Goal: Task Accomplishment & Management: Manage account settings

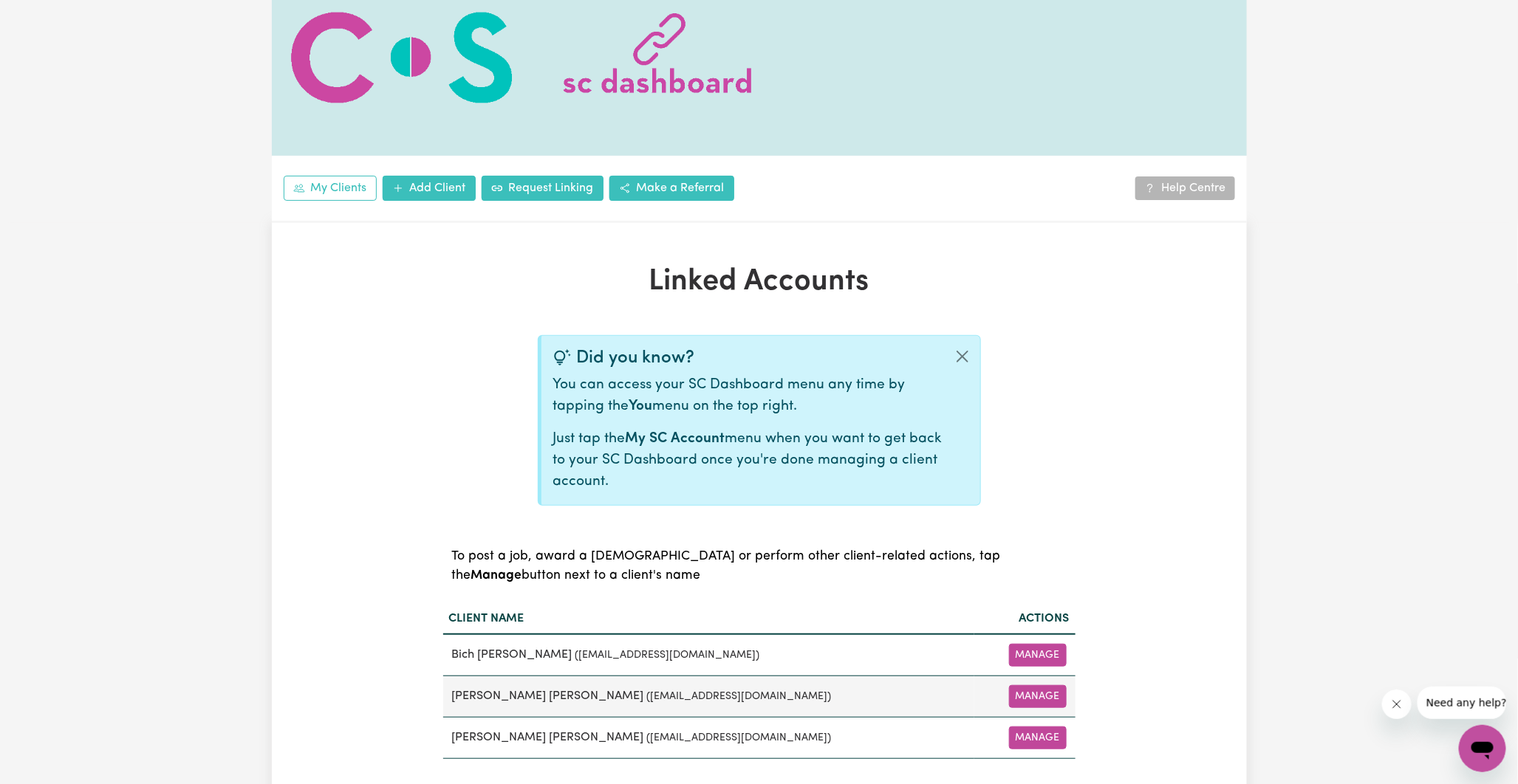
scroll to position [246, 0]
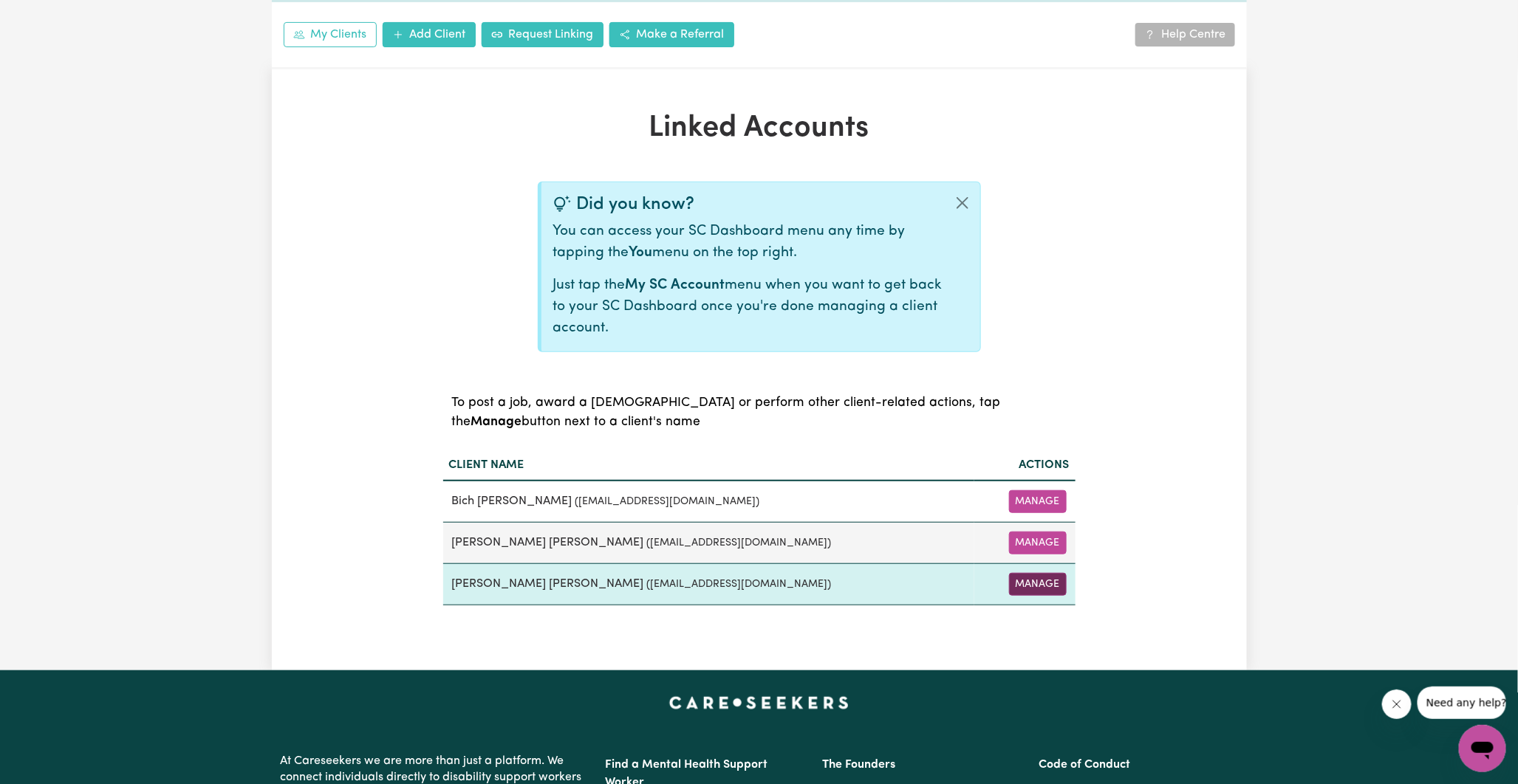
click at [1029, 578] on button "Manage" at bounding box center [1038, 584] width 58 height 23
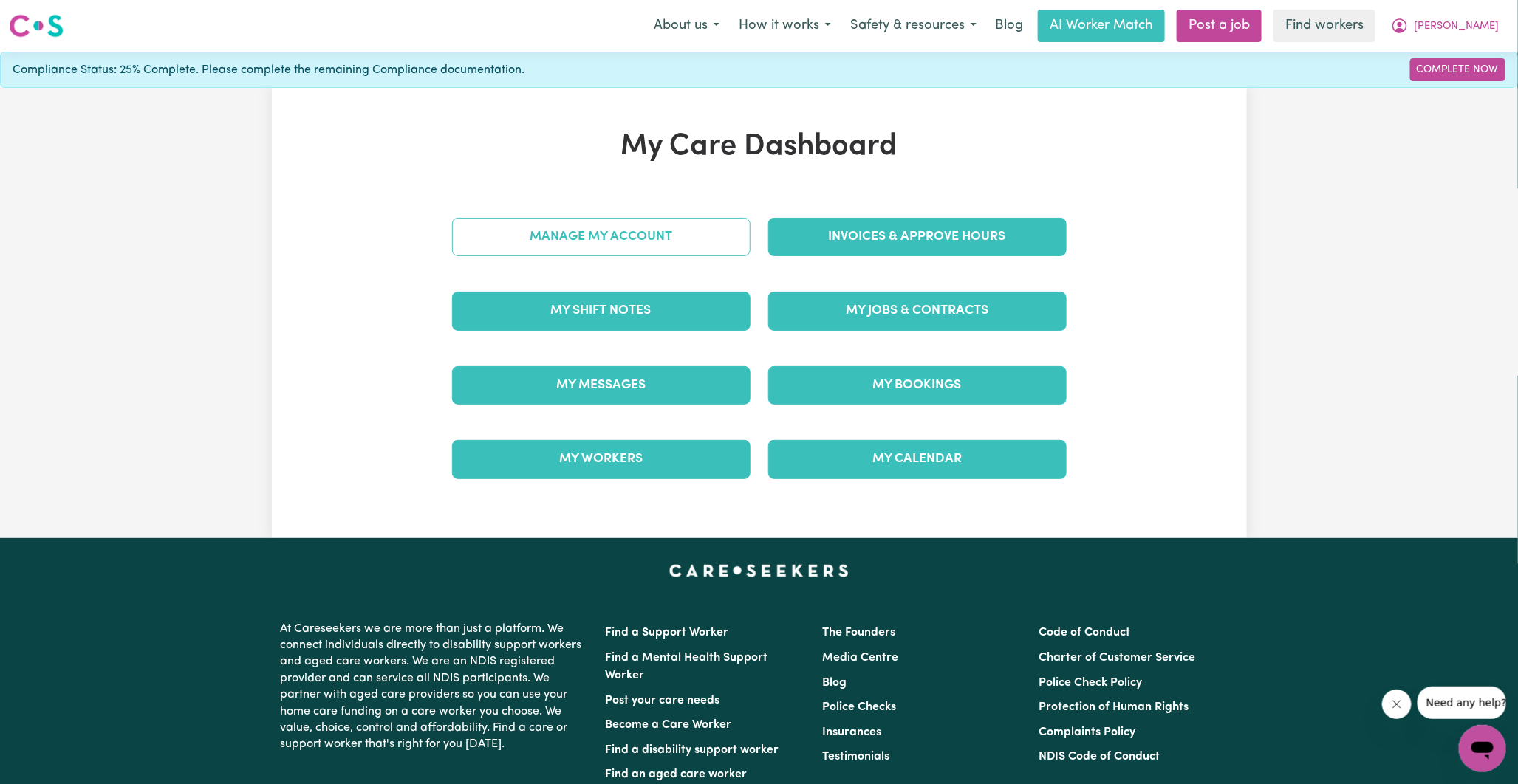
click at [640, 246] on link "Manage My Account" at bounding box center [602, 237] width 299 height 38
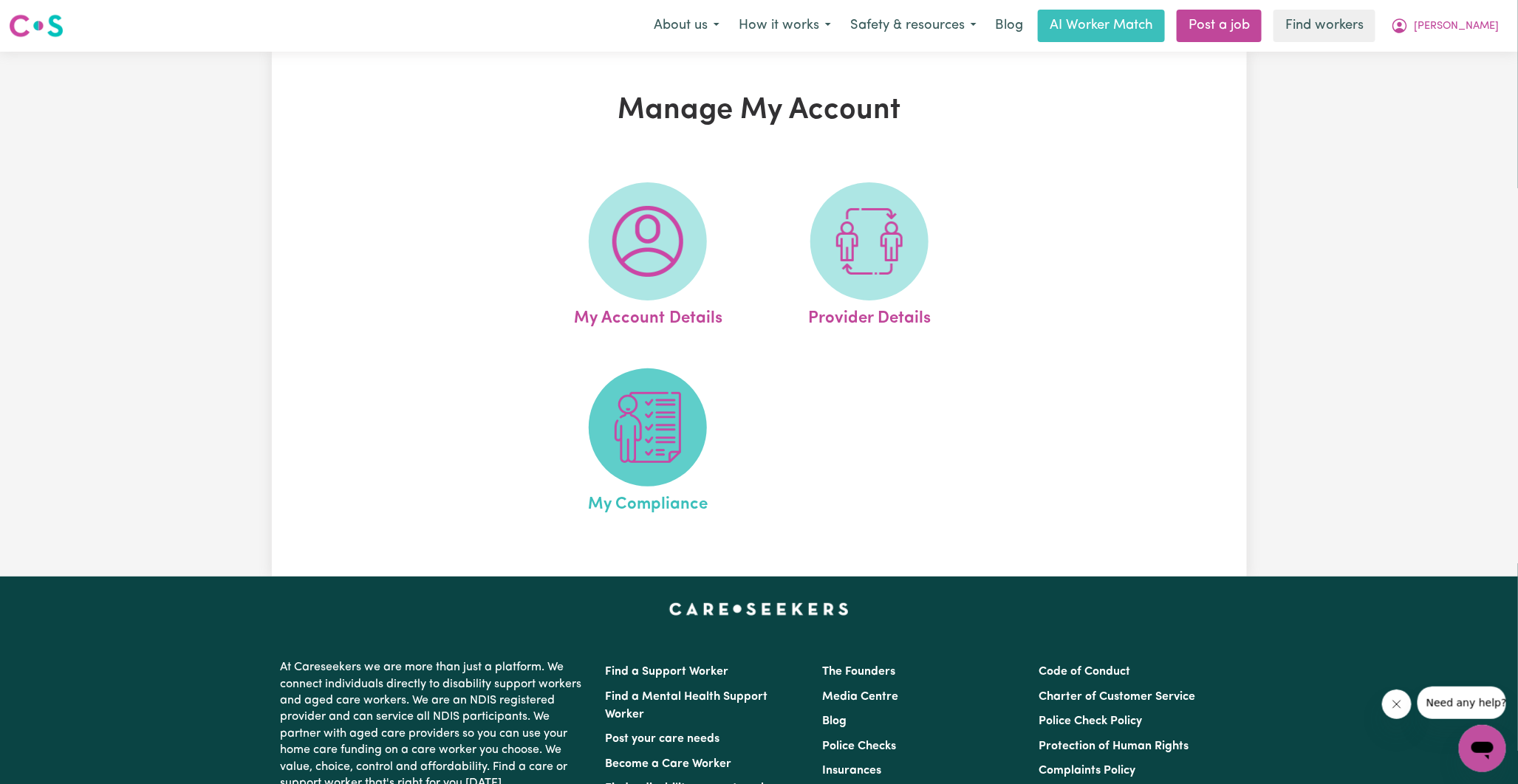
click at [623, 431] on img at bounding box center [648, 428] width 71 height 71
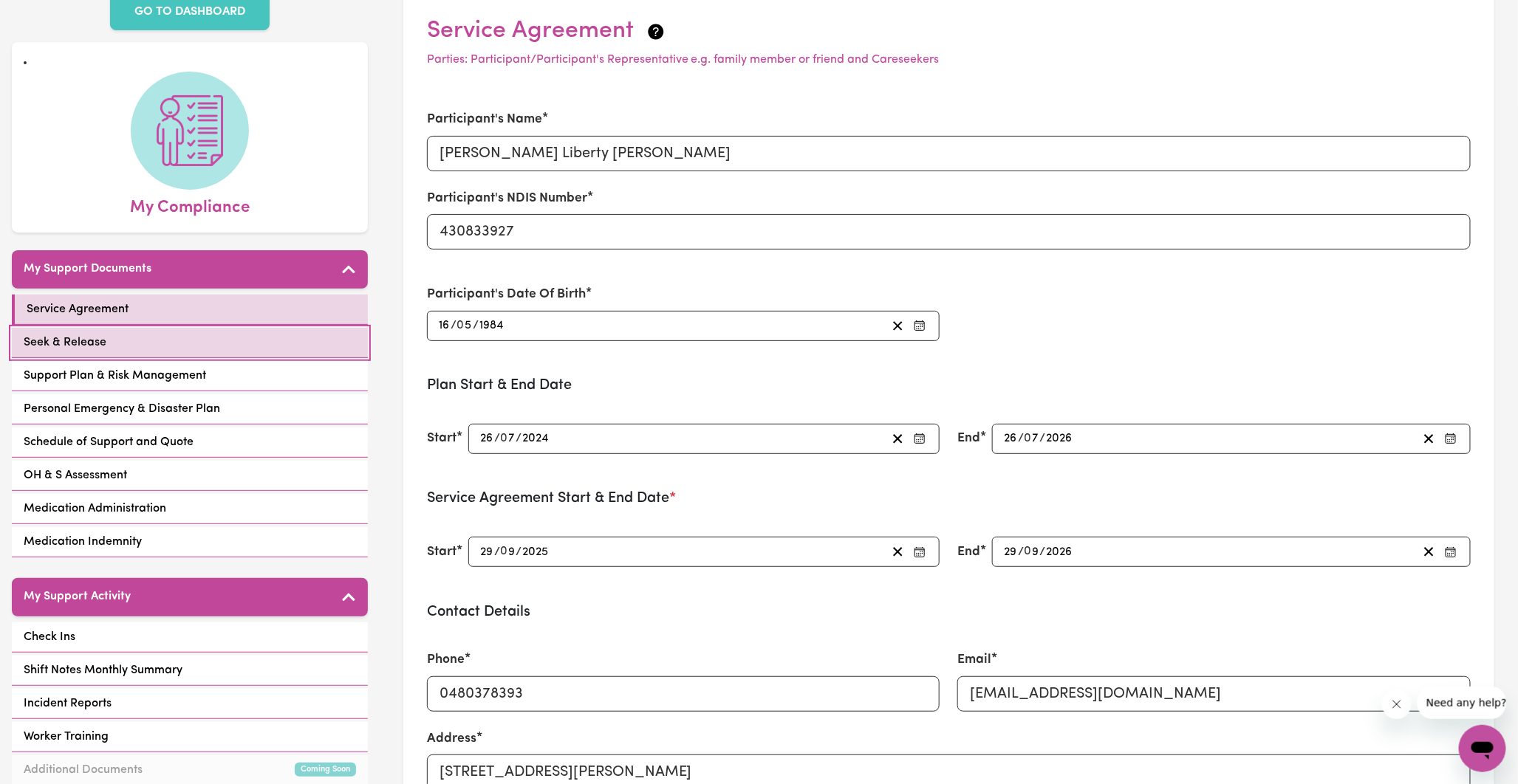
click at [138, 328] on link "Seek & Release" at bounding box center [190, 342] width 356 height 30
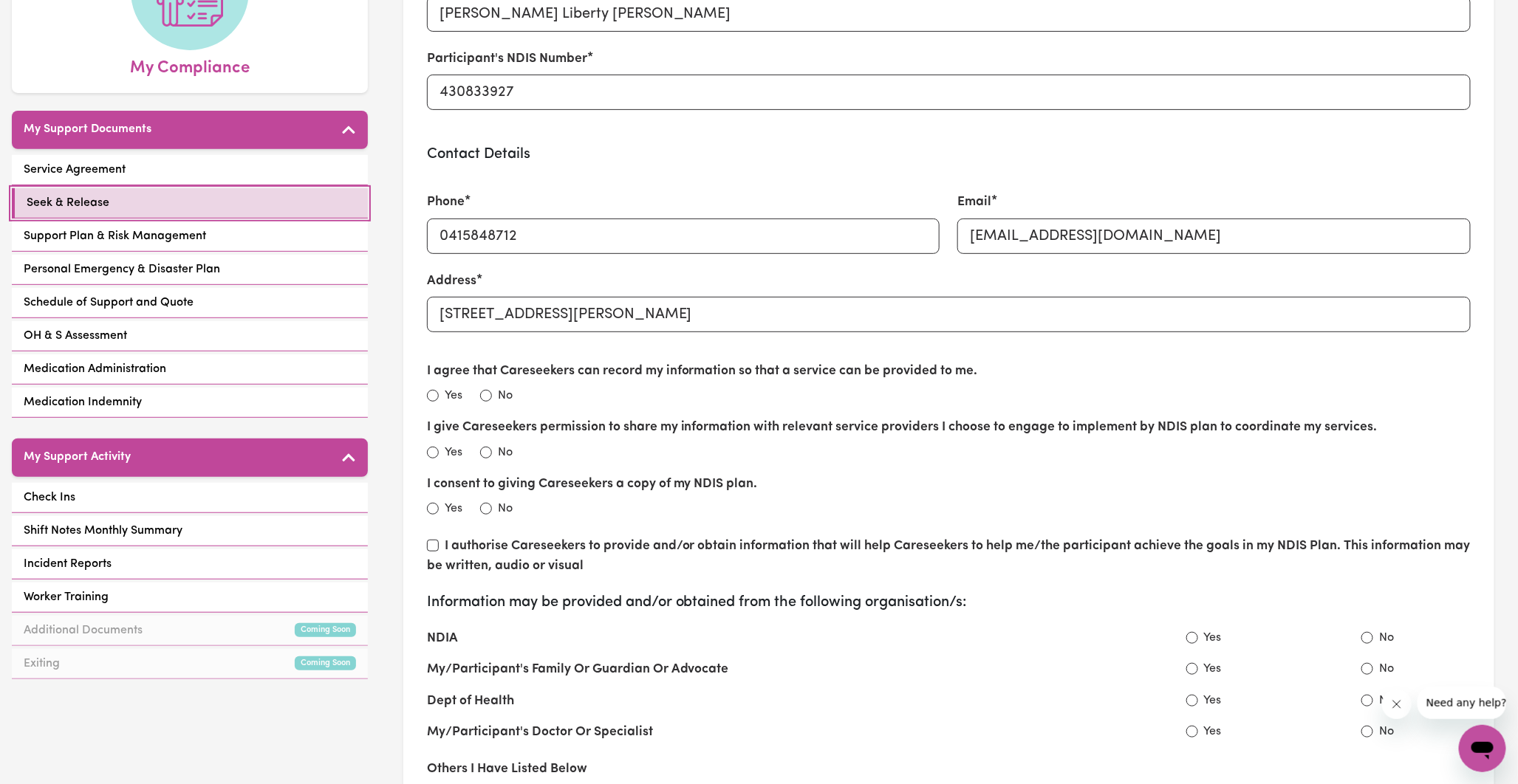
scroll to position [246, 0]
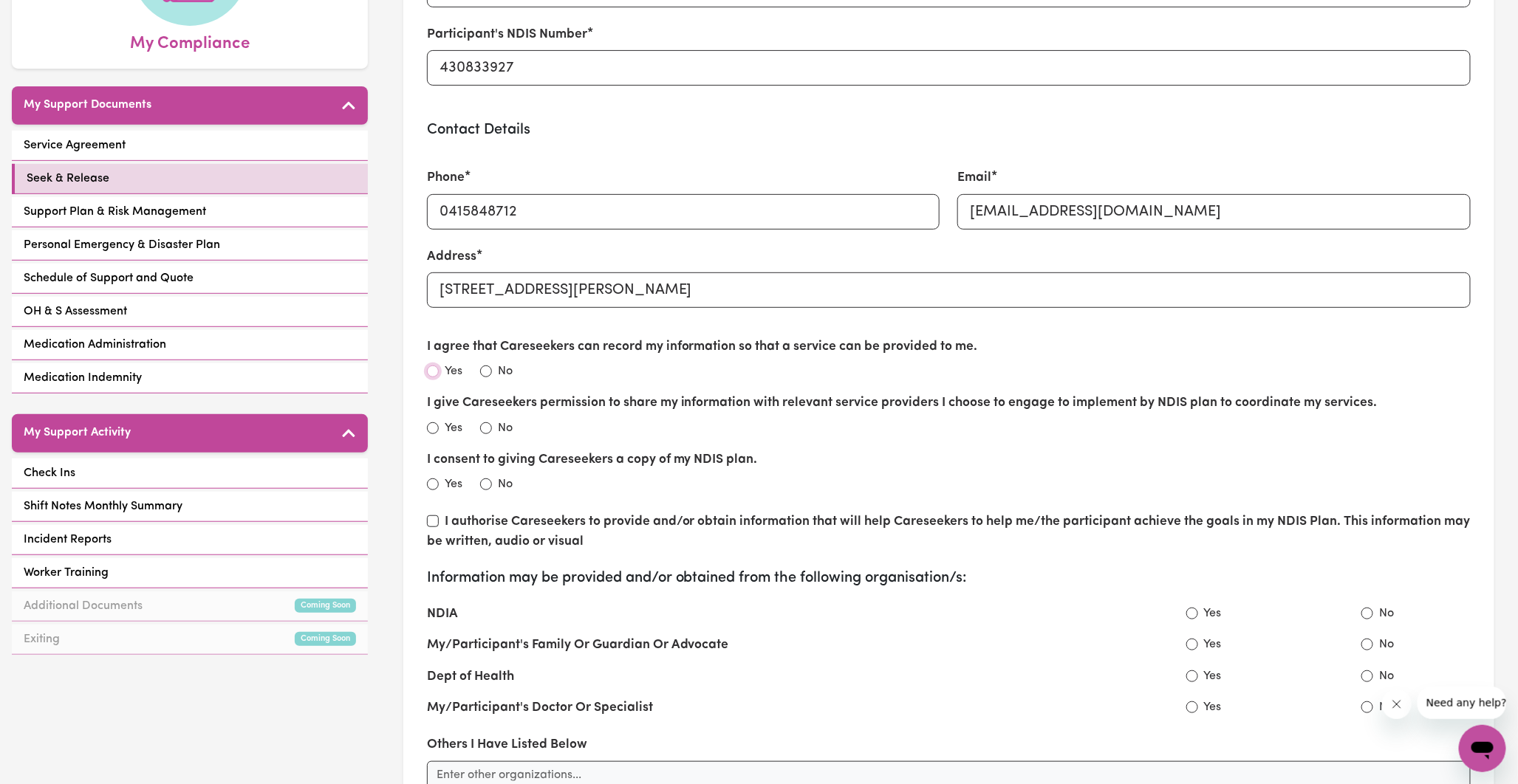
click at [436, 368] on input "Yes" at bounding box center [433, 371] width 12 height 12
radio input "true"
click at [436, 428] on input "Yes" at bounding box center [433, 428] width 12 height 12
radio input "true"
click at [484, 485] on input "No" at bounding box center [486, 484] width 12 height 12
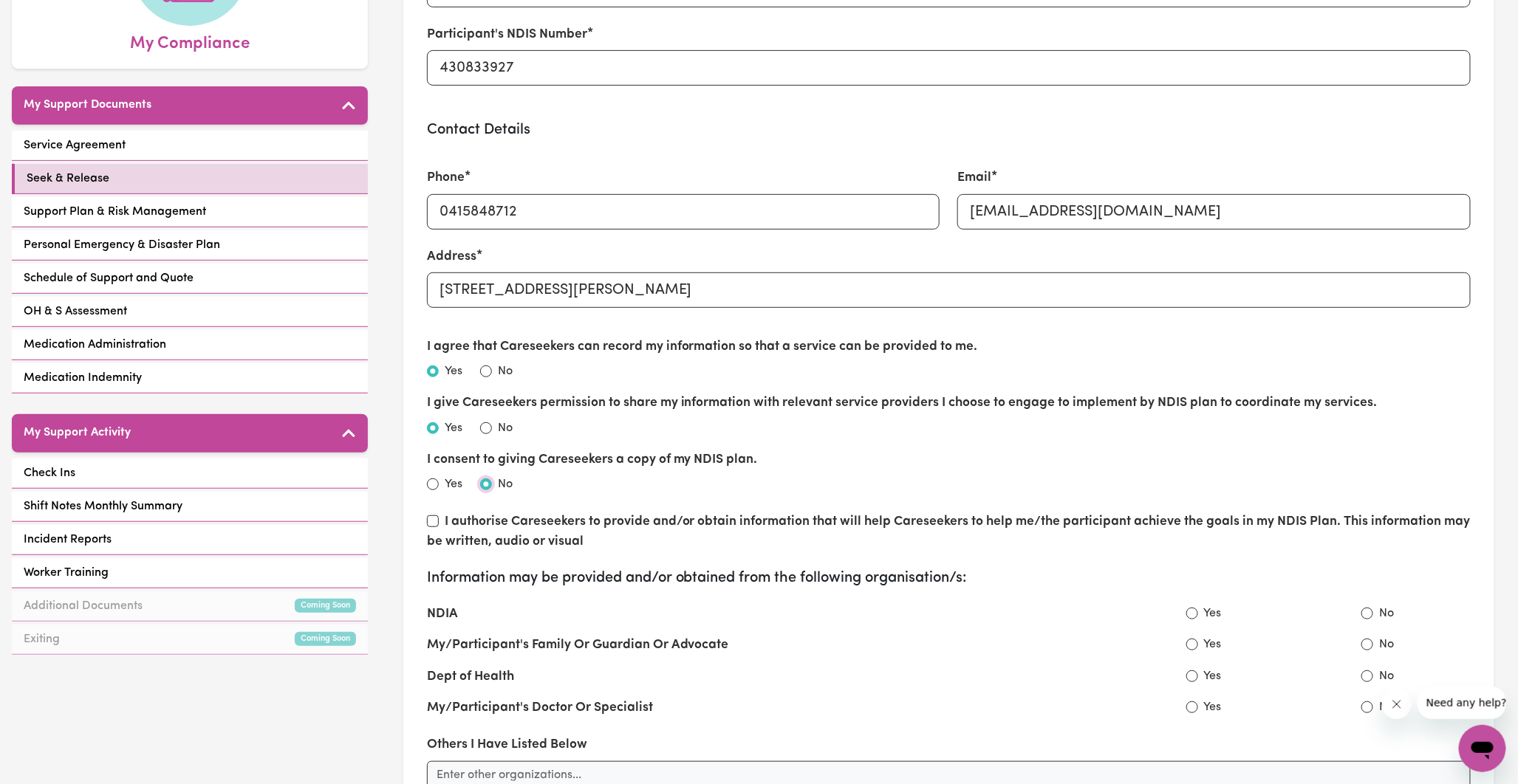
radio input "true"
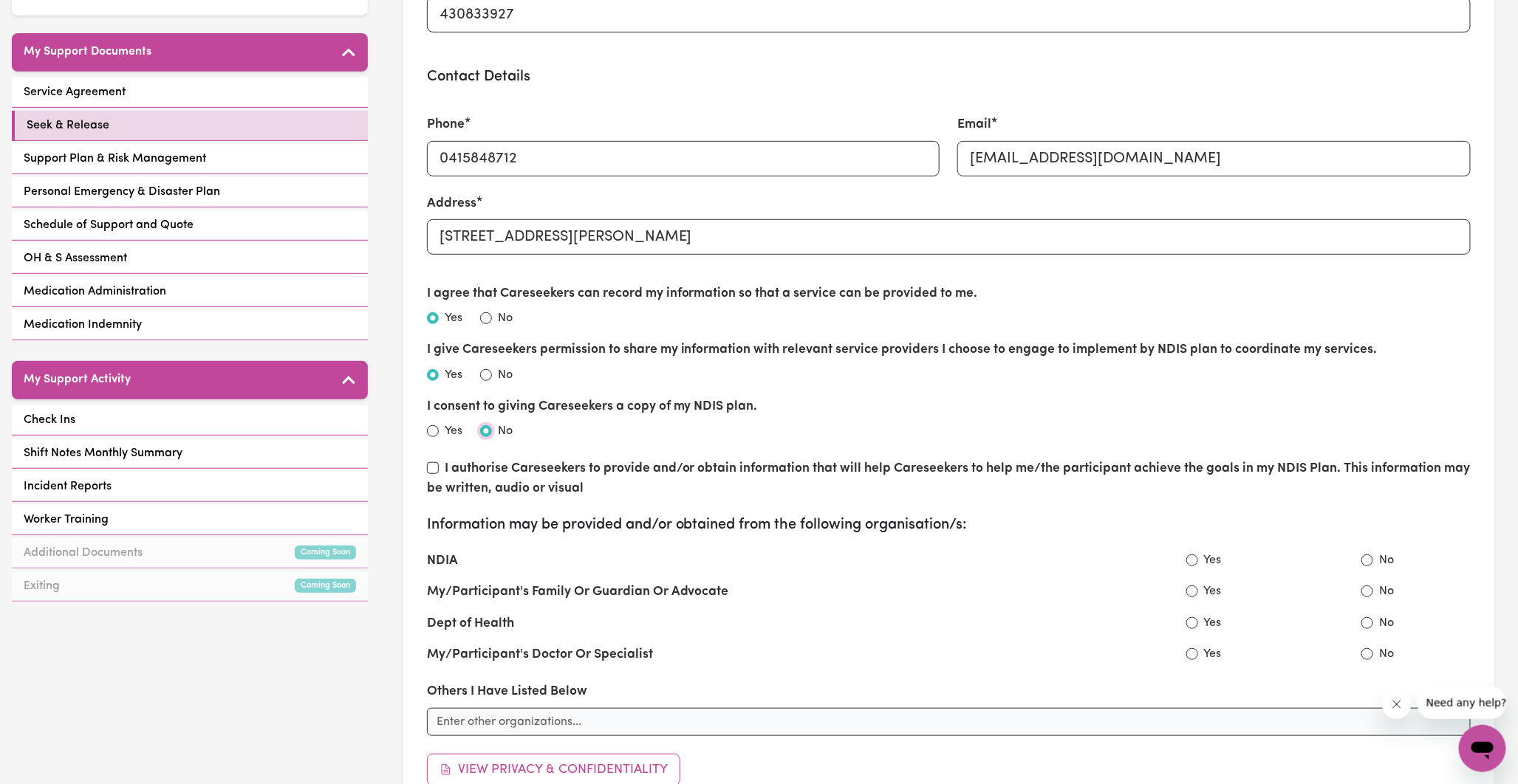
scroll to position [328, 0]
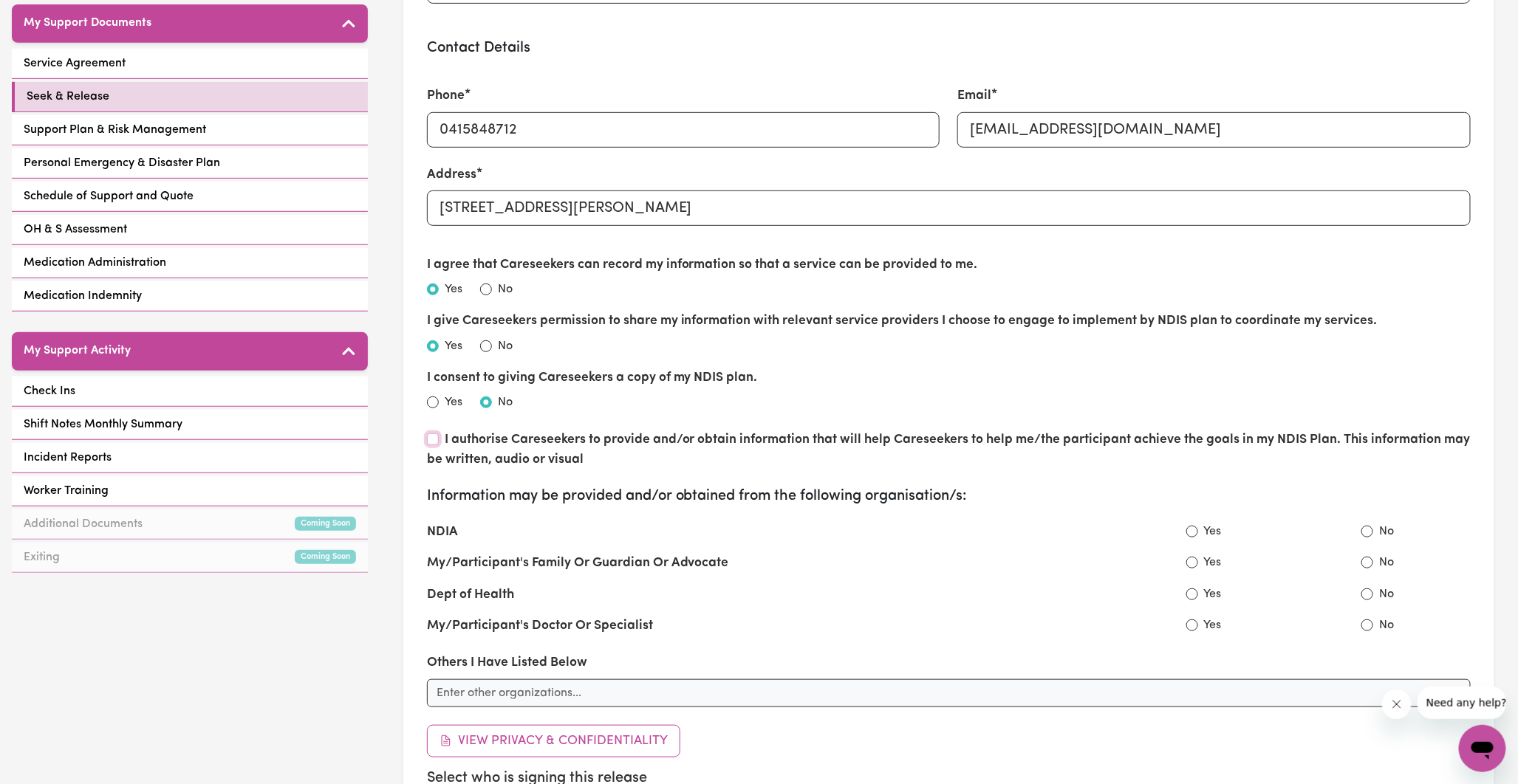
click at [434, 443] on input "I authorise Careseekers to provide and/or obtain information that will help Car…" at bounding box center [433, 439] width 12 height 12
checkbox input "true"
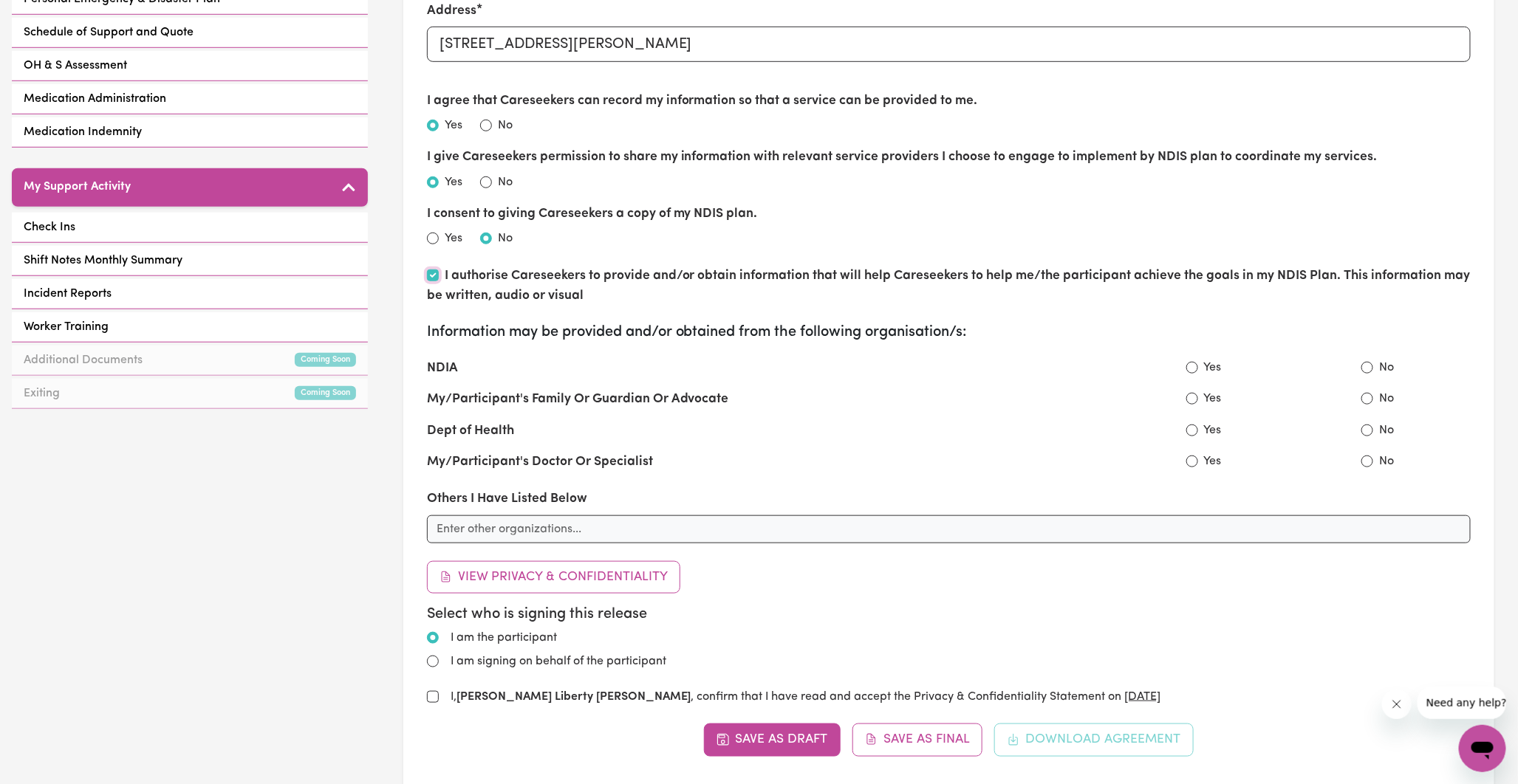
scroll to position [0, 0]
click at [1364, 365] on input "No" at bounding box center [1367, 367] width 12 height 12
radio input "false"
click at [1367, 402] on input "No" at bounding box center [1367, 399] width 12 height 12
radio input "false"
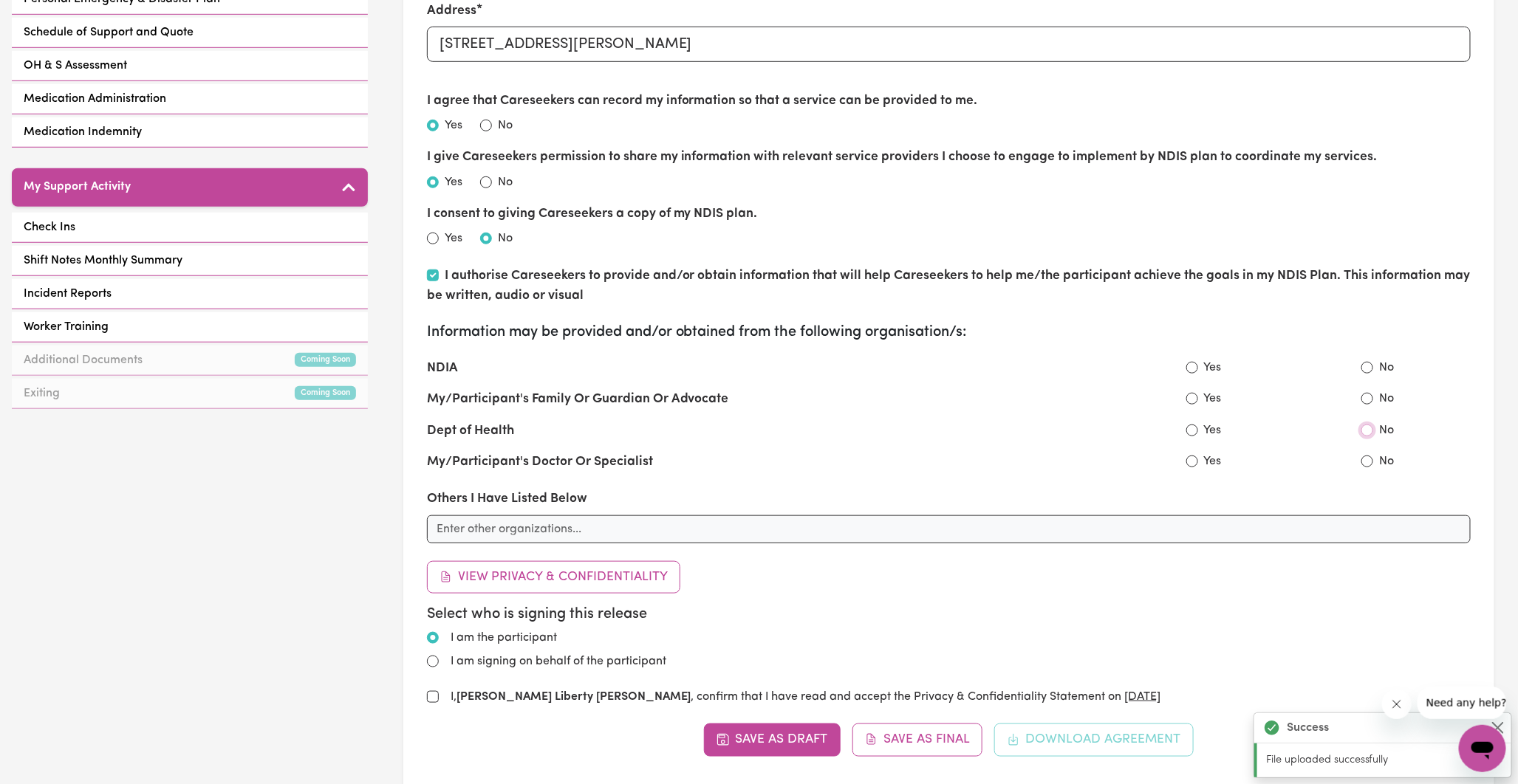
click at [1367, 425] on input "No" at bounding box center [1367, 430] width 12 height 12
radio input "true"
click at [1372, 462] on input "No" at bounding box center [1367, 461] width 12 height 12
radio input "true"
click at [1362, 399] on input "No" at bounding box center [1367, 399] width 12 height 12
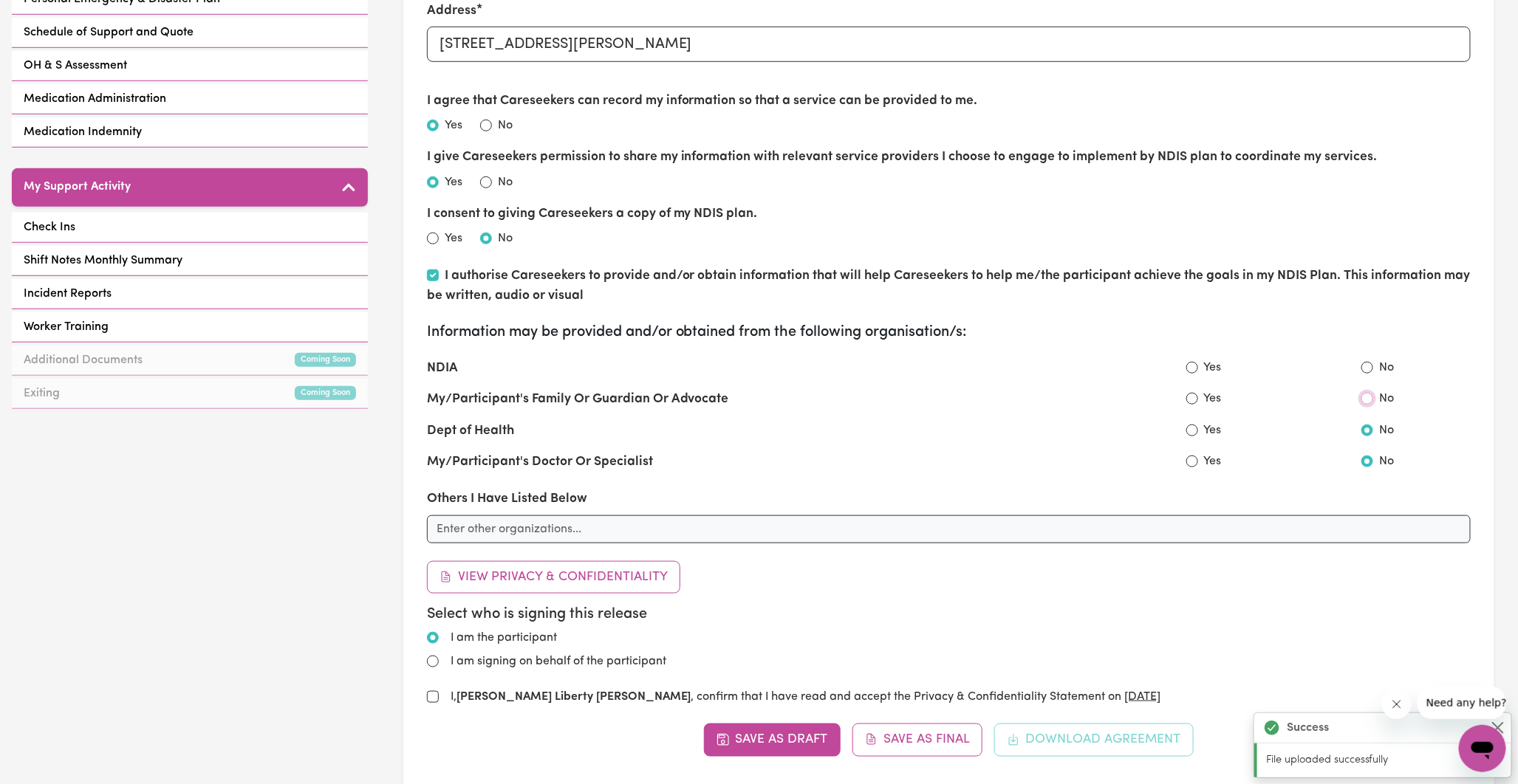
click at [1369, 399] on input "No" at bounding box center [1367, 399] width 12 height 12
radio input "true"
click at [1364, 366] on input "No" at bounding box center [1367, 367] width 12 height 12
radio input "true"
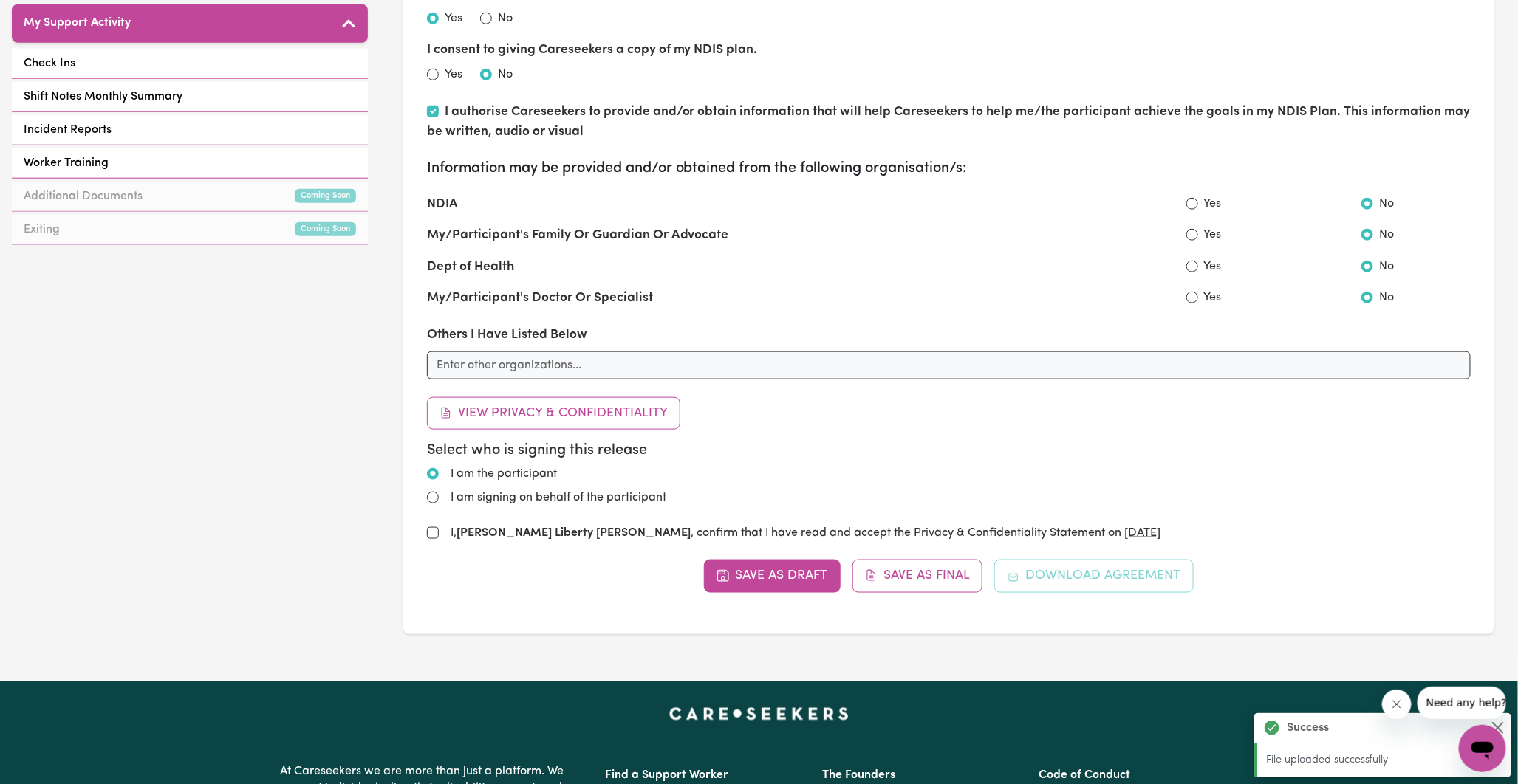
click at [433, 497] on div "PRIVACY & CONFIDENTIALITY STATEMENT Introduction The intention of this document…" at bounding box center [759, 392] width 1518 height 784
click at [433, 498] on input "I am signing on behalf of the participant" at bounding box center [433, 498] width 12 height 12
radio input "true"
radio input "false"
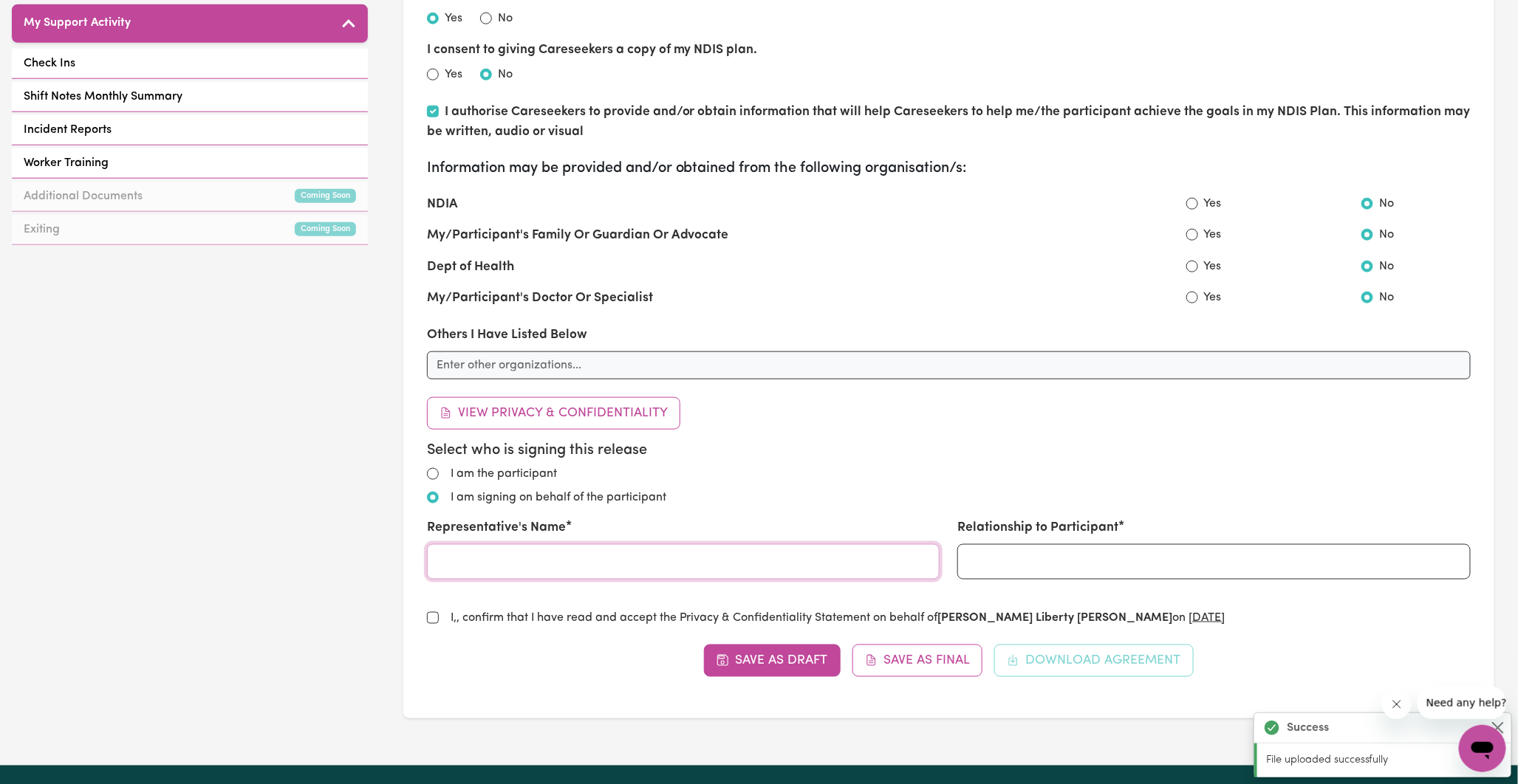
click at [569, 562] on input "Representative's Name" at bounding box center [684, 562] width 513 height 35
type input "[PERSON_NAME]"
type input "Support Coordinator"
click at [433, 617] on input "I, [PERSON_NAME] (Support Coordinator) , confirm that I have read and accept th…" at bounding box center [433, 617] width 12 height 12
checkbox input "true"
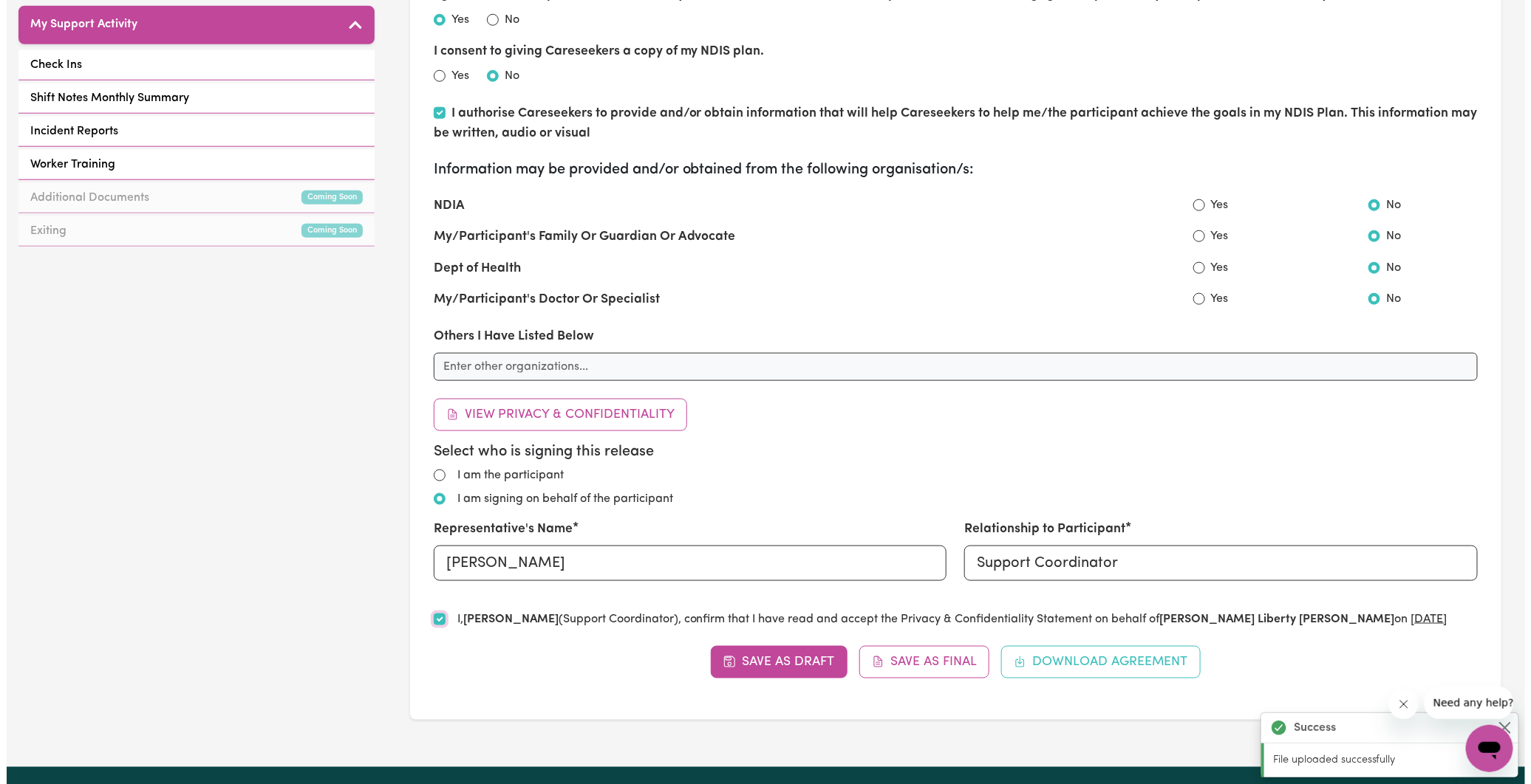
scroll to position [656, 0]
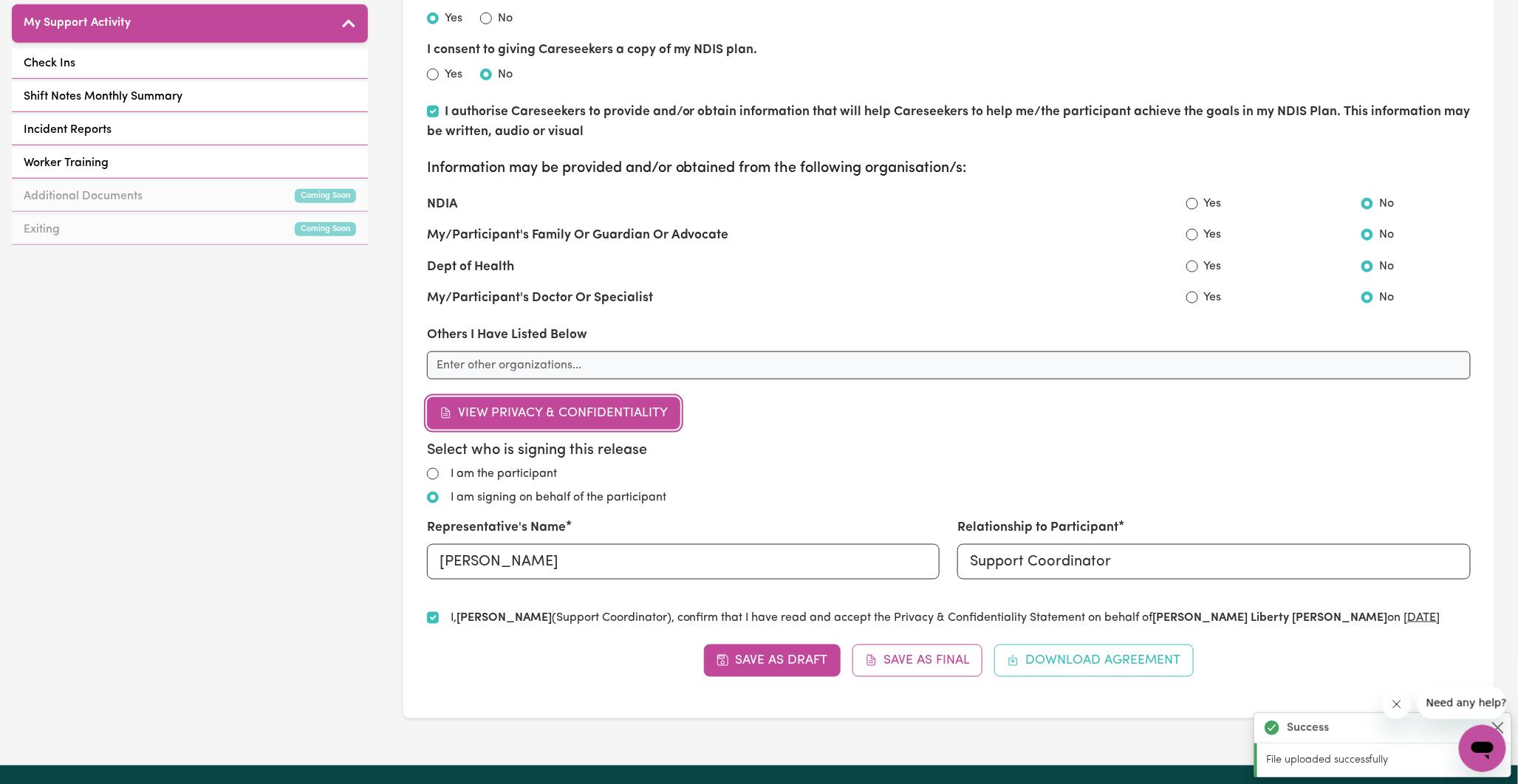
click at [486, 412] on button "View Privacy & Confidentiality" at bounding box center [554, 413] width 254 height 32
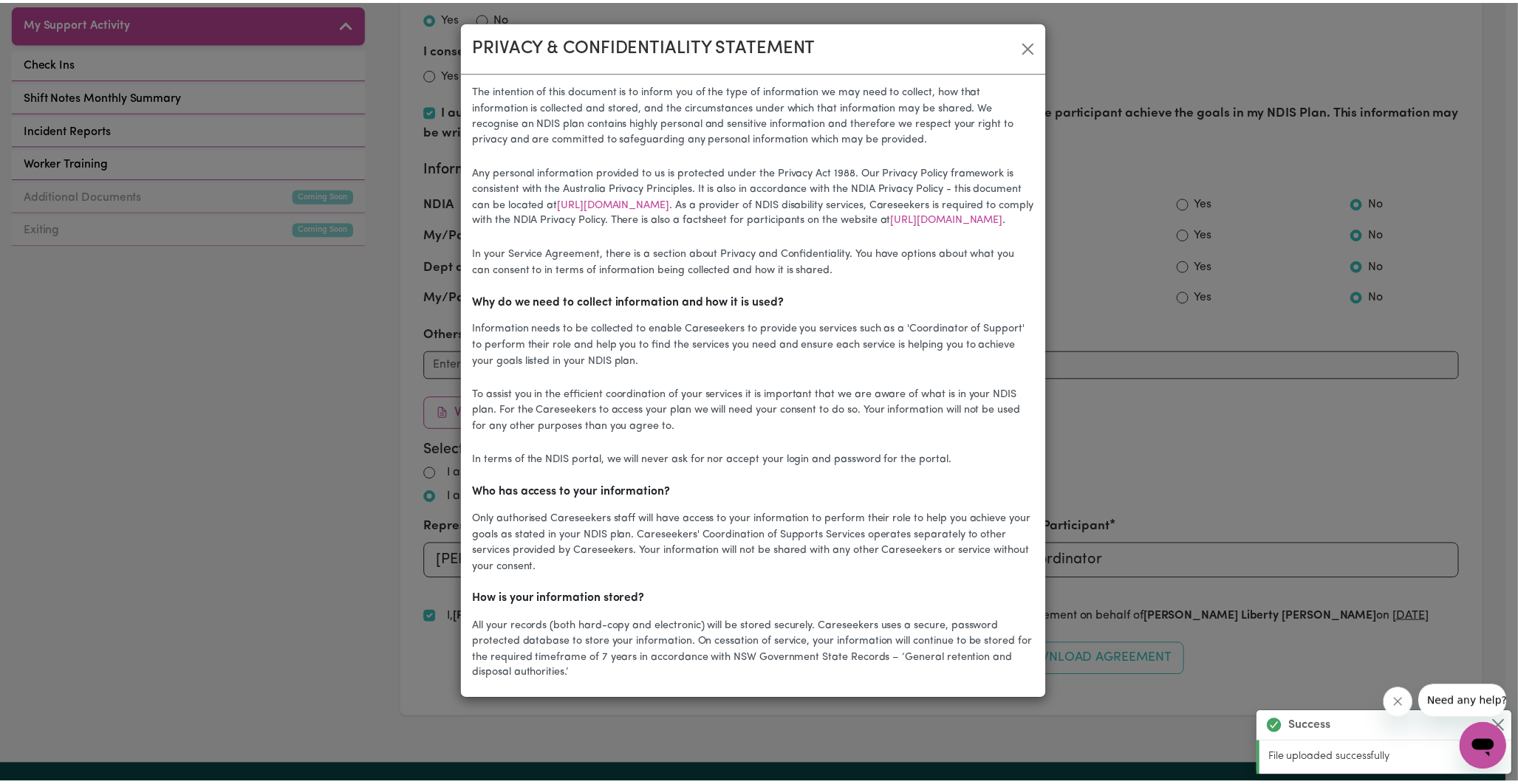
scroll to position [0, 0]
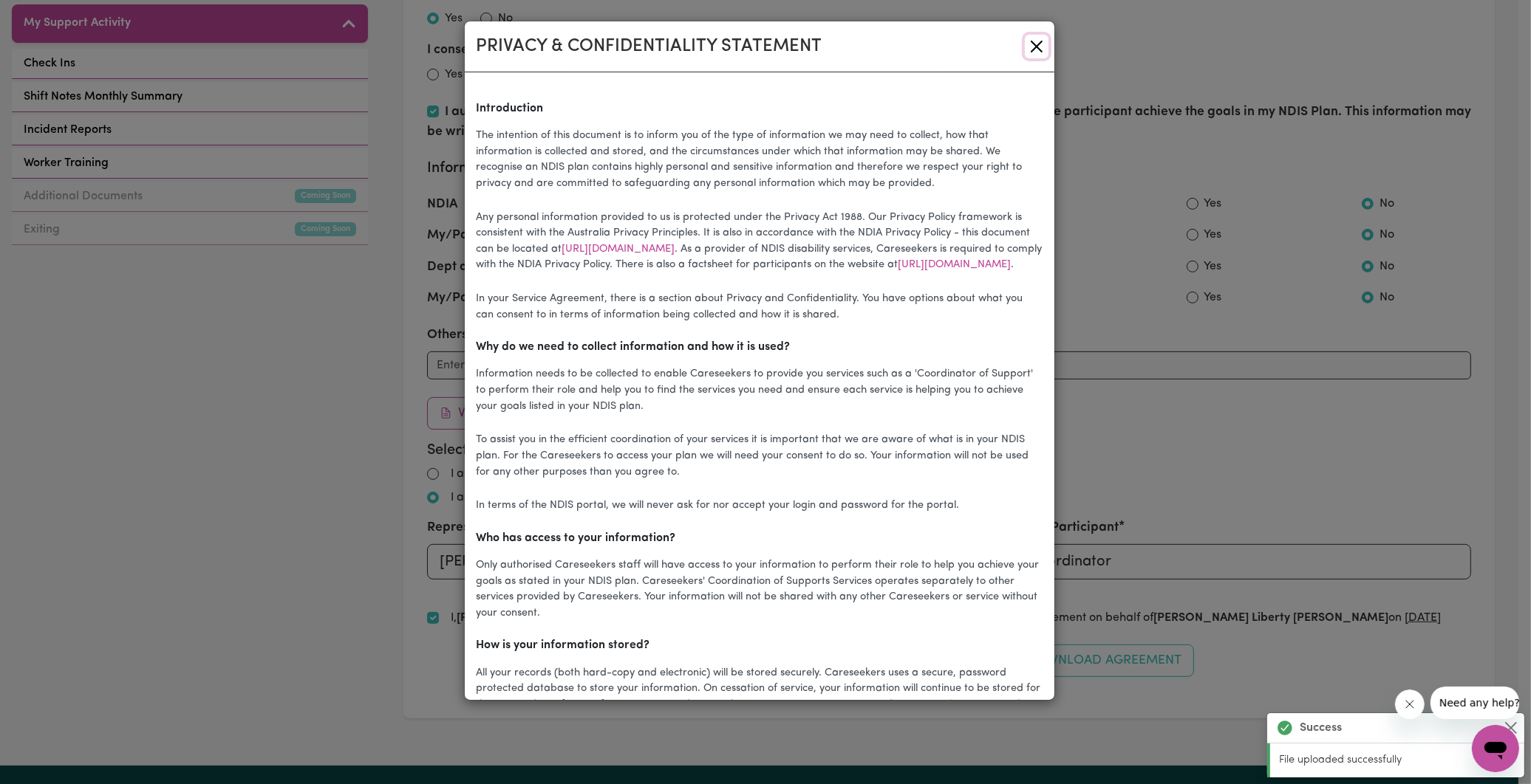
click at [1040, 48] on button "Close" at bounding box center [1036, 46] width 24 height 24
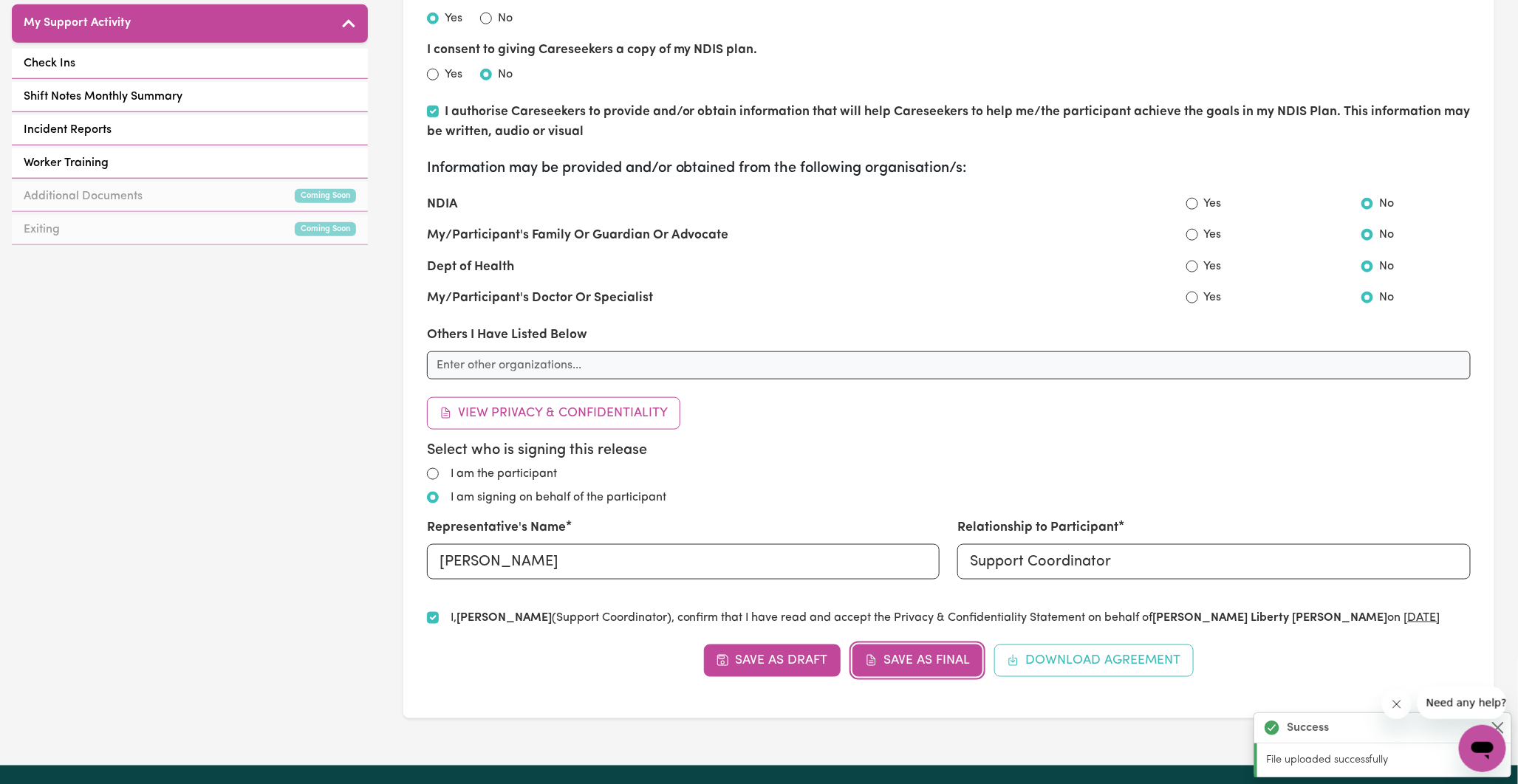
click at [929, 659] on button "Save as Final" at bounding box center [918, 661] width 131 height 32
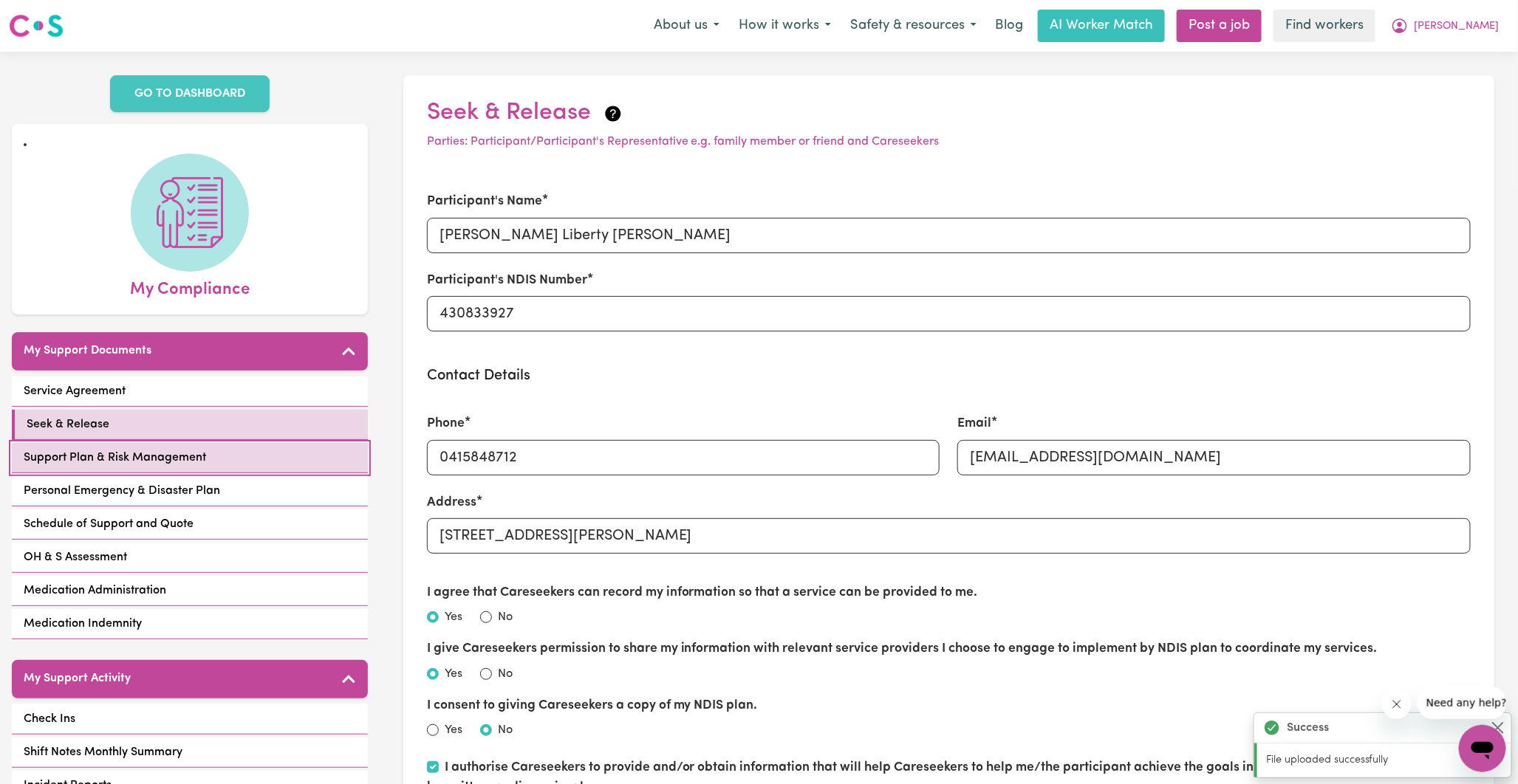
click at [78, 449] on span "Support Plan & Risk Management" at bounding box center [115, 458] width 183 height 18
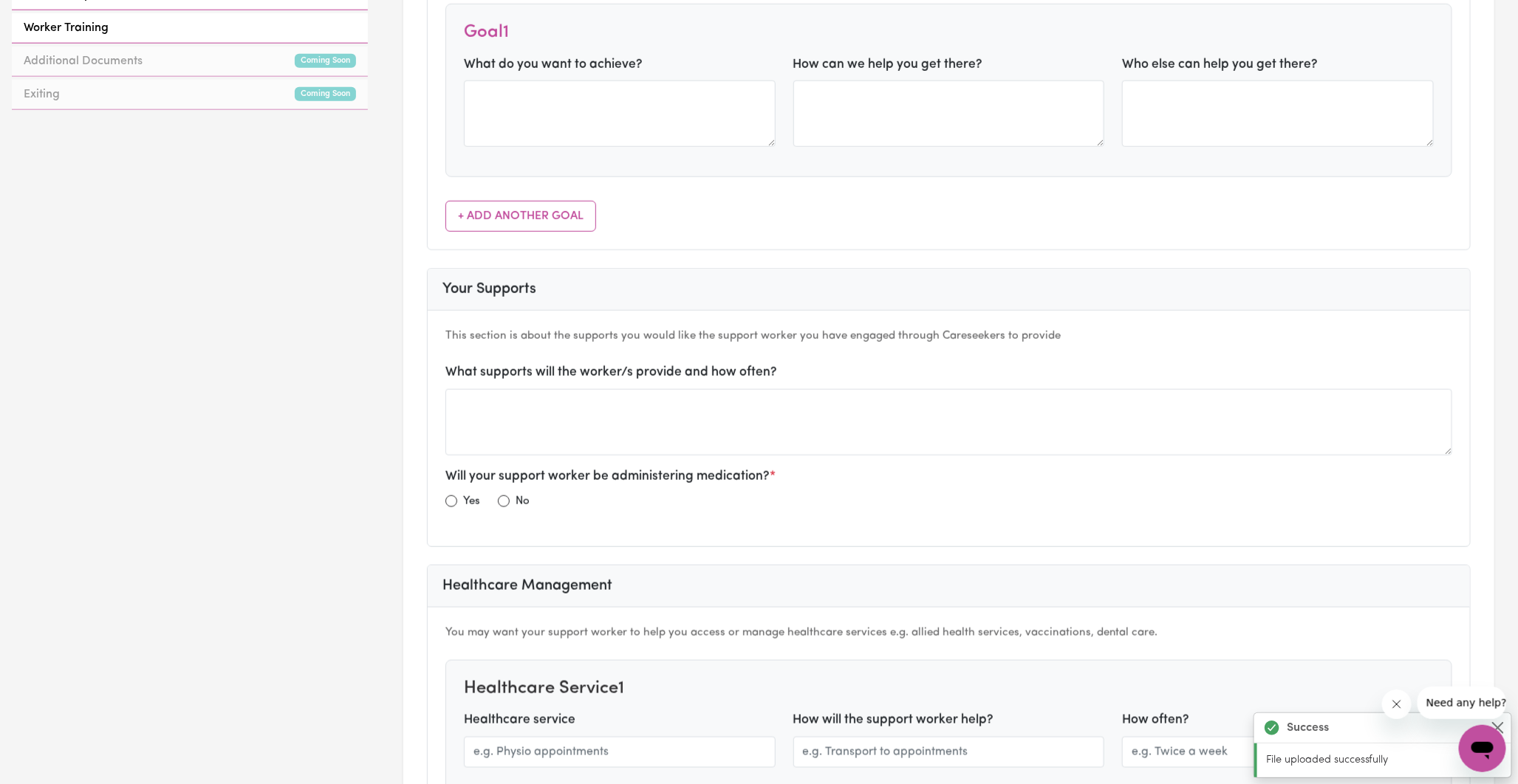
scroll to position [821, 0]
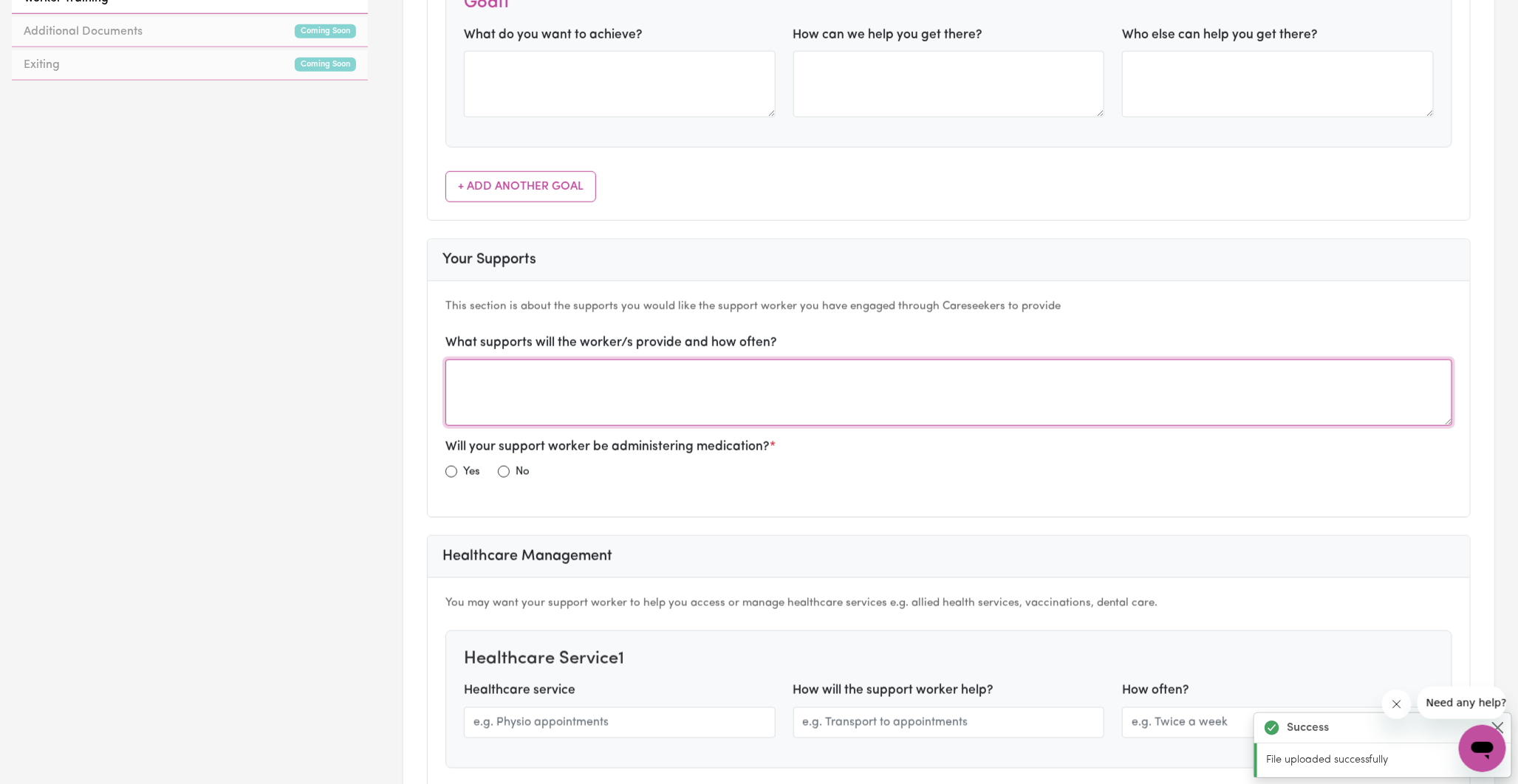
click at [660, 399] on textarea at bounding box center [949, 392] width 1007 height 67
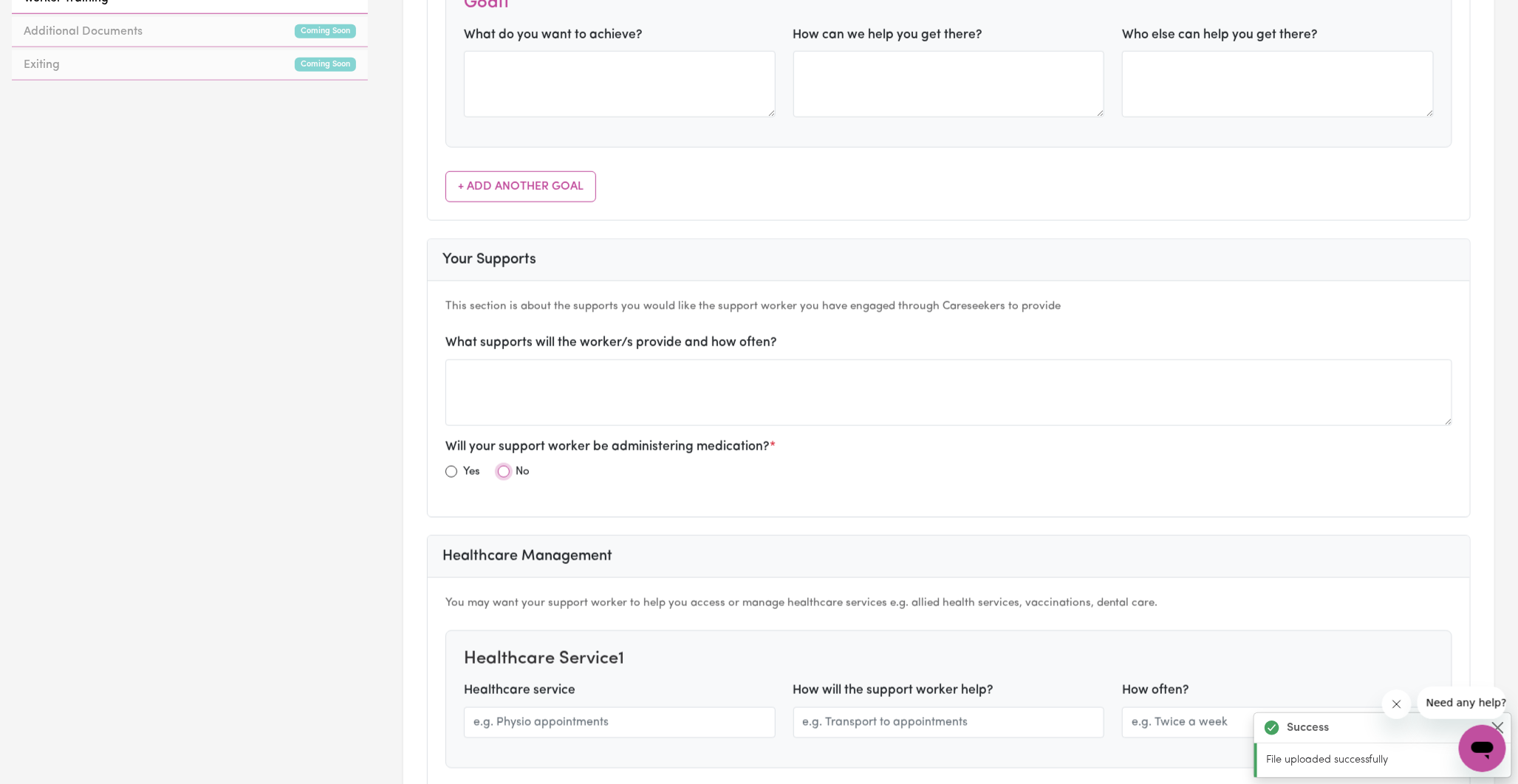
click at [505, 471] on input "radio" at bounding box center [503, 471] width 12 height 12
radio input "true"
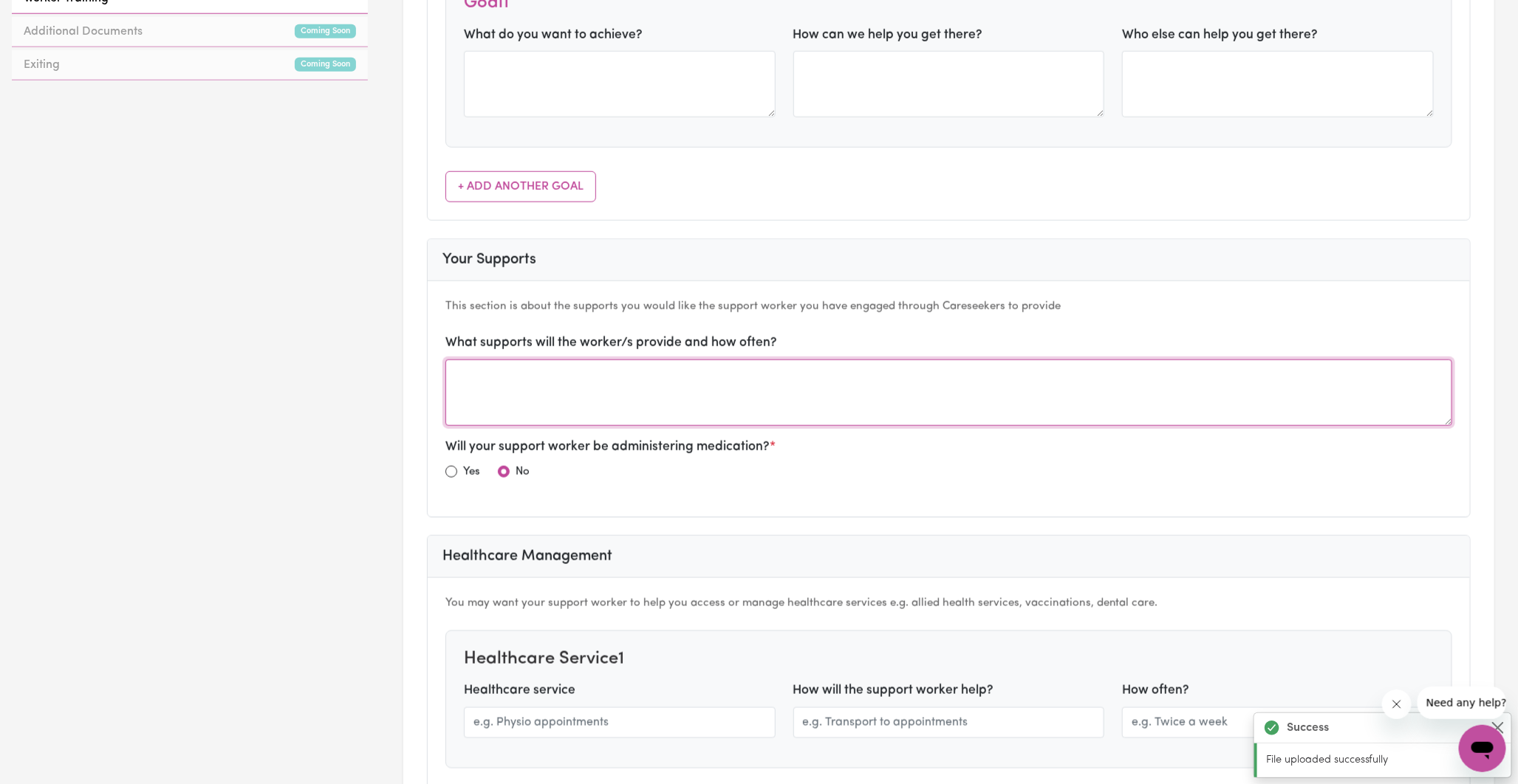
click at [523, 375] on textarea at bounding box center [949, 392] width 1007 height 67
type textarea "Assistance with errands, transport to medical appointments,"
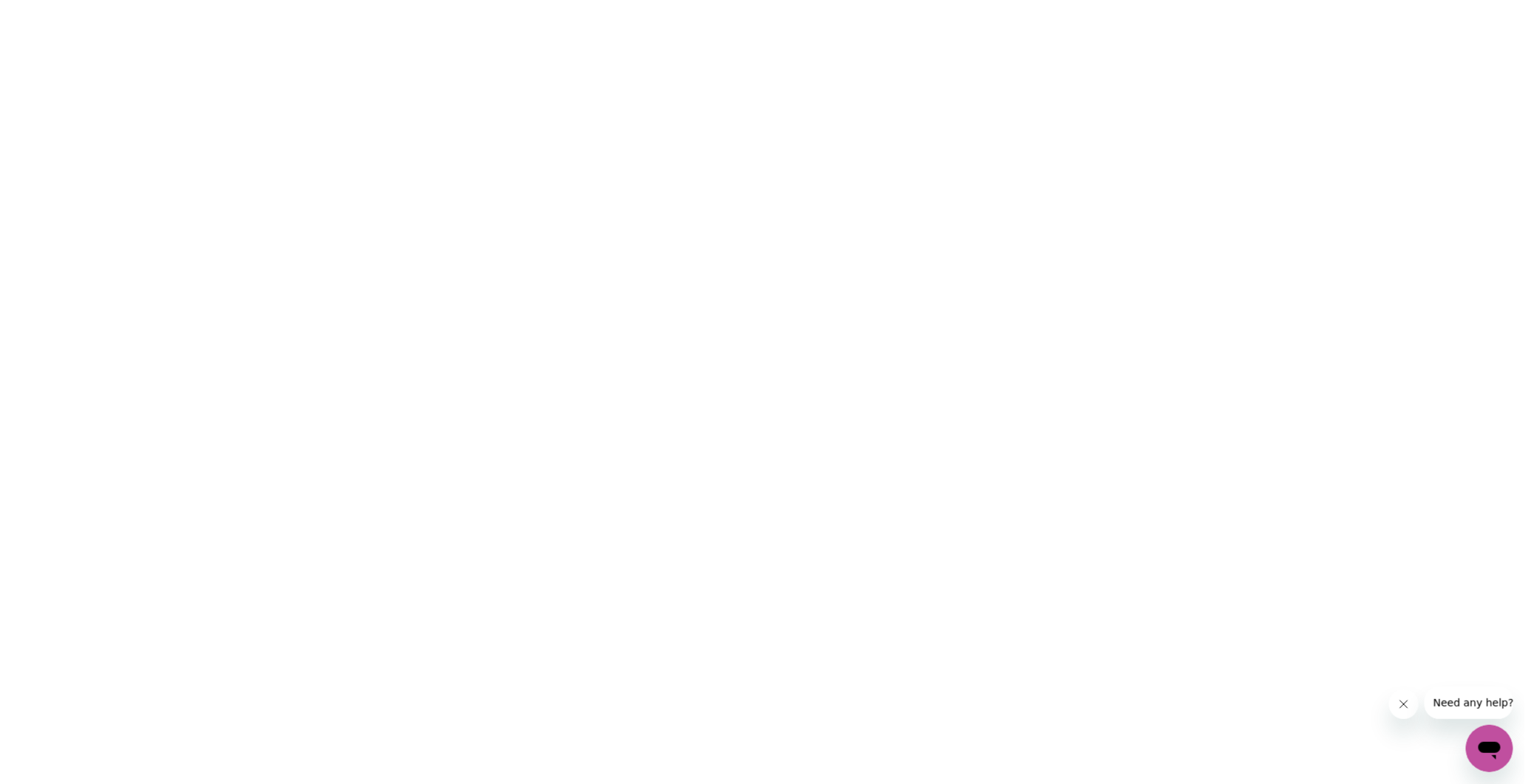
scroll to position [0, 0]
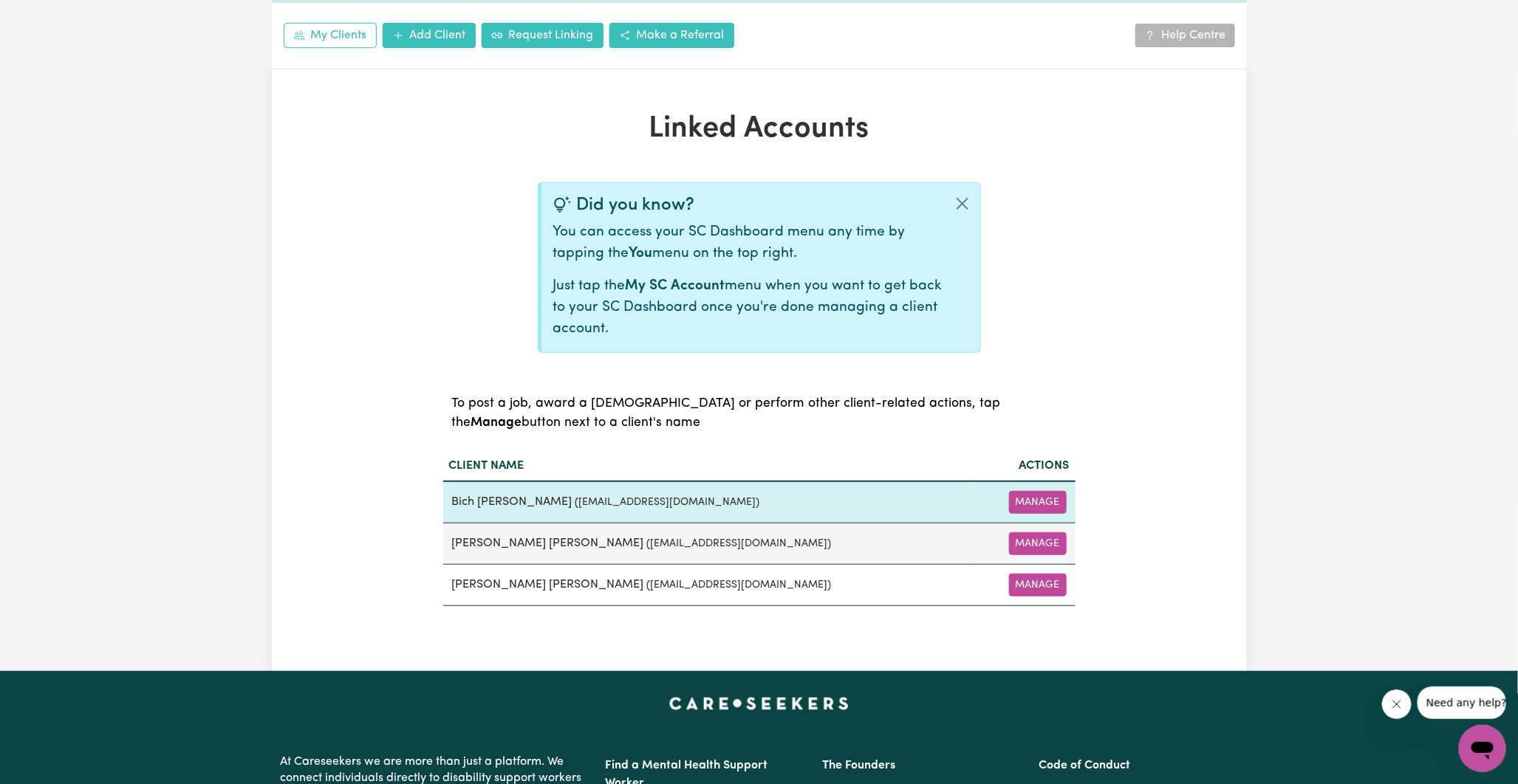
scroll to position [246, 0]
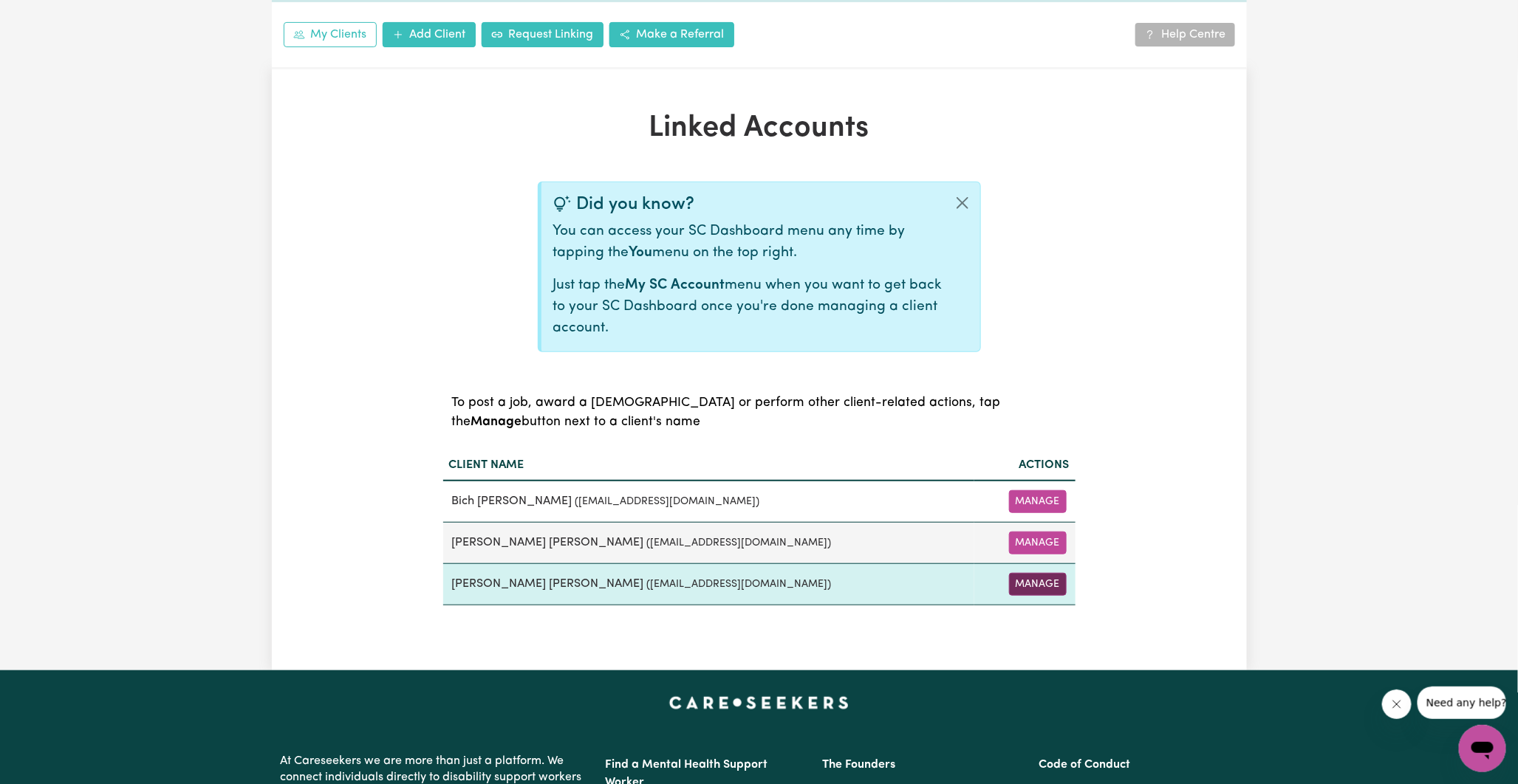
click at [1022, 582] on button "Manage" at bounding box center [1038, 584] width 58 height 23
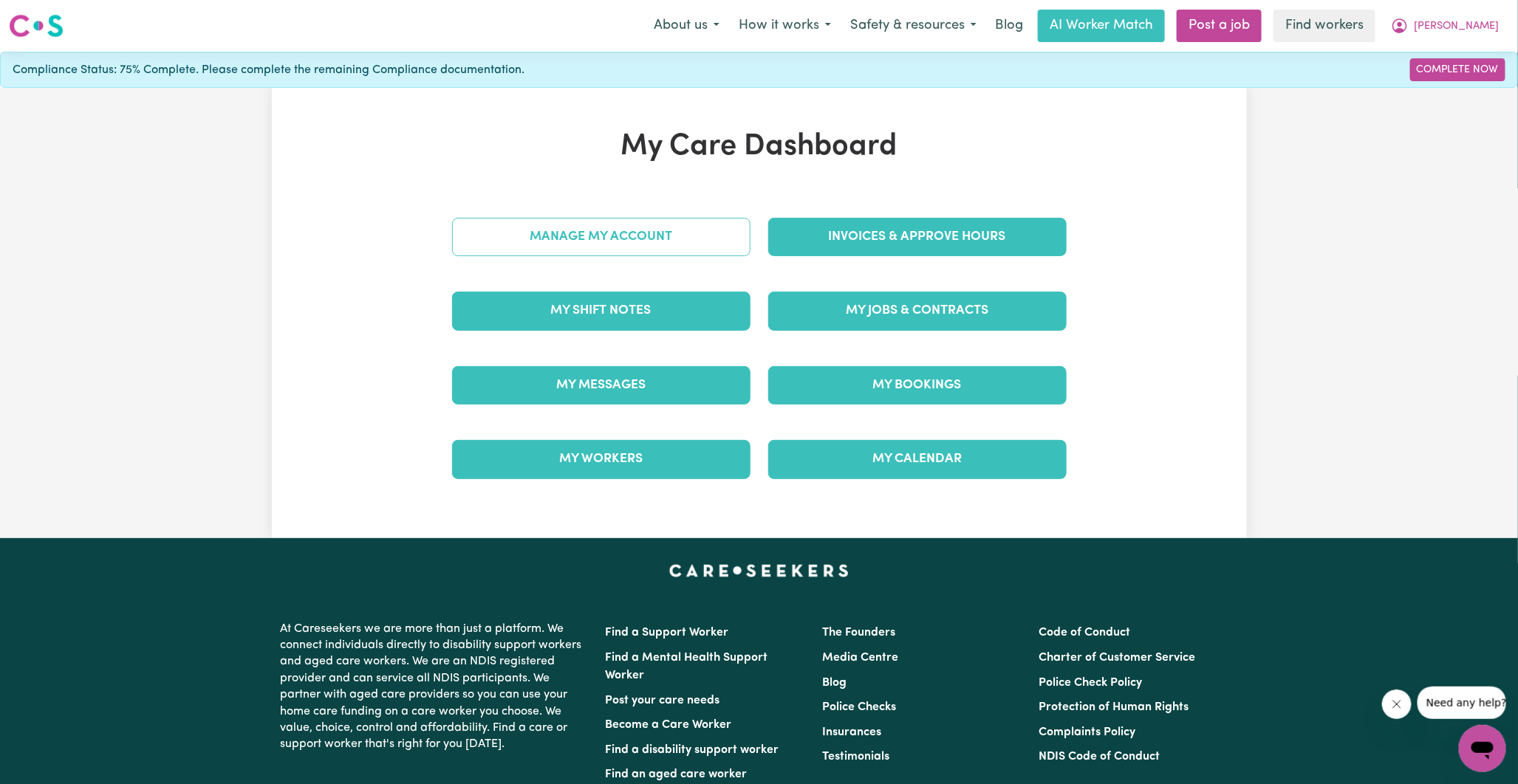
click at [623, 233] on link "Manage My Account" at bounding box center [602, 237] width 299 height 38
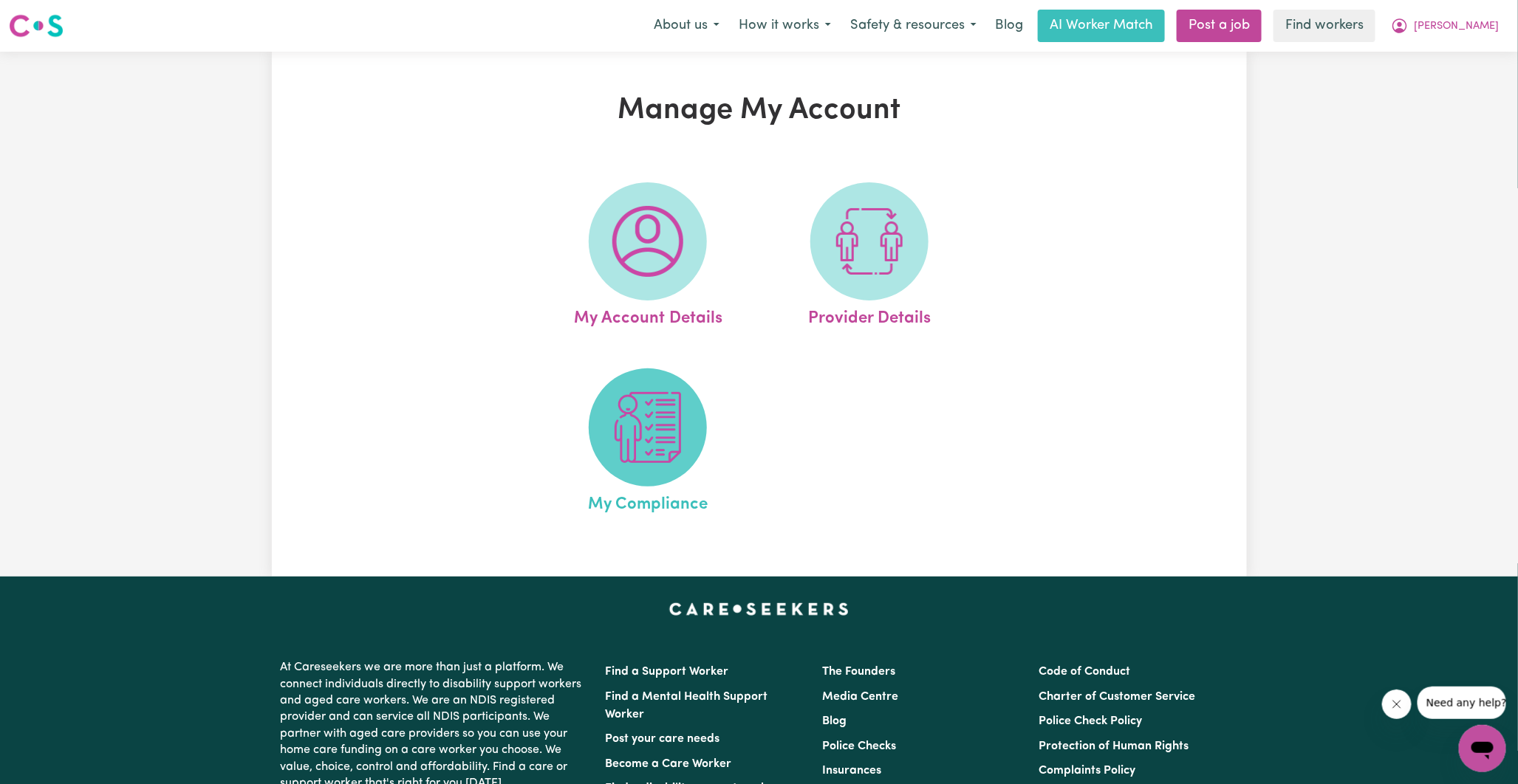
click at [695, 448] on span at bounding box center [648, 428] width 118 height 118
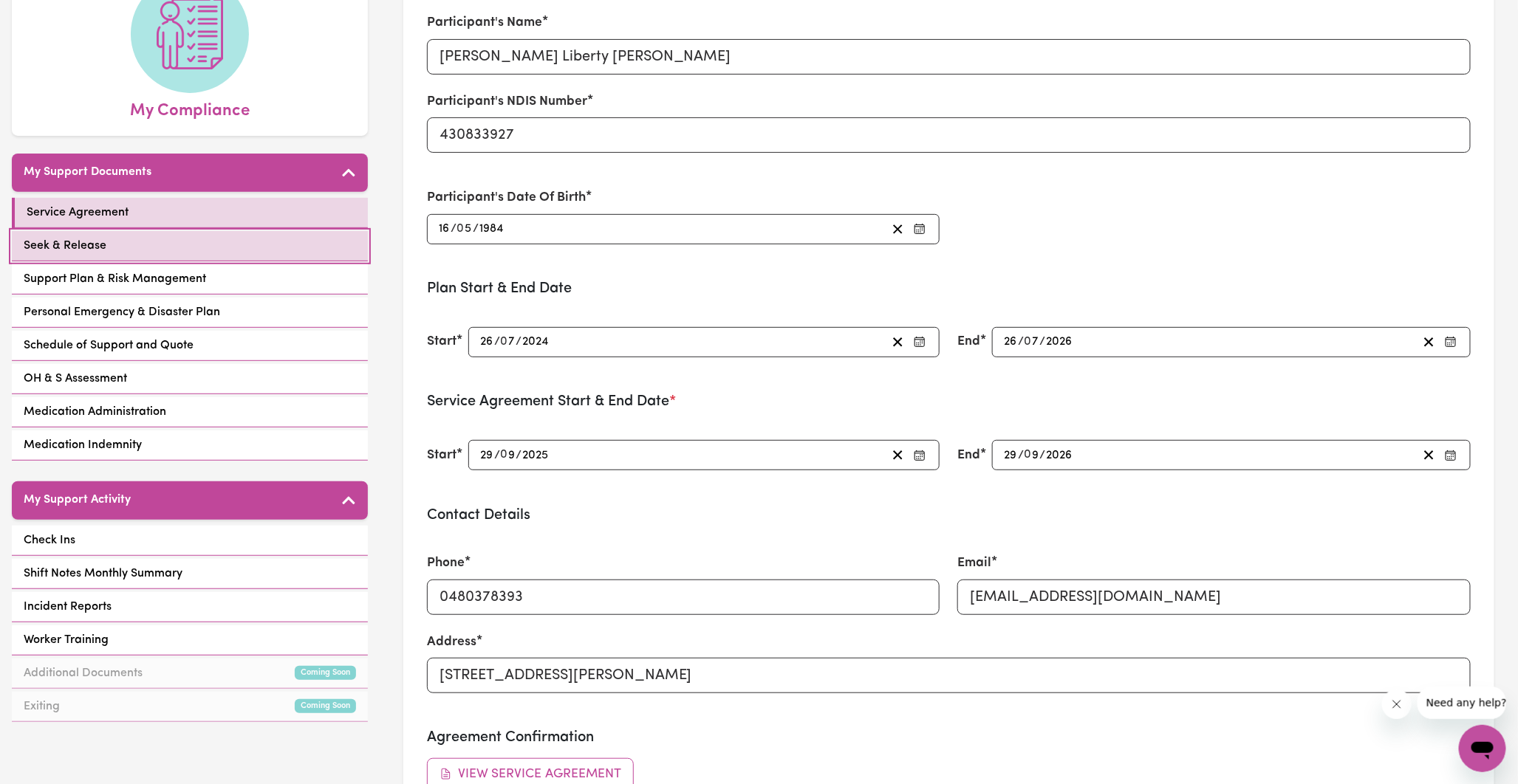
click at [45, 237] on span "Seek & Release" at bounding box center [65, 246] width 83 height 18
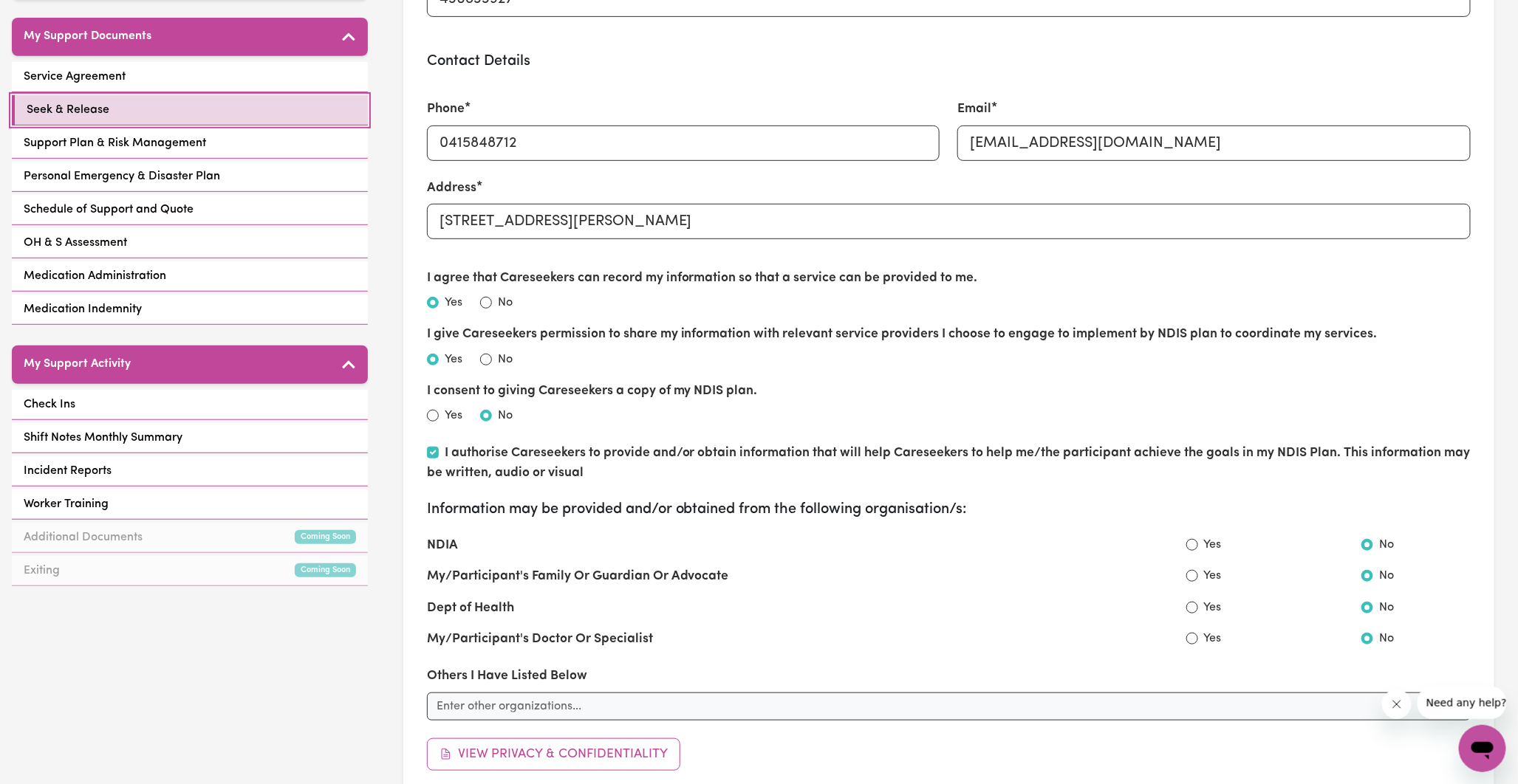
scroll to position [410, 0]
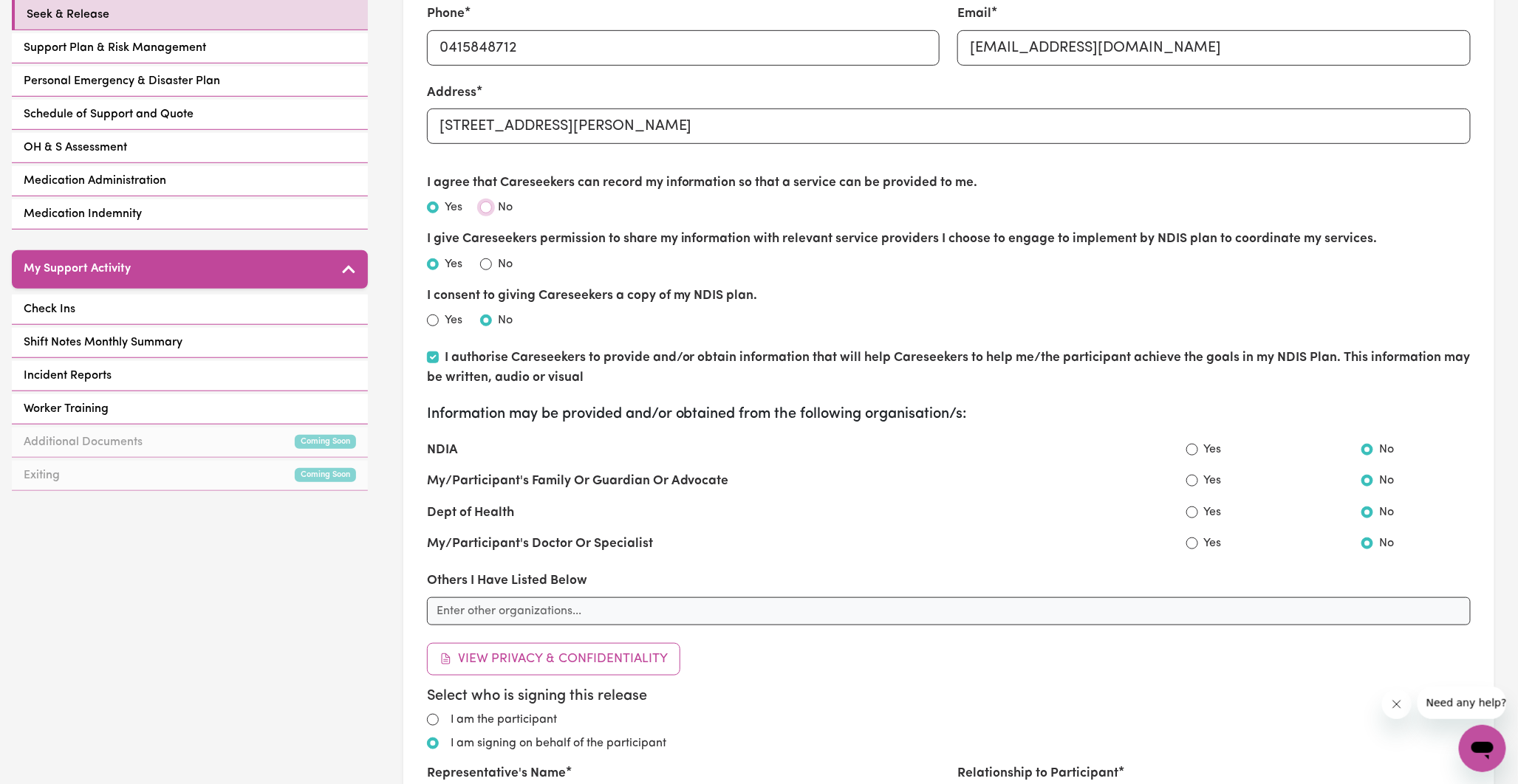
click at [486, 204] on input "No" at bounding box center [486, 207] width 12 height 12
radio input "true"
click at [436, 204] on input "Yes" at bounding box center [433, 207] width 12 height 12
radio input "true"
click at [486, 267] on input "No" at bounding box center [486, 264] width 12 height 12
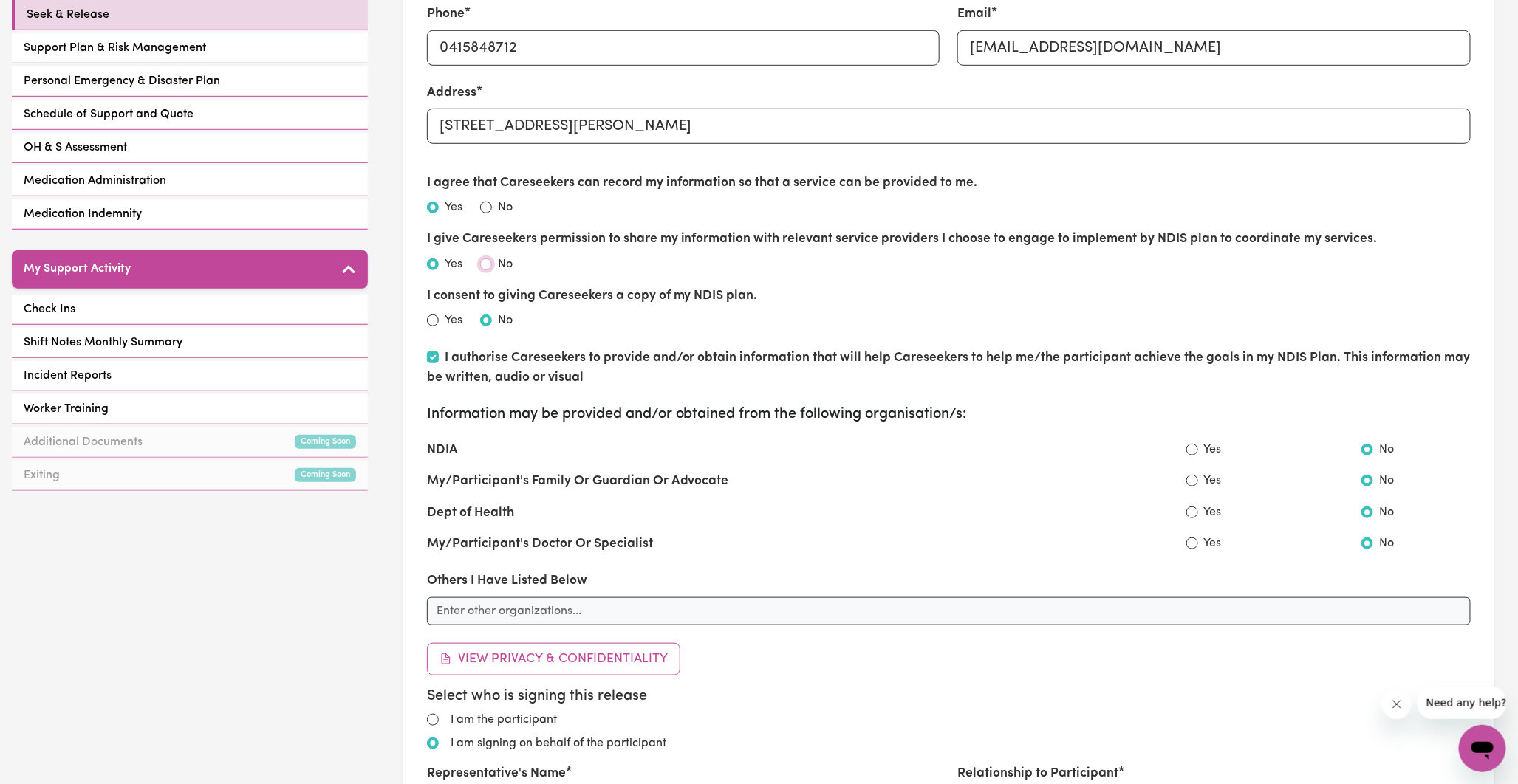
radio input "true"
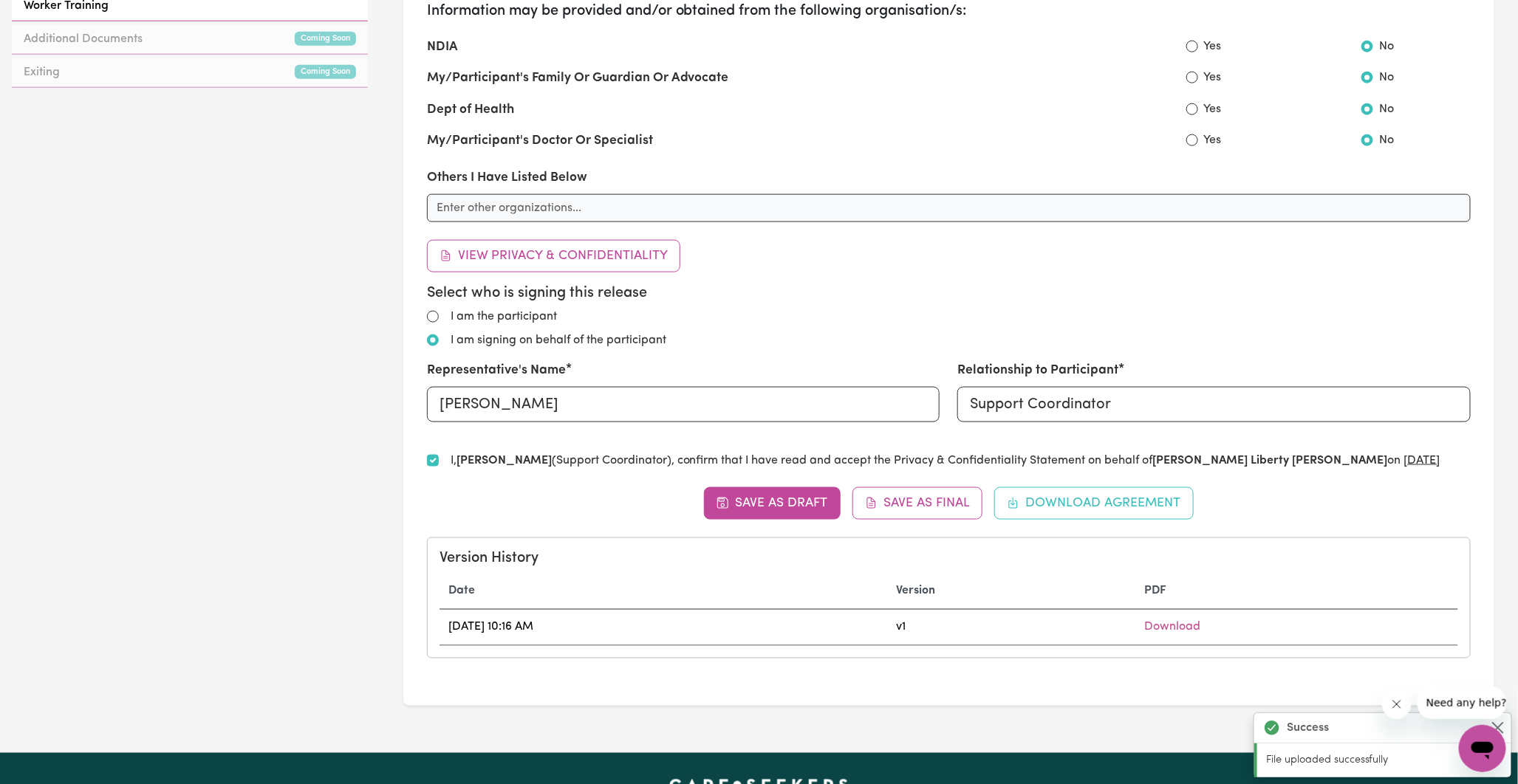
scroll to position [821, 0]
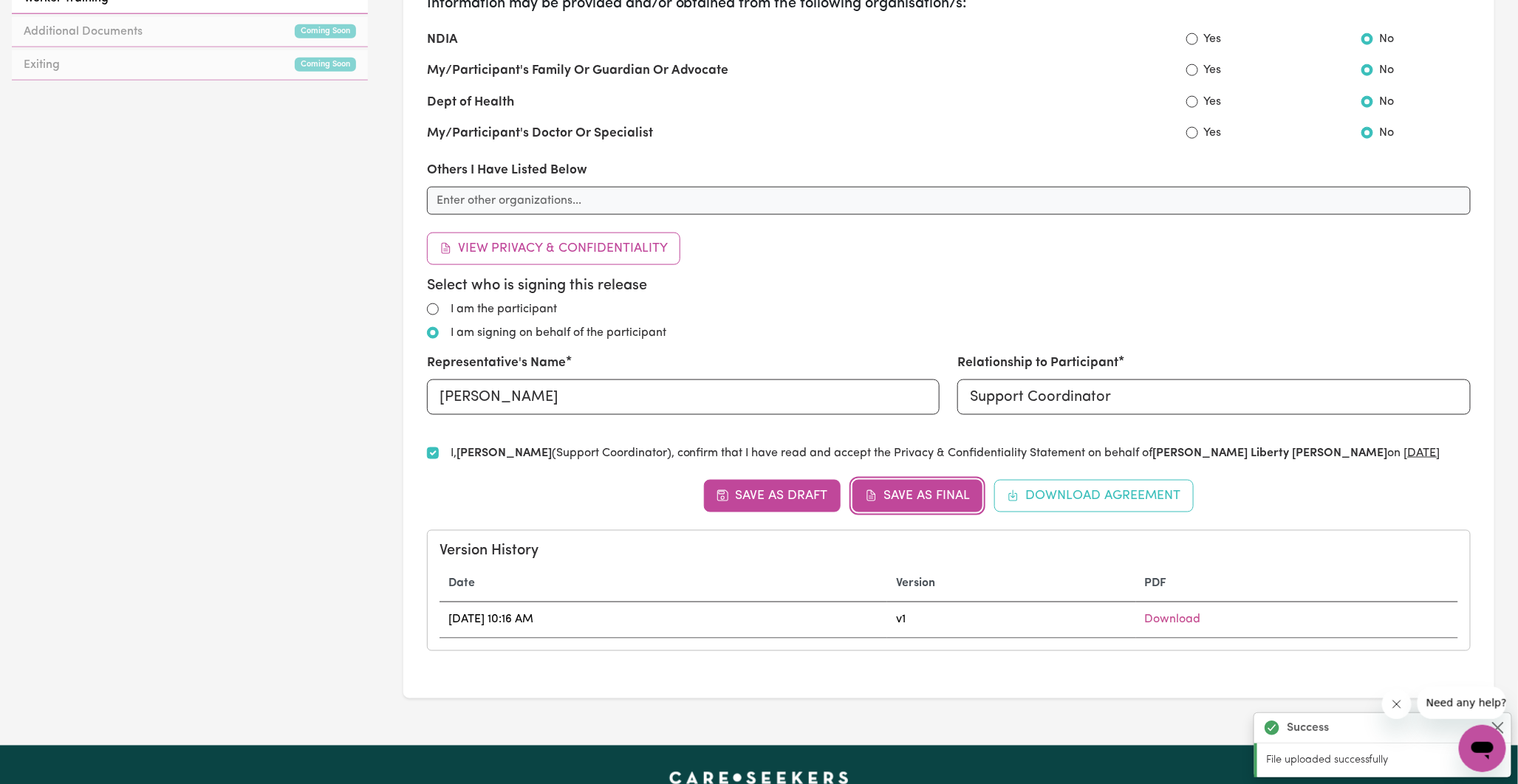
click at [894, 499] on button "Save as Final" at bounding box center [918, 496] width 131 height 32
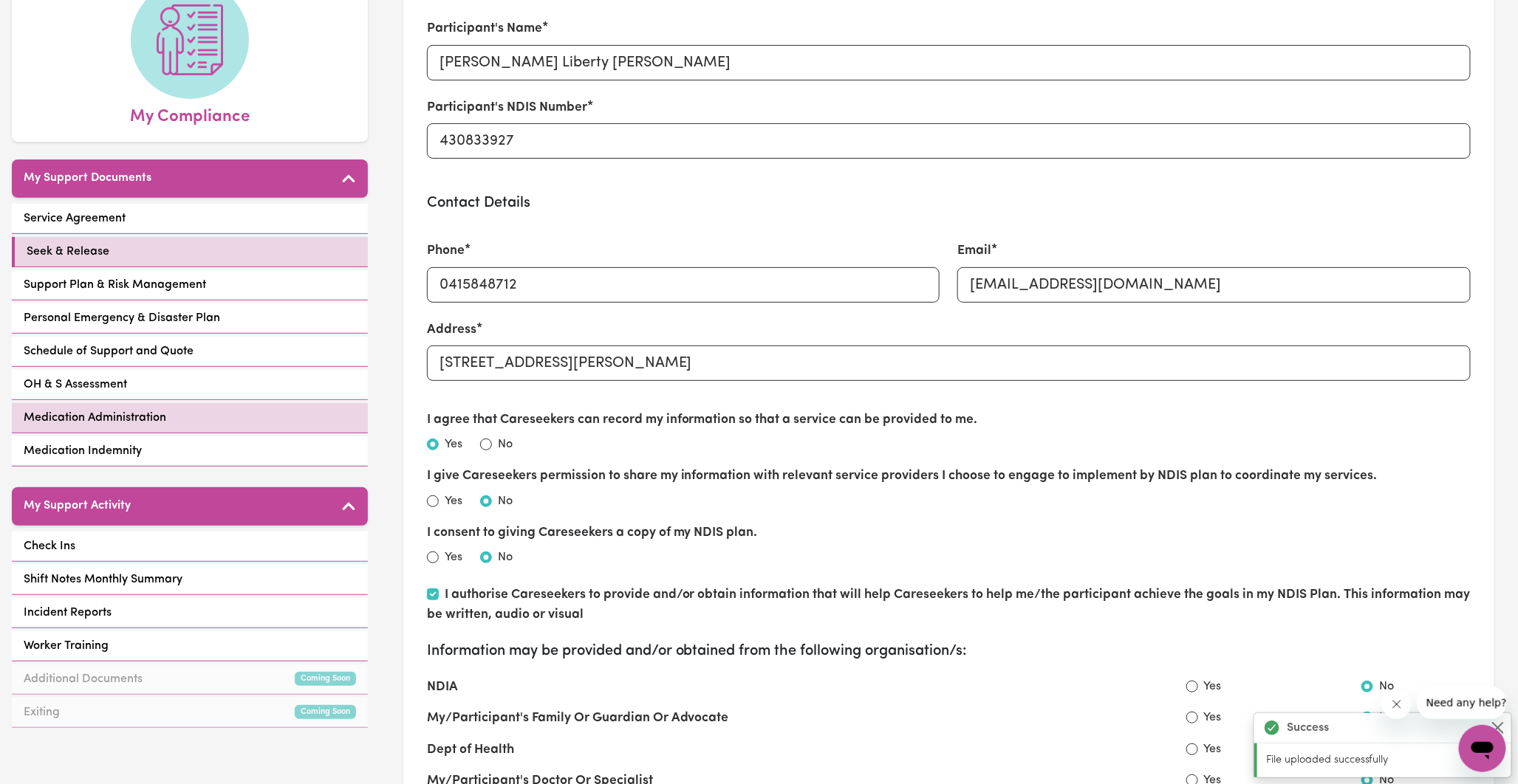
scroll to position [164, 0]
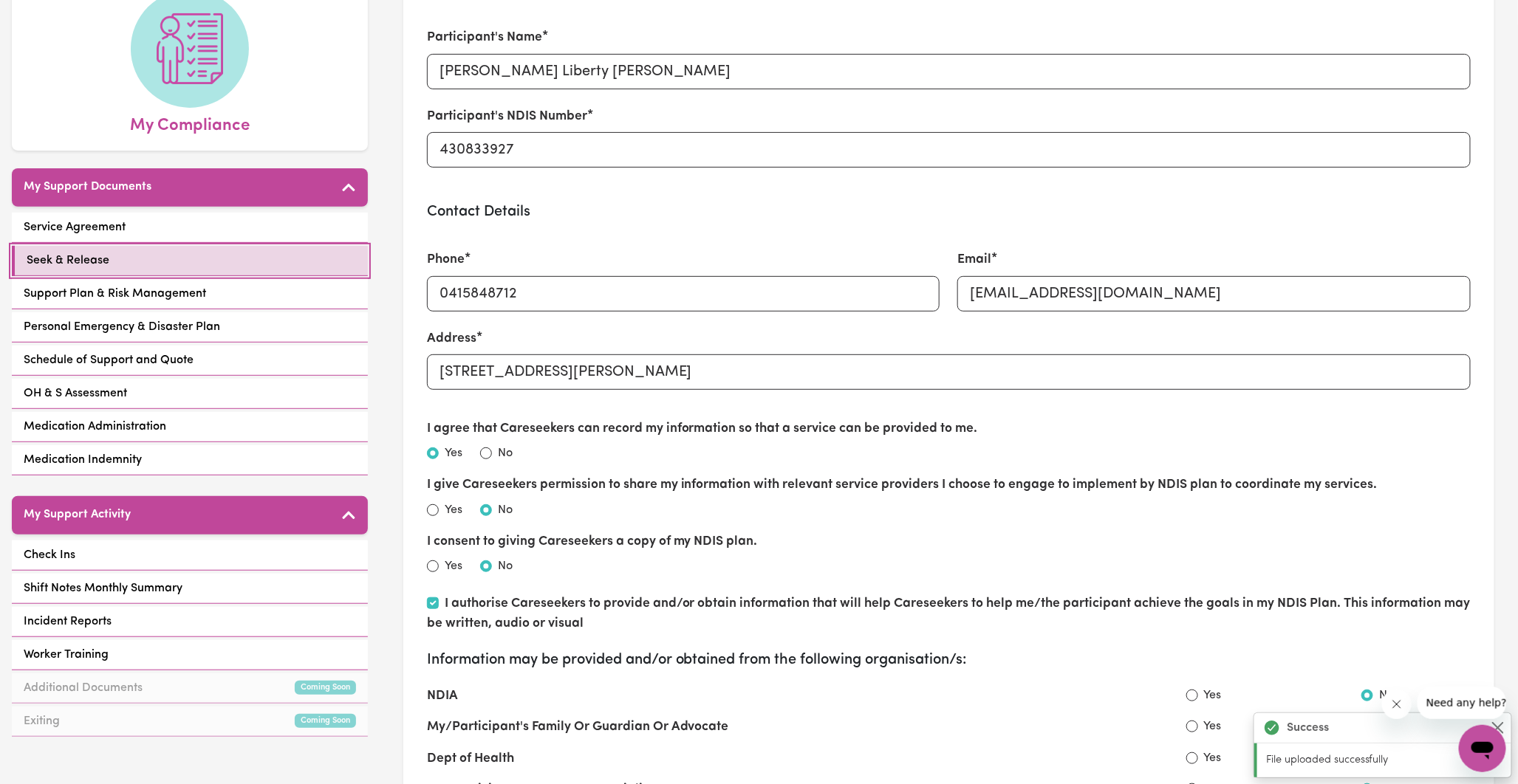
click at [98, 252] on span "Seek & Release" at bounding box center [68, 260] width 83 height 18
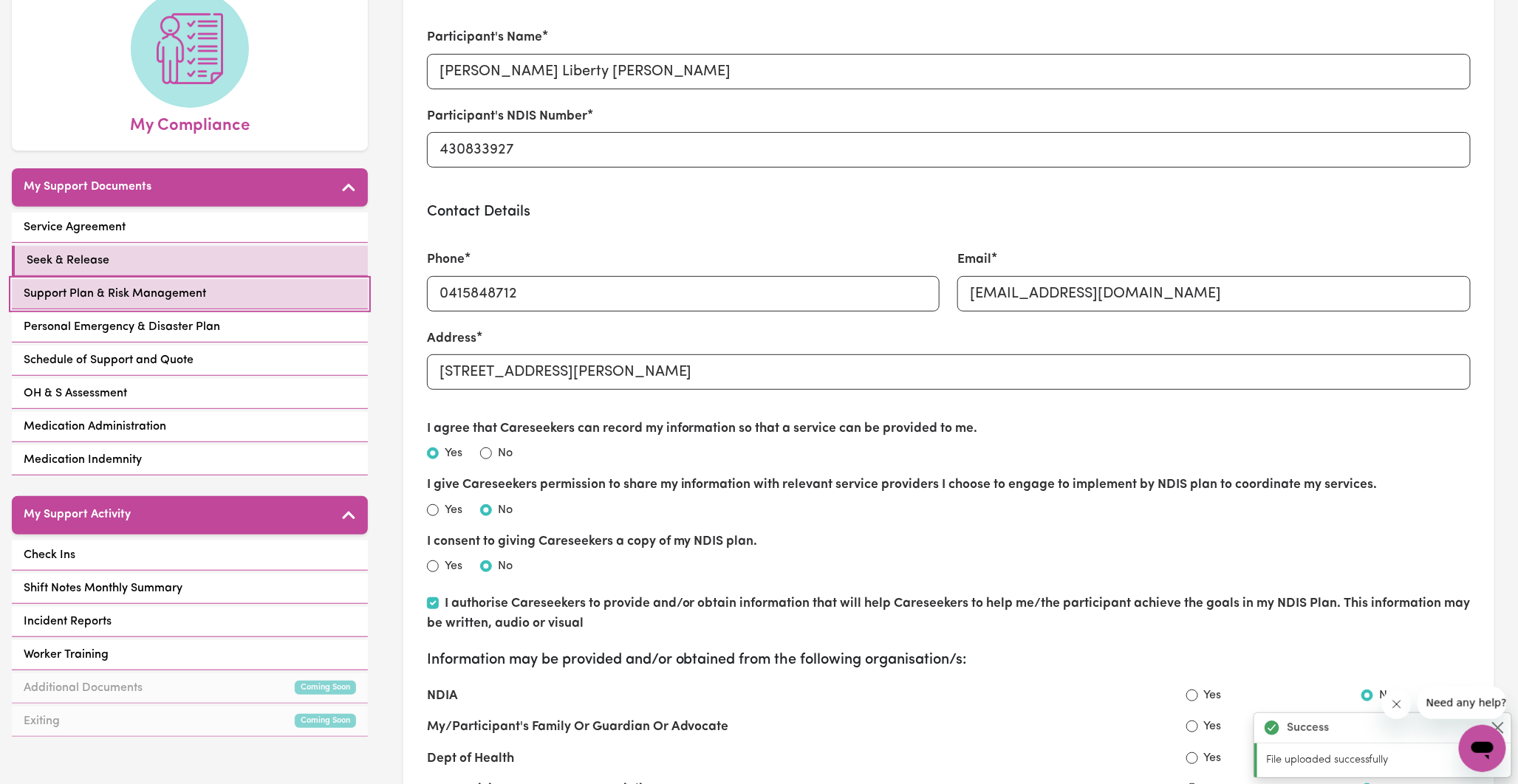
click at [102, 285] on span "Support Plan & Risk Management" at bounding box center [115, 293] width 183 height 18
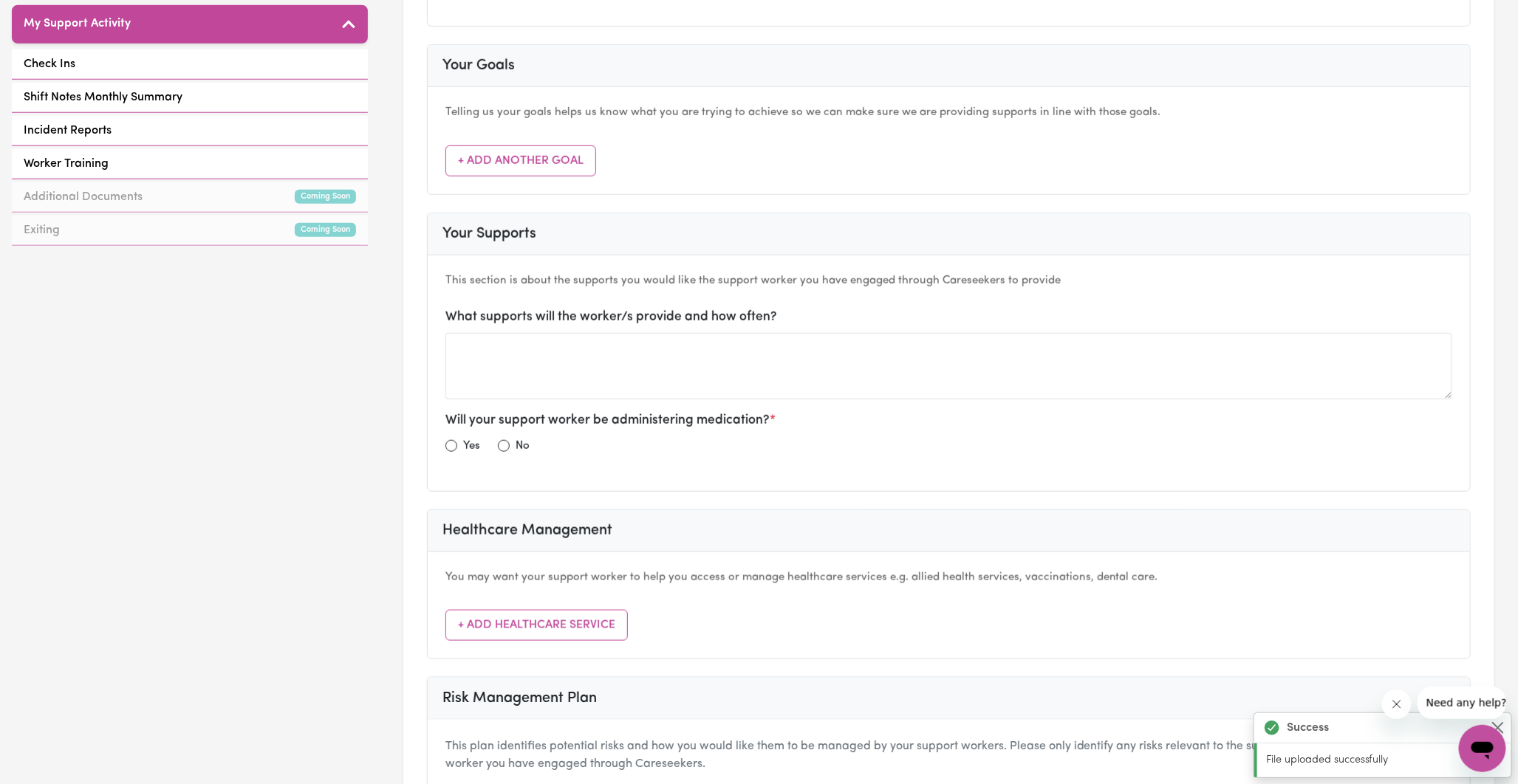
scroll to position [656, 0]
click at [506, 444] on input "radio" at bounding box center [503, 445] width 12 height 12
radio input "true"
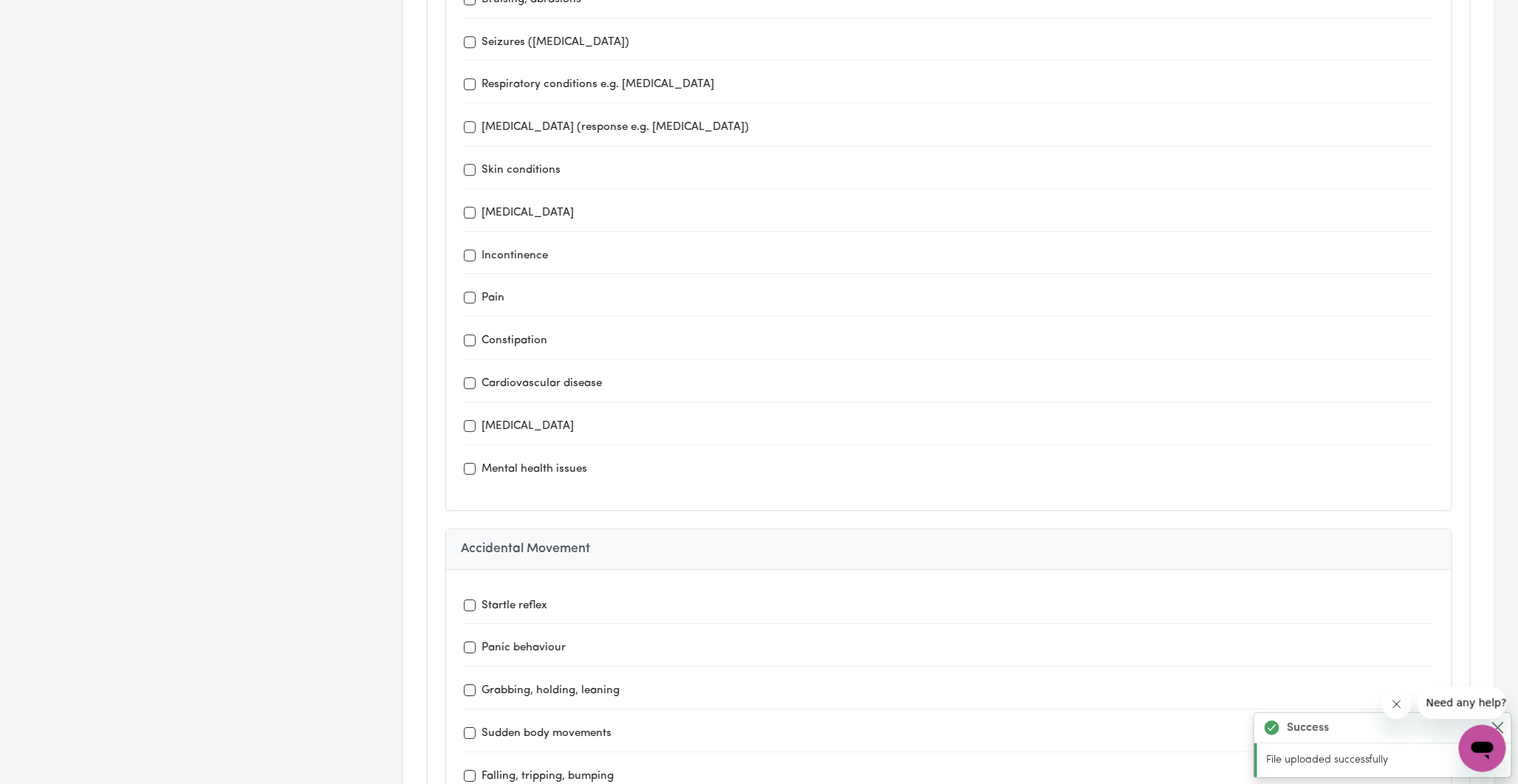
scroll to position [2215, 0]
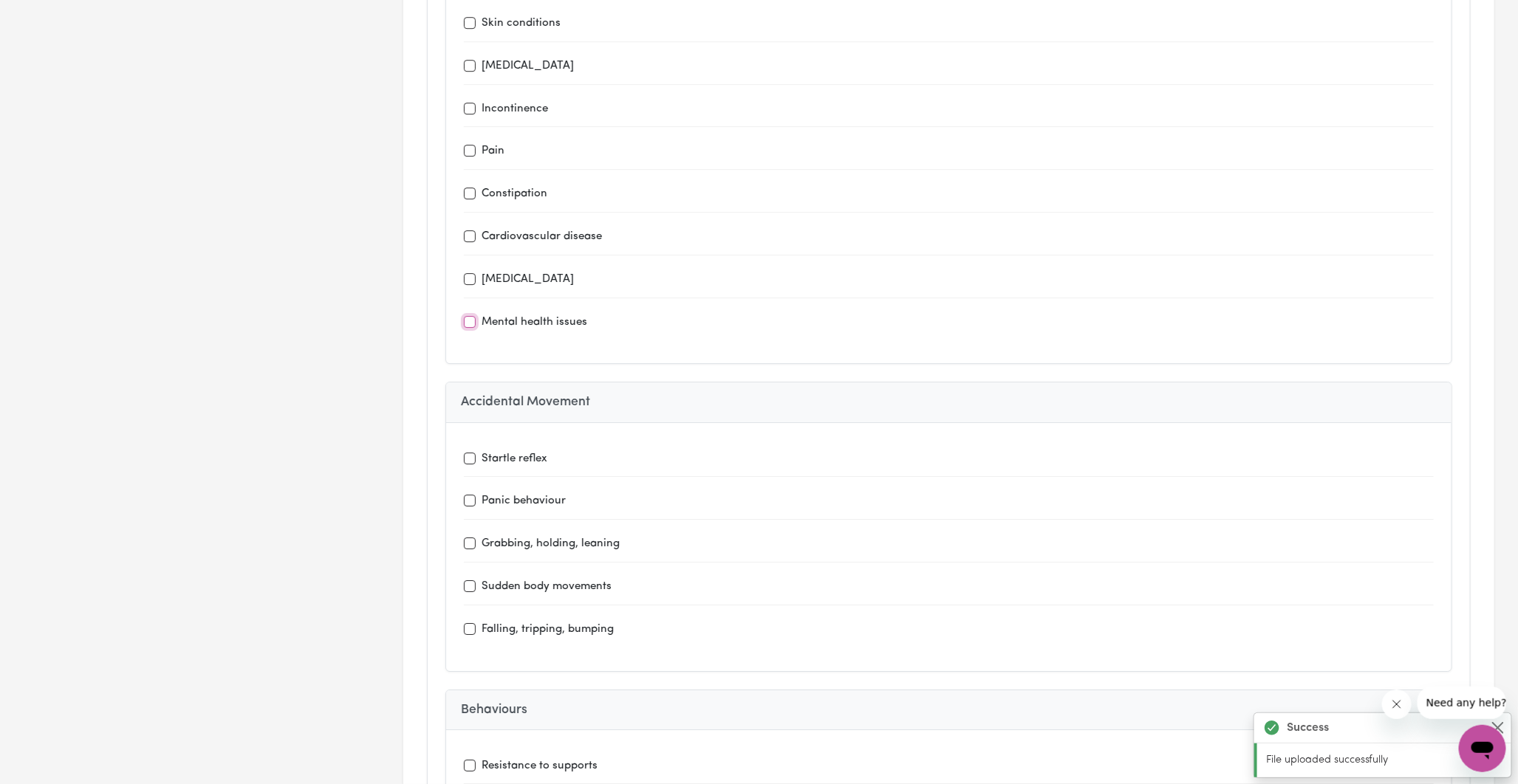
click at [471, 316] on input "Mental health issues" at bounding box center [469, 322] width 12 height 12
checkbox input "true"
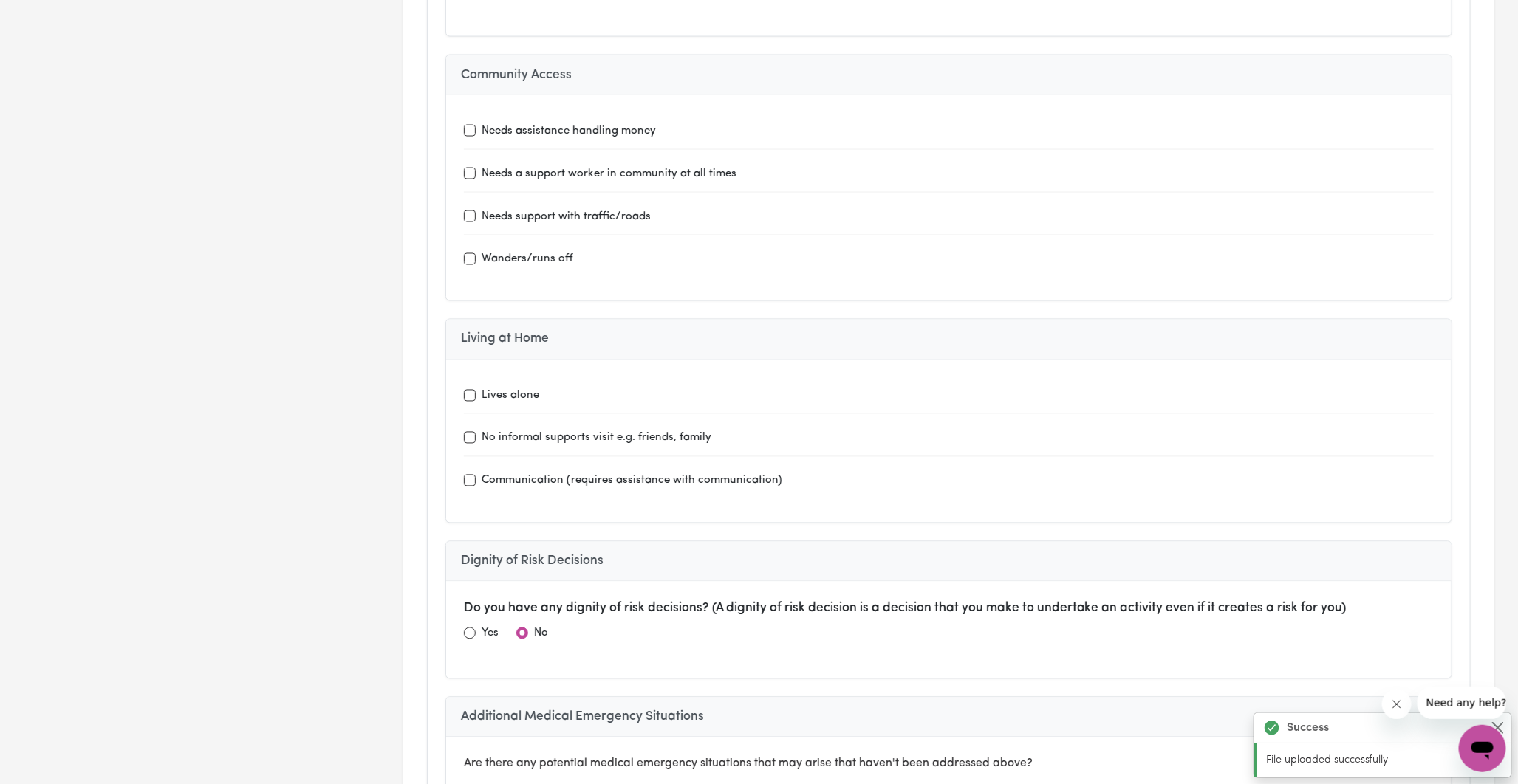
scroll to position [3938, 0]
click at [475, 386] on input "Lives alone" at bounding box center [469, 392] width 12 height 12
checkbox input "true"
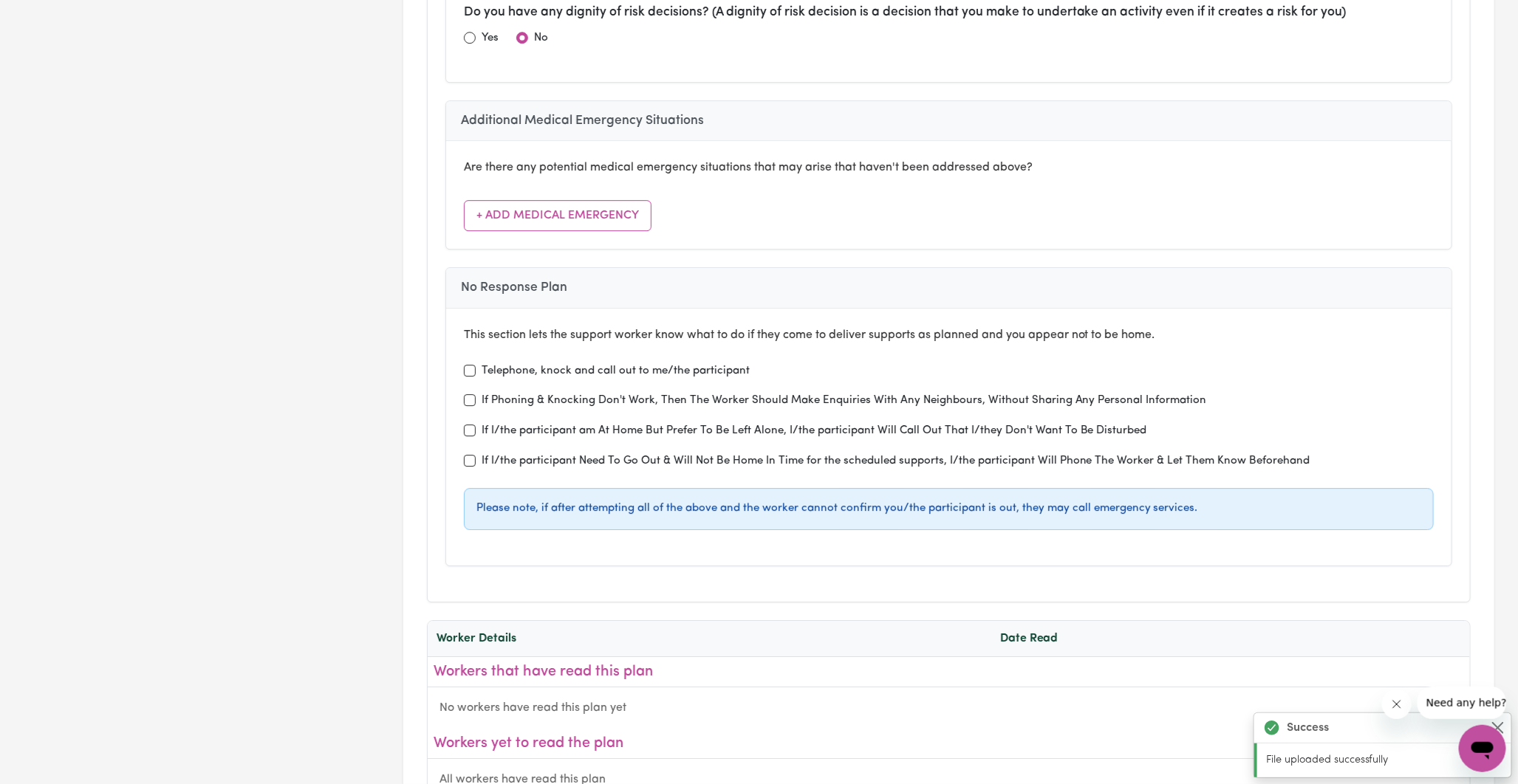
scroll to position [4841, 0]
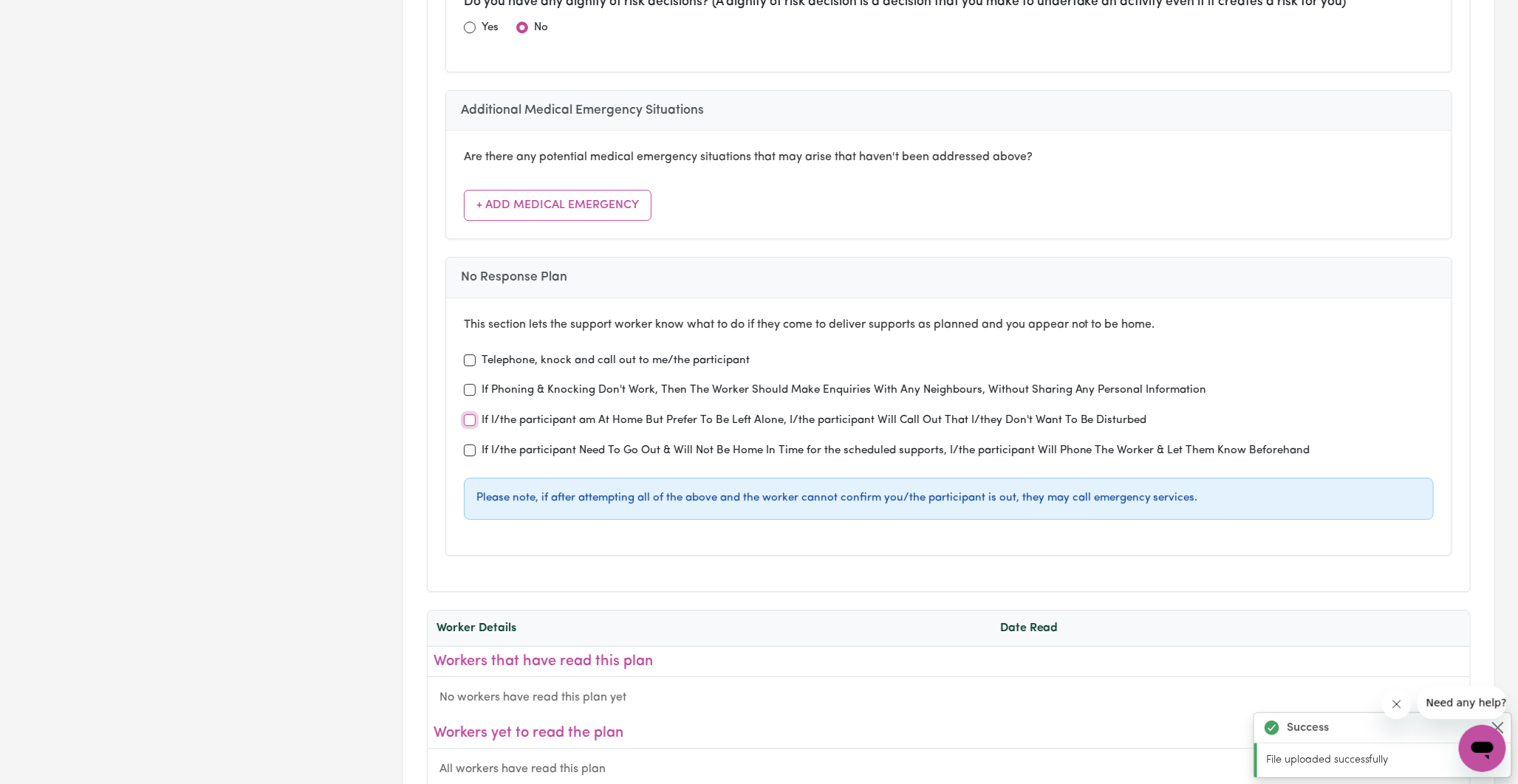
click at [469, 415] on input "If I/the participant am At Home But Prefer To Be Left Alone, I/the participant …" at bounding box center [469, 420] width 12 height 12
checkbox input "true"
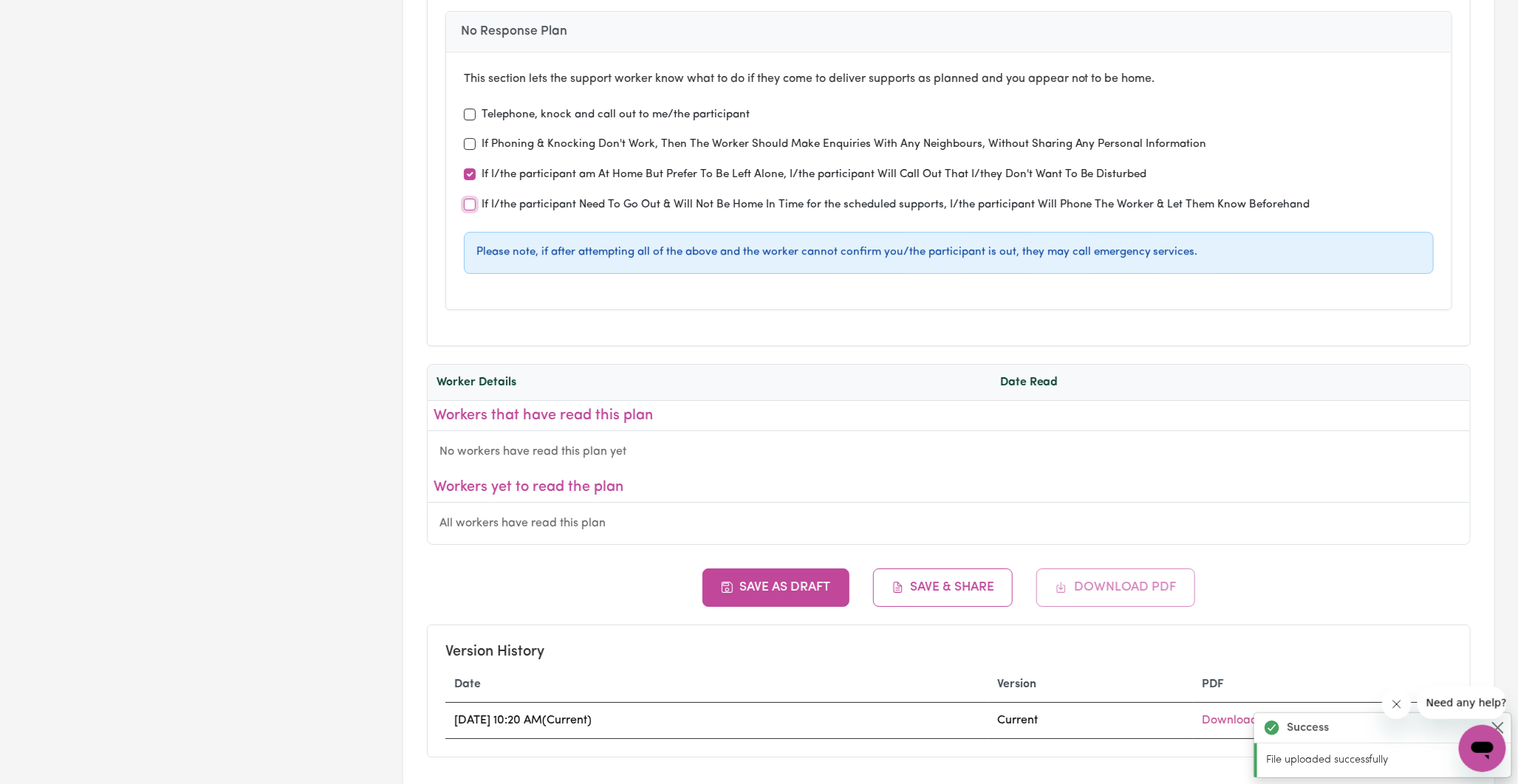
click at [468, 199] on input "If I/the participant Need To Go Out & Will Not Be Home In Time for the schedule…" at bounding box center [469, 204] width 12 height 12
checkbox input "true"
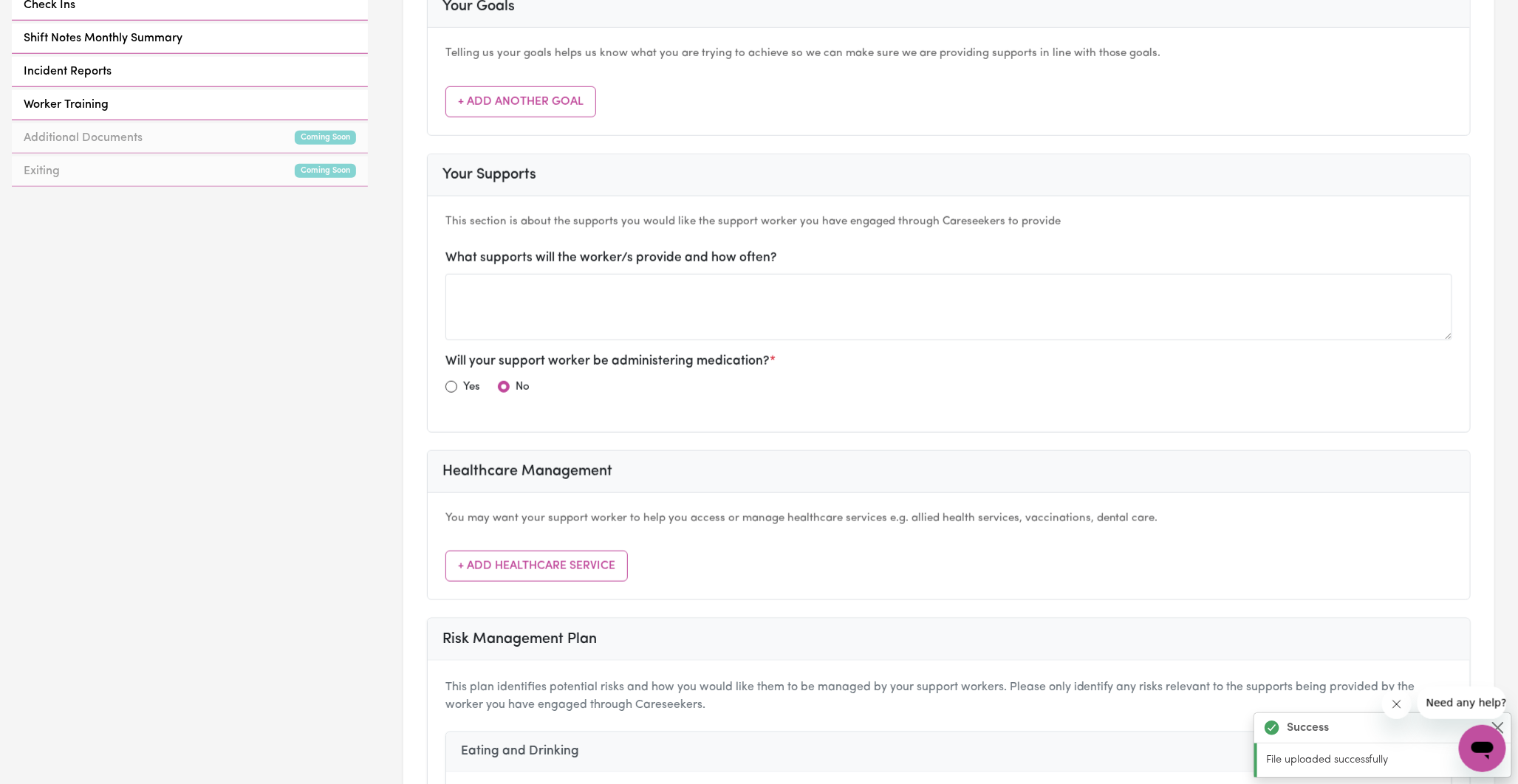
scroll to position [739, 0]
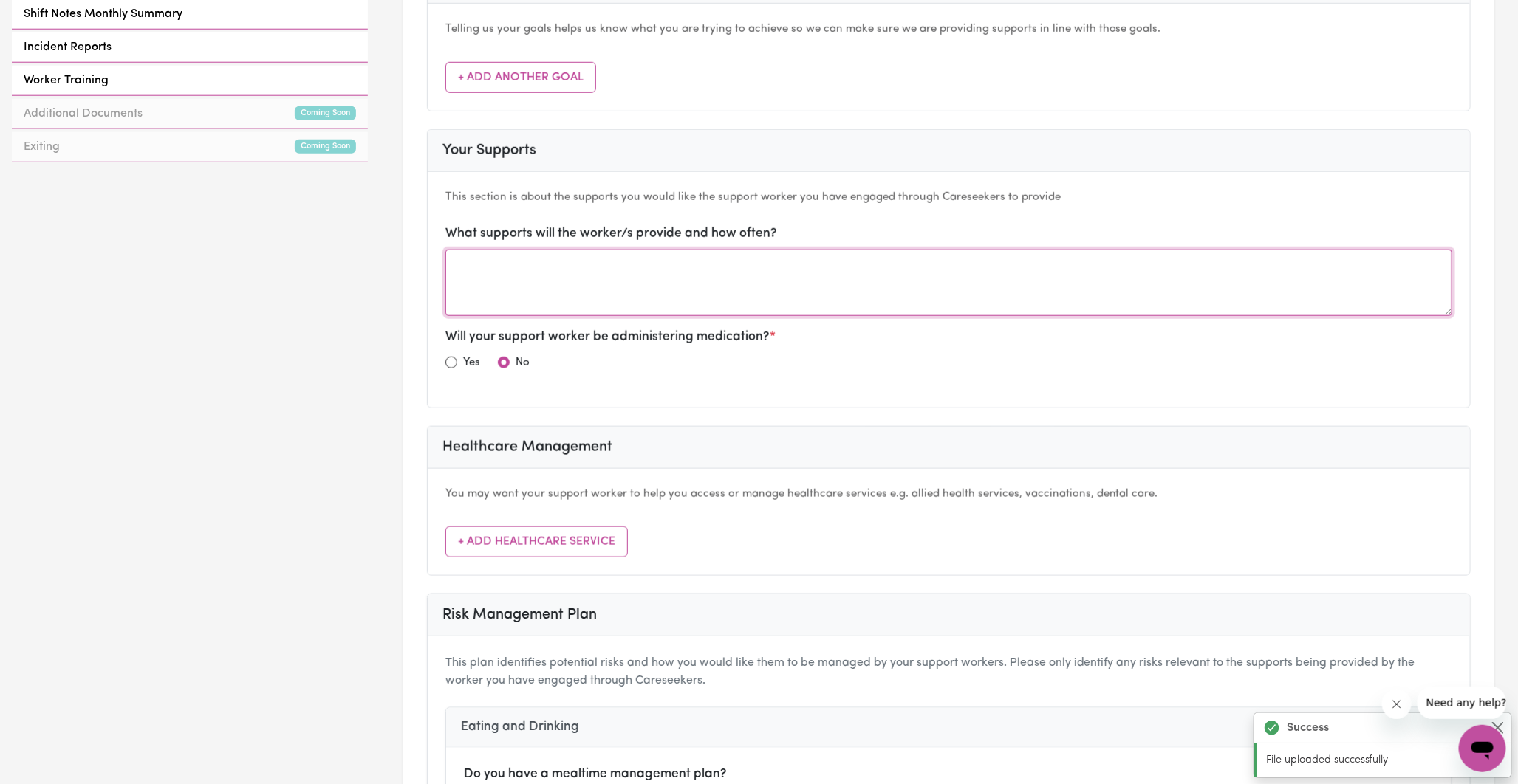
click at [529, 256] on textarea at bounding box center [949, 283] width 1007 height 67
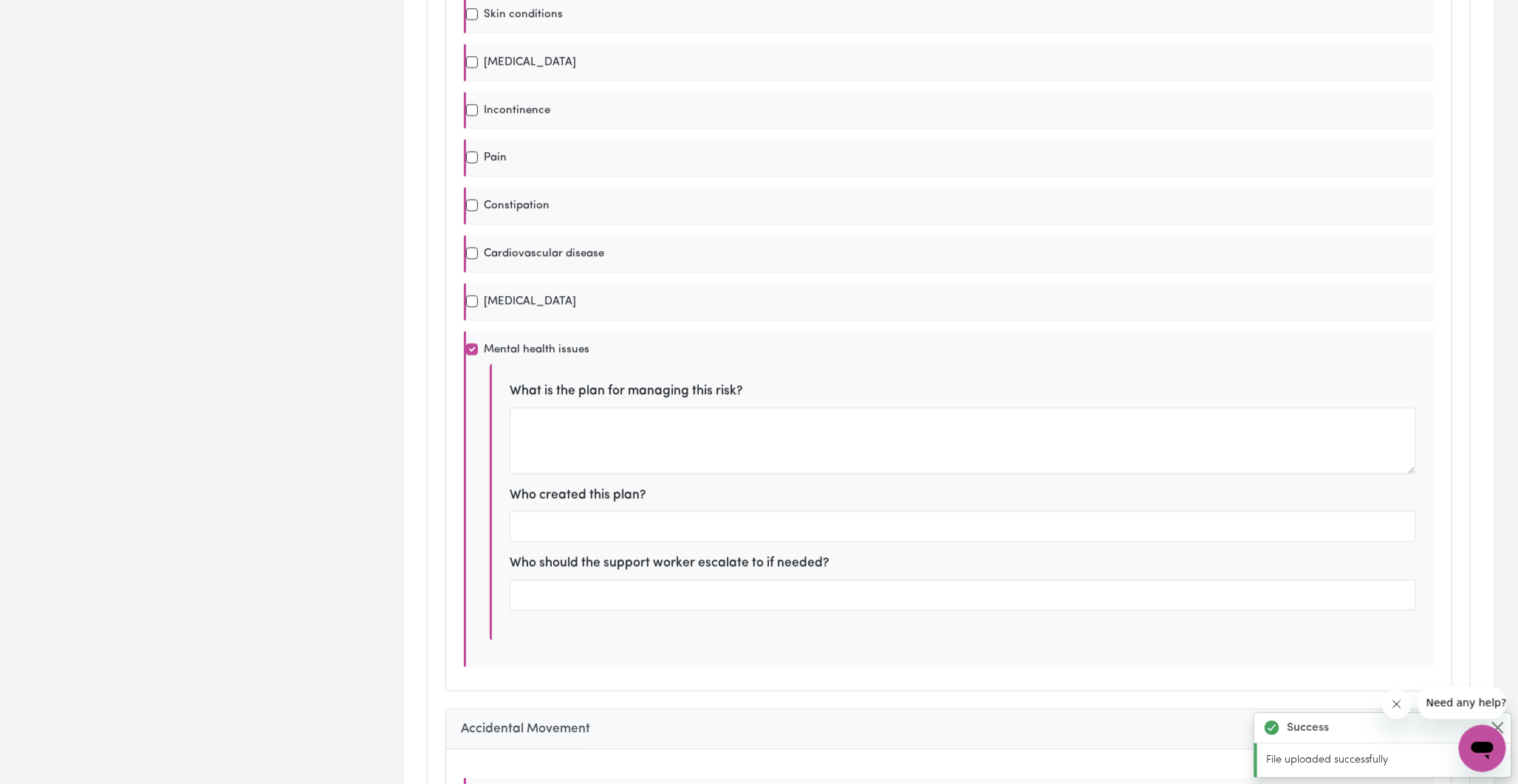
scroll to position [0, 0]
type textarea "Assistance with running errands, community access, transport to medical appoint…"
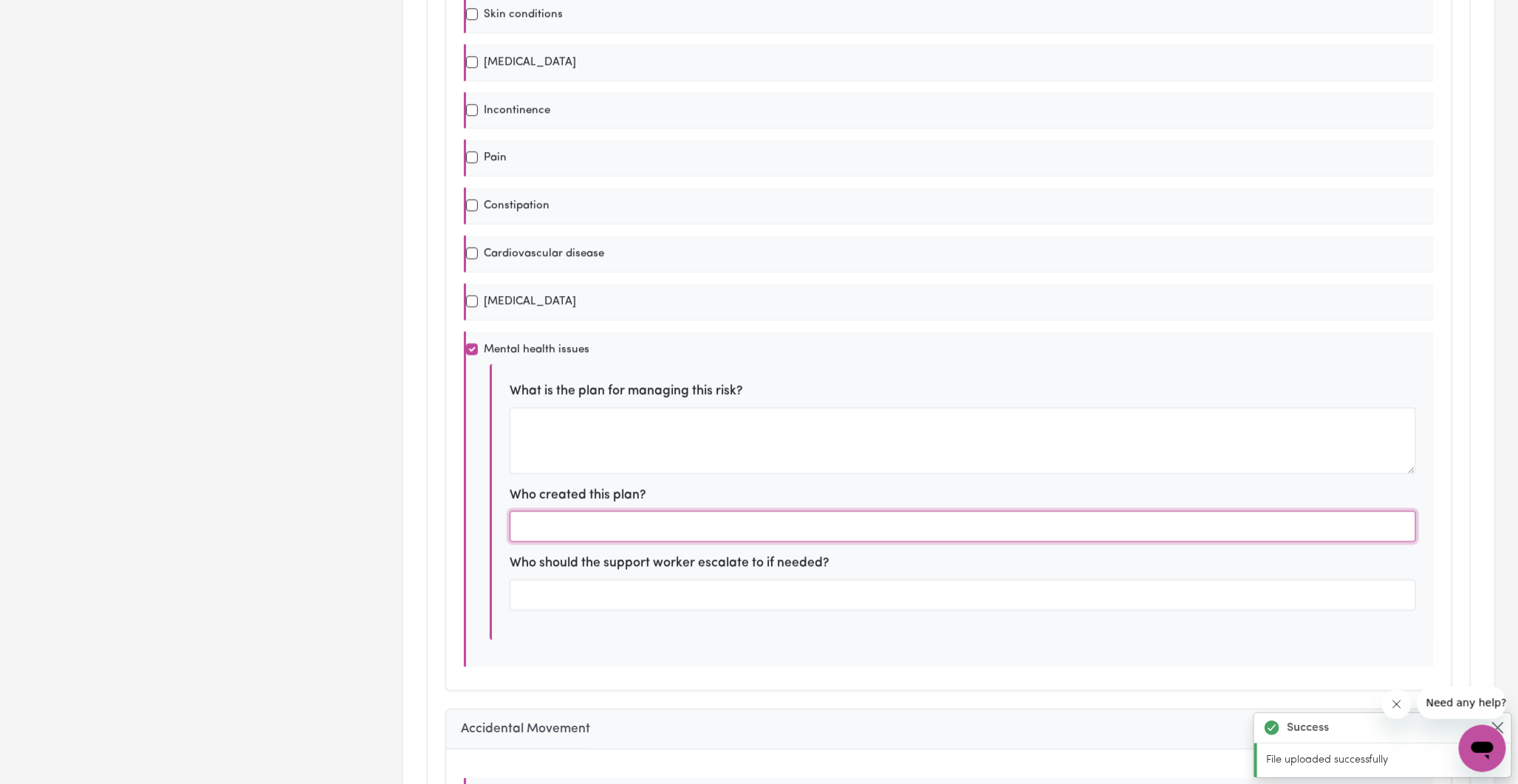
click at [565, 511] on input "text" at bounding box center [963, 527] width 906 height 31
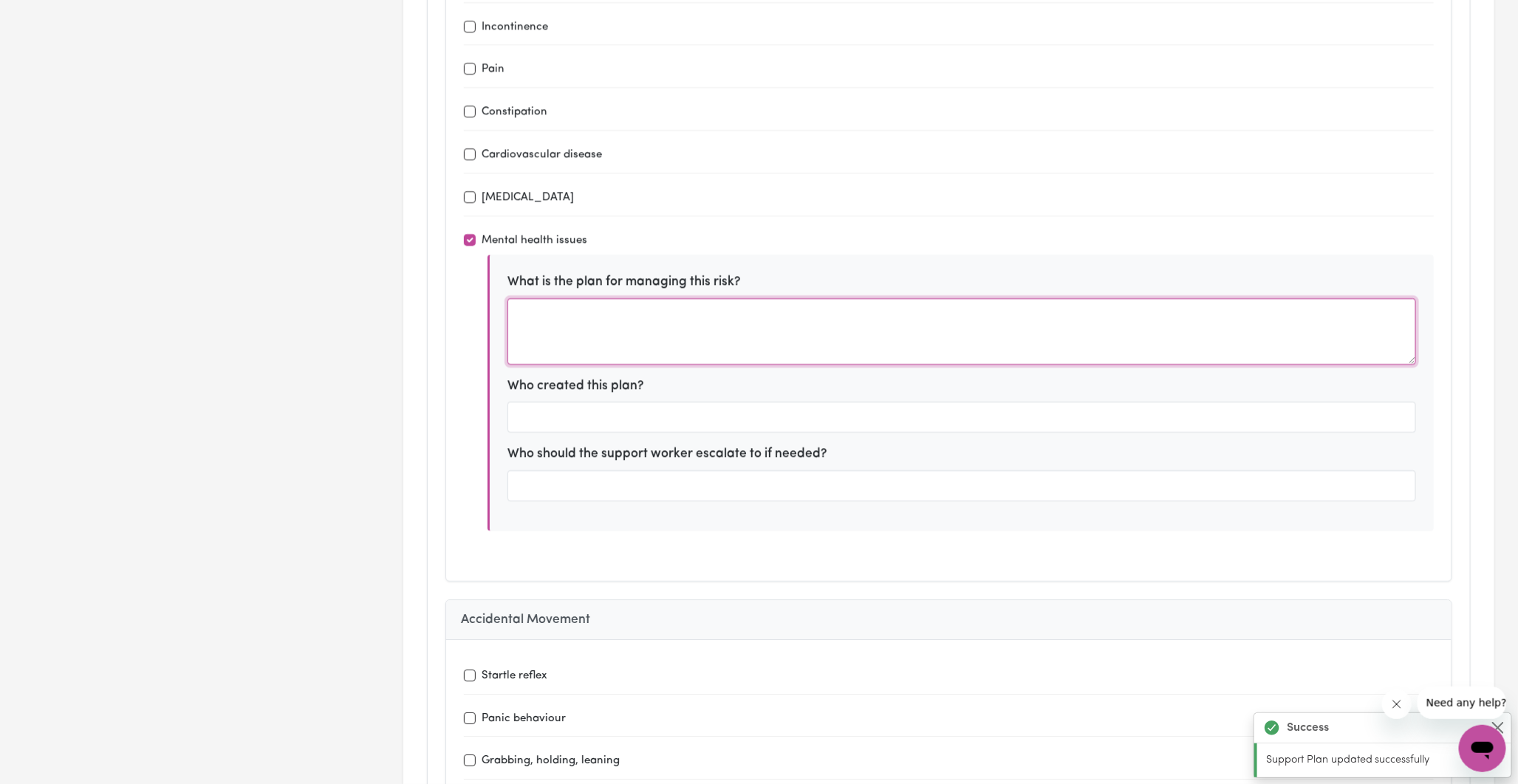
click at [580, 321] on textarea at bounding box center [962, 332] width 909 height 67
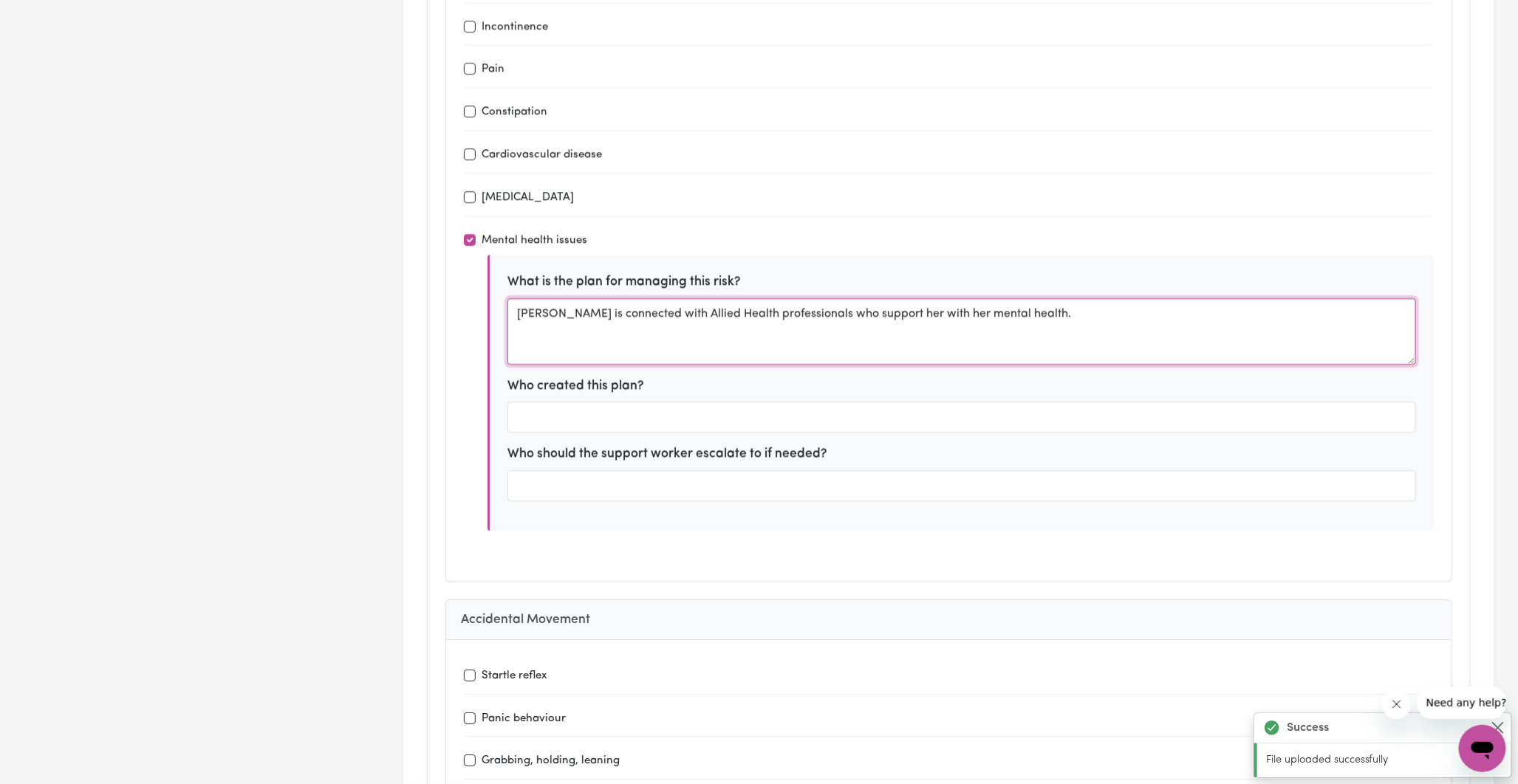
type textarea "Sara is connected with Allied Health professionals who support her with her men…"
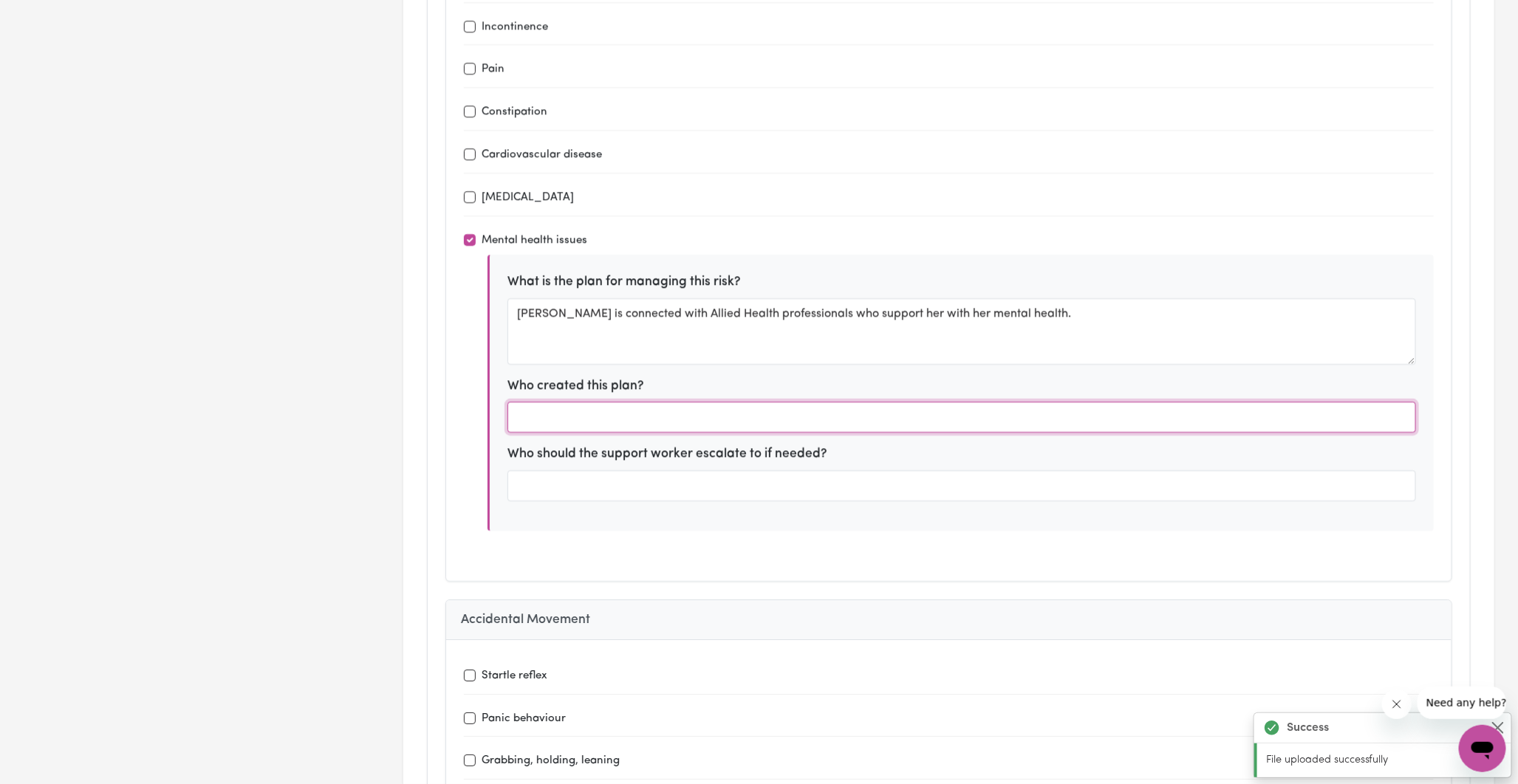
click at [623, 408] on input "text" at bounding box center [962, 417] width 909 height 31
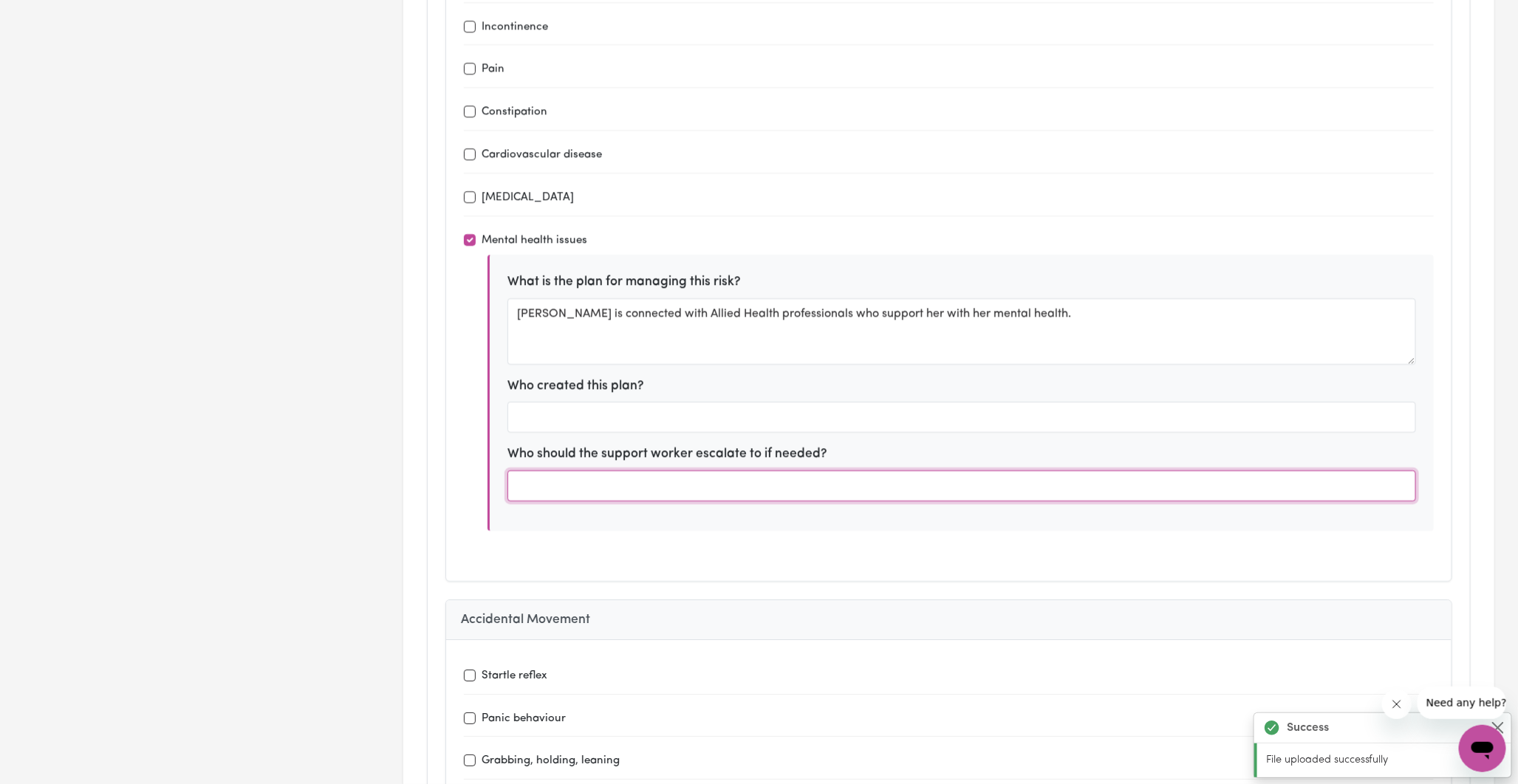
click at [614, 474] on input "text" at bounding box center [962, 486] width 909 height 31
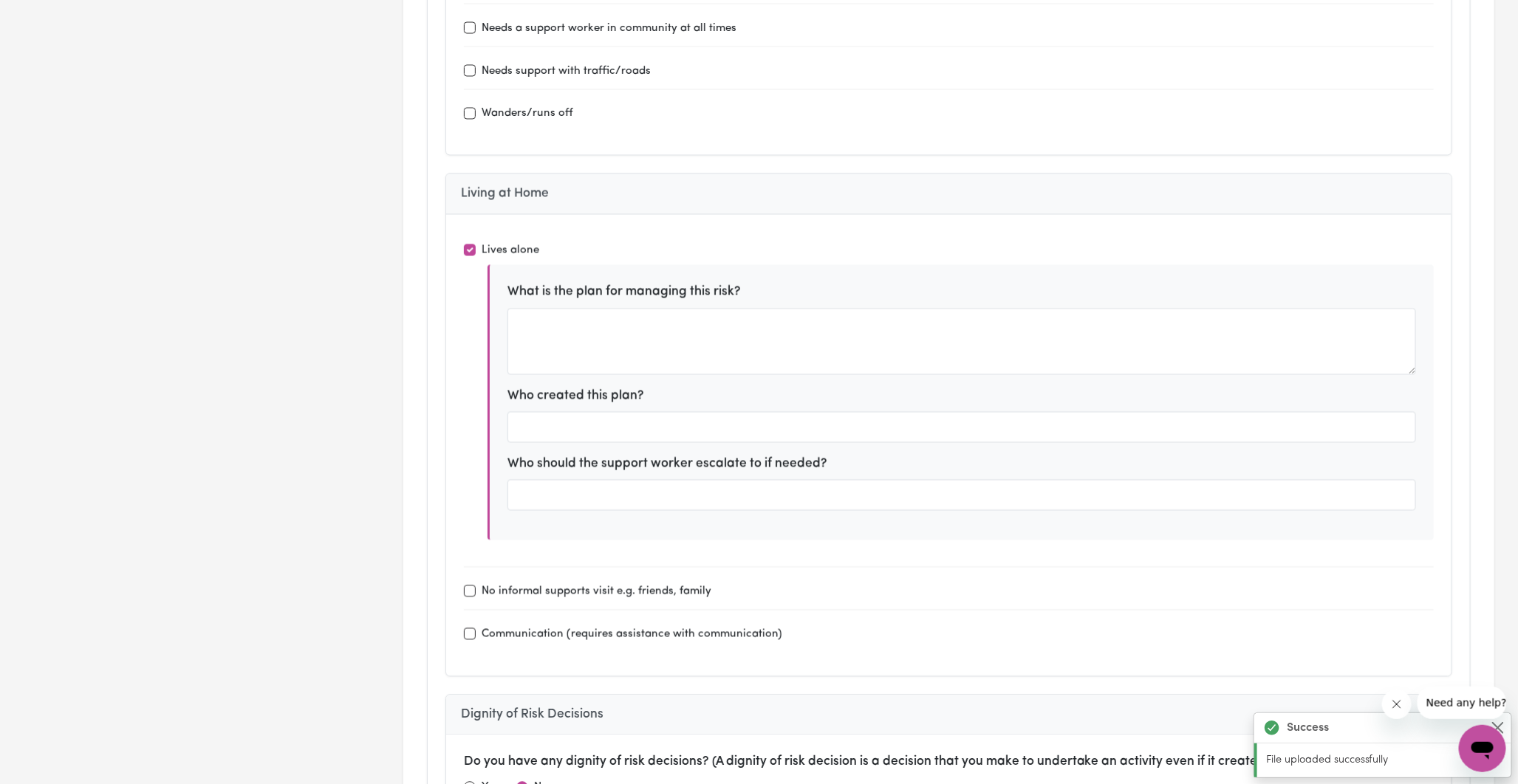
scroll to position [4103, 0]
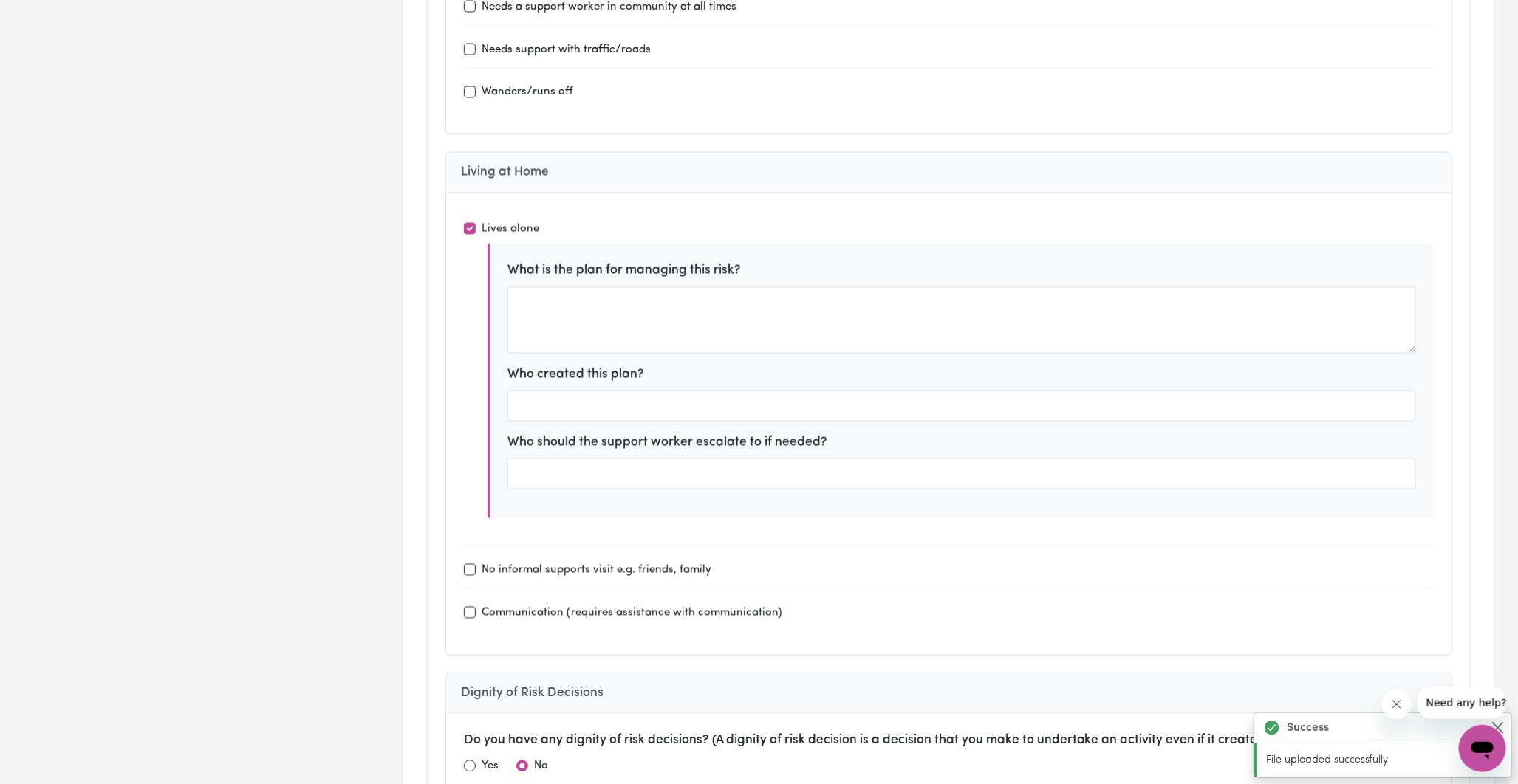
type input "Cecilia Dexter - Support Coordinator"
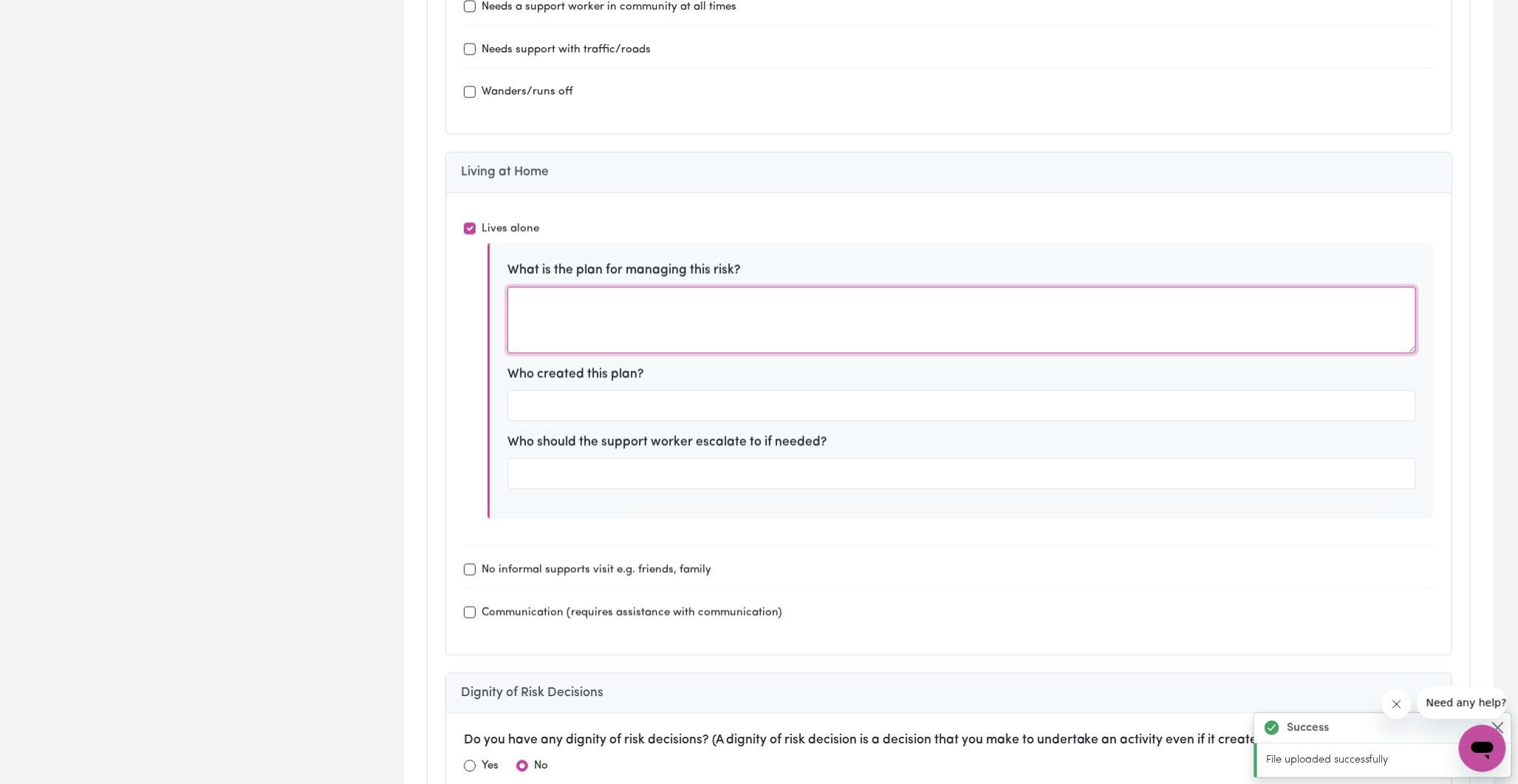
click at [589, 286] on textarea at bounding box center [962, 319] width 909 height 67
type textarea "Regular support work through the week, regular check-ins with the Support Coord…"
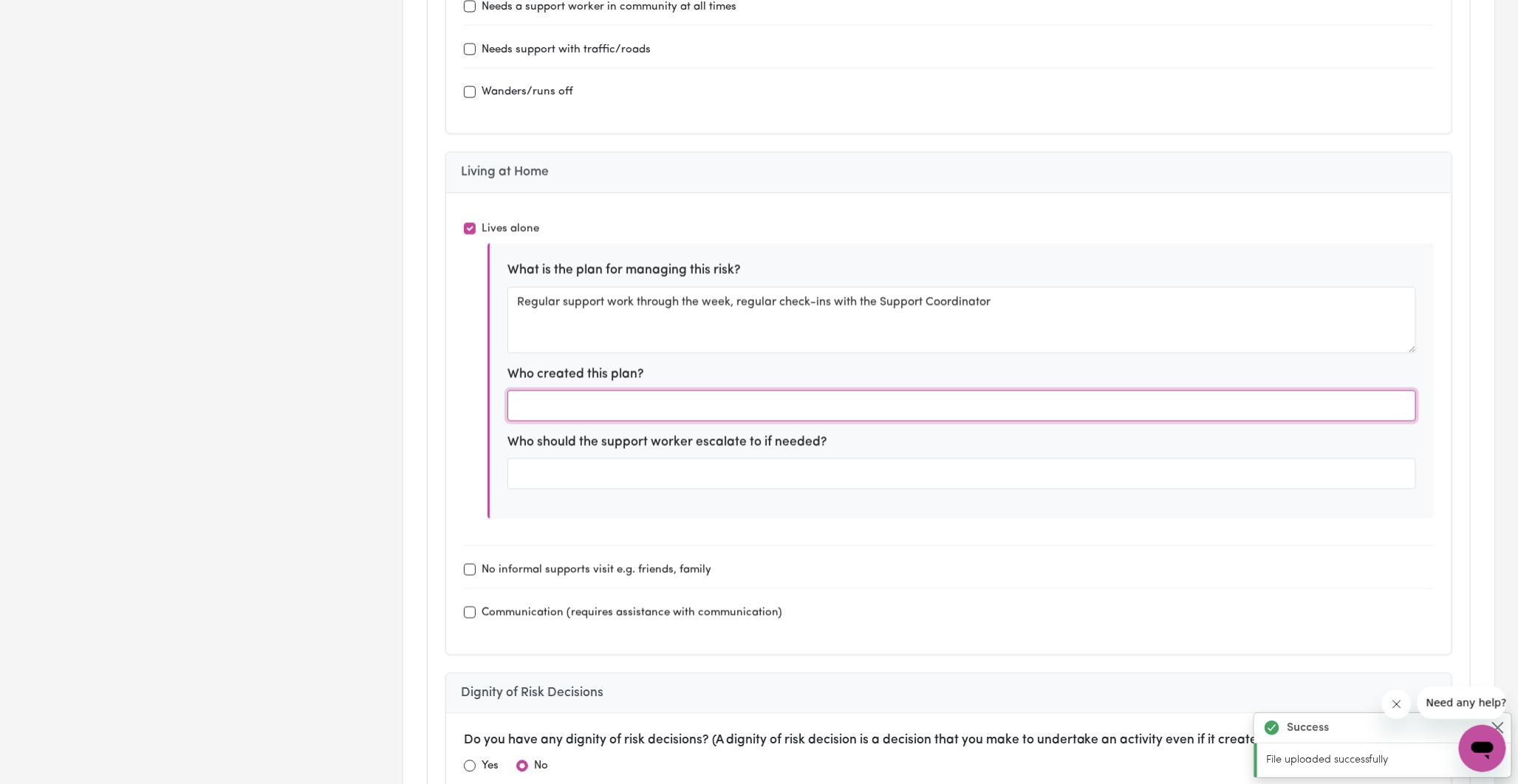
click at [595, 390] on input "text" at bounding box center [962, 405] width 909 height 31
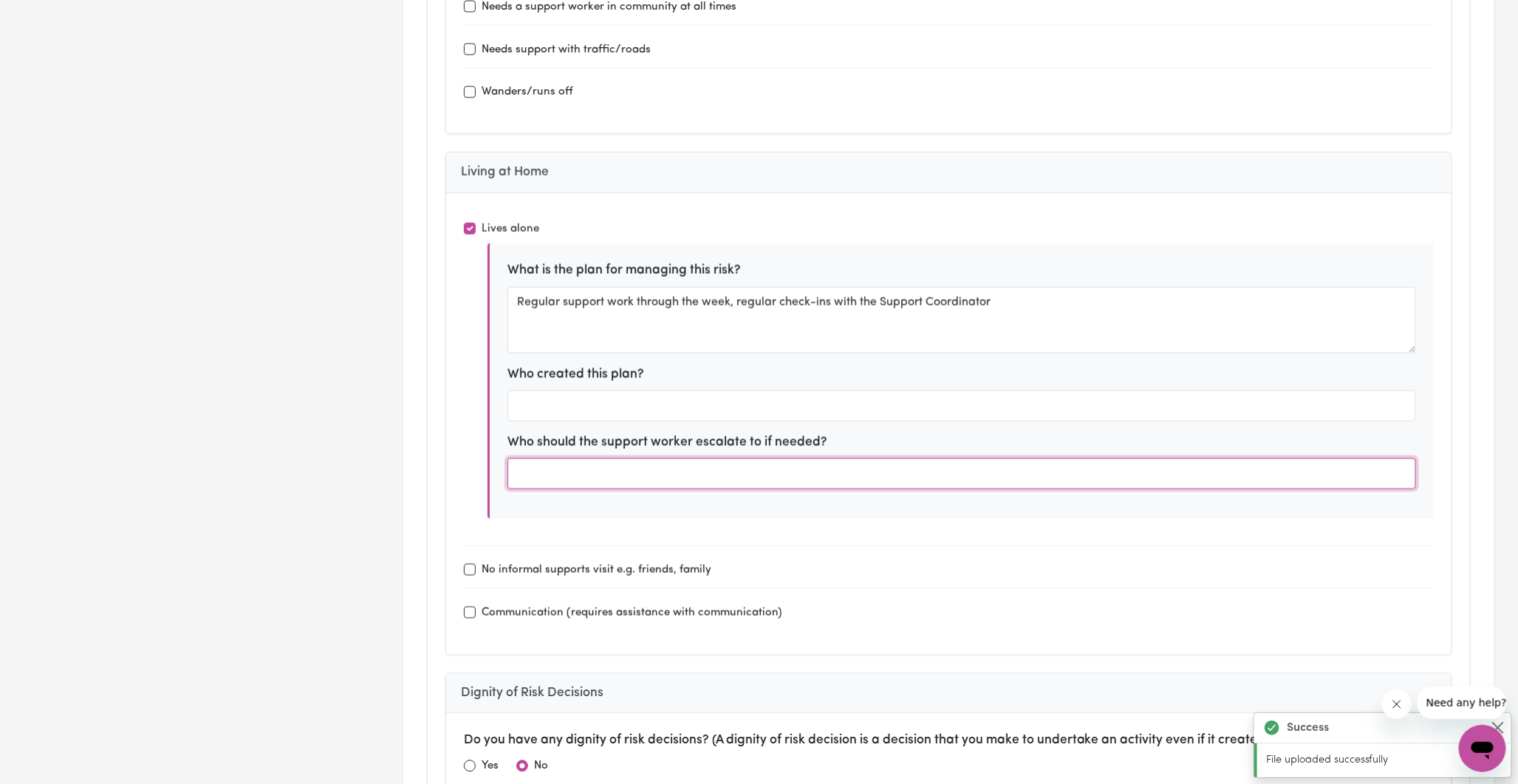
click at [585, 458] on input "text" at bounding box center [962, 473] width 909 height 31
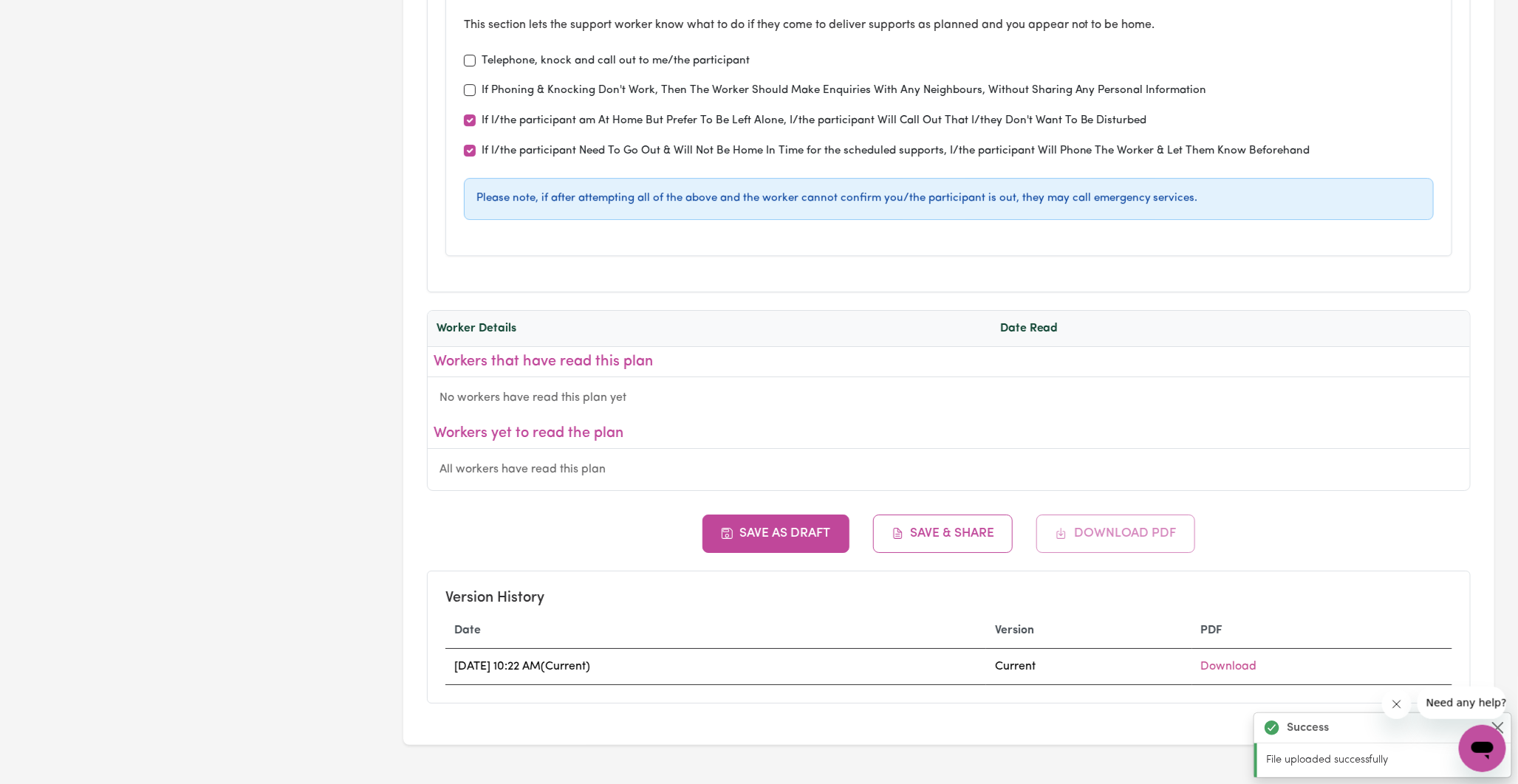
scroll to position [5169, 0]
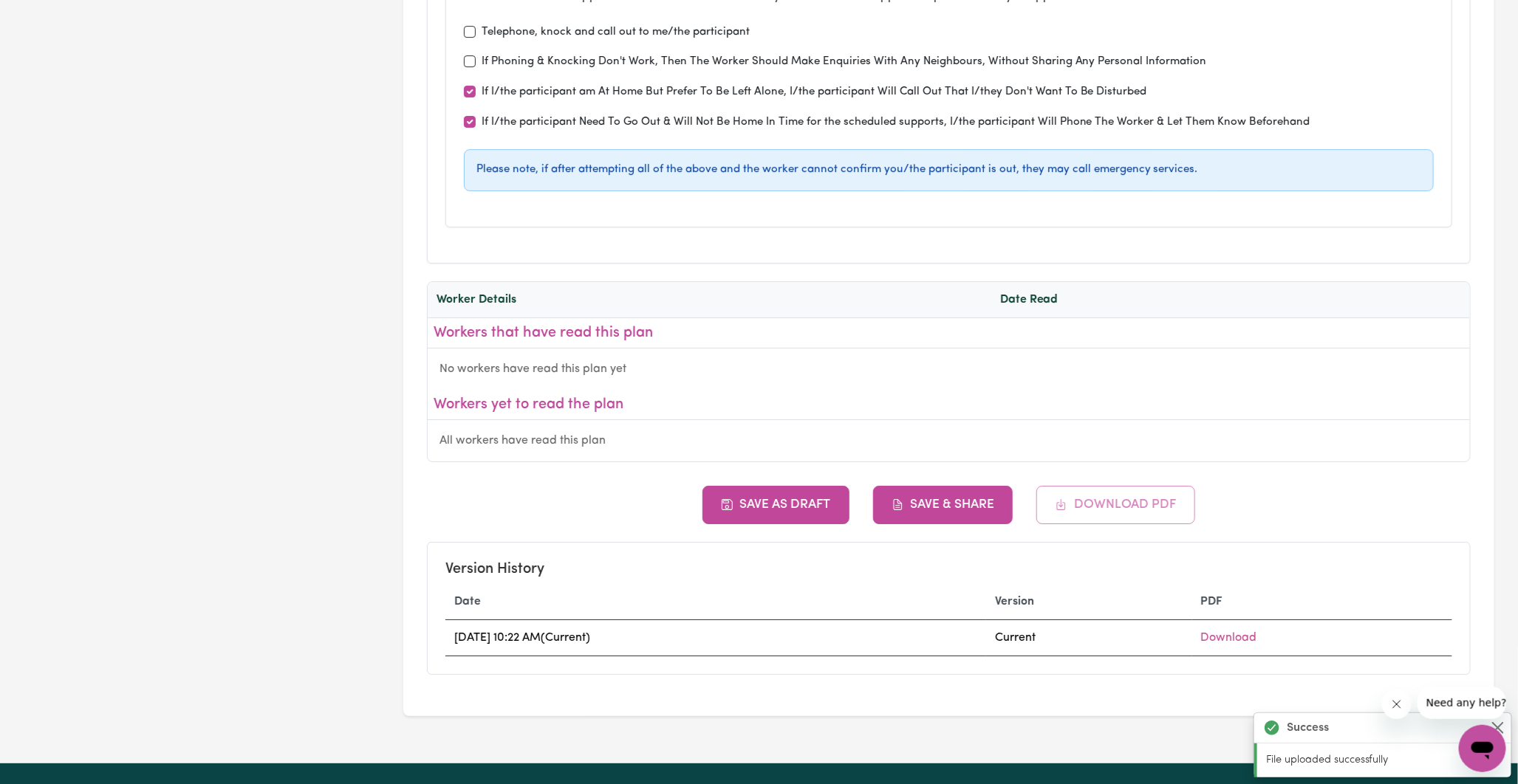
type input "Cecilia Dexter - Support Coordinator"
click at [952, 486] on button "Save & Share" at bounding box center [943, 505] width 141 height 38
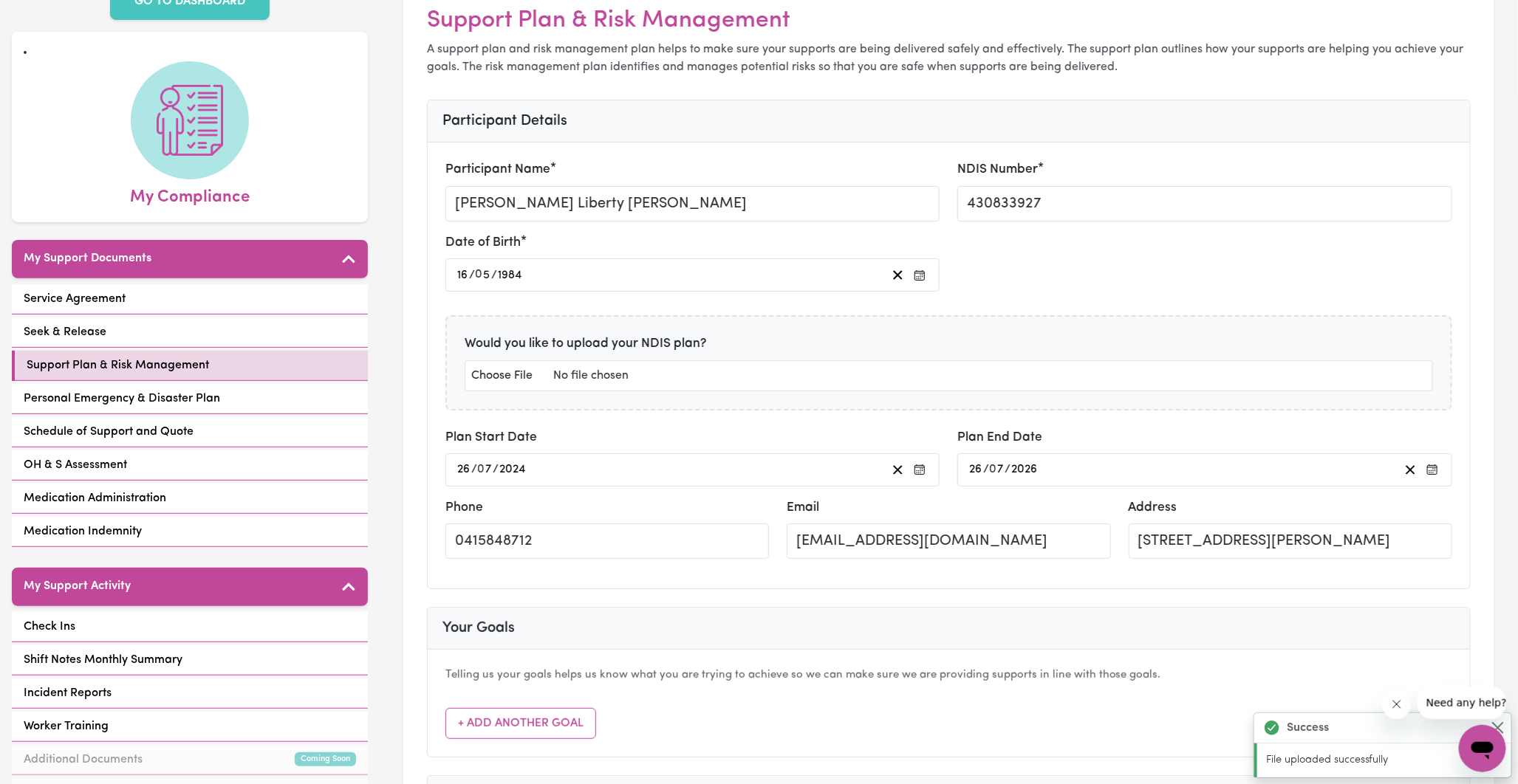
scroll to position [82, 0]
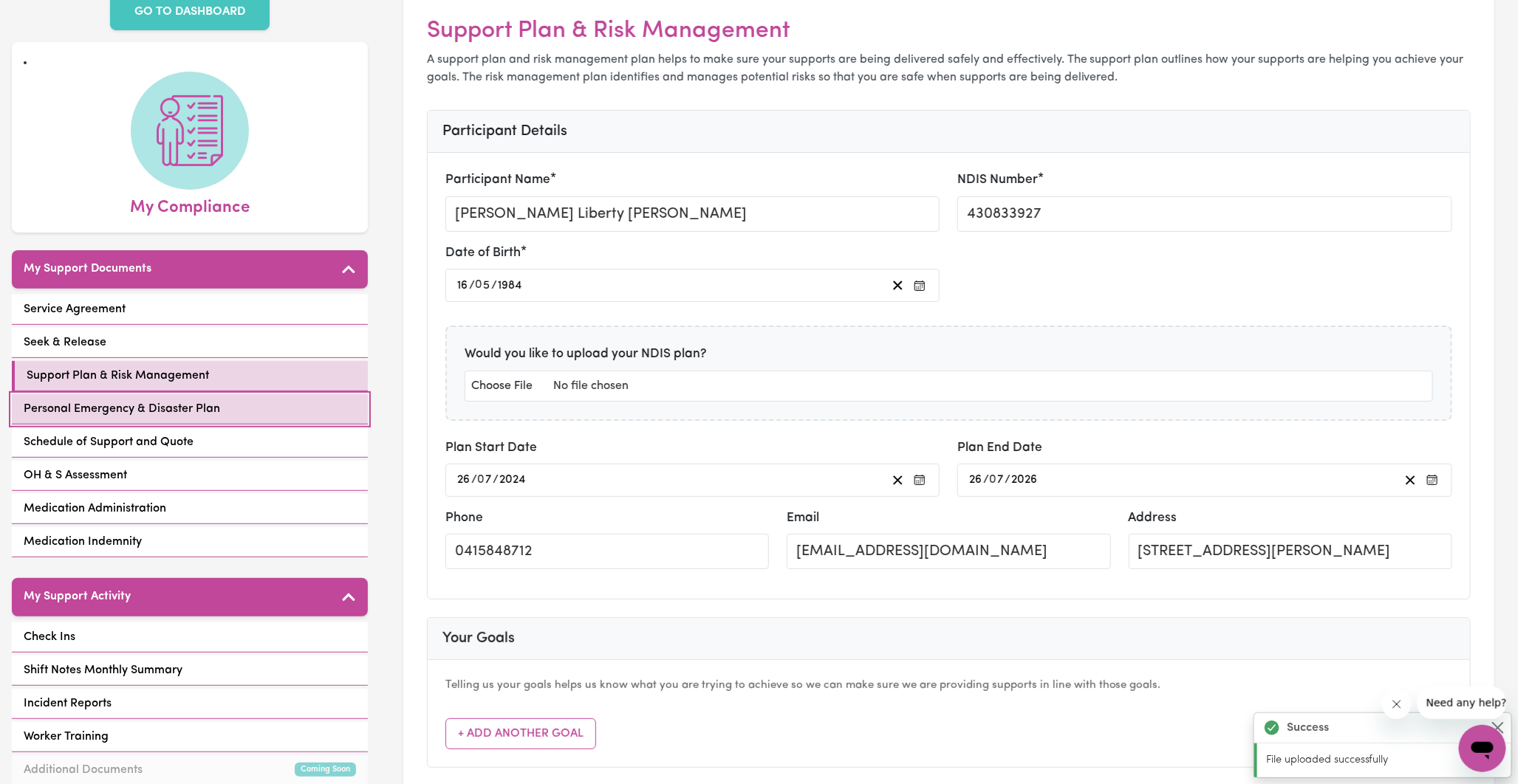
click at [127, 400] on span "Personal Emergency & Disaster Plan" at bounding box center [122, 409] width 197 height 18
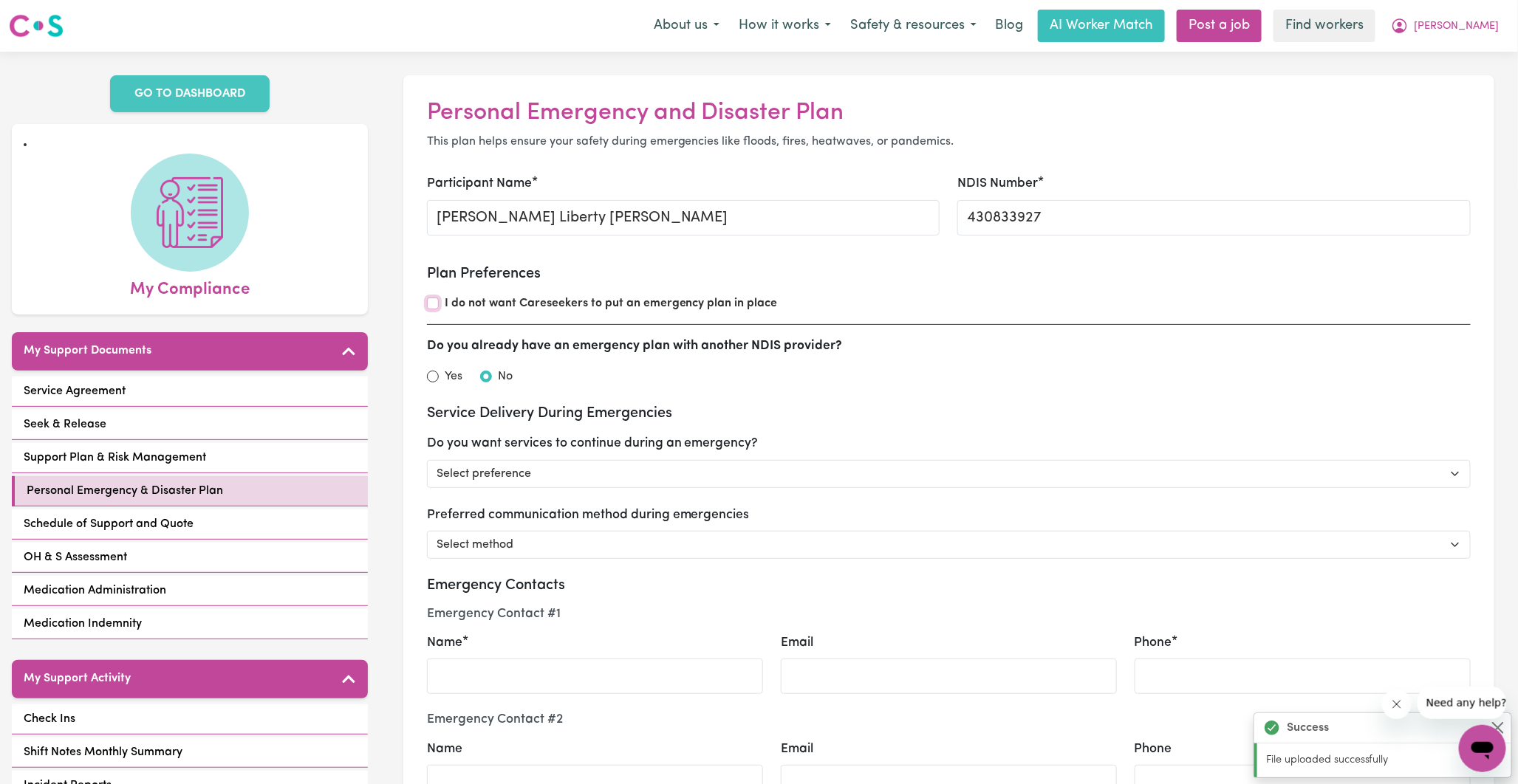
click at [435, 303] on input "I do not want Careseekers to put an emergency plan in place" at bounding box center [433, 303] width 12 height 12
checkbox input "true"
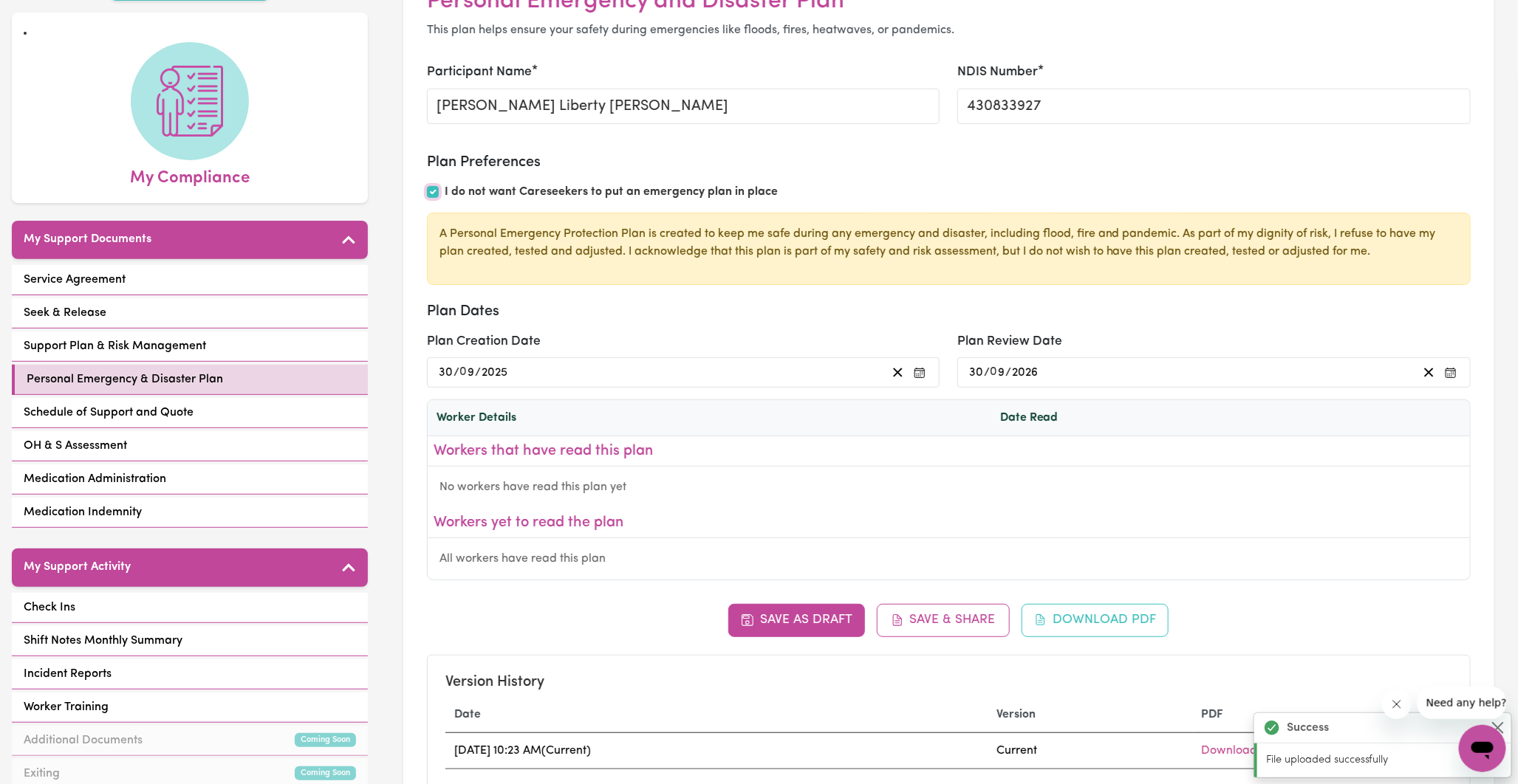
scroll to position [164, 0]
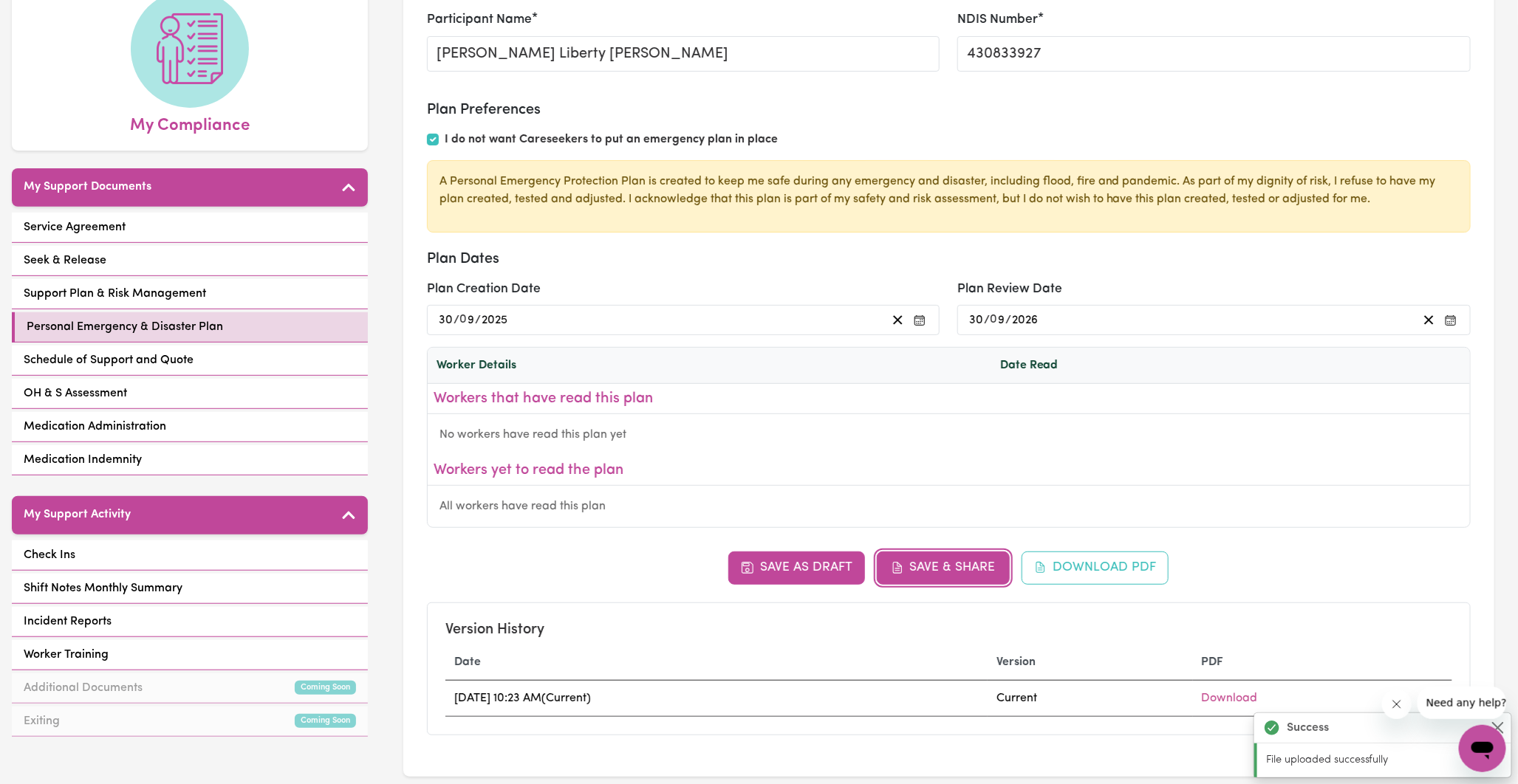
click at [911, 569] on button "Save & Share" at bounding box center [943, 567] width 133 height 32
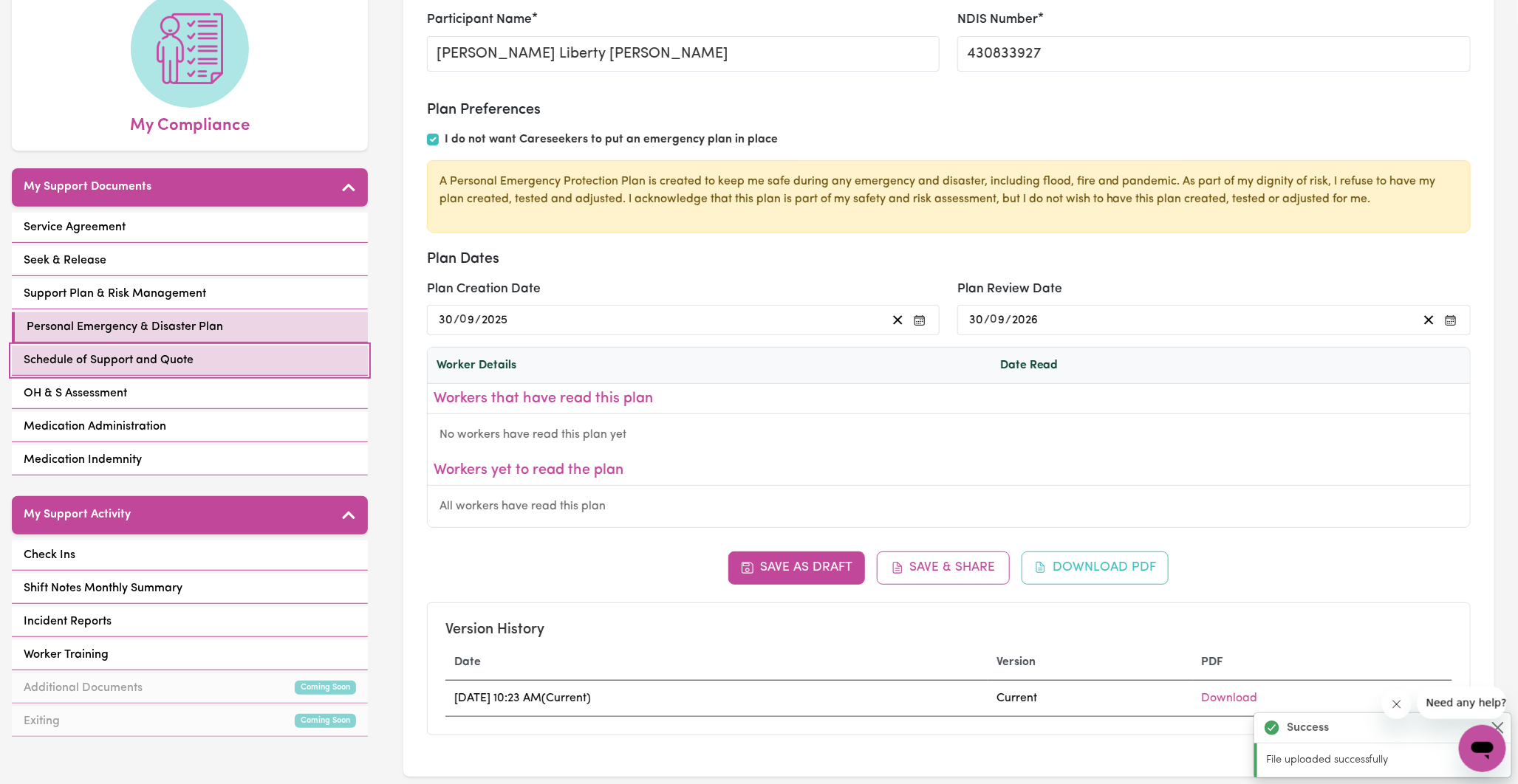
click at [193, 352] on span "Schedule of Support and Quote" at bounding box center [108, 360] width 170 height 18
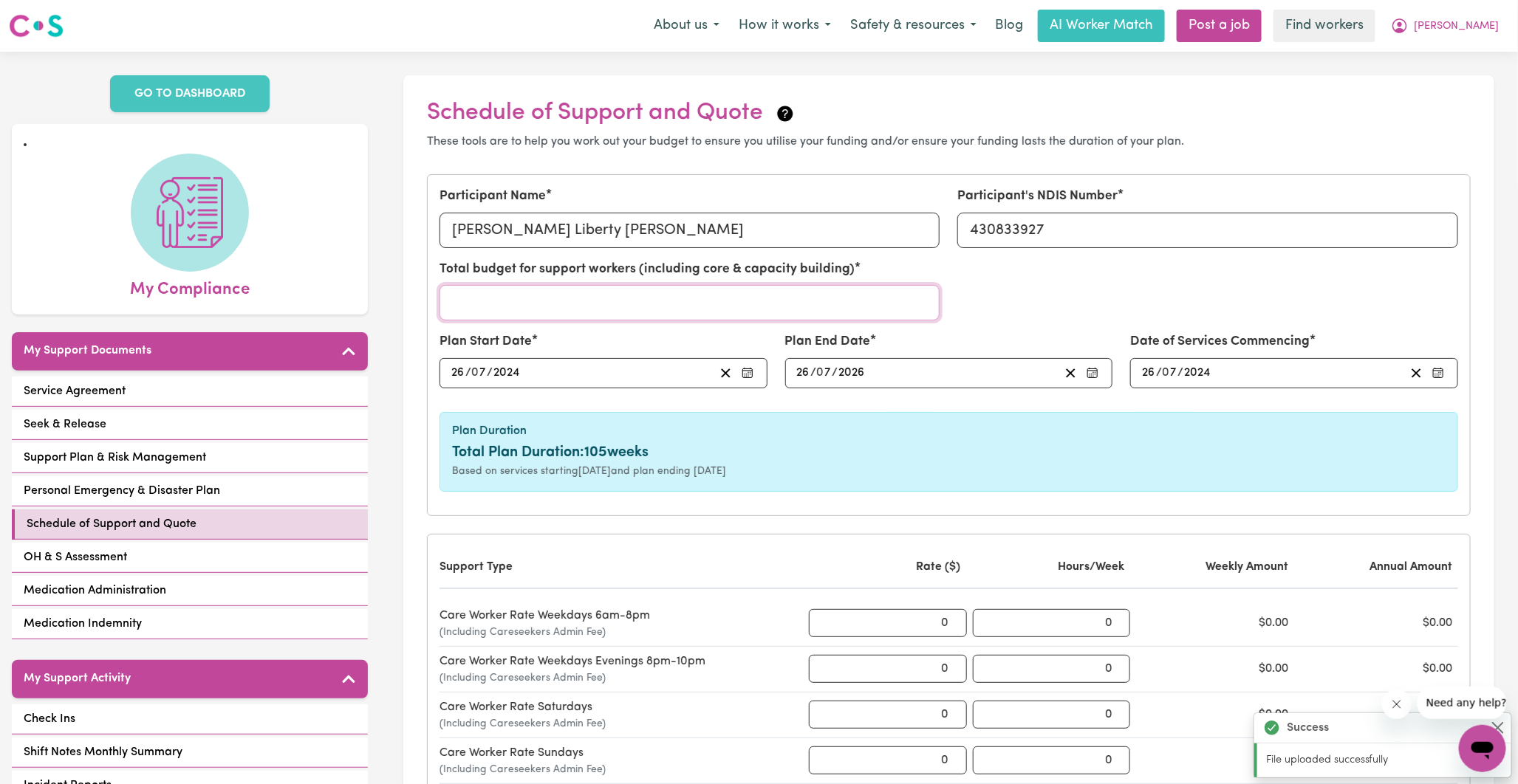
click at [560, 303] on input "Total budget for support workers (including core & capacity building)" at bounding box center [690, 303] width 501 height 35
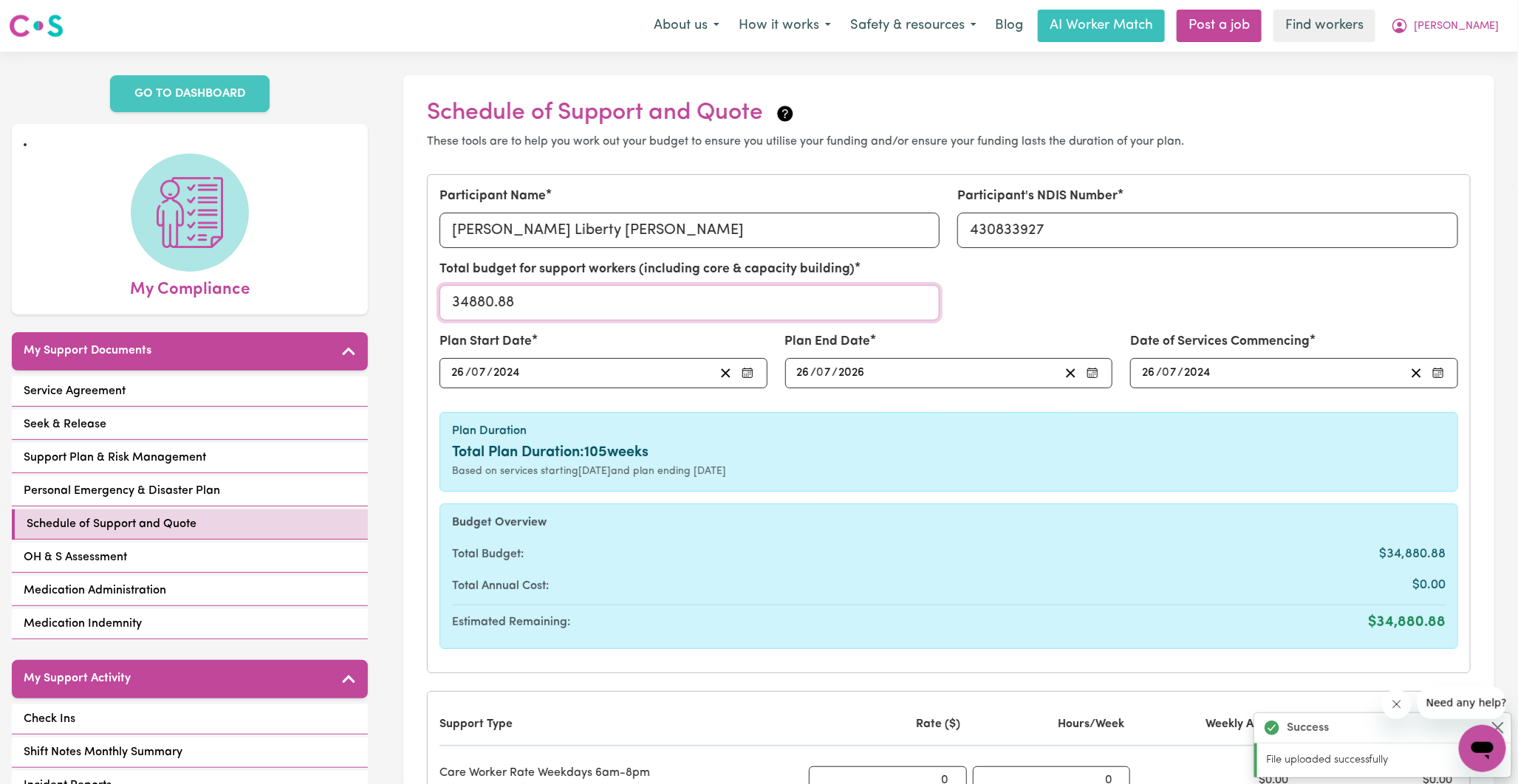
type input "34880.88"
click at [1005, 316] on div "Total budget for support workers (including core & capacity building) 34880.88" at bounding box center [949, 296] width 1036 height 72
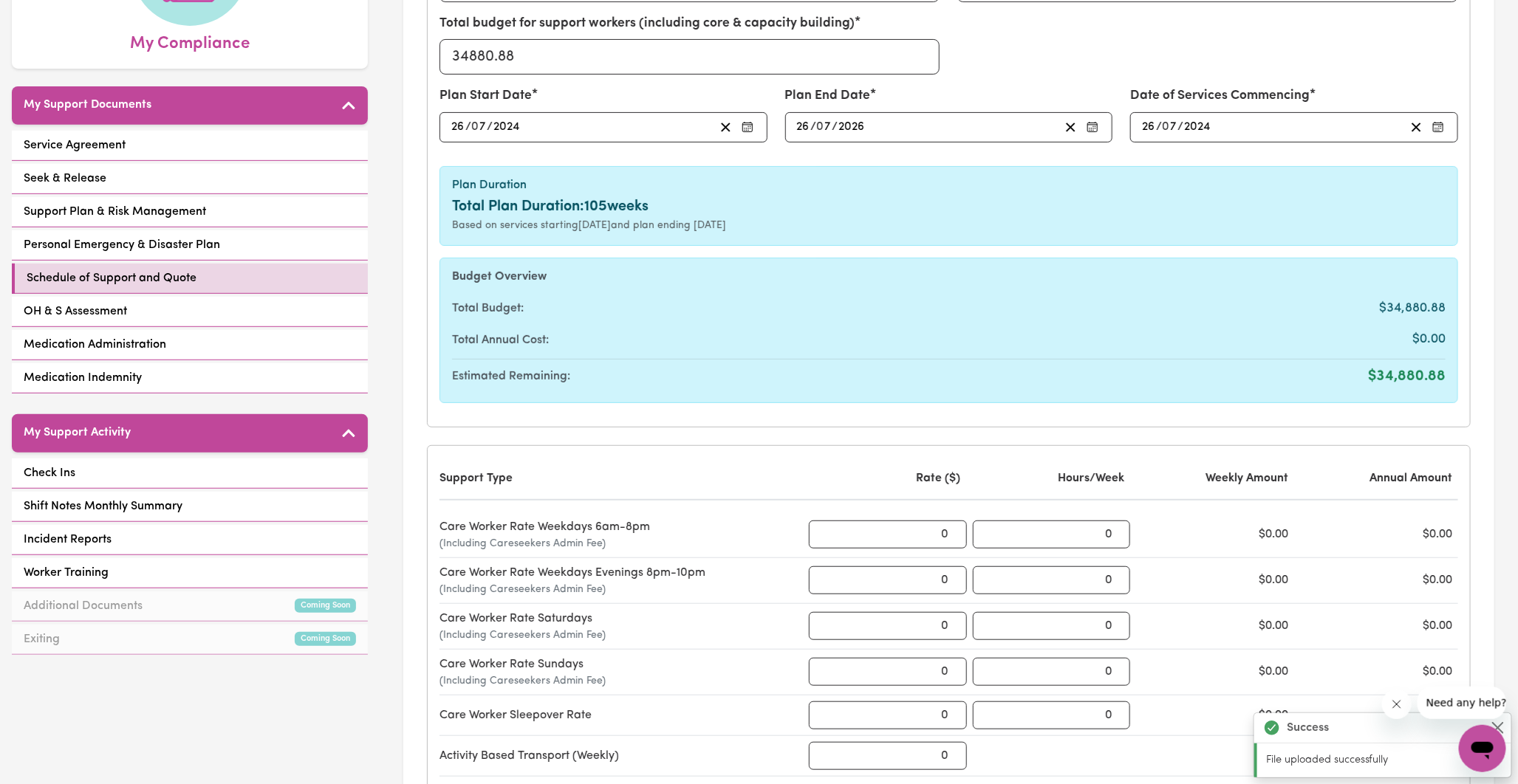
scroll to position [492, 0]
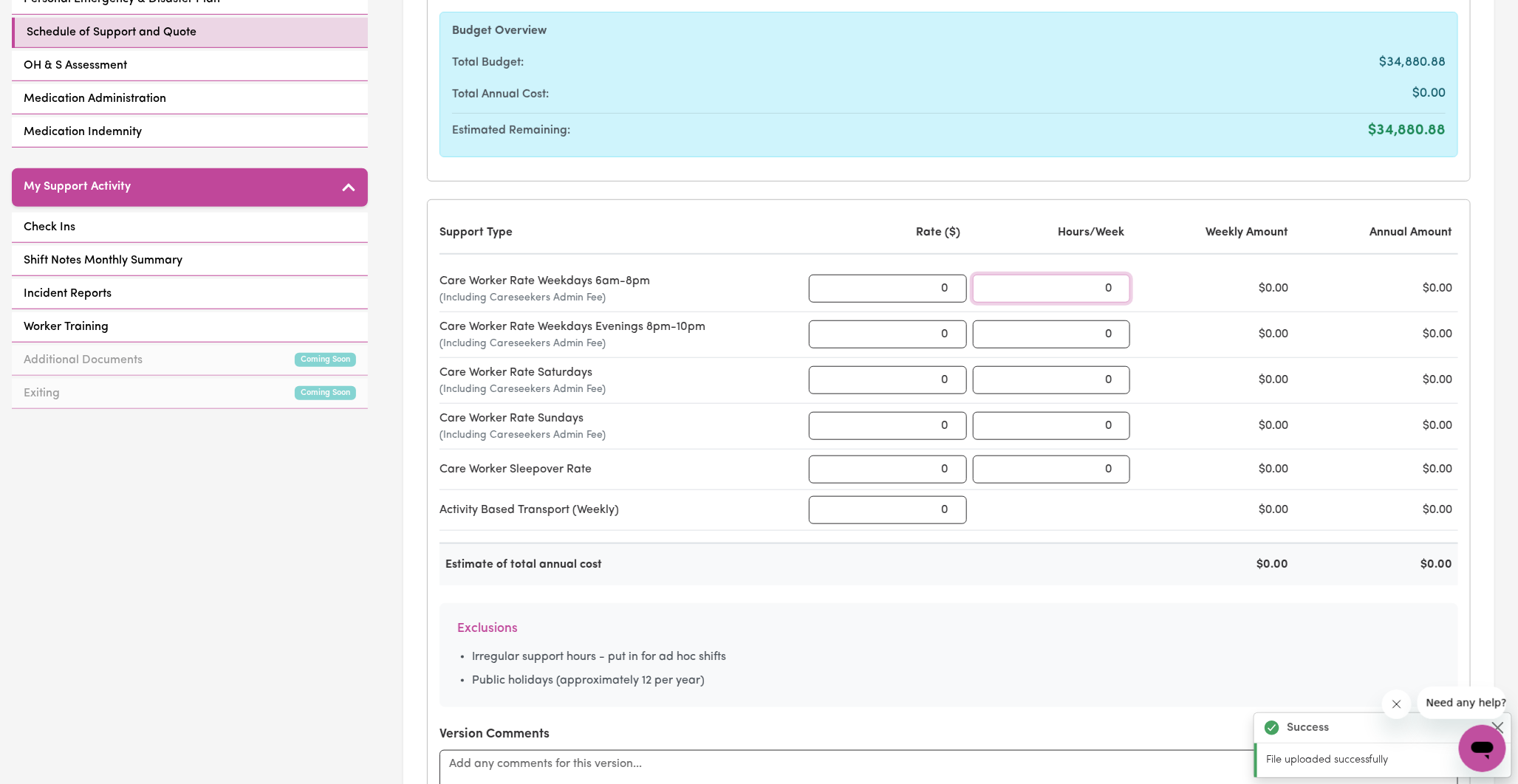
click at [1052, 283] on input "0" at bounding box center [1052, 289] width 158 height 28
type input "6"
click at [1065, 632] on h6 "Exclusions" at bounding box center [949, 629] width 983 height 15
click at [920, 286] on input "0" at bounding box center [888, 289] width 158 height 28
type input "70.23"
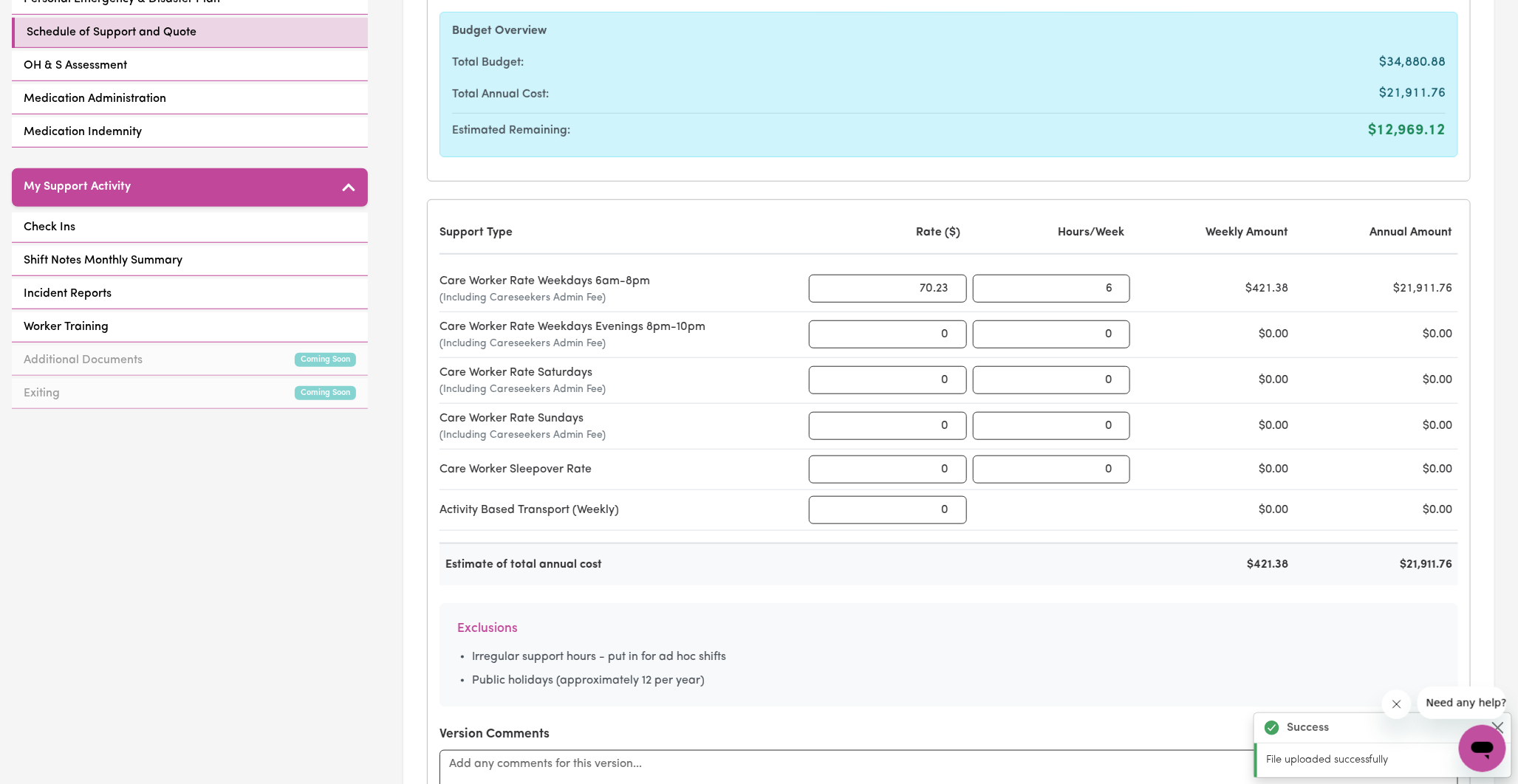
click at [917, 196] on form "Participant Name Sara Liberty Lee Participant's NDIS Number 430833927 Total bud…" at bounding box center [949, 279] width 1044 height 1194
click at [1110, 285] on input "6" at bounding box center [1052, 289] width 158 height 28
type input "7"
click at [1097, 182] on form "Participant Name Sara Liberty Lee Participant's NDIS Number 430833927 Total bud…" at bounding box center [949, 279] width 1044 height 1194
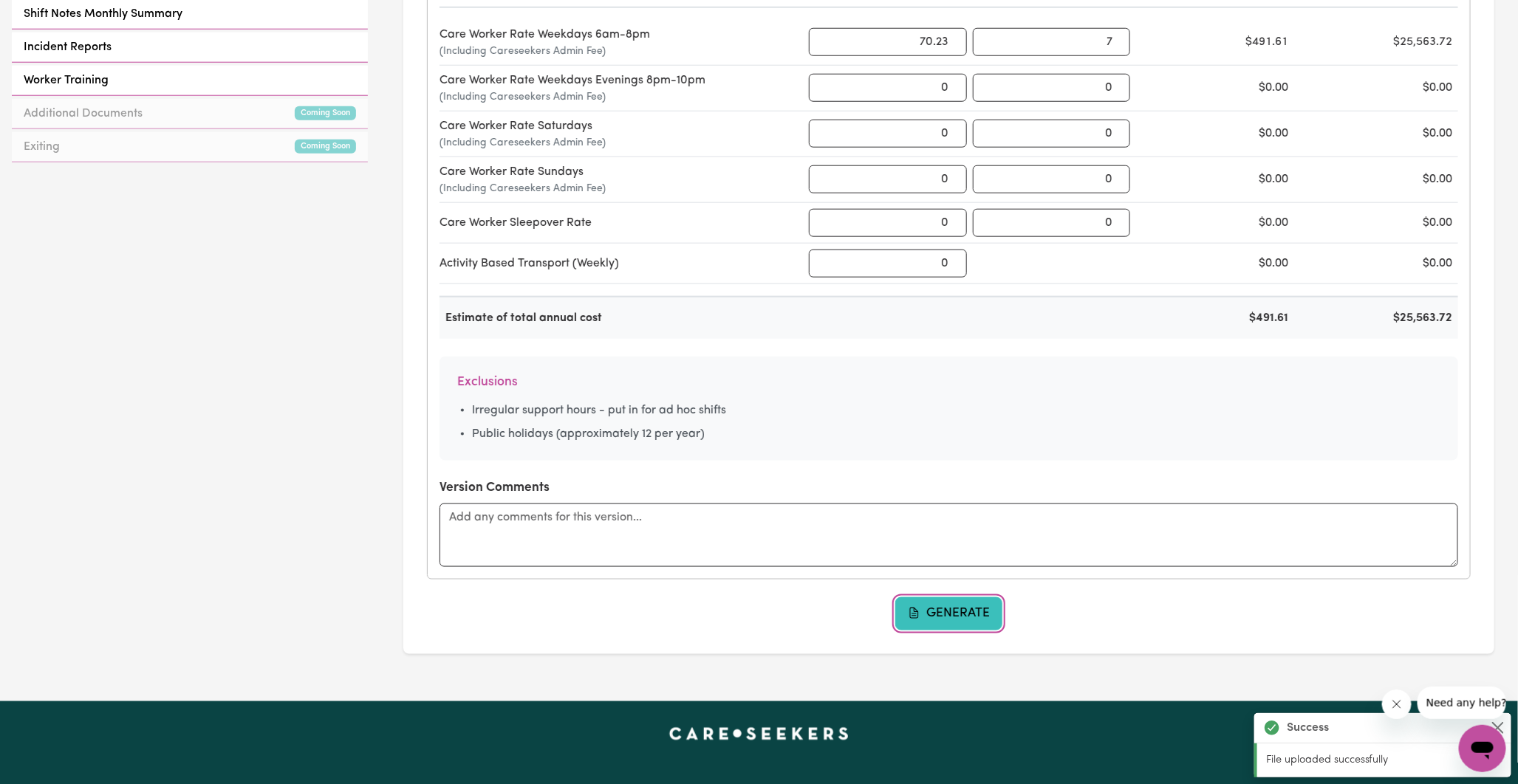
click at [956, 607] on button "Generate" at bounding box center [950, 614] width 108 height 32
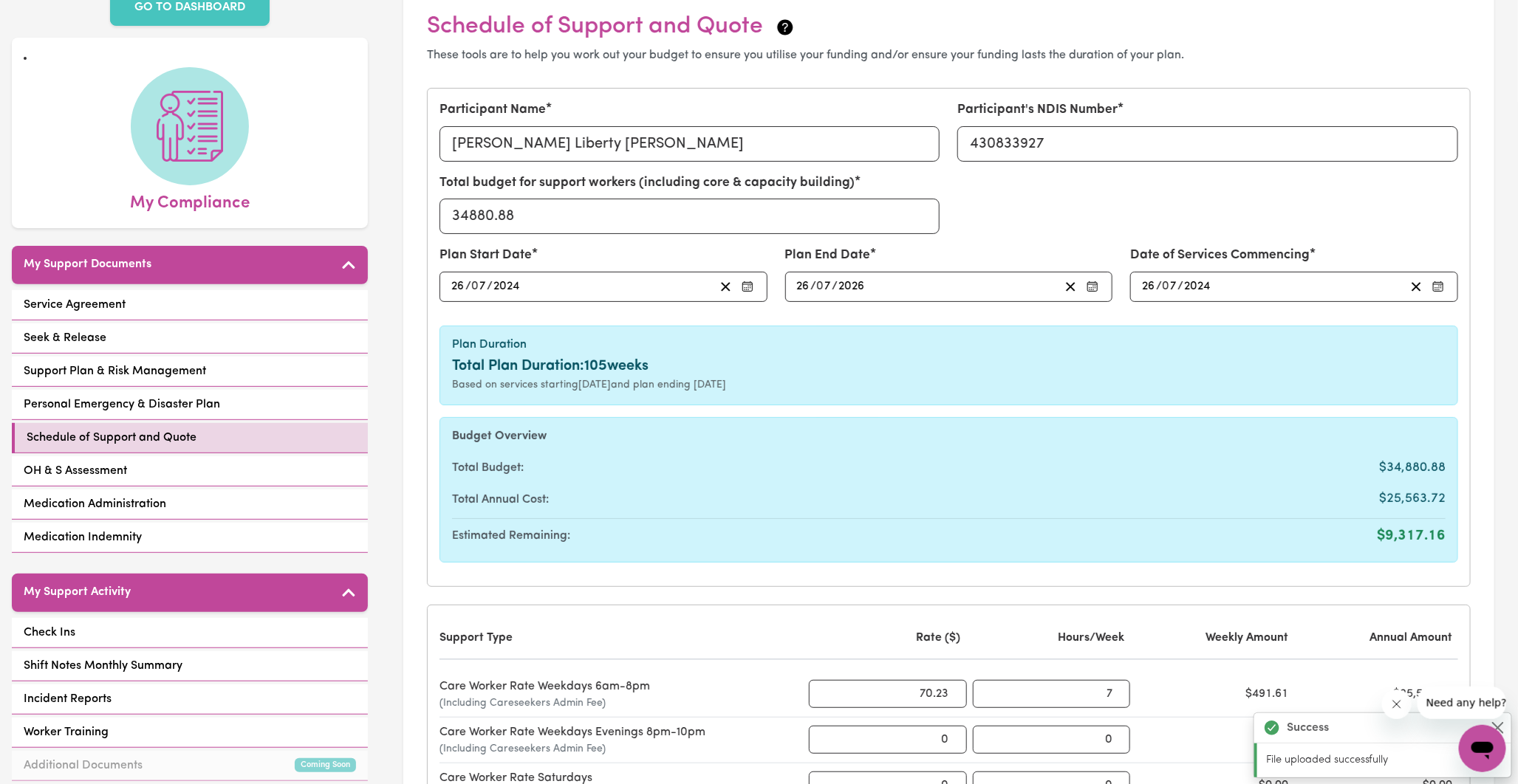
scroll to position [82, 0]
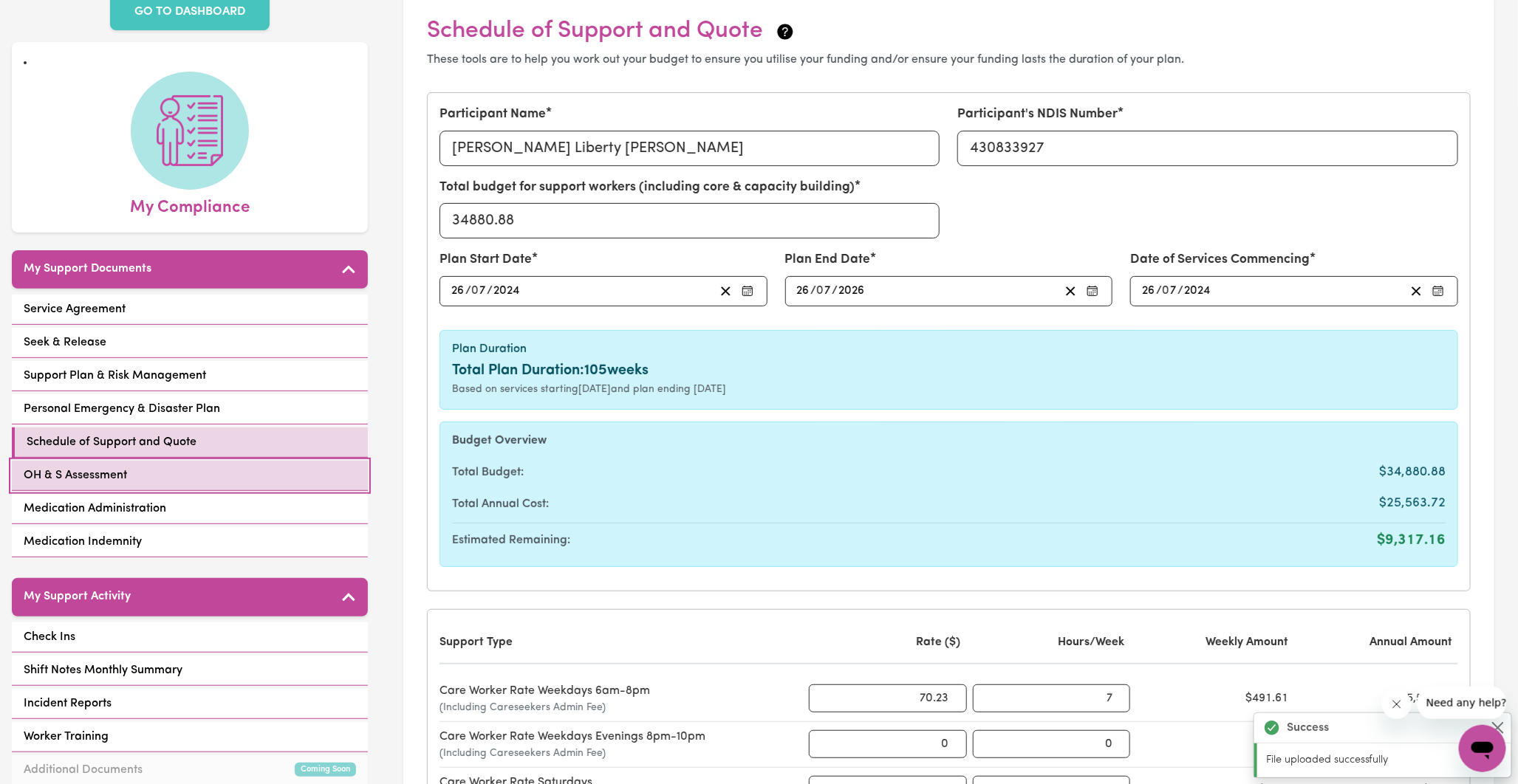
click at [94, 467] on span "OH & S Assessment" at bounding box center [75, 475] width 104 height 18
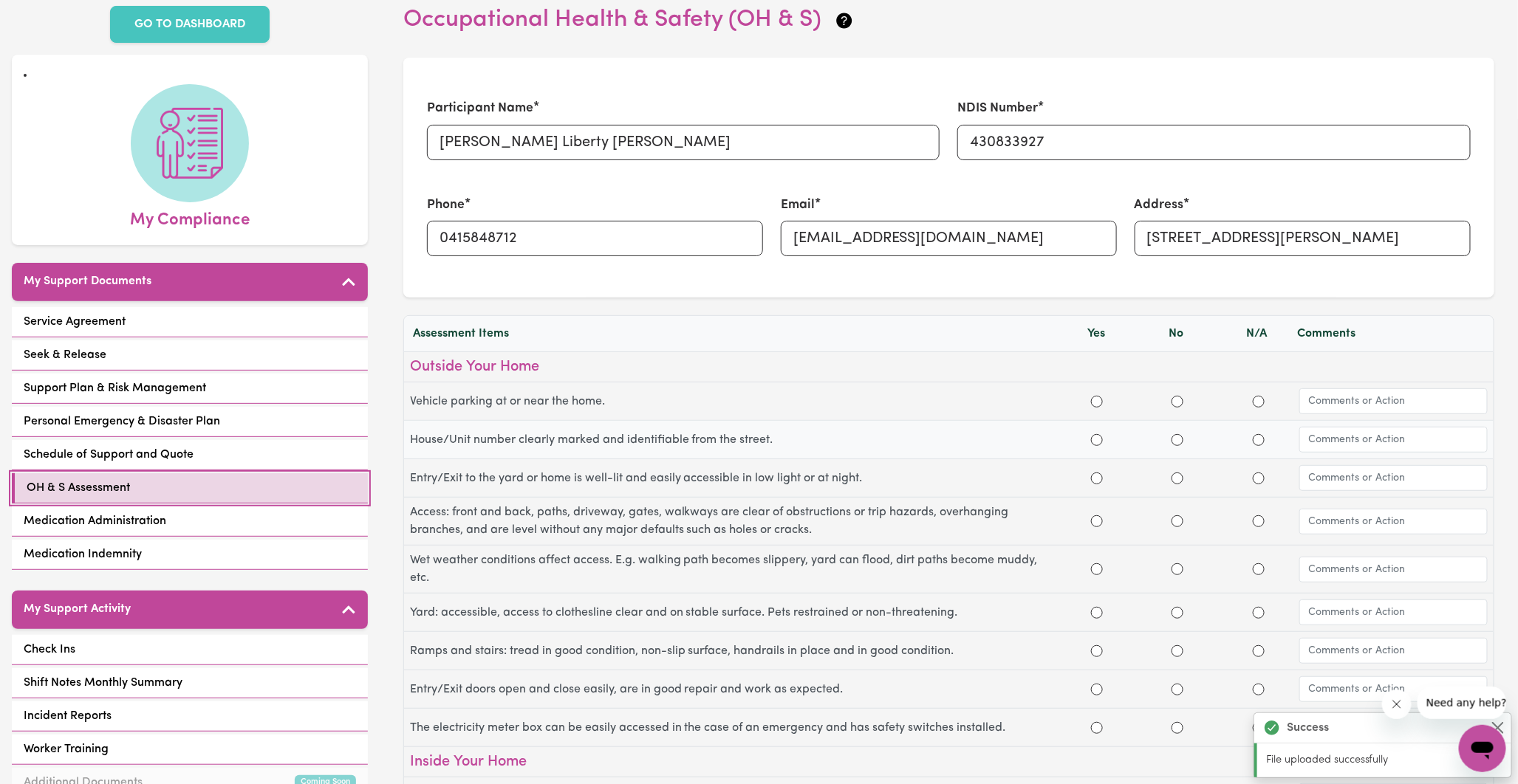
scroll to position [164, 0]
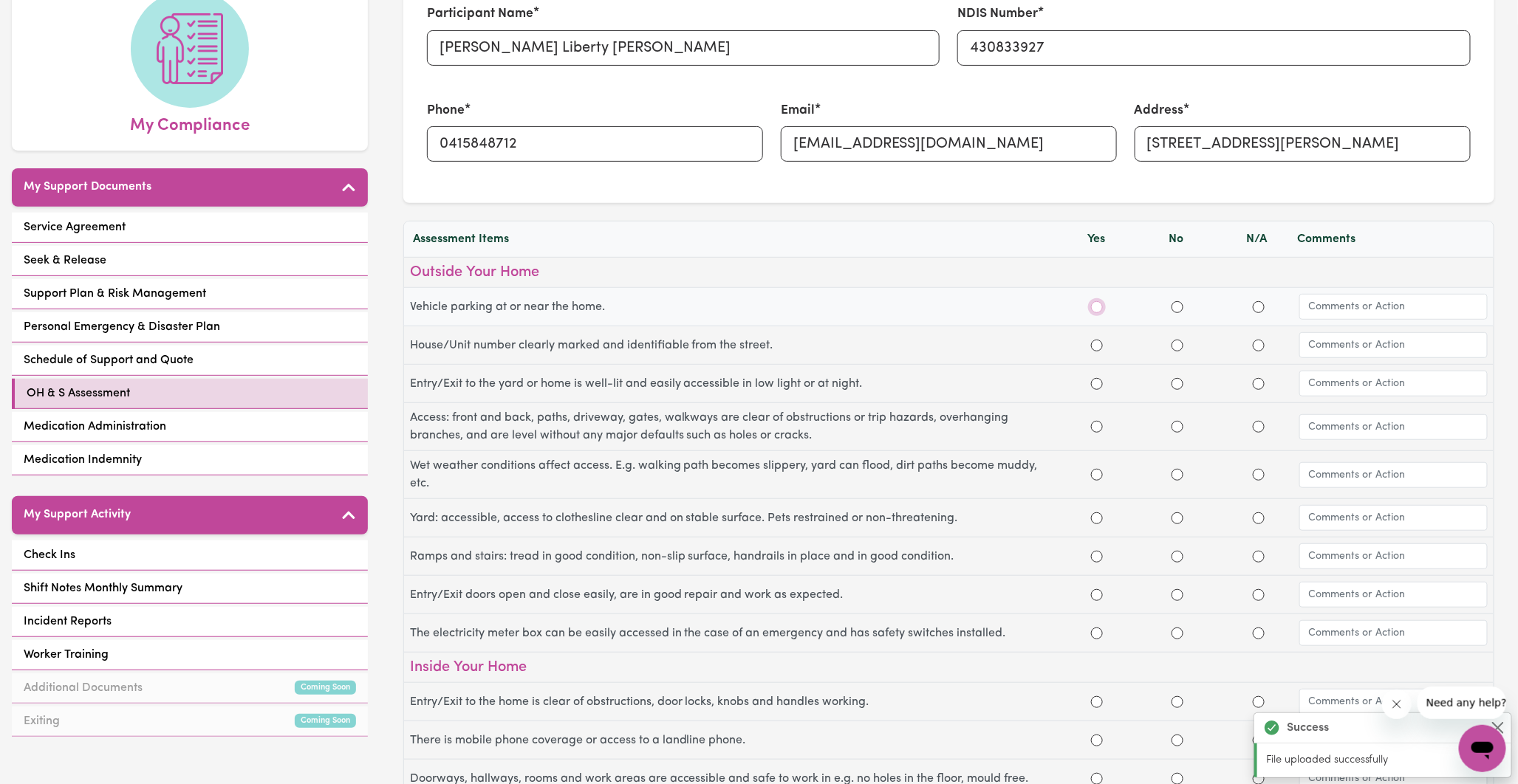
click at [1098, 308] on input "Yes" at bounding box center [1097, 306] width 12 height 12
radio input "true"
click at [1339, 311] on input "text" at bounding box center [1394, 307] width 188 height 26
type input "On street parking"
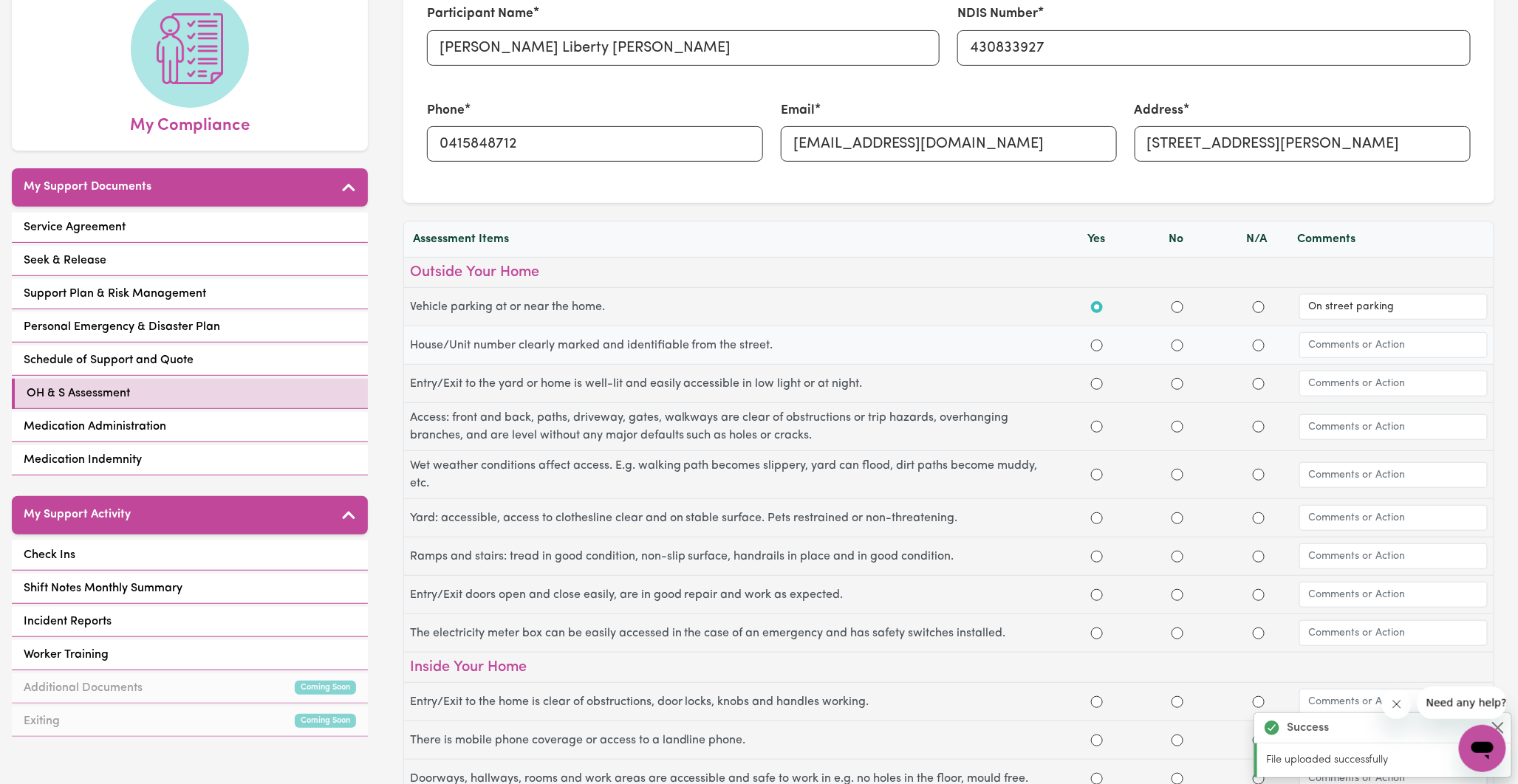
click at [1099, 346] on div "Occupational Health & Safety Assessment Participant Name: Sara Liberty Lee NDIS…" at bounding box center [759, 392] width 1518 height 784
click at [1092, 345] on input "Yes" at bounding box center [1097, 345] width 12 height 12
radio input "false"
click at [1397, 345] on input "text" at bounding box center [1394, 346] width 188 height 26
type input "Number on the letterbox"
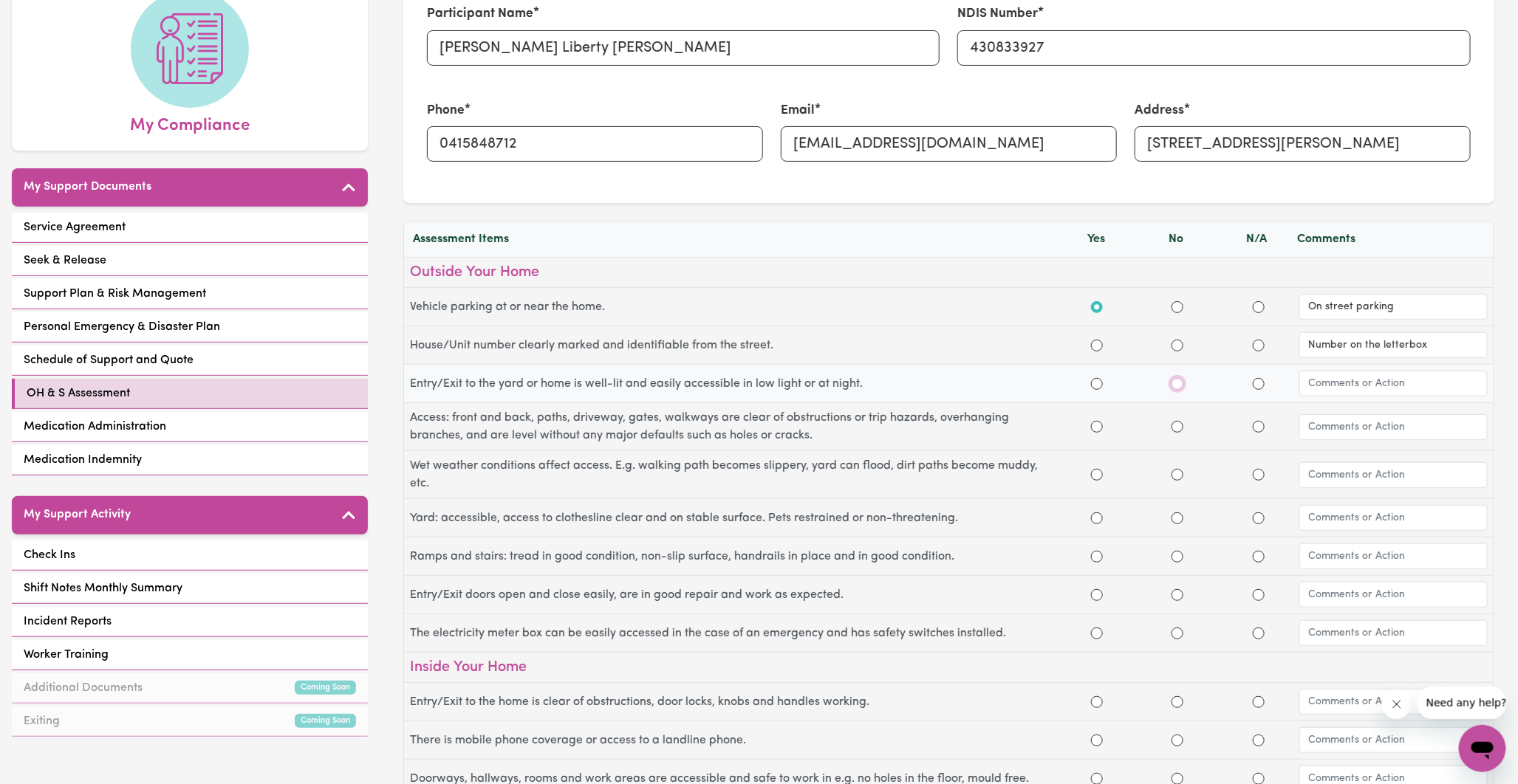
click at [1178, 385] on input "No" at bounding box center [1177, 383] width 12 height 12
radio input "true"
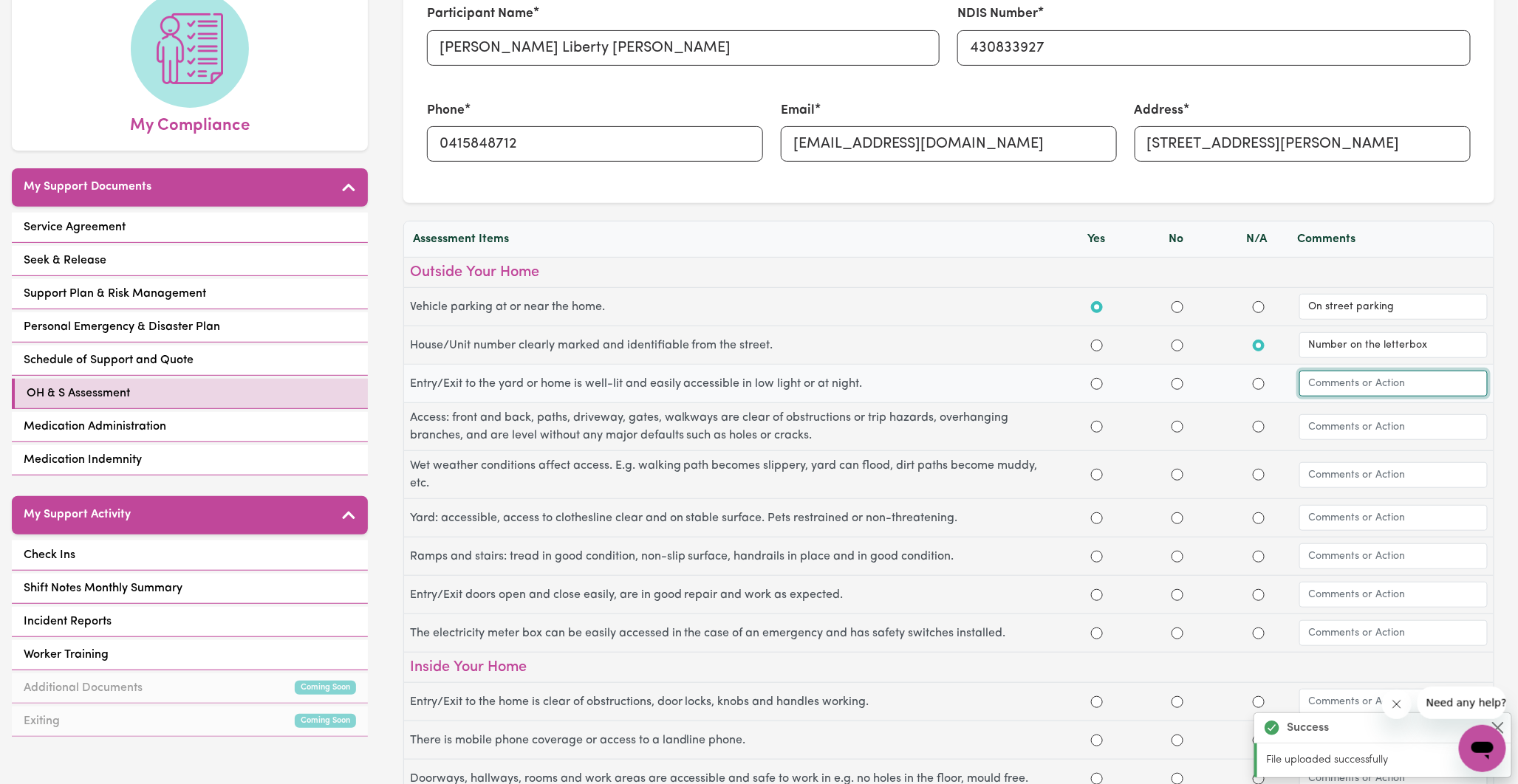
click at [1324, 381] on input "text" at bounding box center [1394, 384] width 188 height 26
click at [1177, 382] on input "No" at bounding box center [1177, 383] width 12 height 12
radio input "true"
click at [1181, 346] on input "No" at bounding box center [1177, 345] width 12 height 12
radio input "true"
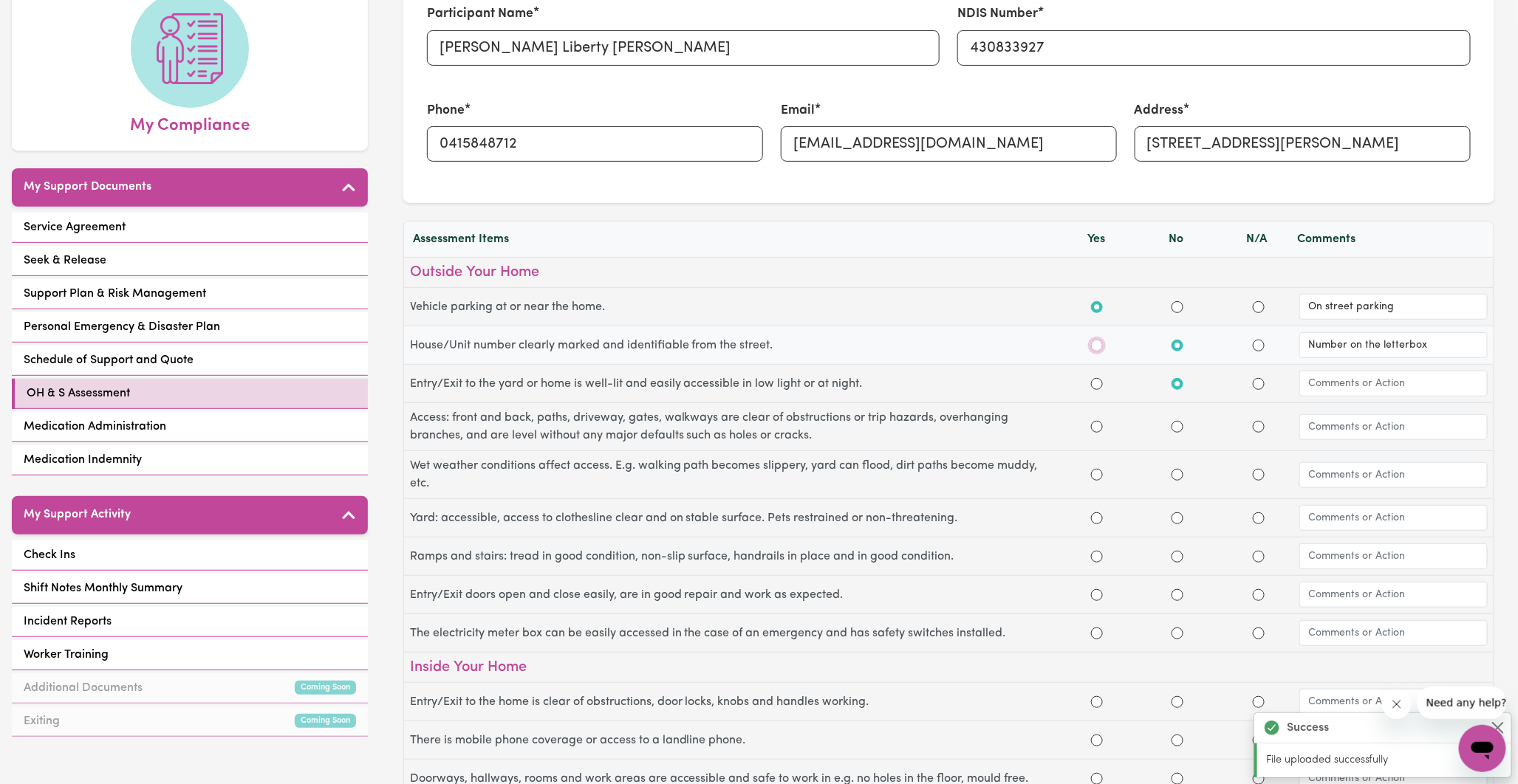
click at [1095, 346] on input "Yes" at bounding box center [1097, 345] width 12 height 12
radio input "true"
click at [1333, 381] on input "text" at bounding box center [1394, 384] width 188 height 26
type input "Unsure - hedge hanging across gate access"
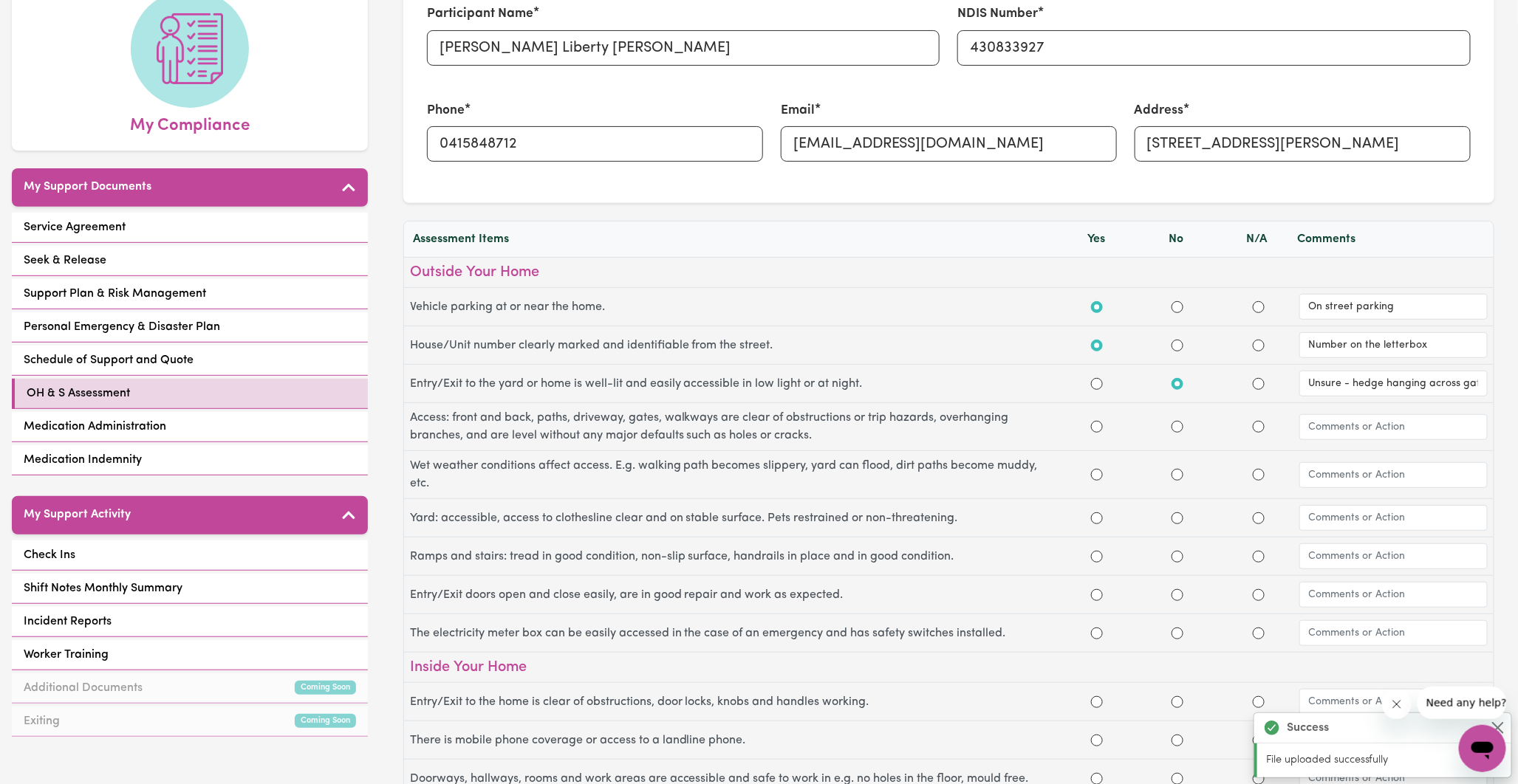
scroll to position [0, 0]
click at [1172, 428] on div "Occupational Health & Safety Assessment Participant Name: Sara Liberty Lee NDIS…" at bounding box center [759, 392] width 1518 height 784
click at [1178, 428] on input "No" at bounding box center [1177, 426] width 12 height 12
click at [1185, 425] on div at bounding box center [1178, 426] width 81 height 18
click at [1179, 429] on input "No" at bounding box center [1177, 426] width 12 height 12
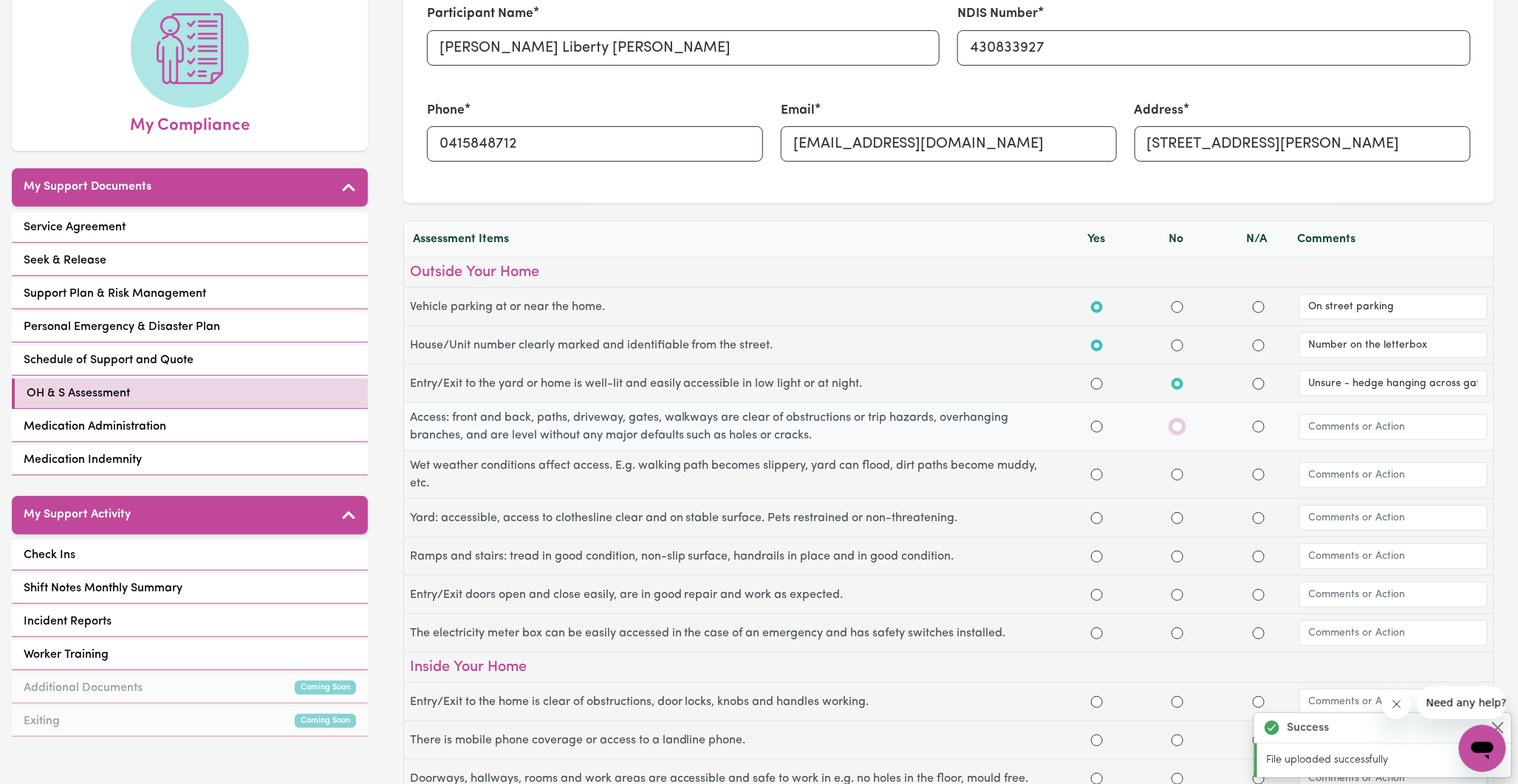
radio input "true"
click at [1343, 430] on input "text" at bounding box center [1394, 428] width 188 height 26
type input "Overhanding tree/hedge over gate entry"
click at [1257, 475] on input "N/A" at bounding box center [1258, 475] width 12 height 12
radio input "true"
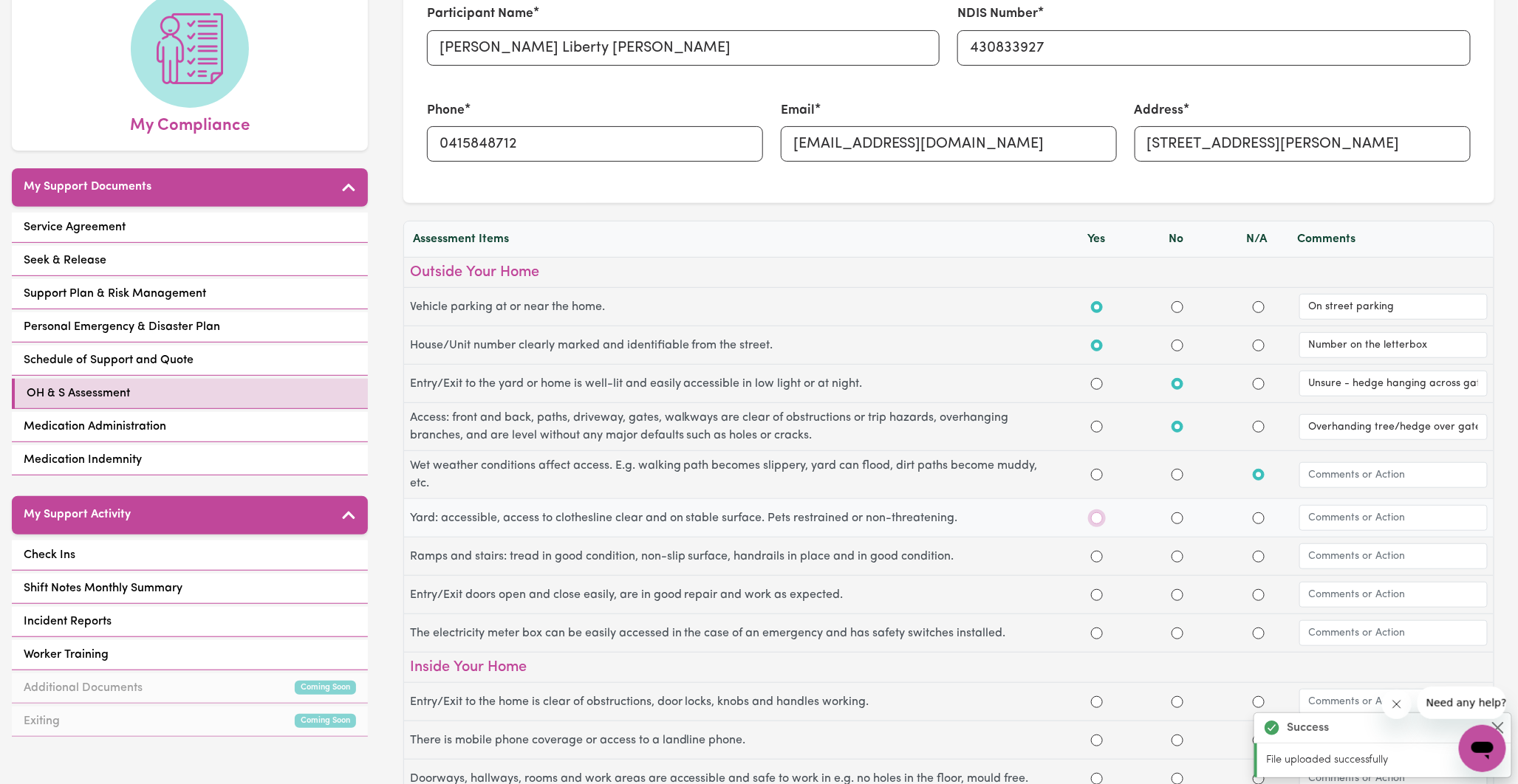
click at [1094, 521] on input "Yes" at bounding box center [1097, 518] width 12 height 12
radio input "true"
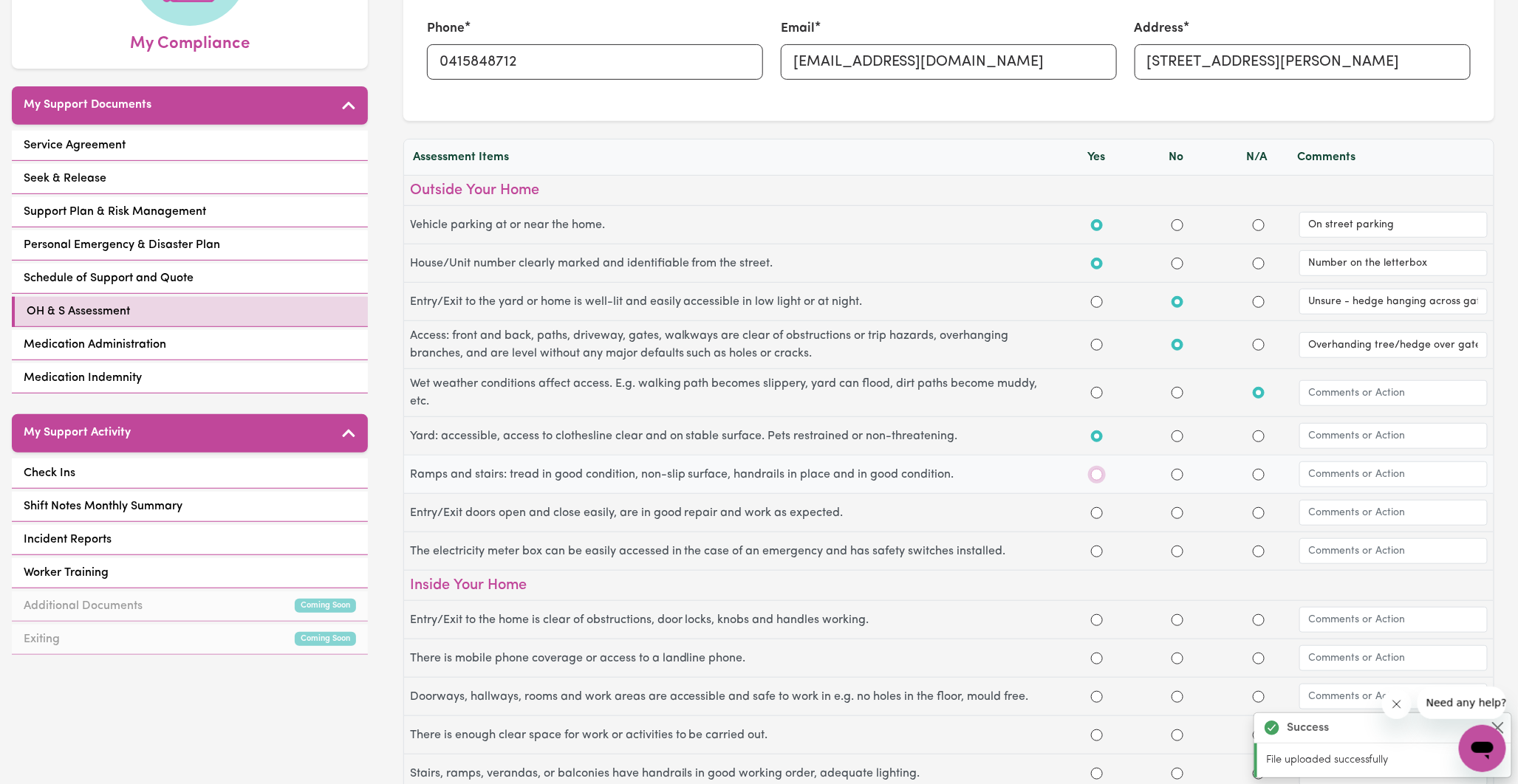
click at [1099, 477] on input "Yes" at bounding box center [1097, 475] width 12 height 12
radio input "true"
click at [1096, 514] on input "Yes" at bounding box center [1097, 513] width 12 height 12
radio input "true"
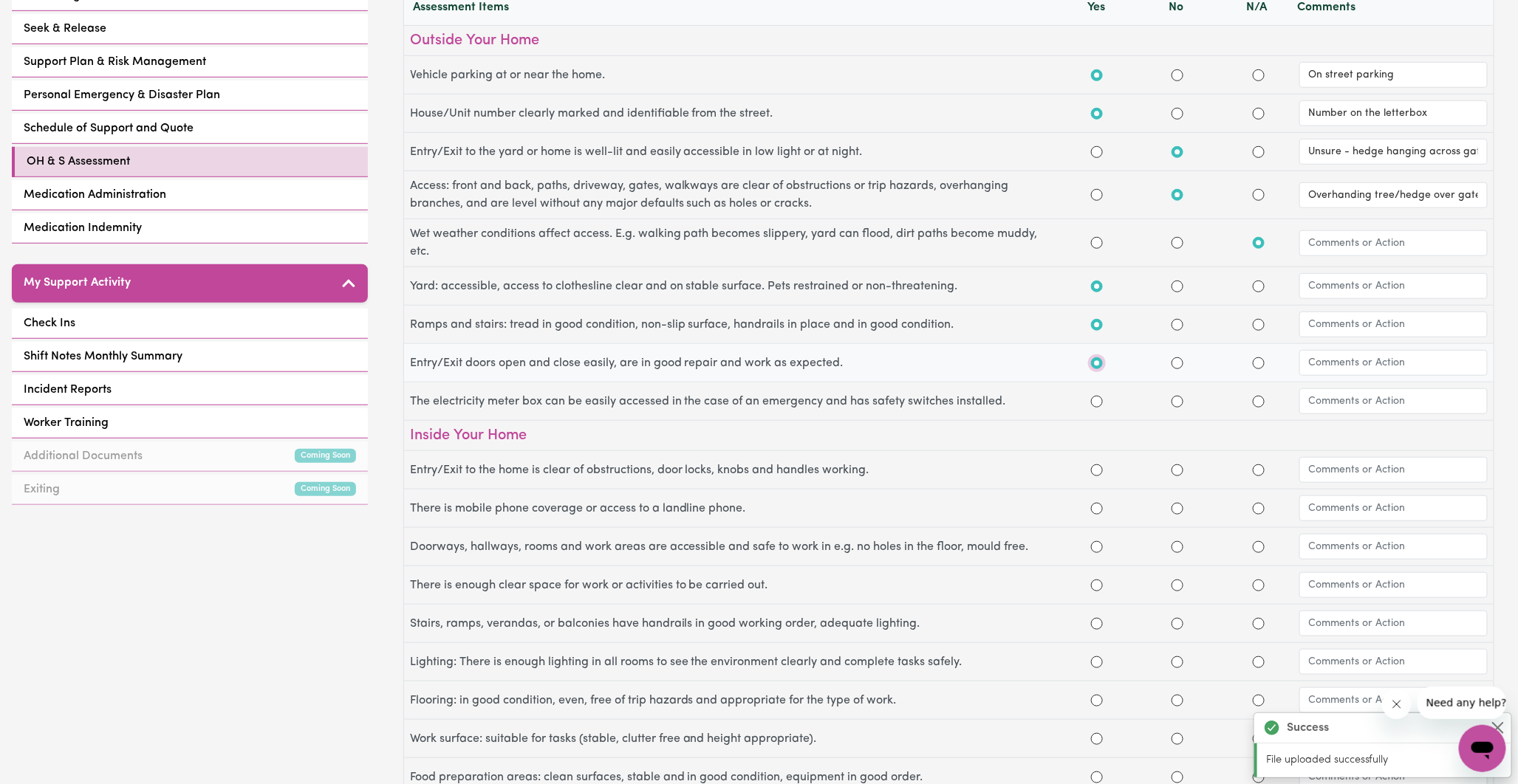
scroll to position [410, 0]
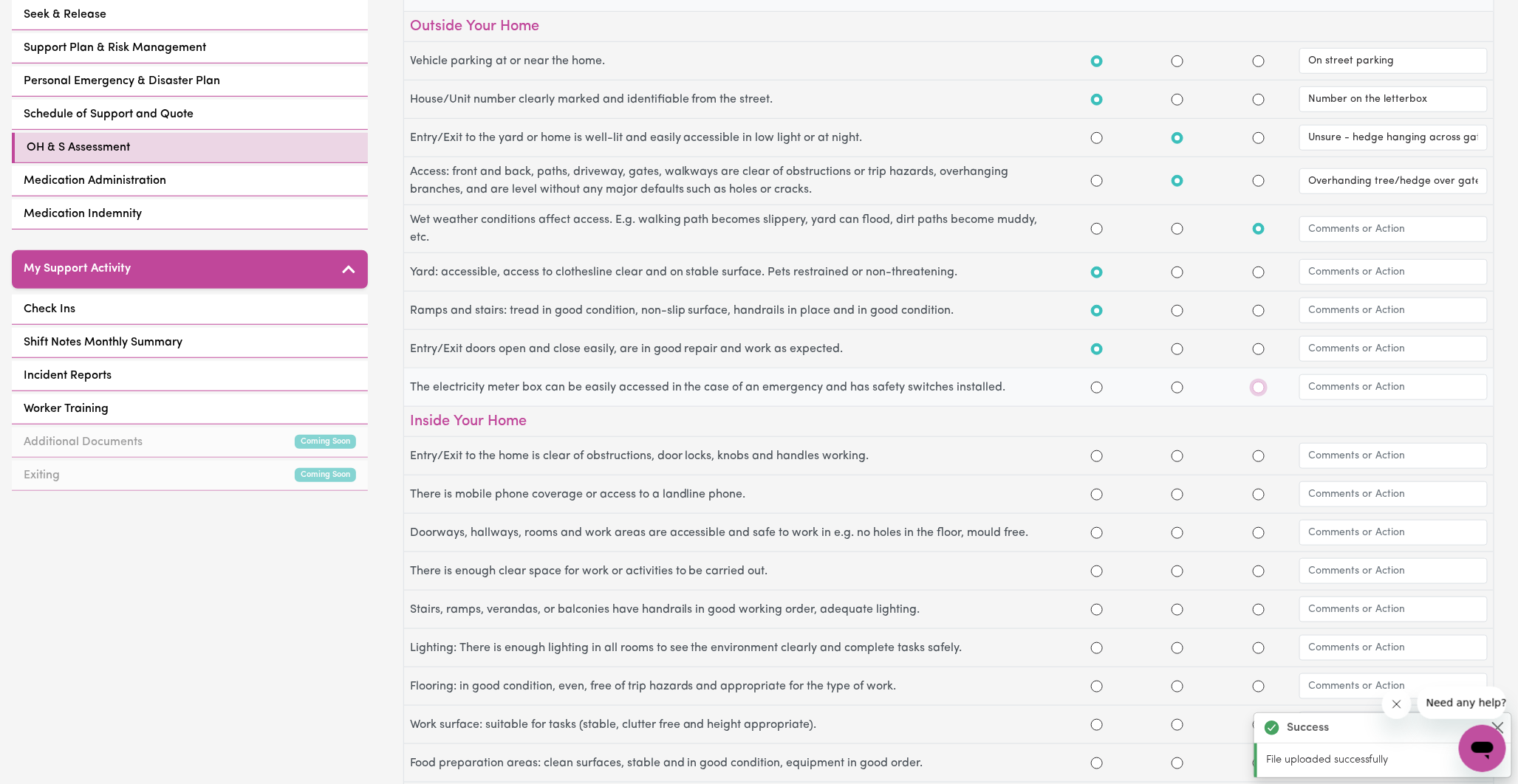
click at [1258, 390] on input "N/A" at bounding box center [1258, 387] width 12 height 12
radio input "true"
click at [1327, 385] on input "text" at bounding box center [1394, 388] width 188 height 26
type input "Unsure"
click at [1095, 458] on input "Yes" at bounding box center [1097, 456] width 12 height 12
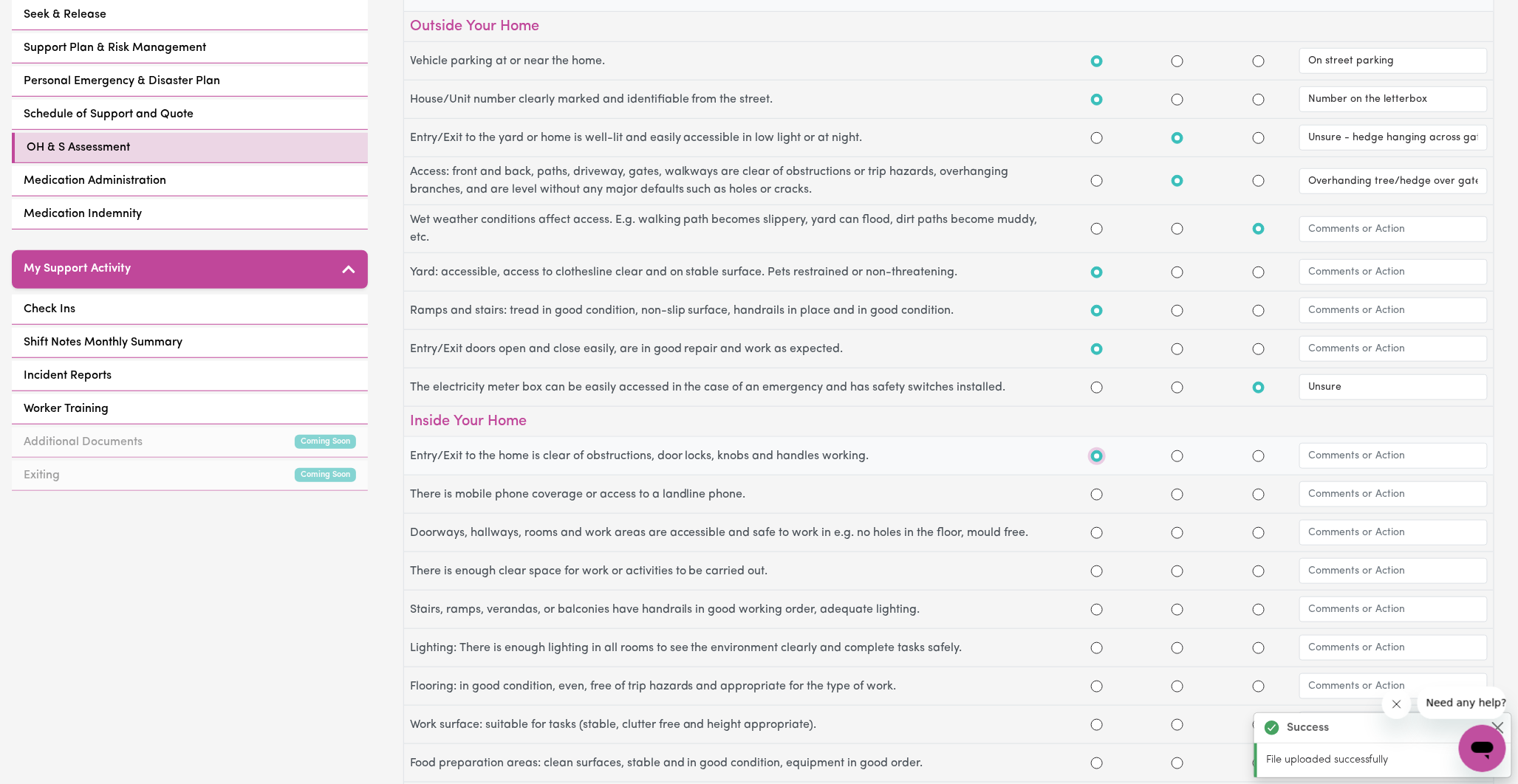
radio input "true"
click at [1099, 497] on input "Yes" at bounding box center [1097, 495] width 12 height 12
radio input "true"
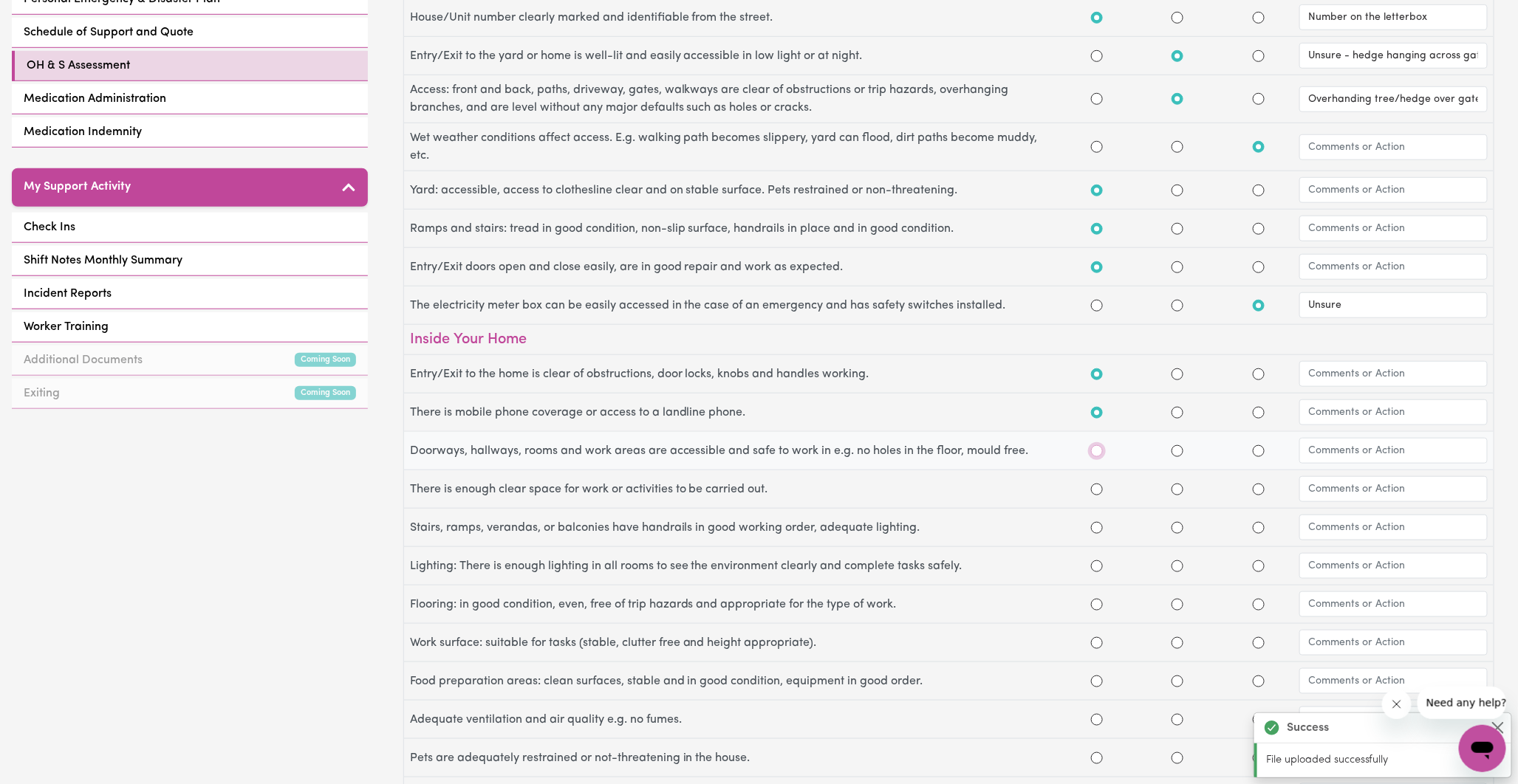
click at [1095, 454] on input "Yes" at bounding box center [1097, 451] width 12 height 12
radio input "true"
click at [1099, 491] on input "Yes" at bounding box center [1097, 489] width 12 height 12
radio input "true"
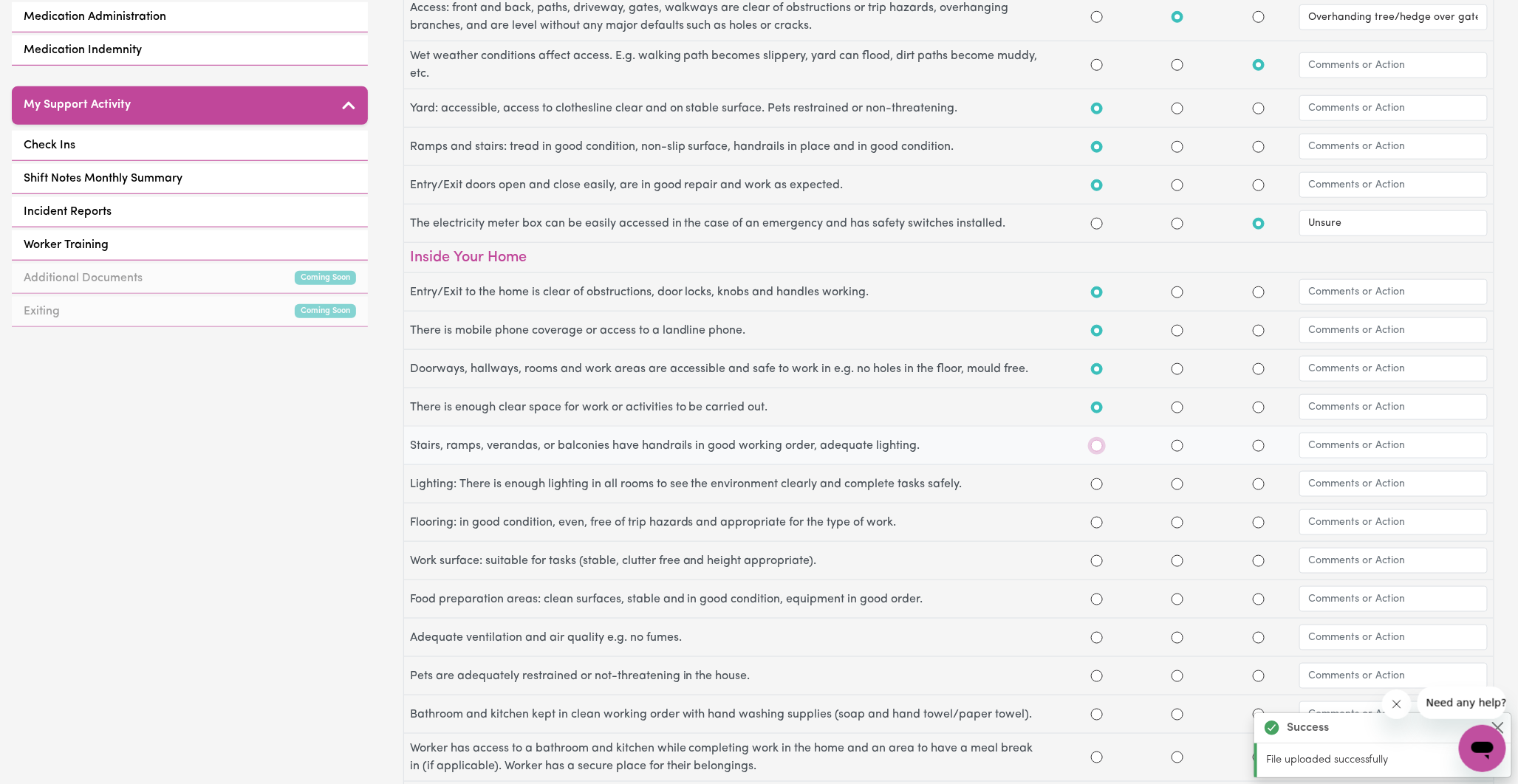
click at [1095, 447] on input "Yes" at bounding box center [1097, 445] width 12 height 12
radio input "true"
click at [1101, 485] on input "Yes" at bounding box center [1097, 484] width 12 height 12
radio input "true"
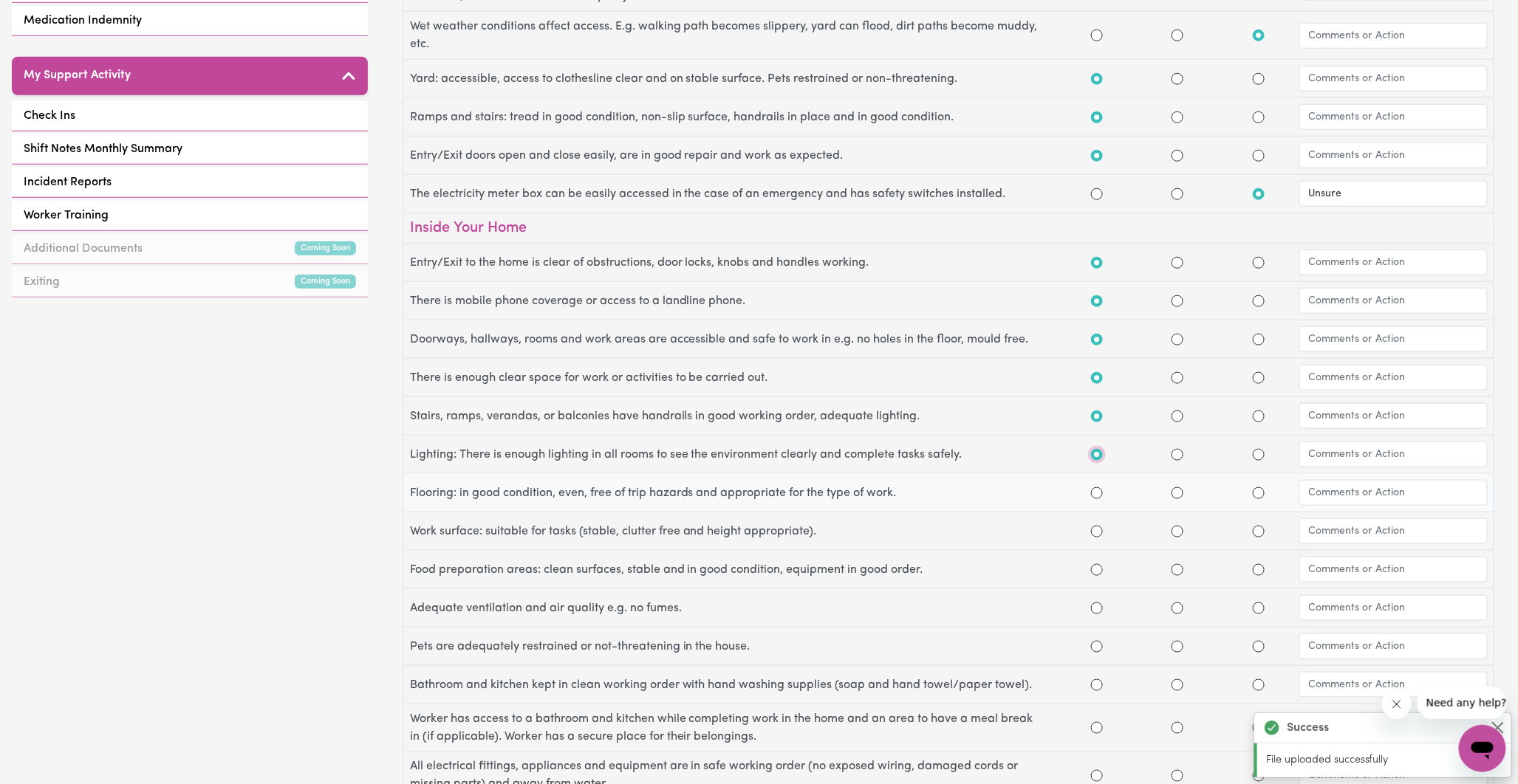
scroll to position [656, 0]
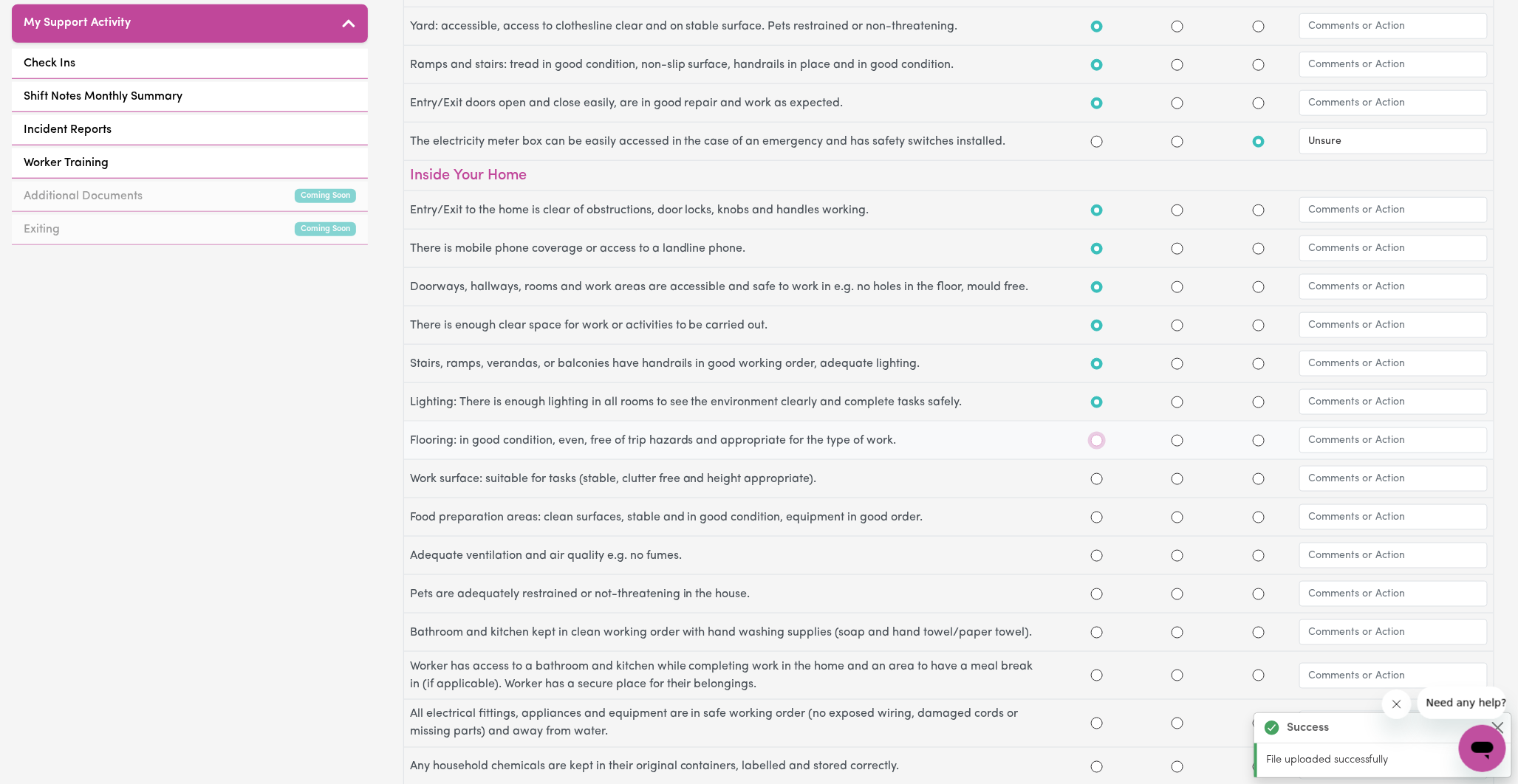
click at [1097, 443] on input "Yes" at bounding box center [1097, 440] width 12 height 12
radio input "true"
click at [1099, 484] on input "Yes" at bounding box center [1097, 478] width 12 height 12
radio input "true"
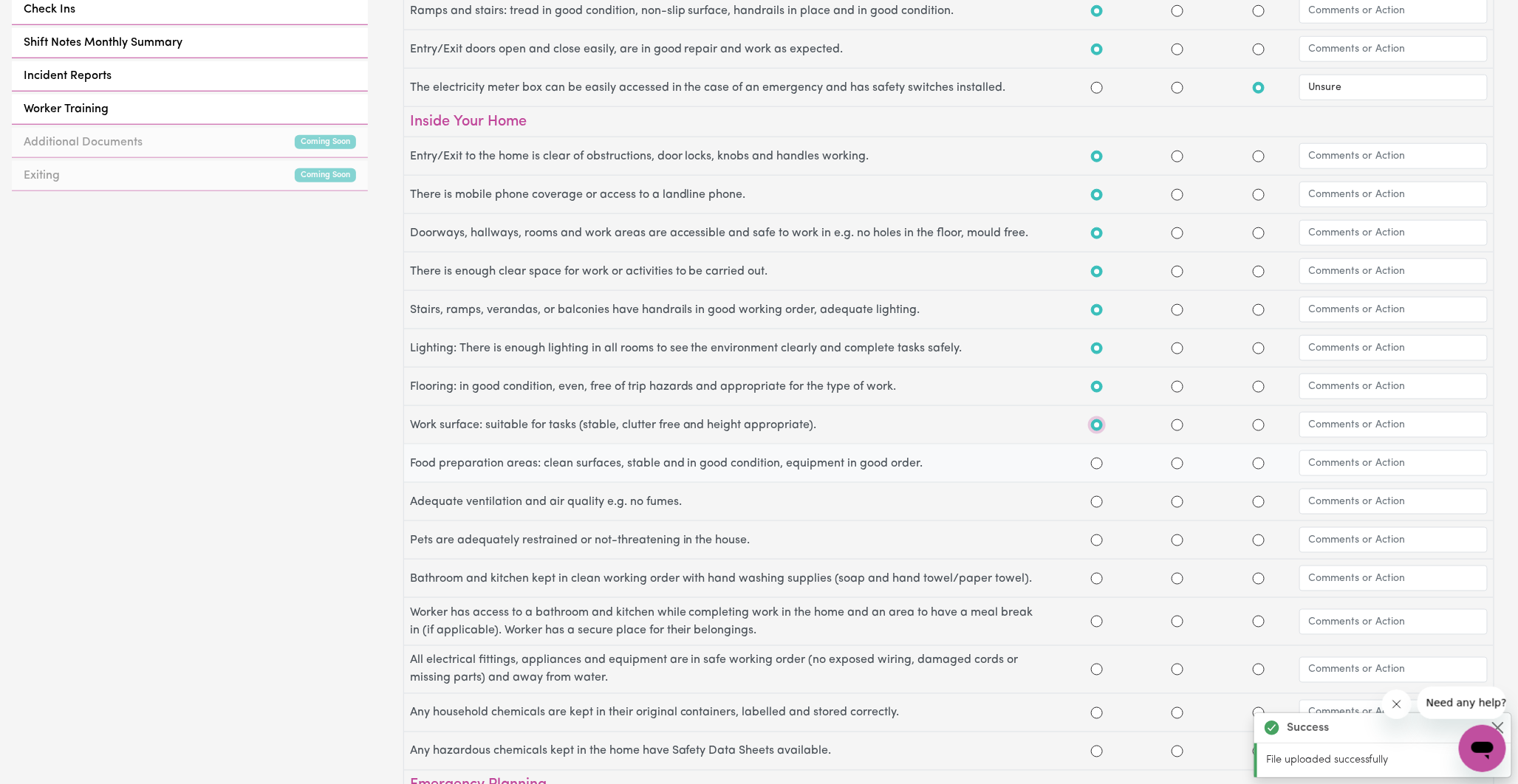
scroll to position [739, 0]
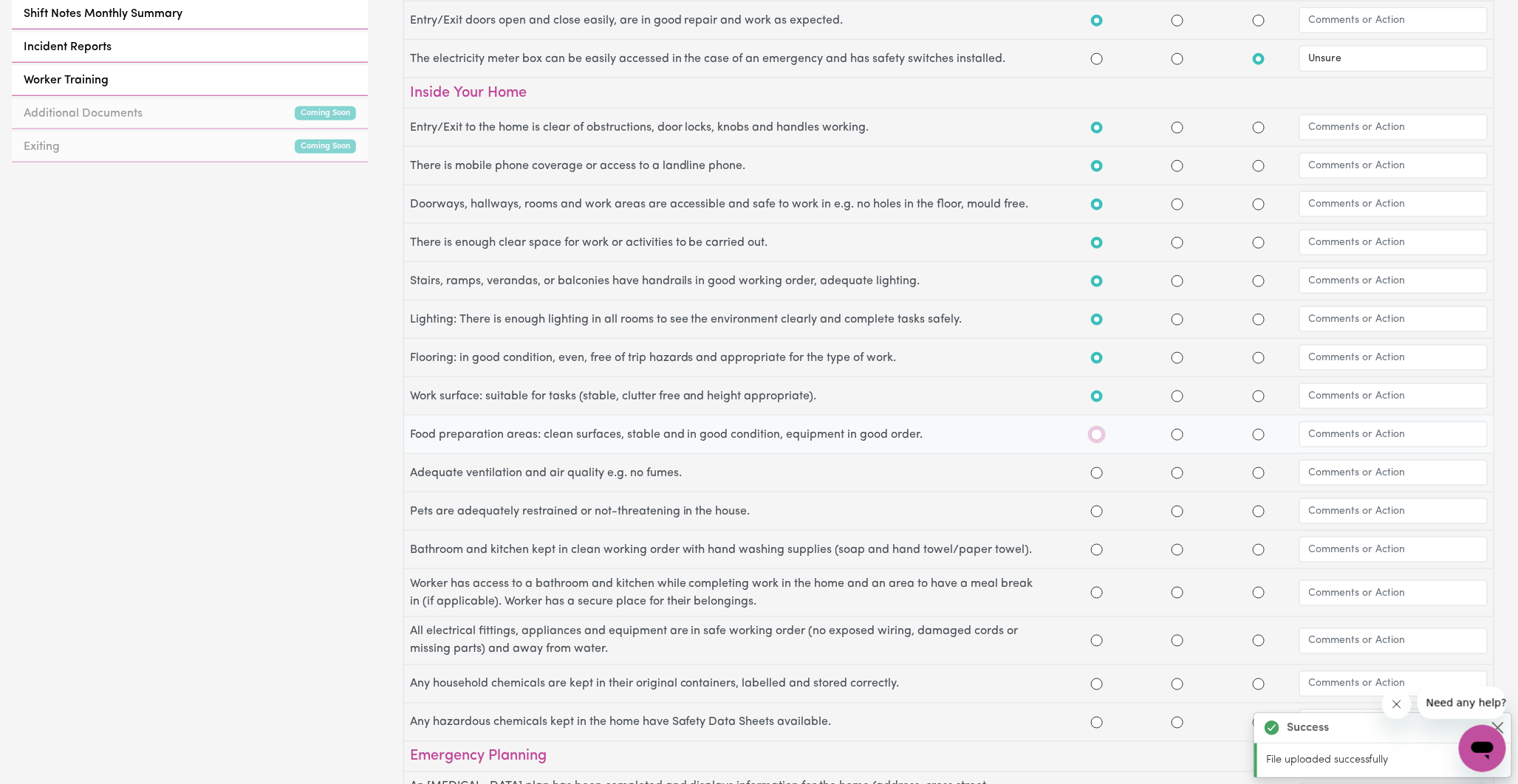
click at [1095, 438] on input "Yes" at bounding box center [1097, 435] width 12 height 12
radio input "true"
click at [1094, 475] on input "Yes" at bounding box center [1097, 473] width 12 height 12
radio input "true"
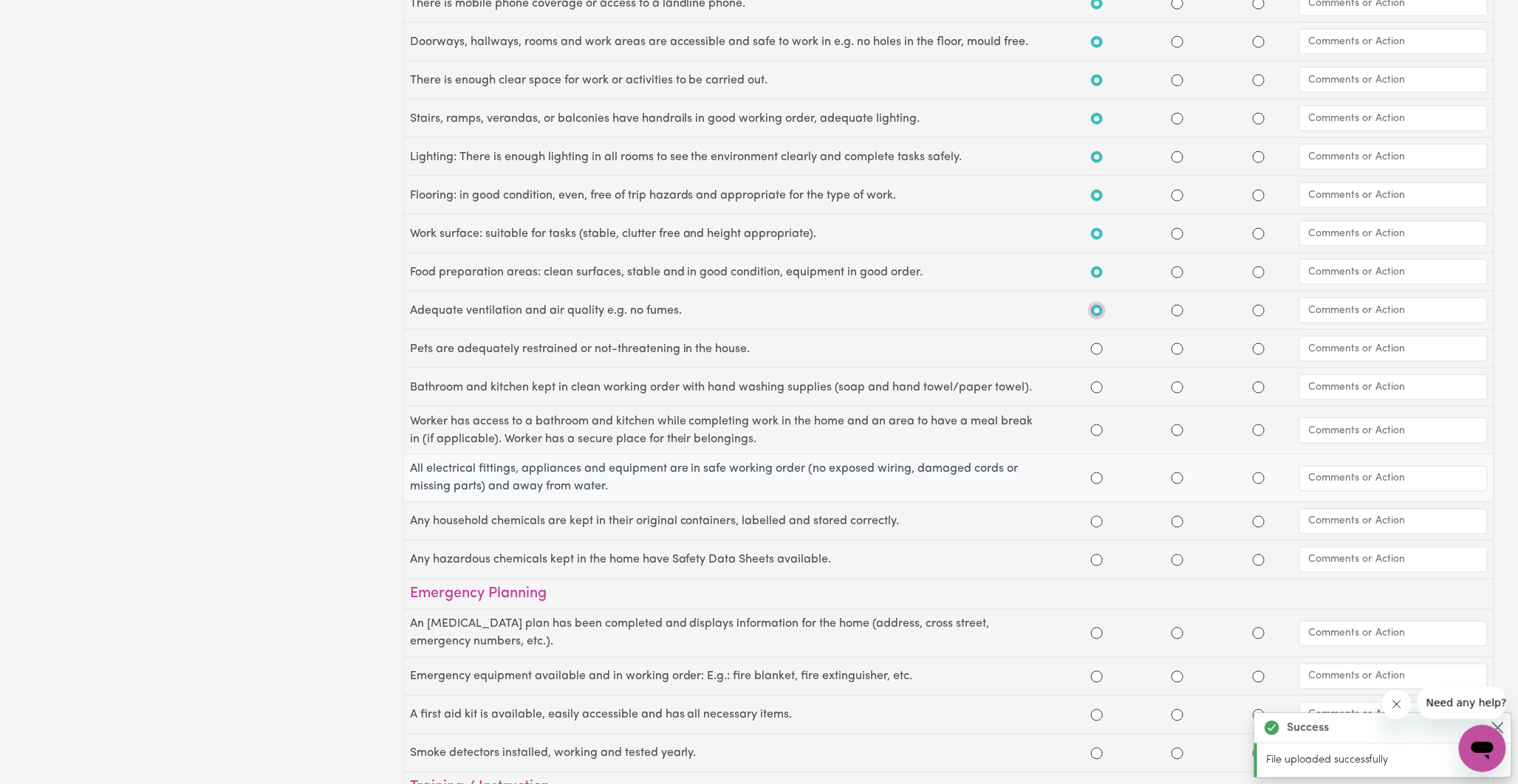
scroll to position [902, 0]
click at [1096, 350] on input "Yes" at bounding box center [1097, 347] width 12 height 12
radio input "true"
click at [1332, 342] on input "text" at bounding box center [1394, 348] width 188 height 26
type input "Pet cat in house - friendly"
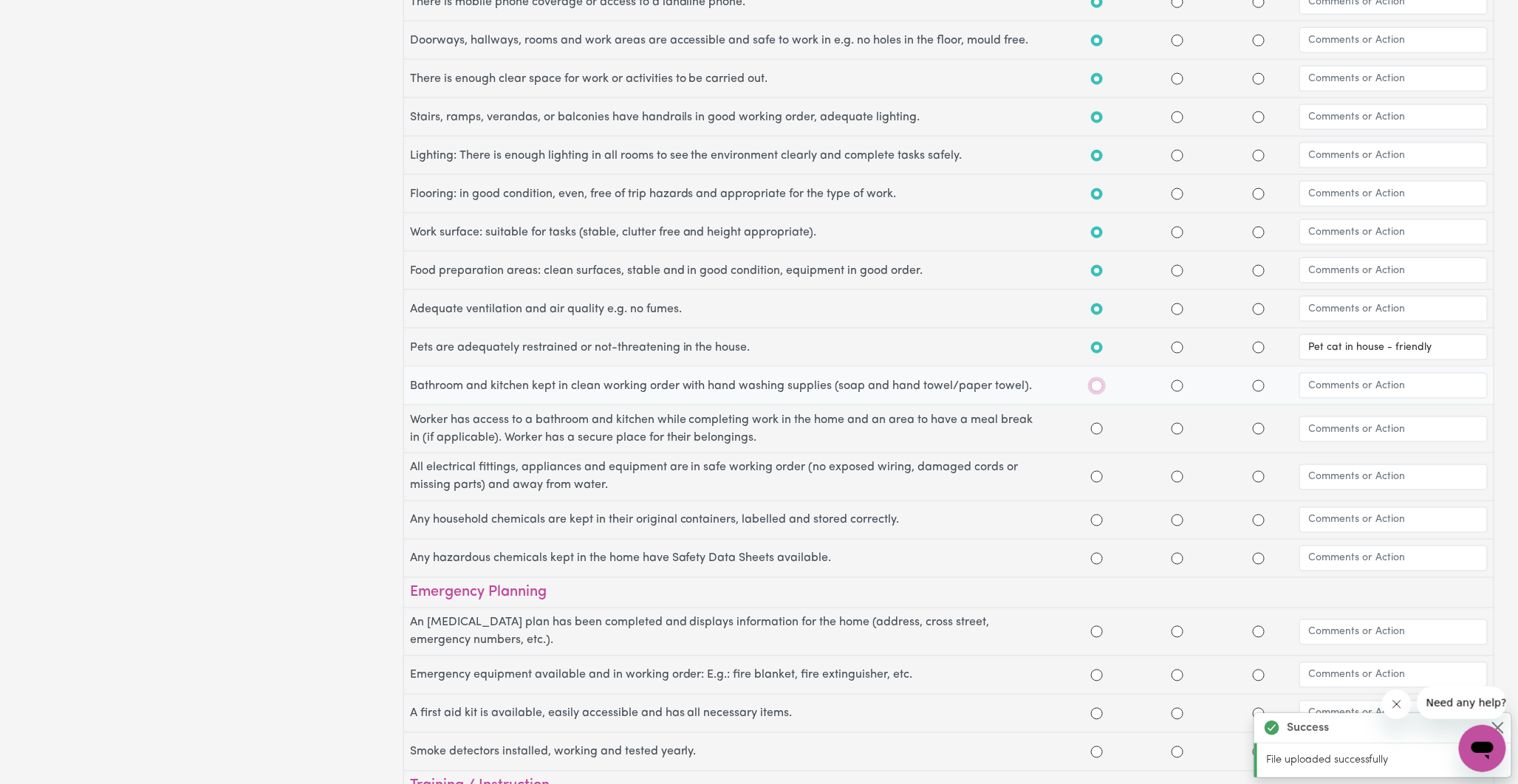
click at [1097, 392] on input "Yes" at bounding box center [1097, 385] width 12 height 12
radio input "true"
click at [1261, 433] on input "N/A" at bounding box center [1258, 428] width 12 height 12
radio input "true"
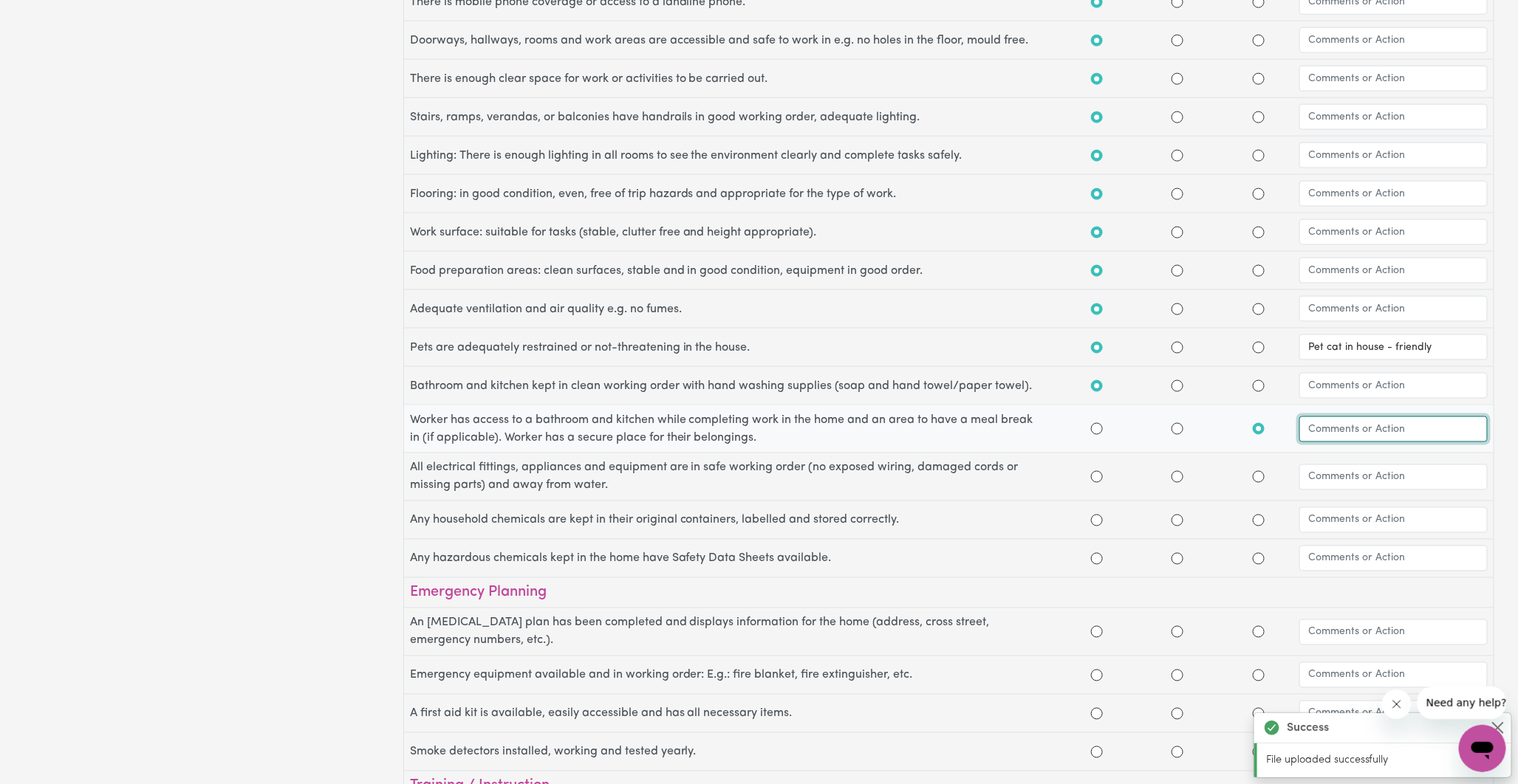
click at [1331, 432] on input "text" at bounding box center [1394, 429] width 188 height 26
type input "In home support"
click at [1102, 481] on input "Yes" at bounding box center [1097, 477] width 12 height 12
radio input "true"
click at [1095, 521] on input "Yes" at bounding box center [1097, 520] width 12 height 12
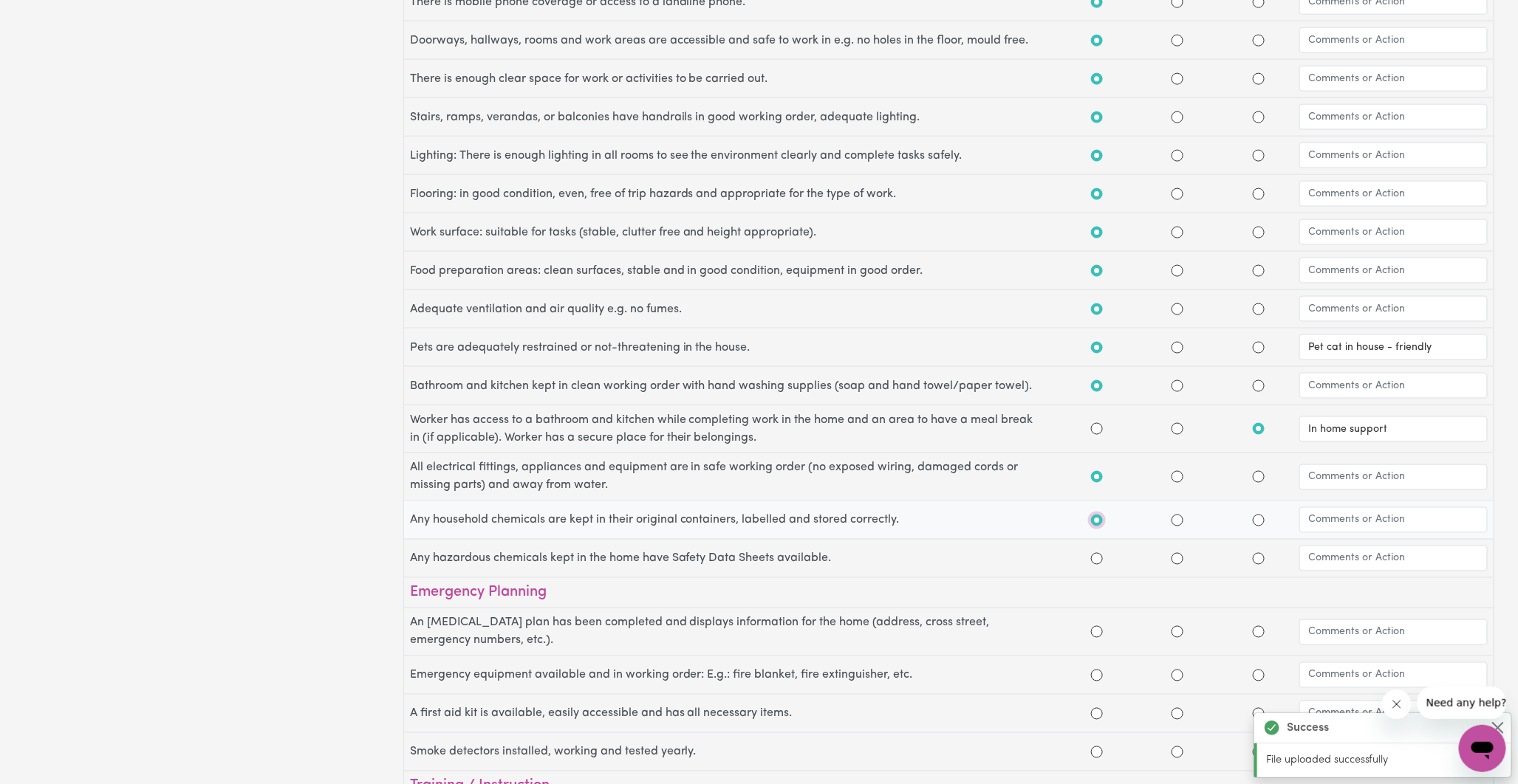
radio input "true"
click at [1098, 565] on input "Yes" at bounding box center [1097, 558] width 12 height 12
radio input "true"
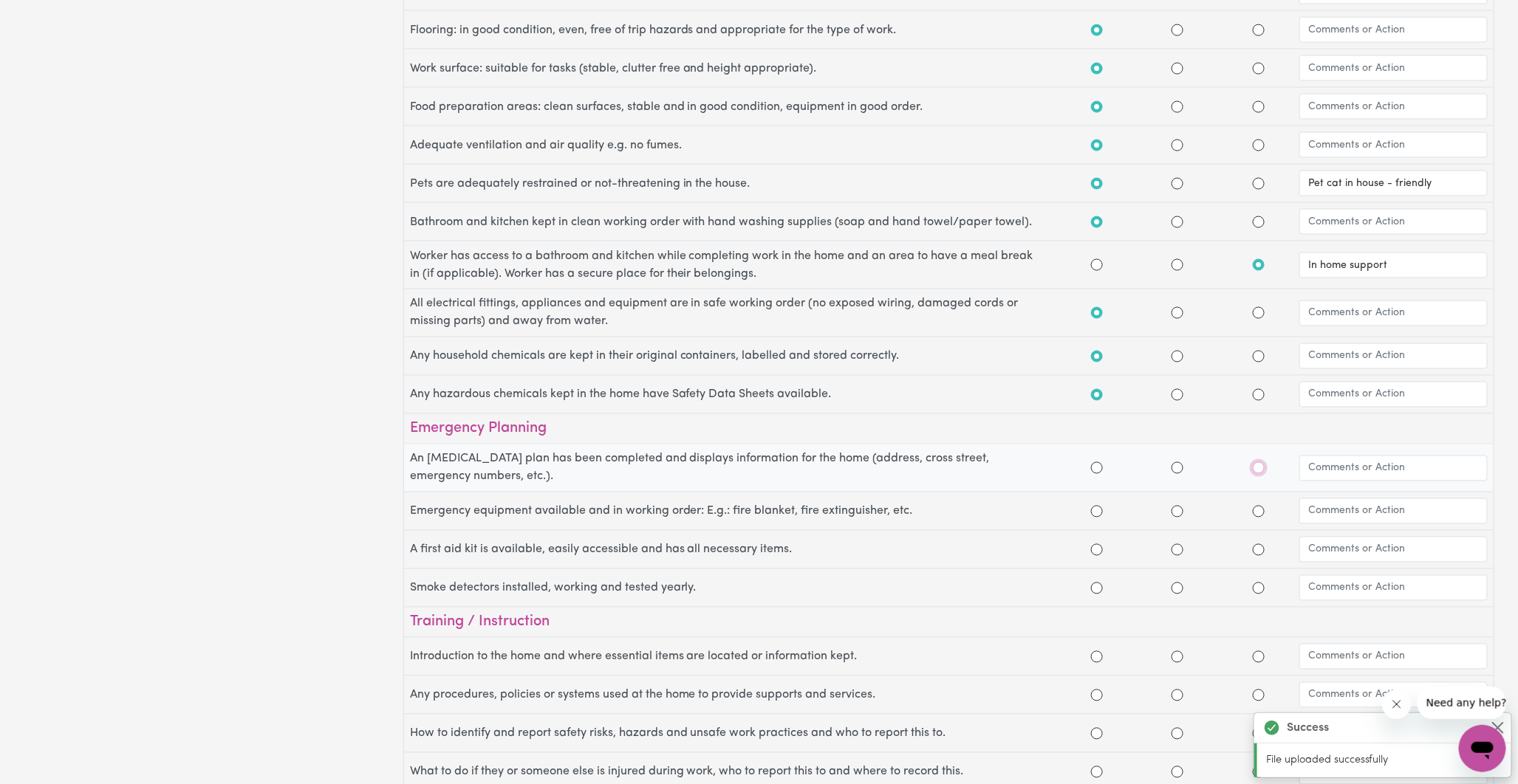
click at [1258, 473] on input "N/A" at bounding box center [1258, 468] width 12 height 12
click at [1259, 474] on input "N/A" at bounding box center [1258, 468] width 12 height 12
radio input "true"
click at [1258, 518] on input "N/A" at bounding box center [1258, 511] width 12 height 12
radio input "true"
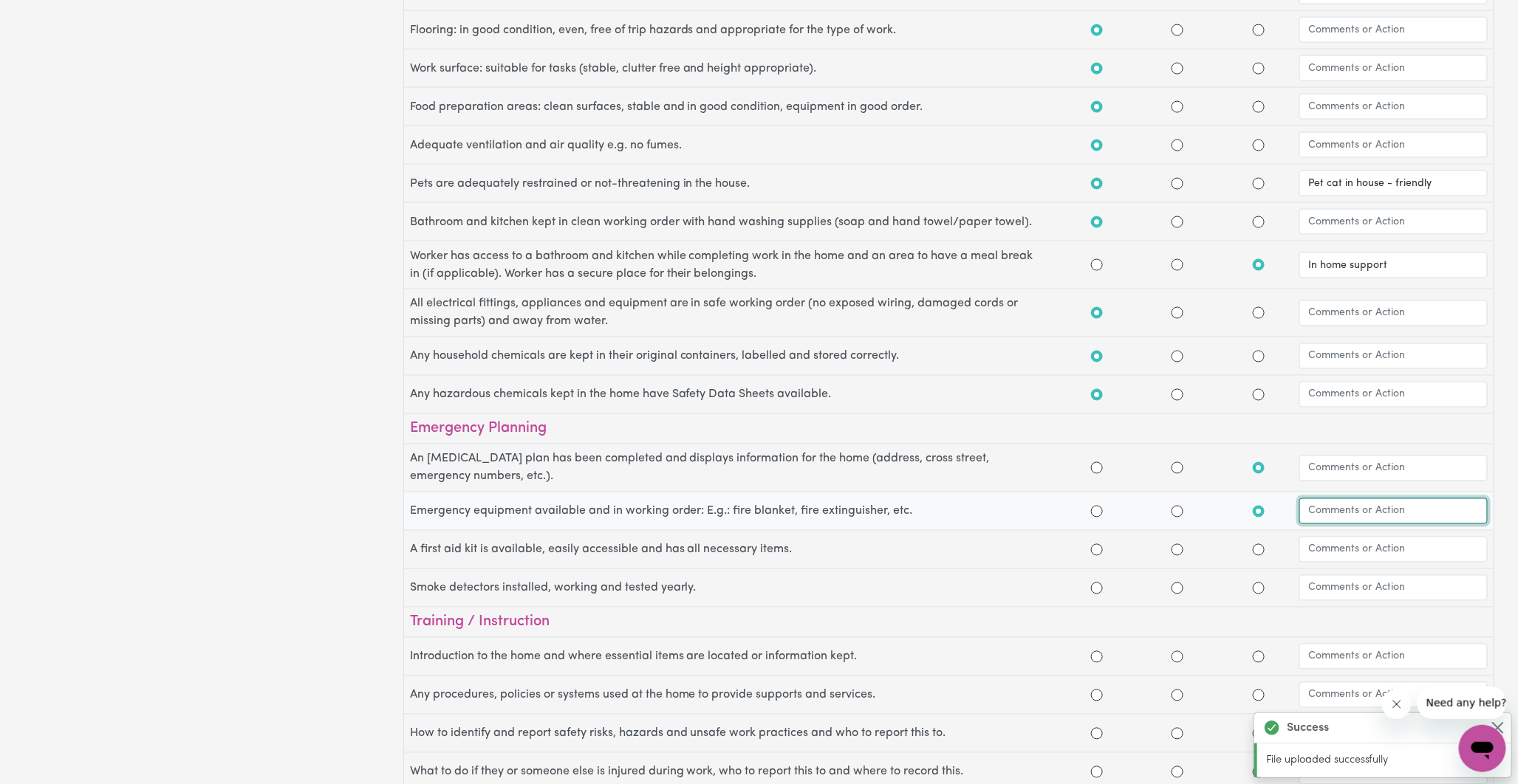
click at [1331, 518] on input "text" at bounding box center [1394, 511] width 188 height 26
type input "Unsure"
click at [1258, 554] on input "N/A" at bounding box center [1258, 550] width 12 height 12
radio input "true"
click at [1326, 557] on input "text" at bounding box center [1394, 550] width 188 height 26
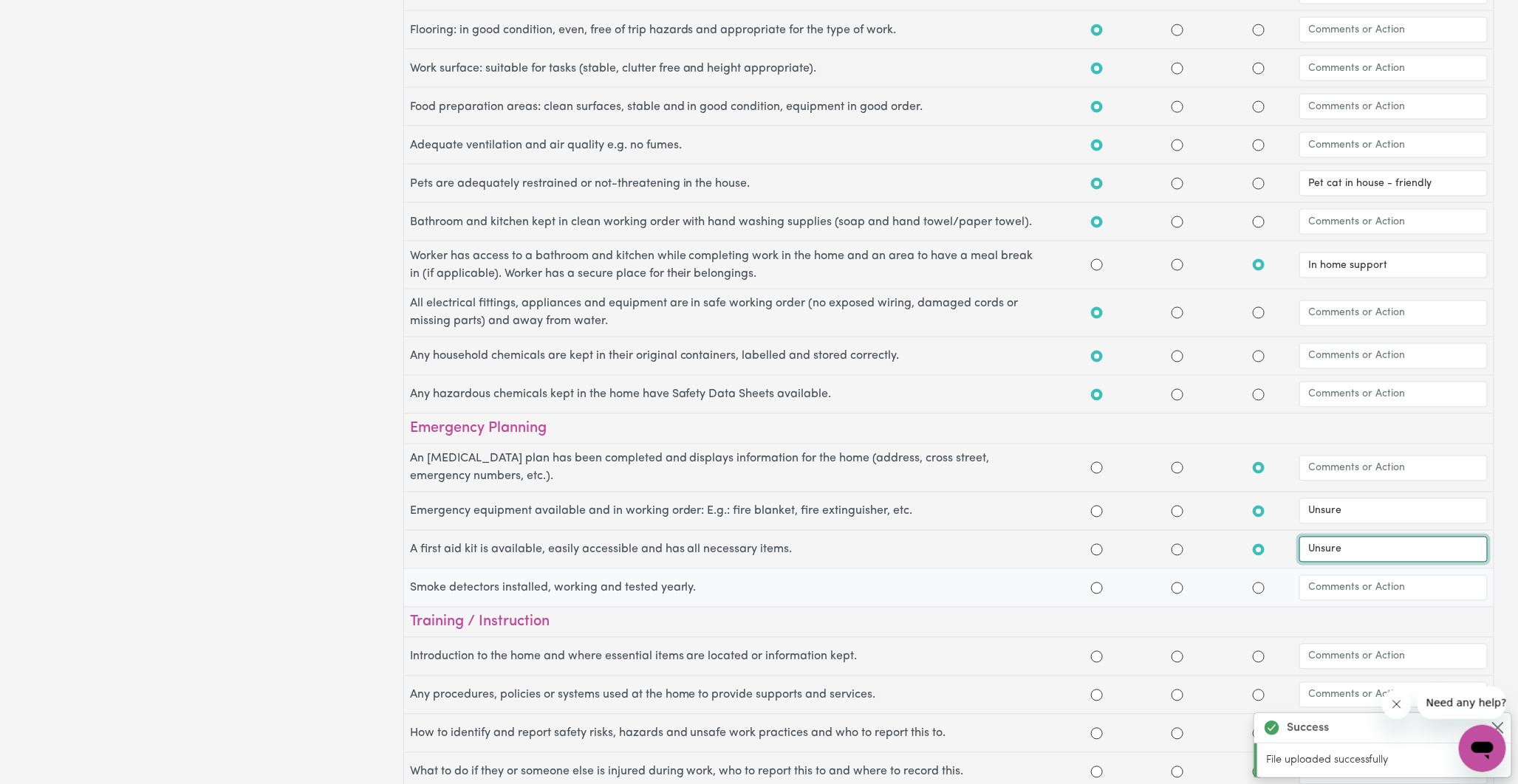
type input "Unsure"
click at [1099, 592] on input "Yes" at bounding box center [1097, 588] width 12 height 12
radio input "true"
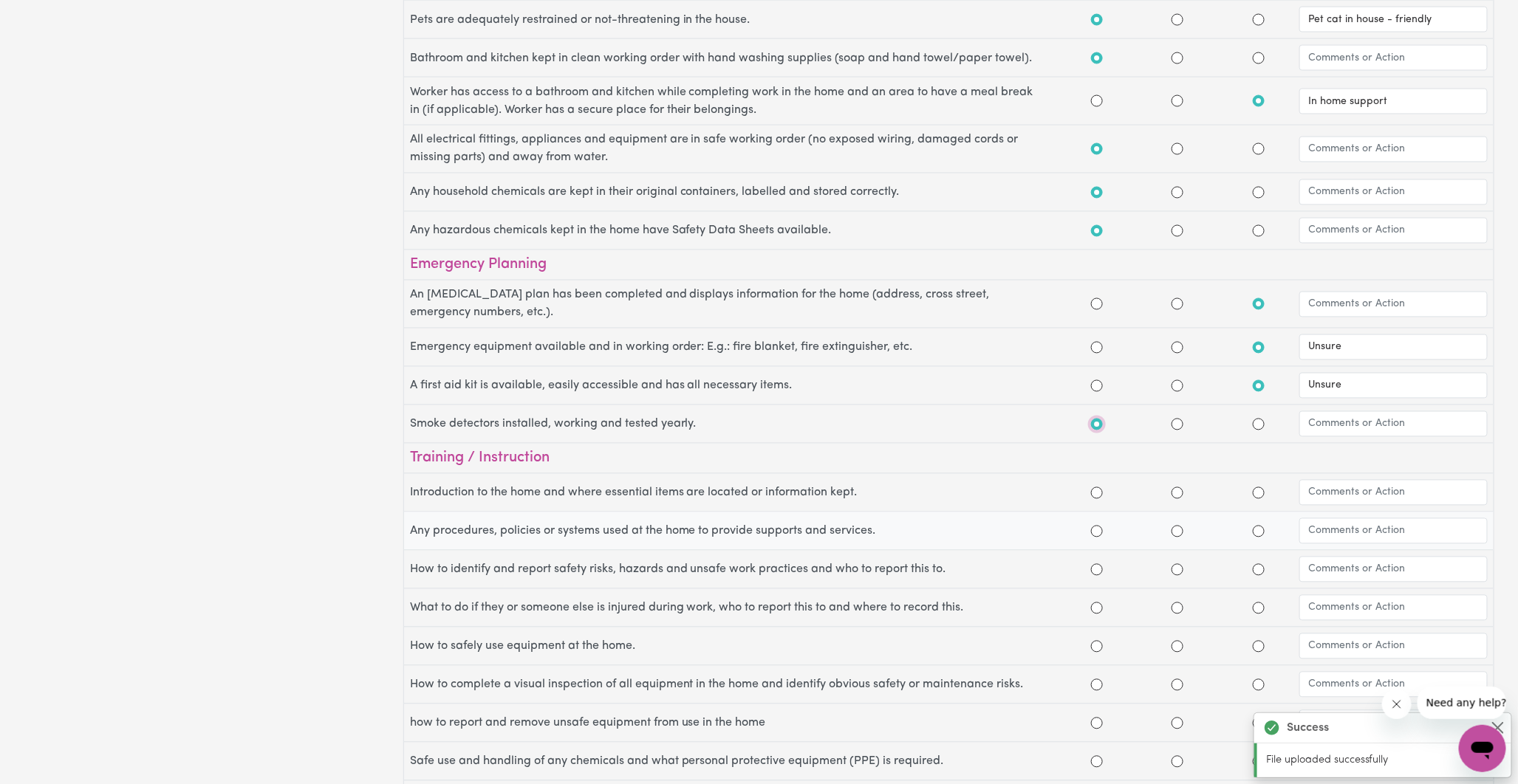
scroll to position [1312, 0]
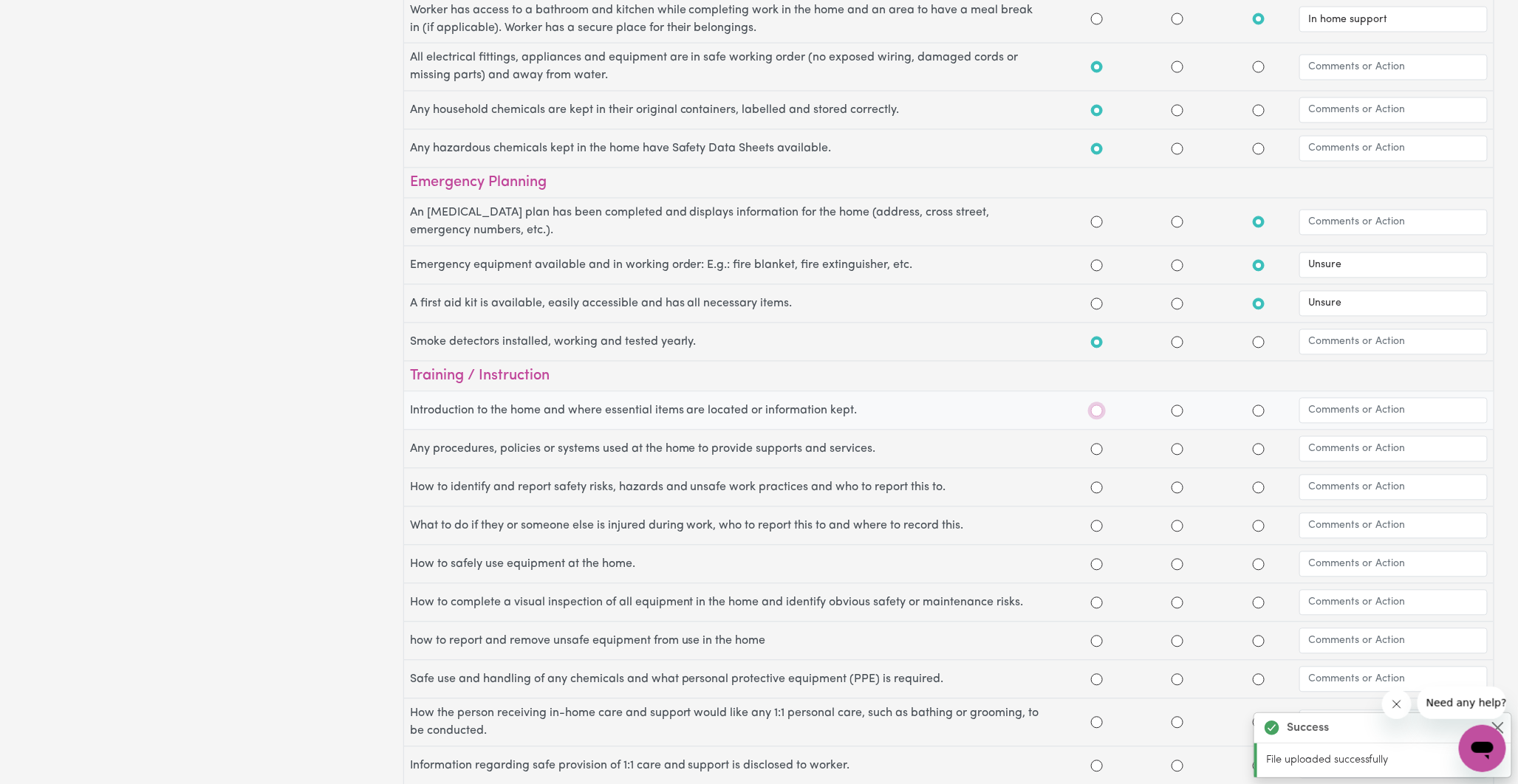
click at [1095, 415] on input "Yes" at bounding box center [1097, 411] width 12 height 12
radio input "true"
click at [1096, 451] on input "Yes" at bounding box center [1097, 449] width 12 height 12
radio input "true"
click at [1097, 497] on div "Occupational Health & Safety Assessment Participant Name: Sara Liberty Lee NDIS…" at bounding box center [759, 392] width 1518 height 784
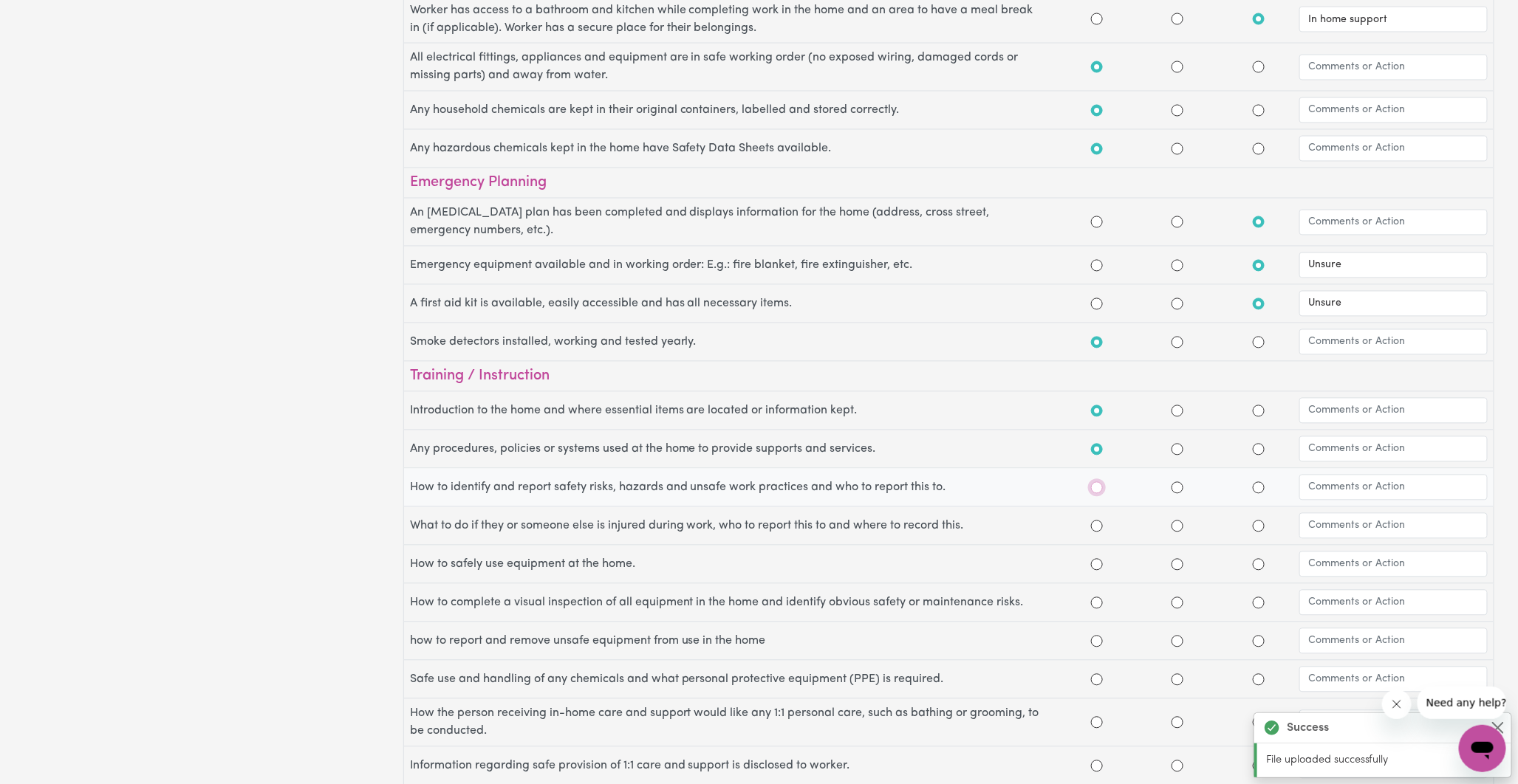
click at [1098, 492] on input "Yes" at bounding box center [1097, 488] width 12 height 12
click at [1099, 494] on input "Yes" at bounding box center [1097, 488] width 12 height 12
click at [1096, 492] on input "Yes" at bounding box center [1097, 488] width 12 height 12
radio input "true"
click at [1096, 532] on input "Yes" at bounding box center [1097, 526] width 12 height 12
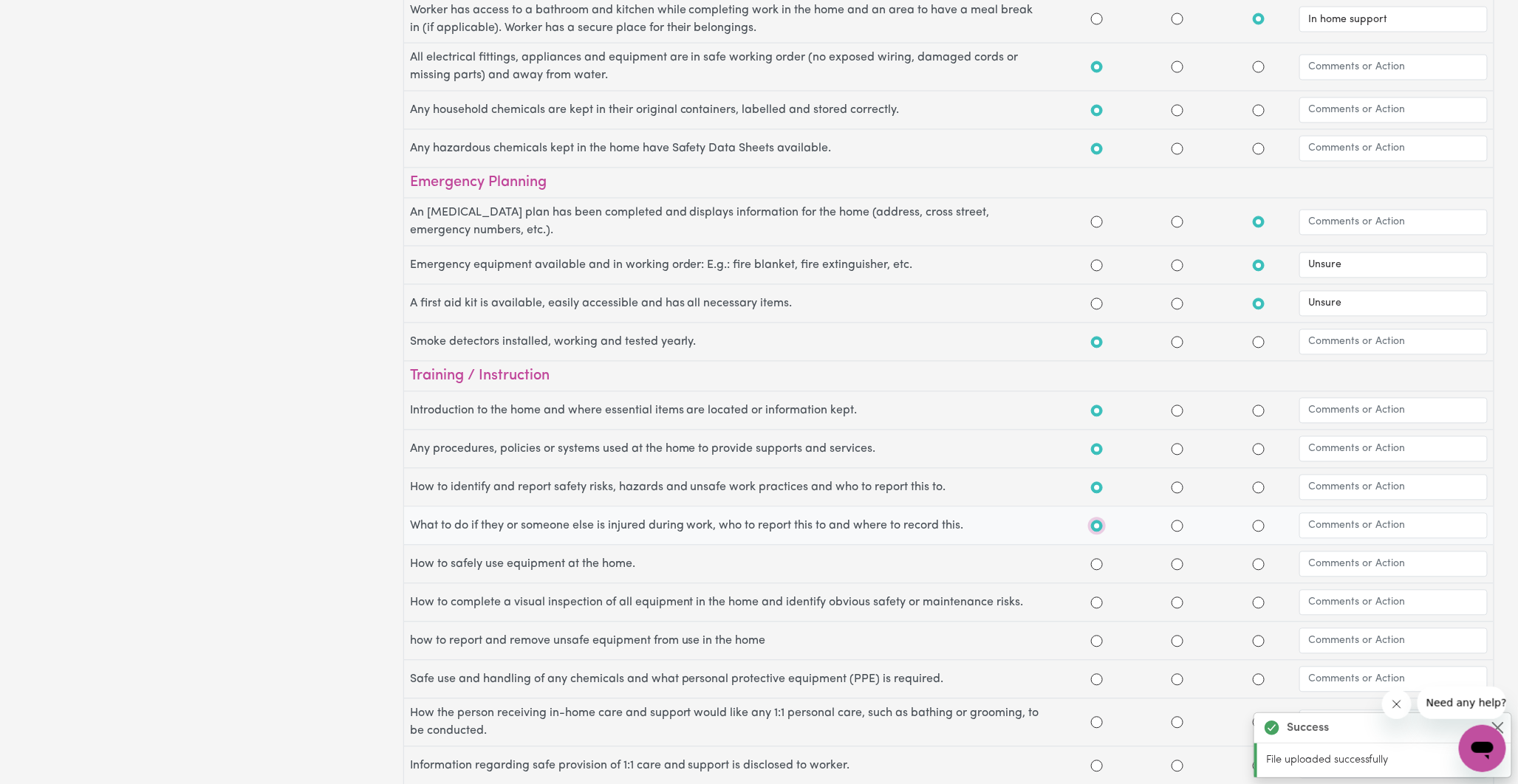
radio input "true"
click at [1097, 571] on input "Yes" at bounding box center [1097, 564] width 12 height 12
radio input "true"
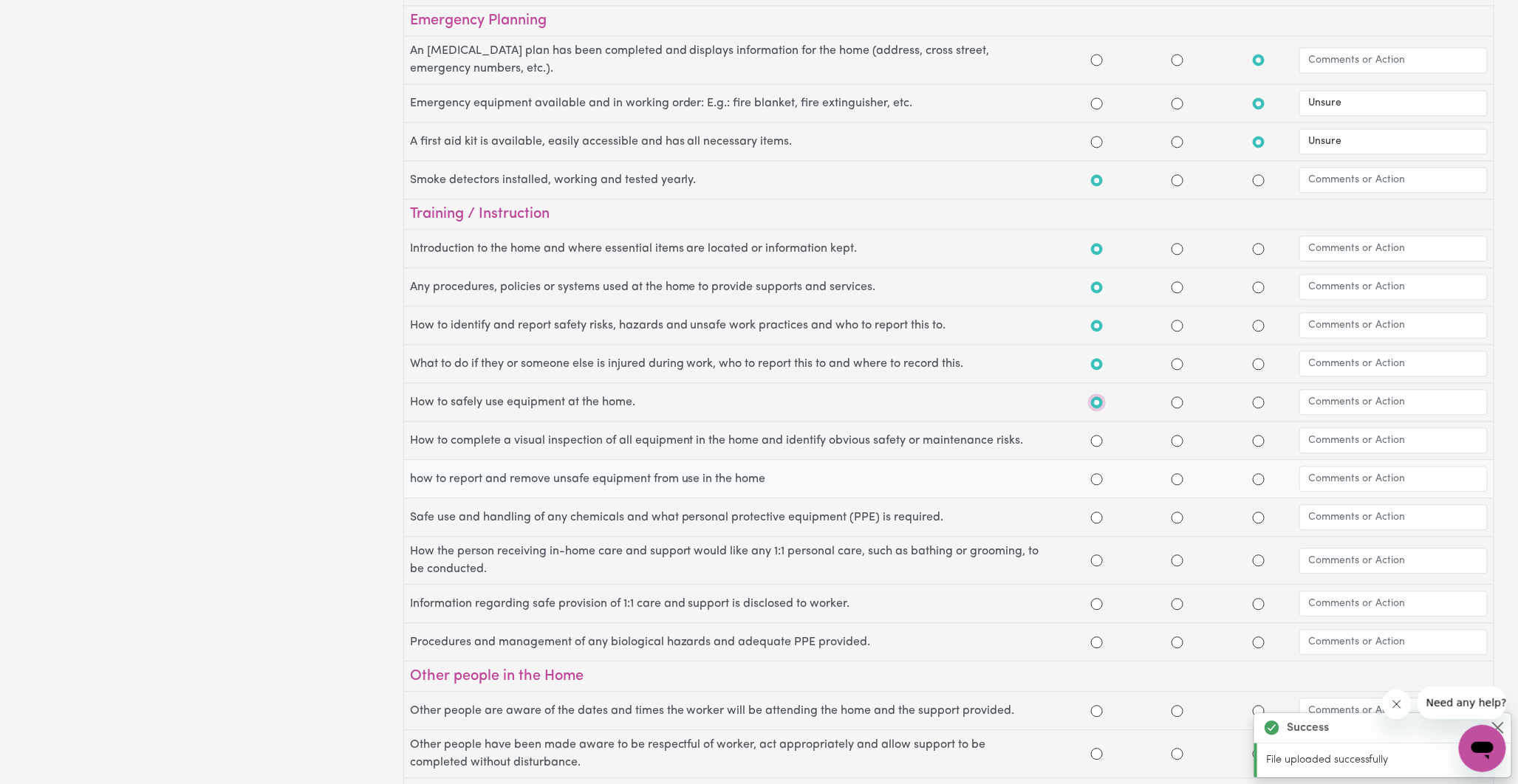
scroll to position [1477, 0]
click at [1097, 445] on input "Yes" at bounding box center [1097, 438] width 12 height 12
radio input "true"
click at [1099, 483] on input "Yes" at bounding box center [1097, 477] width 12 height 12
radio input "true"
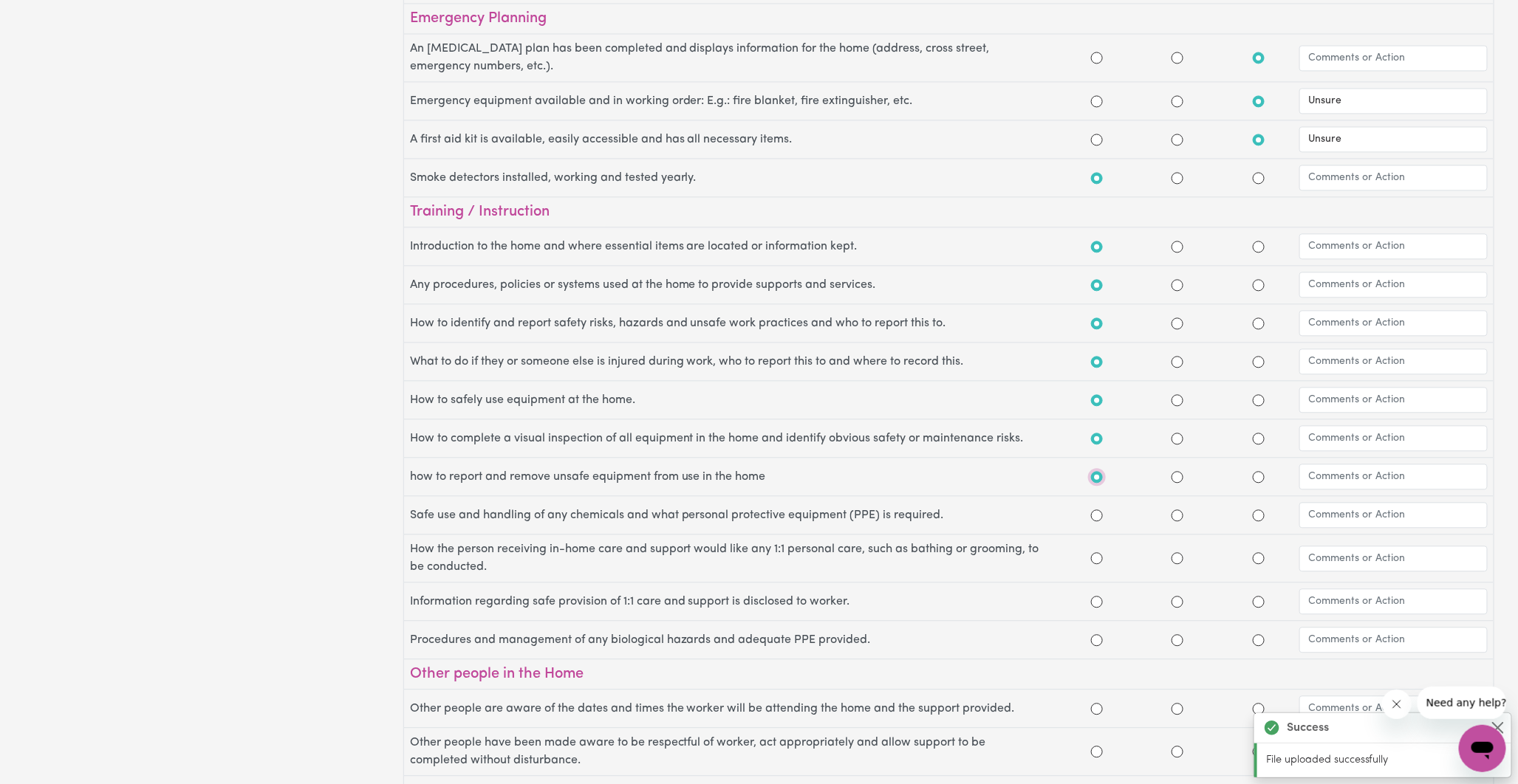
scroll to position [0, 0]
click at [1261, 521] on div "Occupational Health & Safety Assessment Participant Name: Sara Liberty Lee NDIS…" at bounding box center [759, 392] width 1518 height 784
click at [1258, 521] on input "N/A" at bounding box center [1258, 515] width 12 height 12
click at [1320, 517] on input "text" at bounding box center [1394, 515] width 188 height 26
click at [1259, 518] on input "N/A" at bounding box center [1258, 515] width 12 height 12
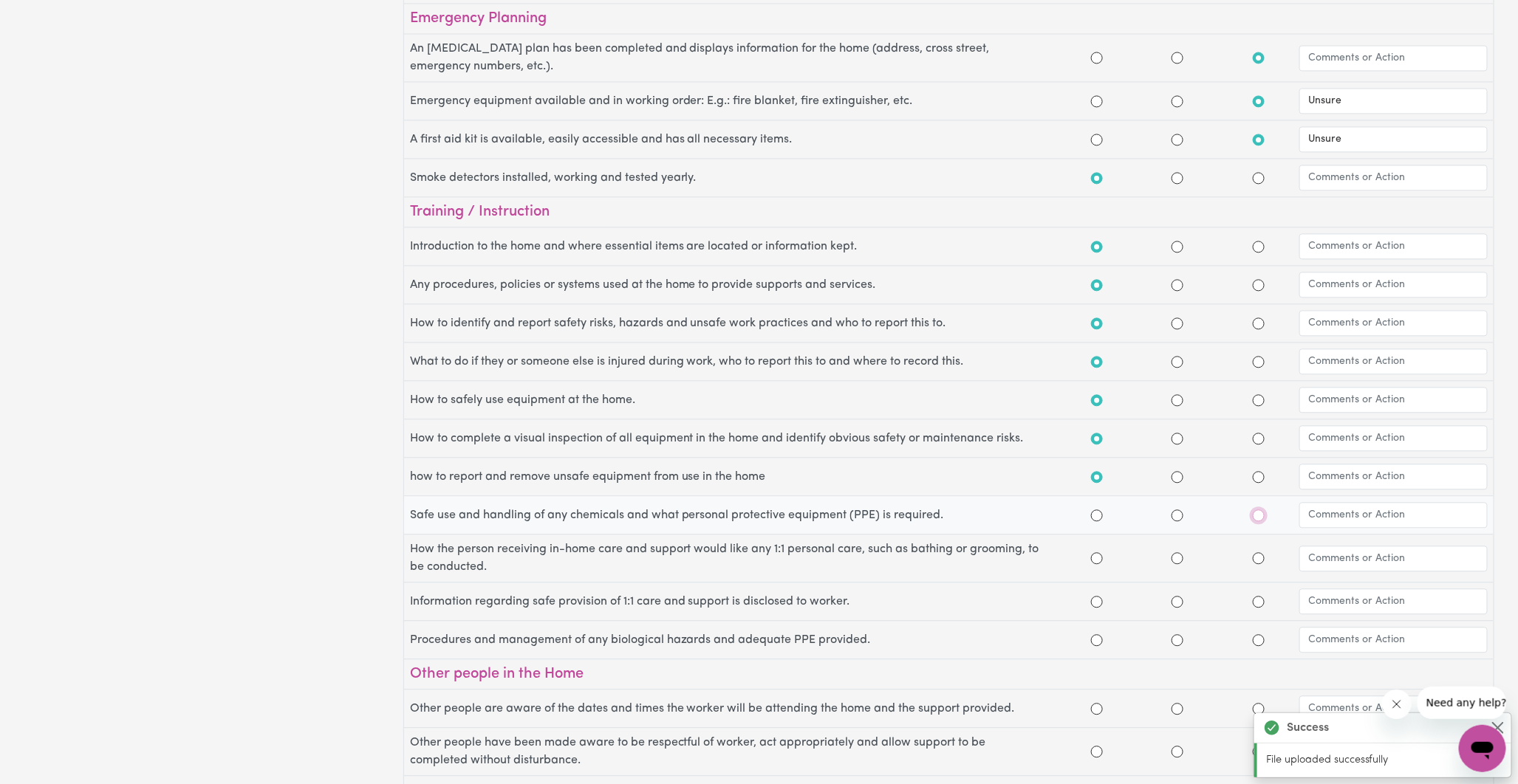
radio input "true"
click at [1331, 517] on input "text" at bounding box center [1394, 515] width 188 height 26
type input "No PPE required"
click at [1261, 564] on input "N/A" at bounding box center [1258, 557] width 12 height 12
radio input "true"
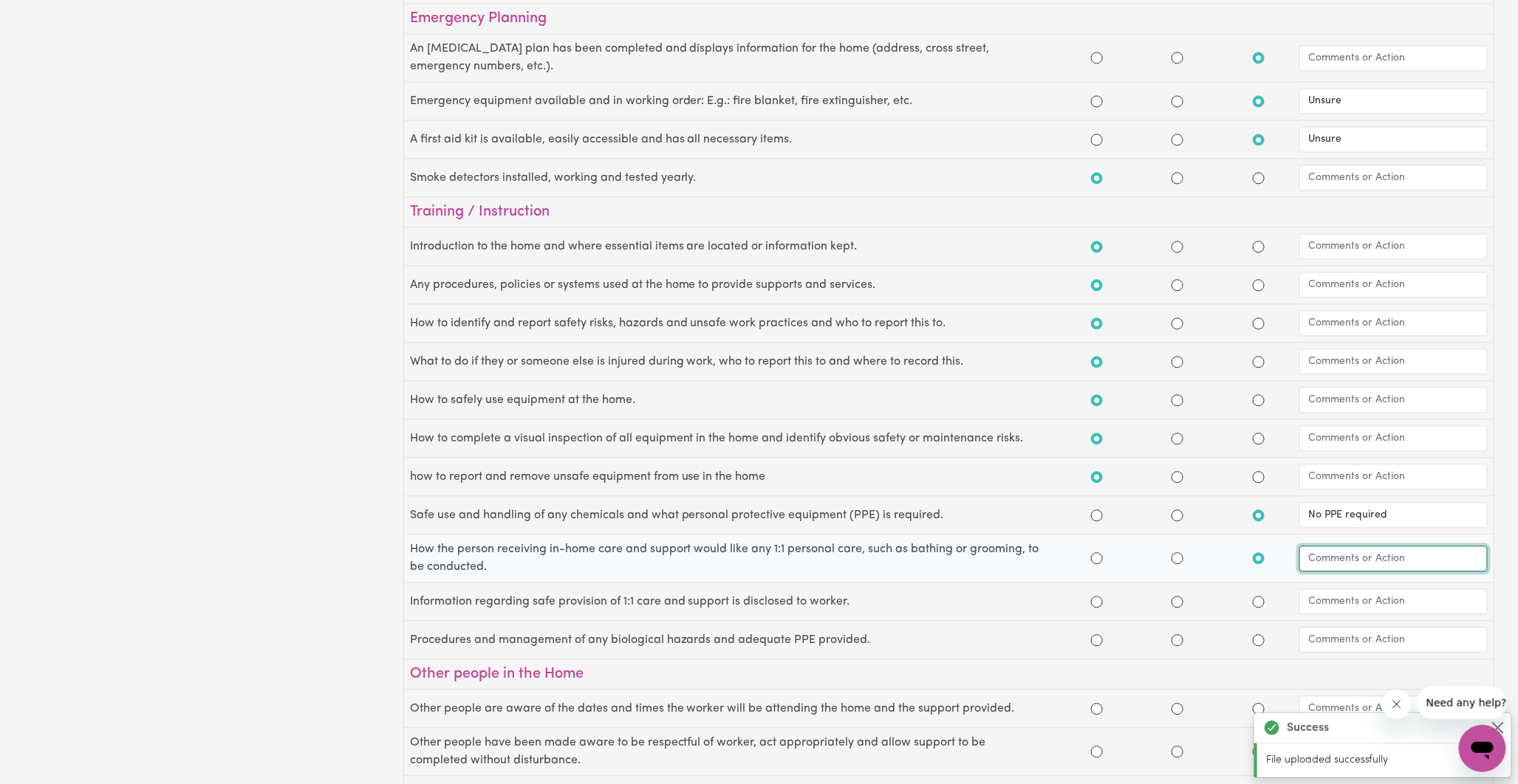
click at [1334, 570] on input "text" at bounding box center [1394, 559] width 188 height 26
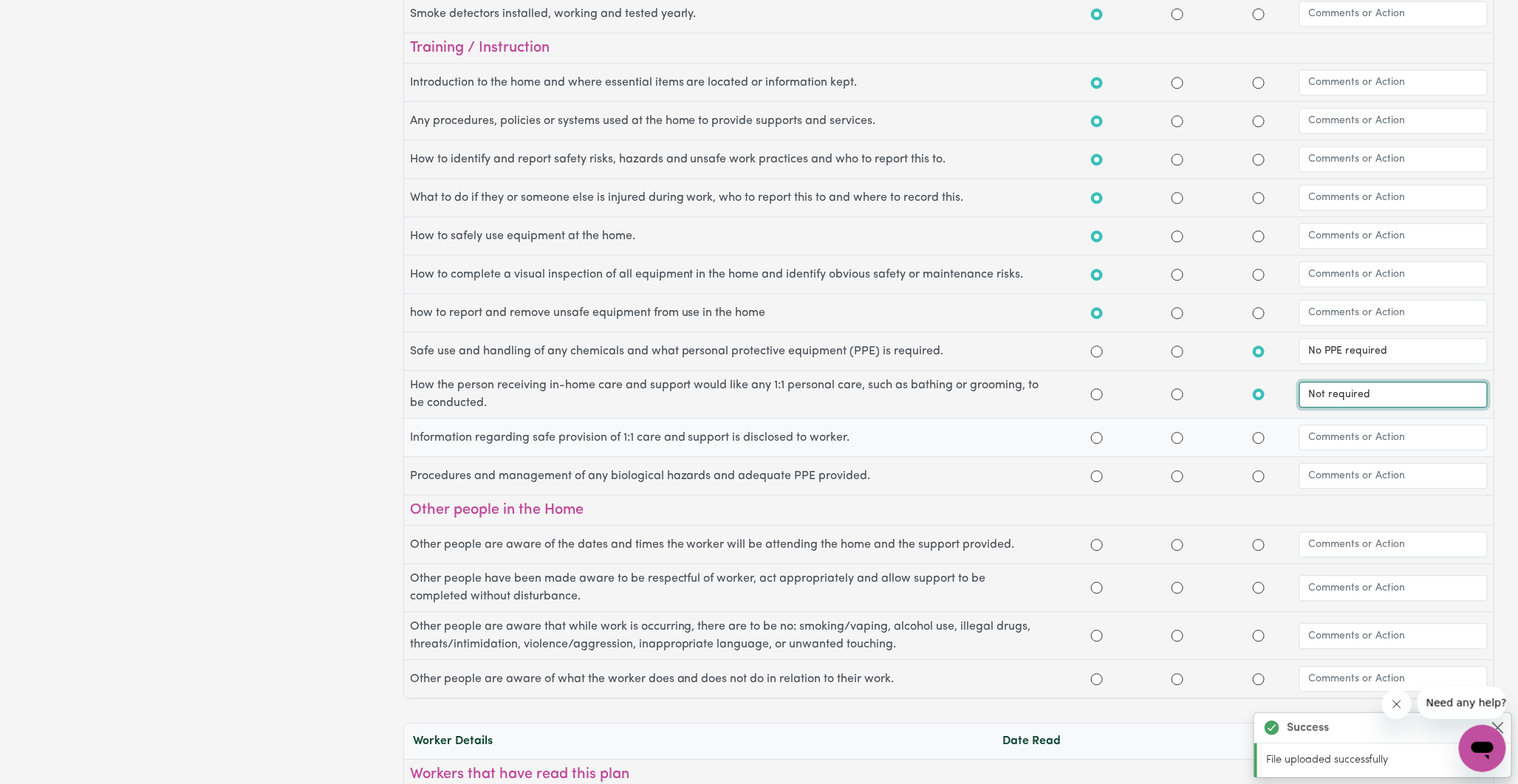
type input "Not required"
click at [1099, 444] on input "Yes" at bounding box center [1097, 438] width 12 height 12
radio input "true"
click at [1262, 482] on input "N/A" at bounding box center [1258, 476] width 12 height 12
radio input "true"
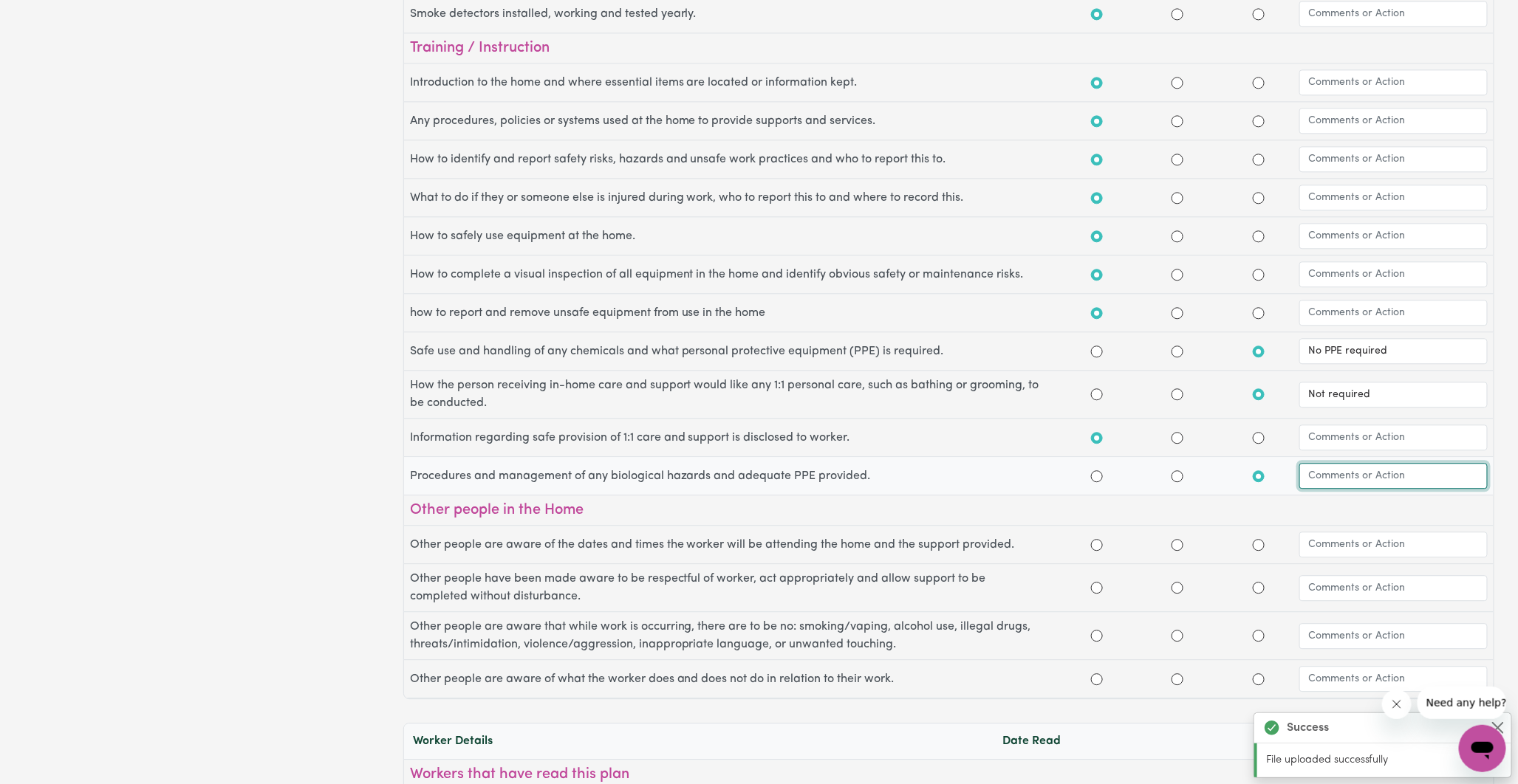
click at [1334, 482] on input "text" at bounding box center [1394, 476] width 188 height 26
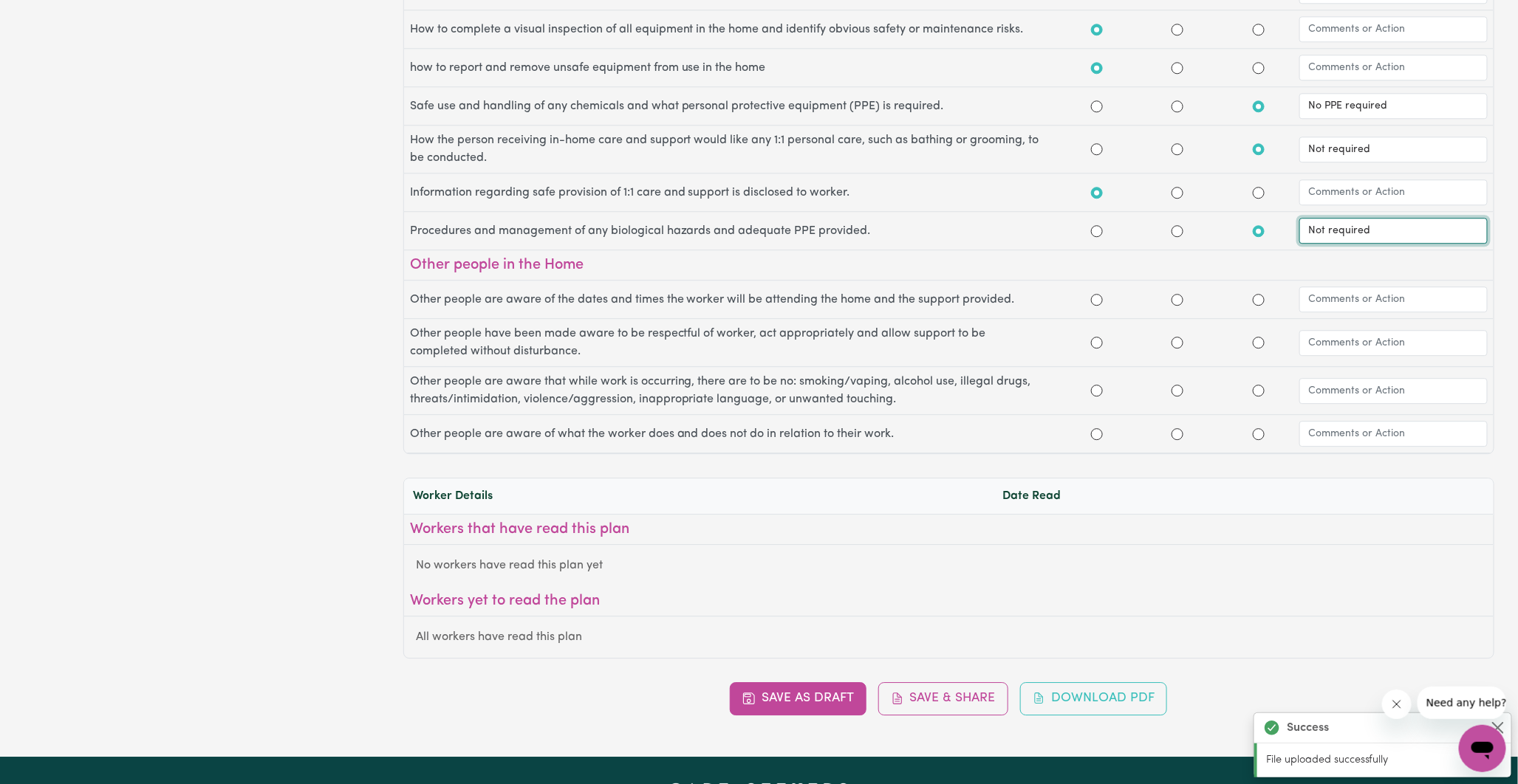
scroll to position [1887, 0]
type input "Not required"
click at [1099, 305] on input "Yes" at bounding box center [1097, 299] width 12 height 12
radio input "true"
click at [1095, 348] on input "Yes" at bounding box center [1097, 342] width 12 height 12
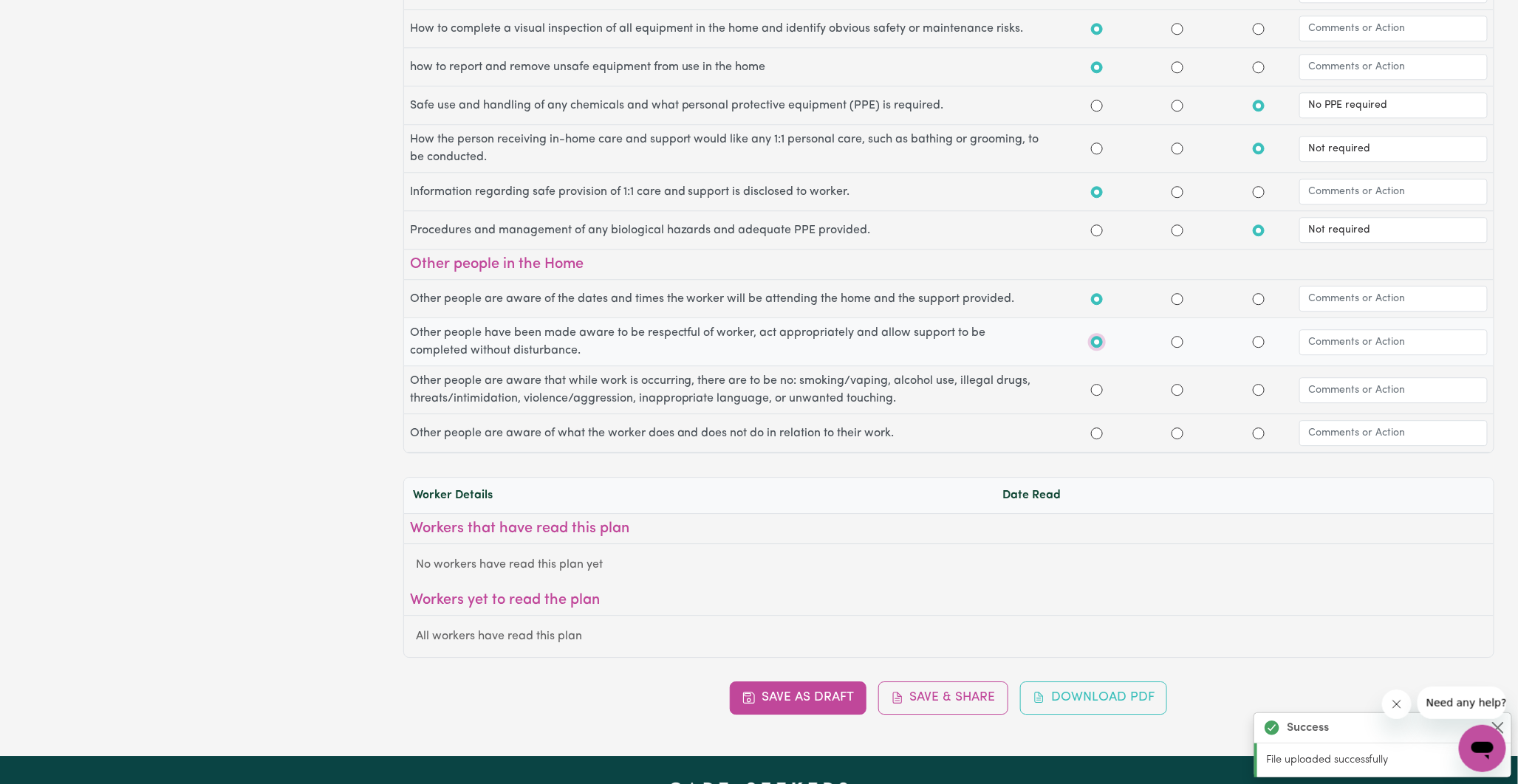
radio input "true"
click at [1097, 395] on input "Yes" at bounding box center [1097, 389] width 12 height 12
radio input "true"
drag, startPoint x: 1097, startPoint y: 417, endPoint x: 920, endPoint y: 488, distance: 190.7
click at [920, 488] on div "Worker Details Date Read" at bounding box center [949, 495] width 1090 height 35
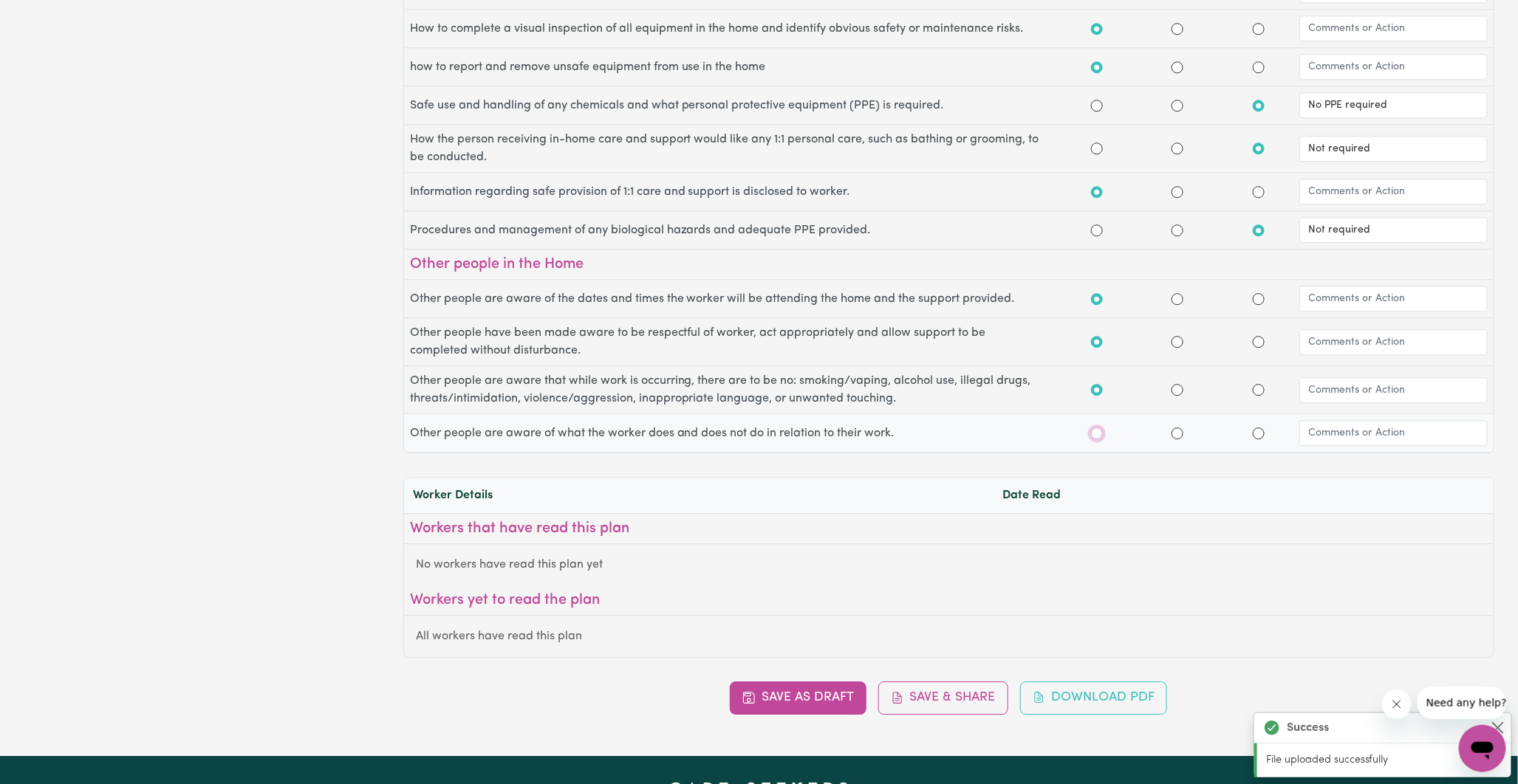
click at [1095, 439] on input "Yes" at bounding box center [1097, 433] width 12 height 12
radio input "true"
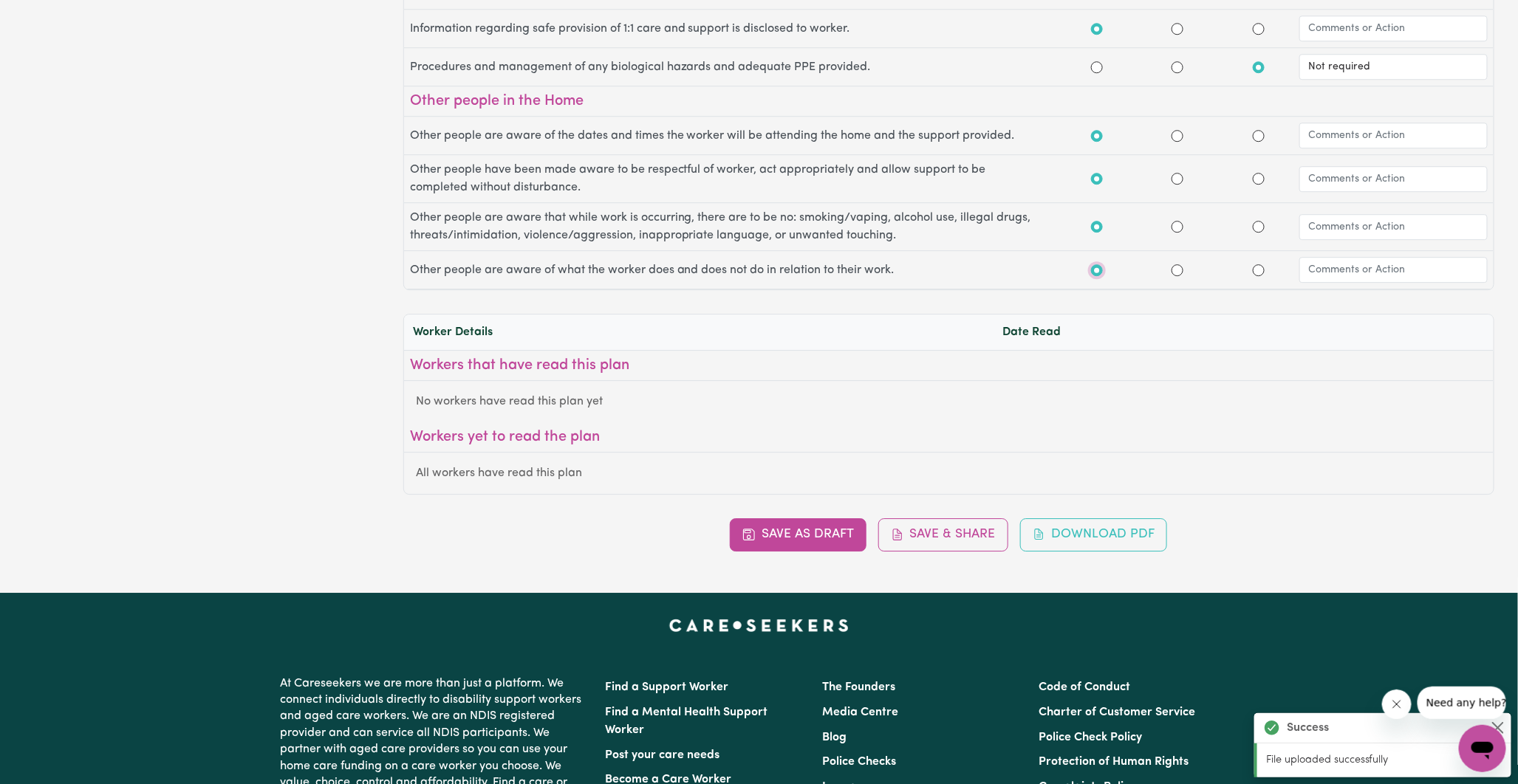
scroll to position [2051, 0]
click at [939, 544] on button "Save & Share" at bounding box center [943, 534] width 130 height 32
radio input "false"
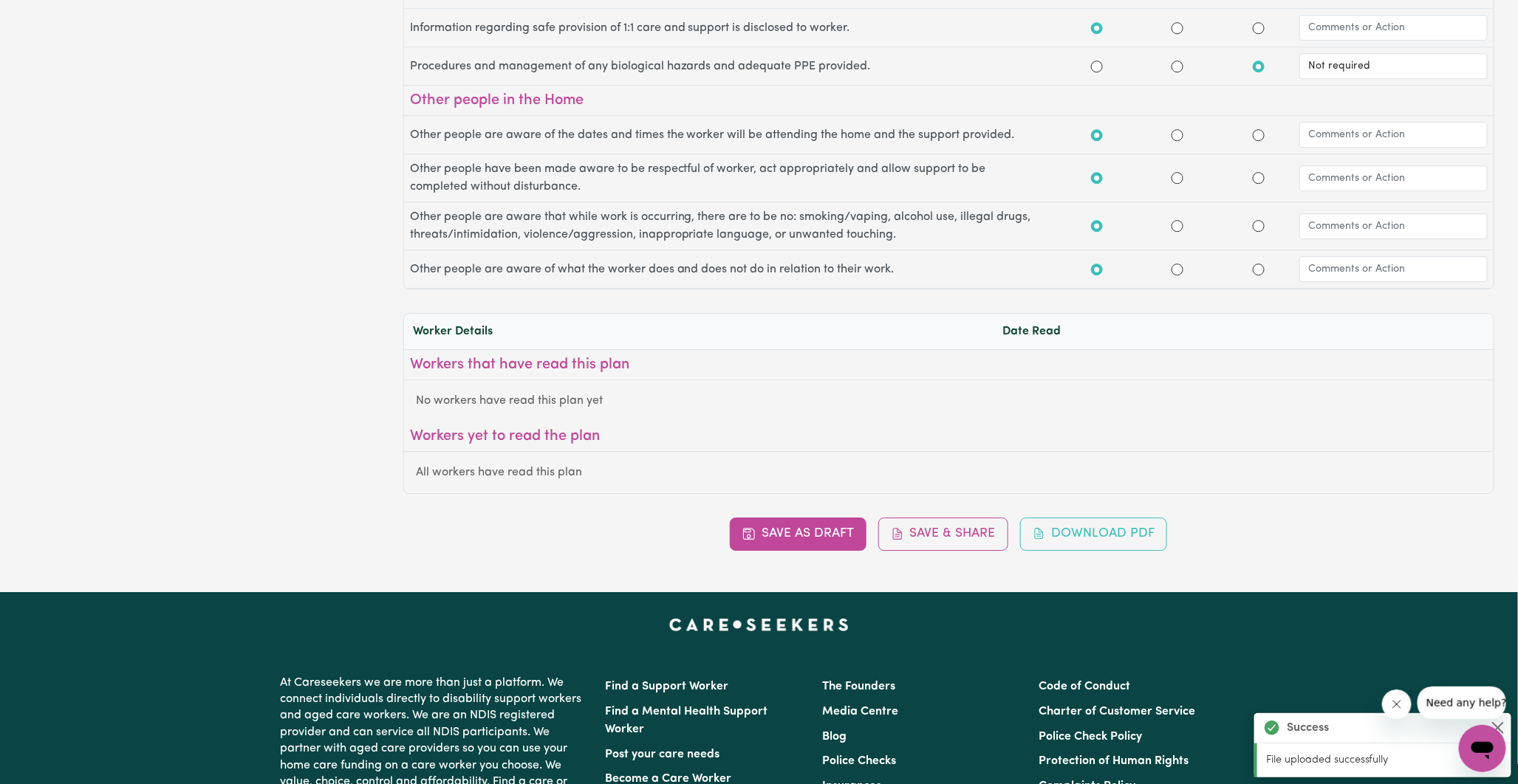
radio input "false"
radio input "true"
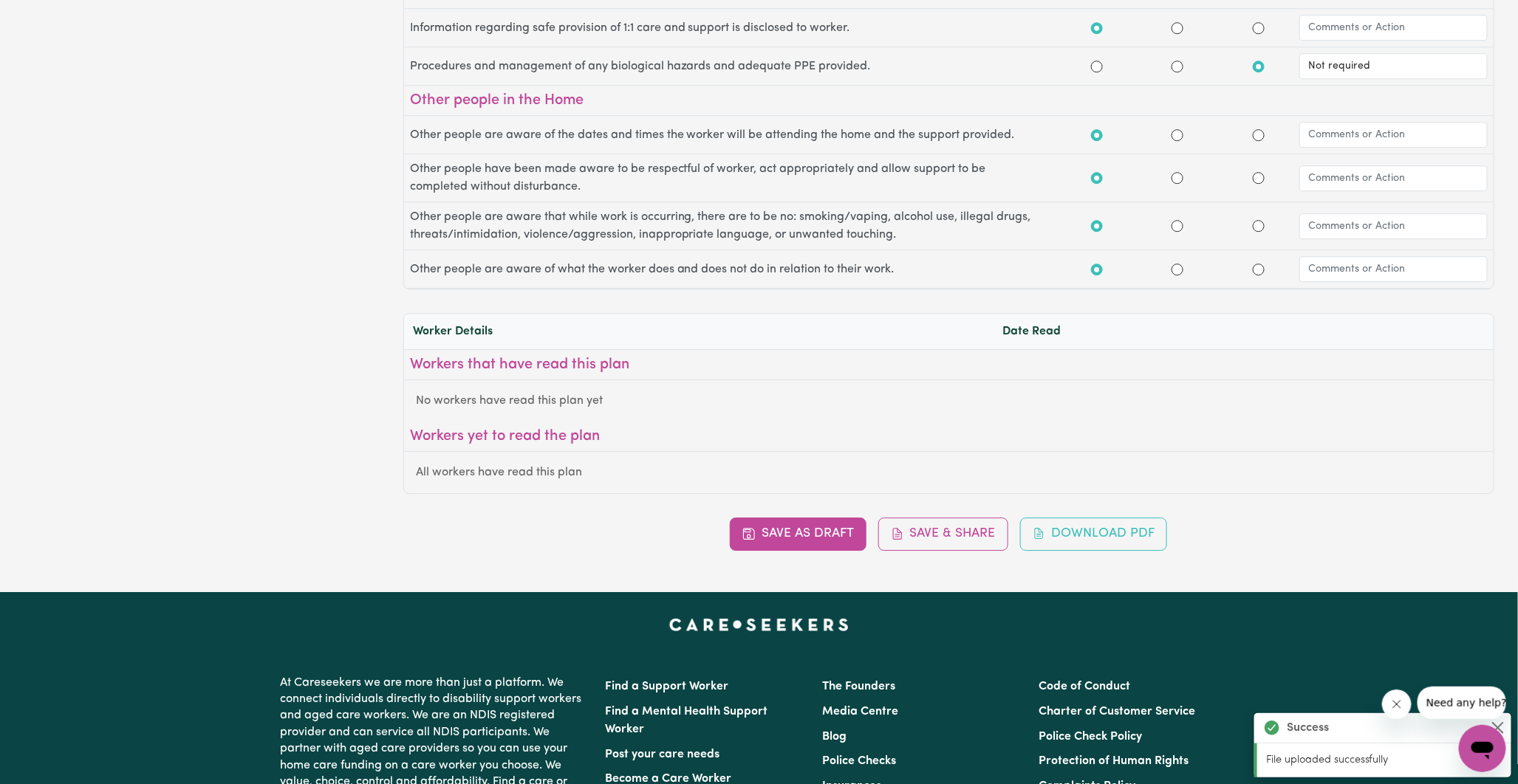
radio input "true"
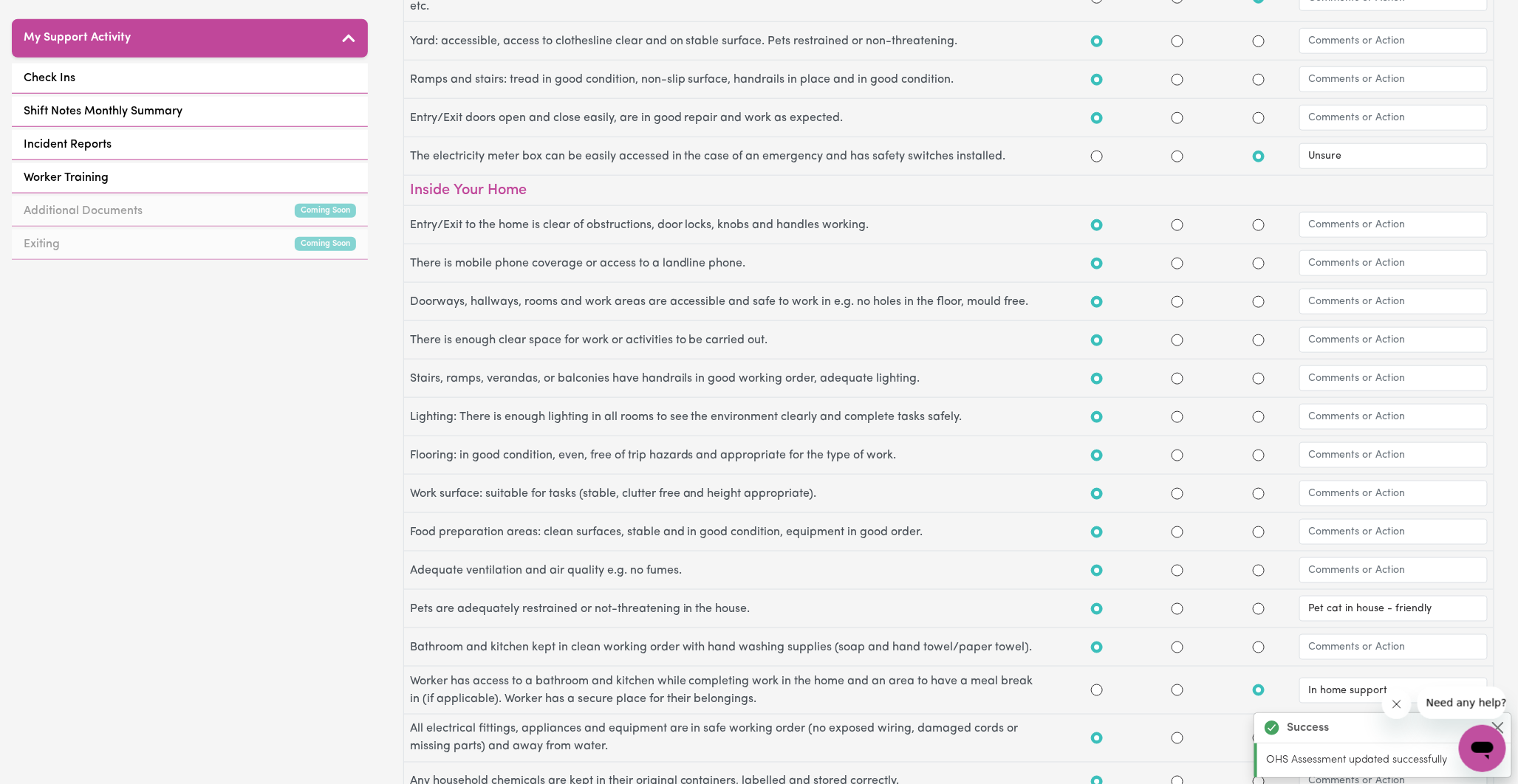
scroll to position [410, 0]
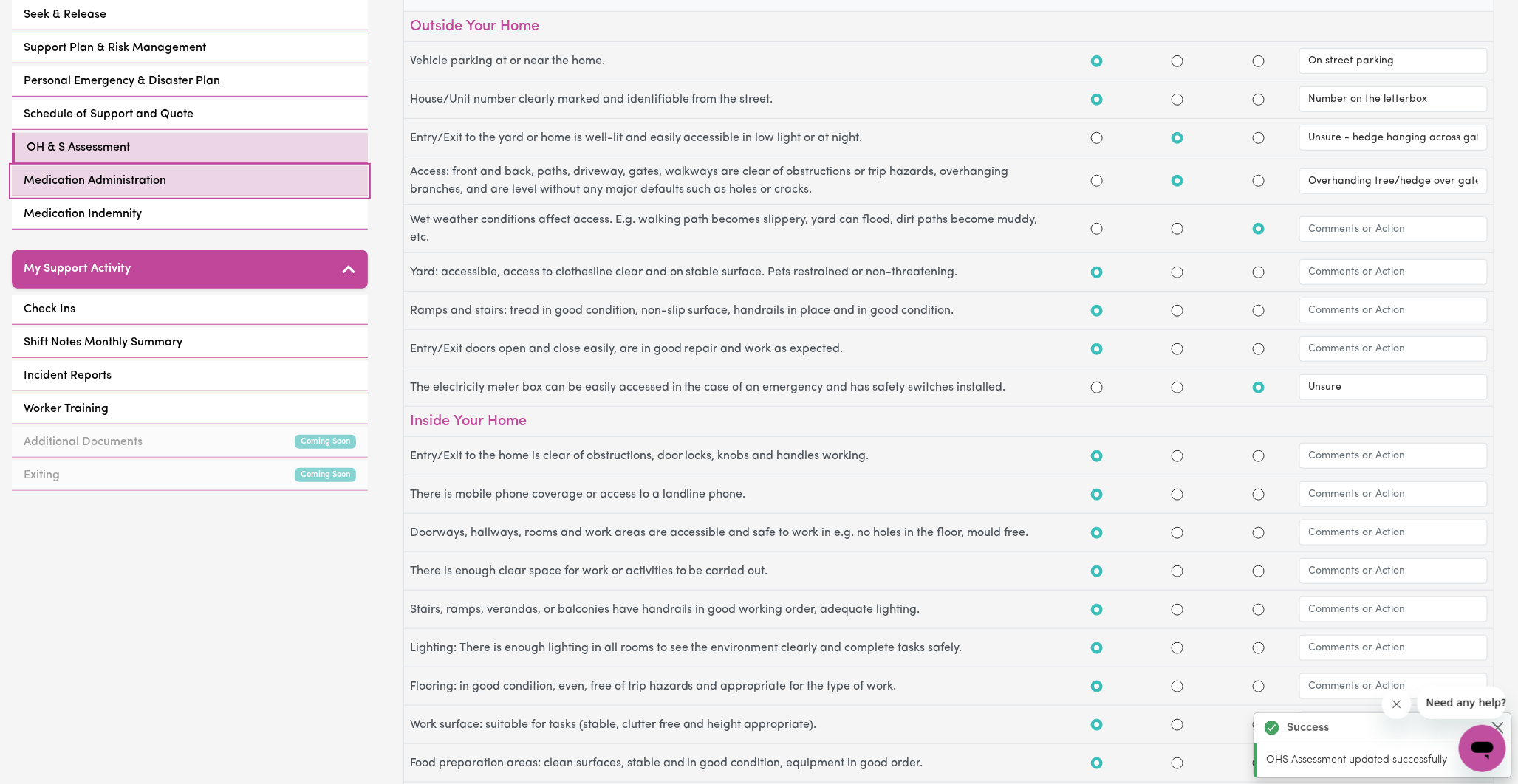
click at [79, 172] on span "Medication Administration" at bounding box center [95, 180] width 143 height 18
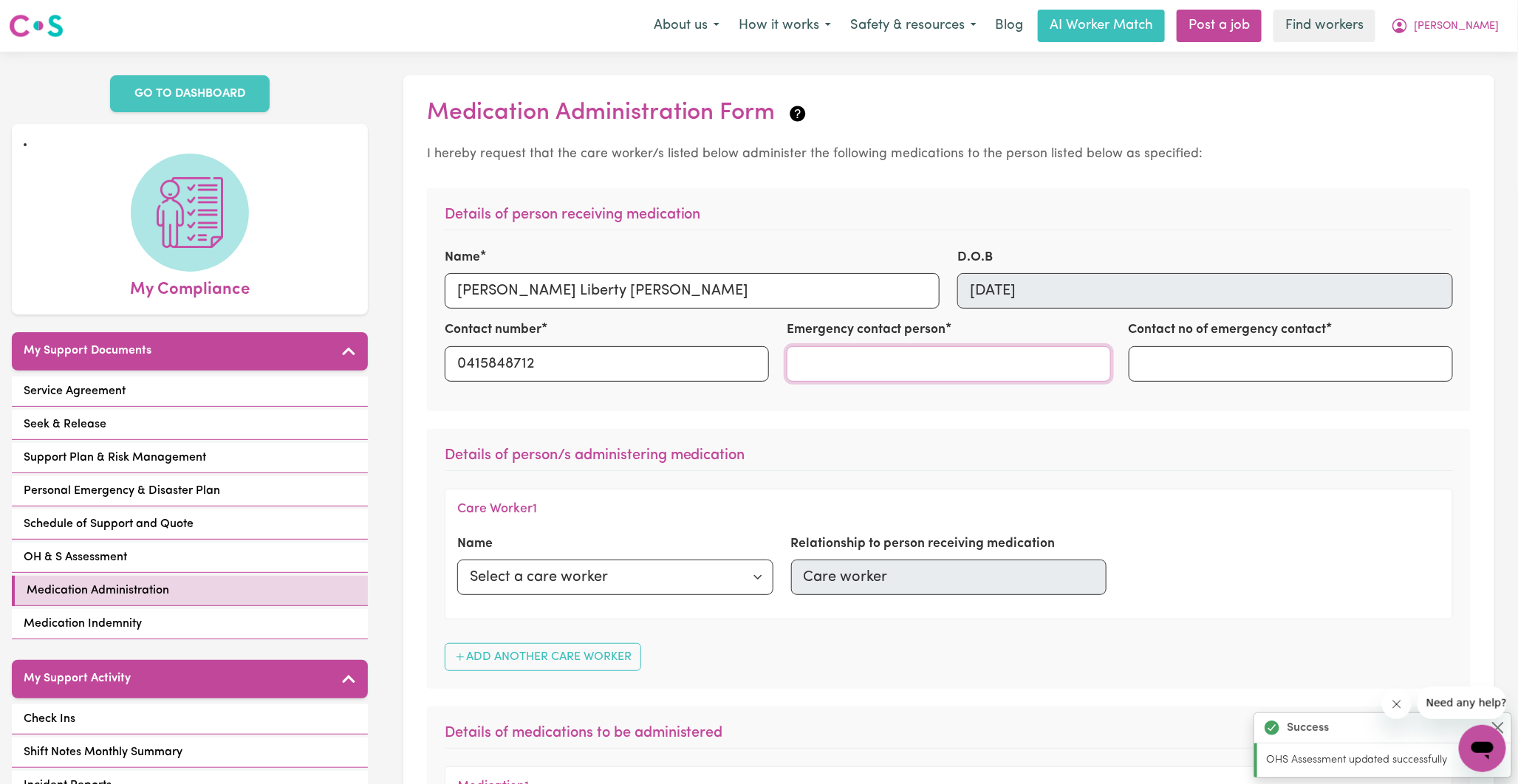
click at [894, 365] on input "Emergency contact person" at bounding box center [949, 364] width 324 height 35
click at [864, 365] on input "Emergency contact person" at bounding box center [949, 364] width 324 height 35
click at [823, 426] on form "Details of person receiving medication Name Sara Liberty Lee D.O.B 16/05/1984 C…" at bounding box center [949, 705] width 1044 height 1034
click at [825, 363] on input "Emergency contact person" at bounding box center [949, 364] width 324 height 35
click at [1194, 369] on input "Contact no of emergency contact" at bounding box center [1291, 364] width 324 height 35
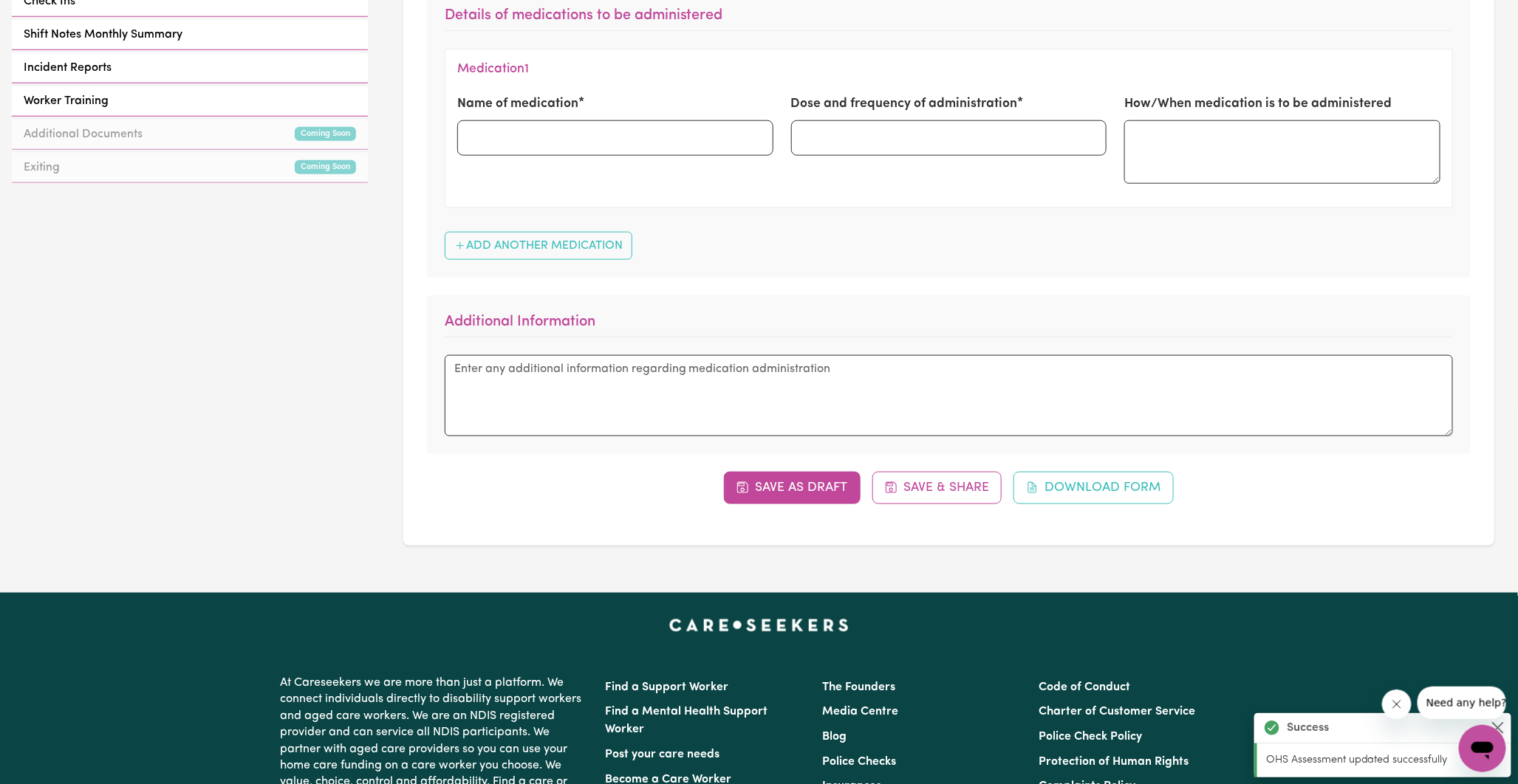
scroll to position [739, 0]
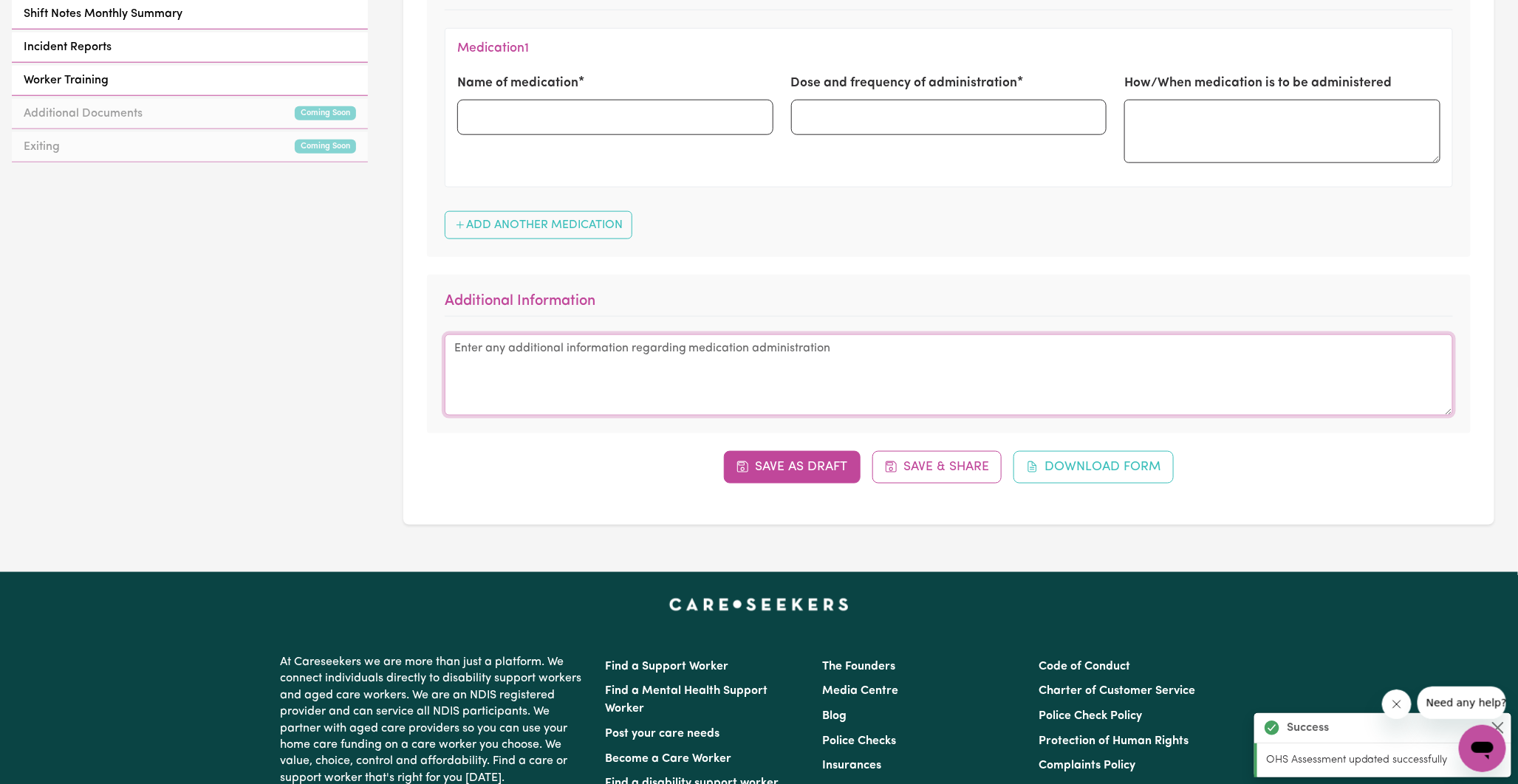
click at [601, 353] on textarea at bounding box center [949, 375] width 1009 height 81
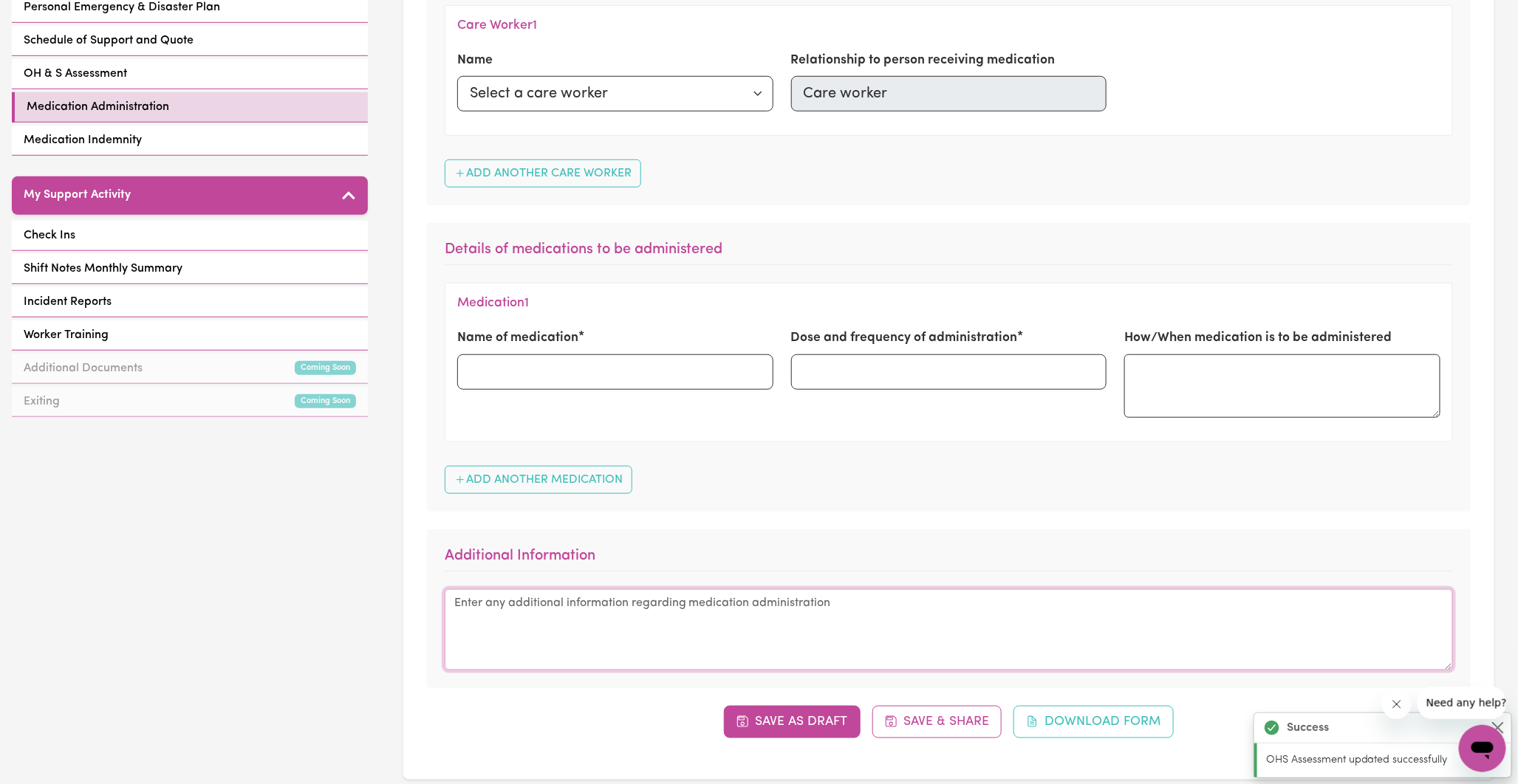
scroll to position [328, 0]
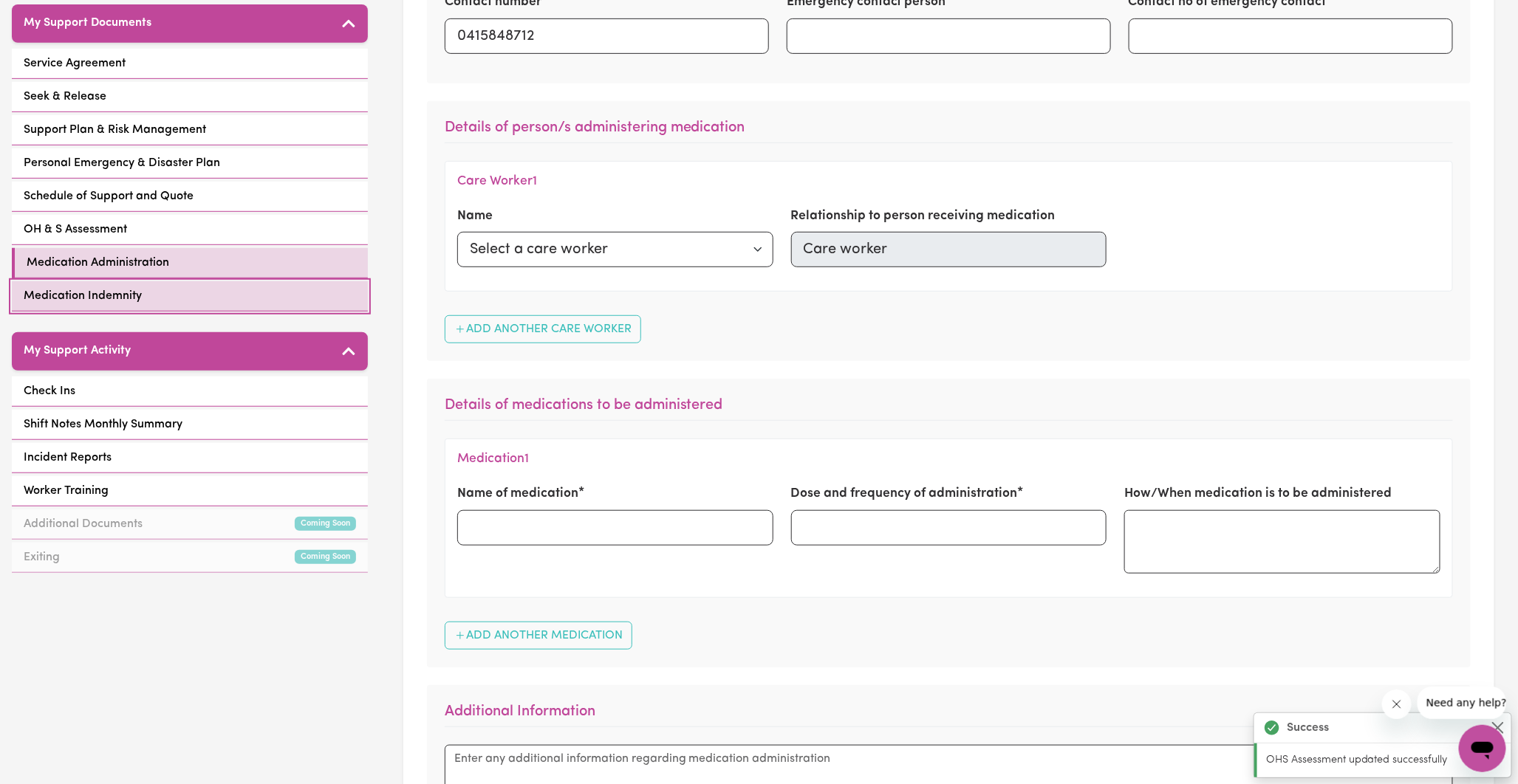
click at [91, 281] on link "Medication Indemnity" at bounding box center [190, 296] width 356 height 30
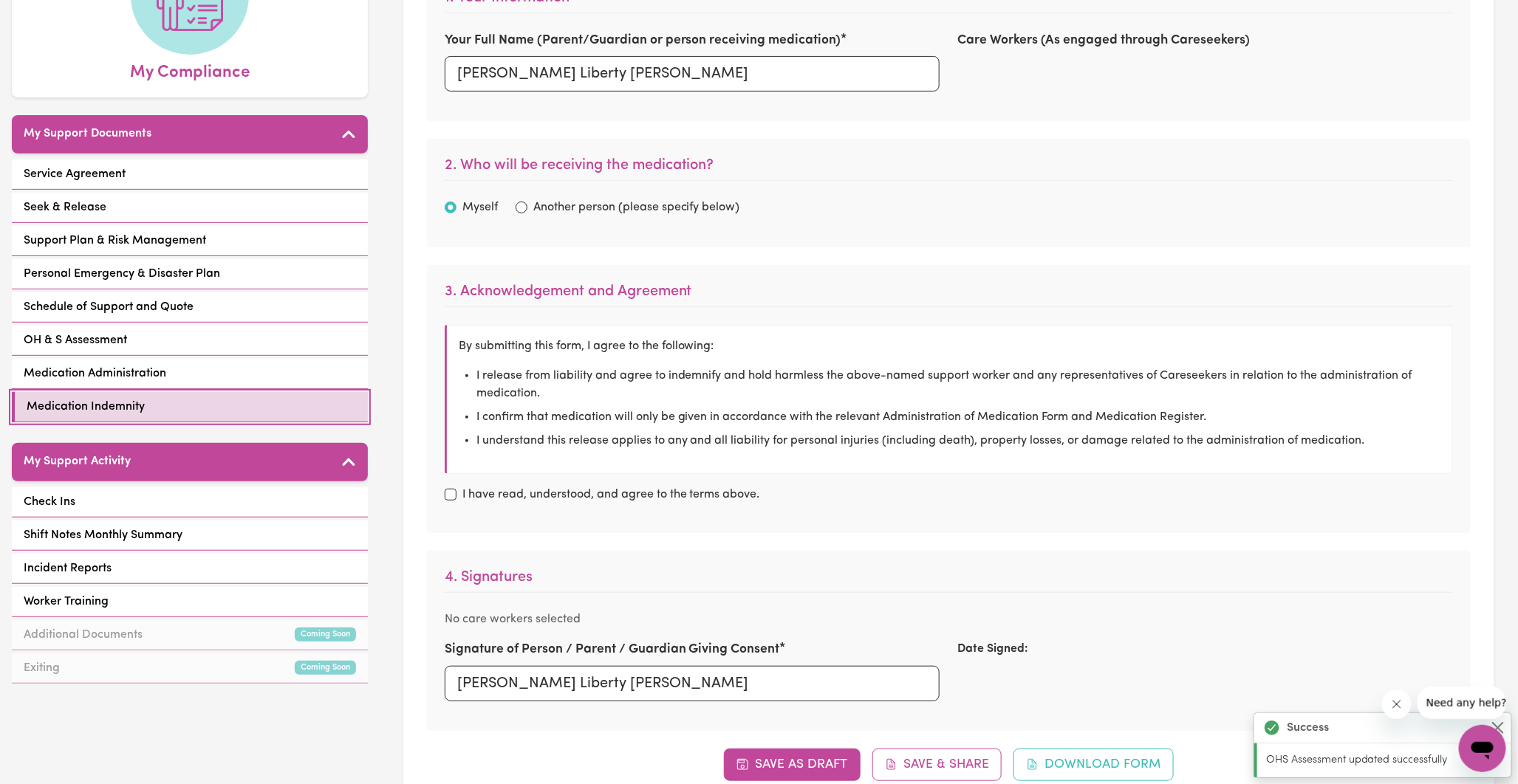
scroll to position [246, 0]
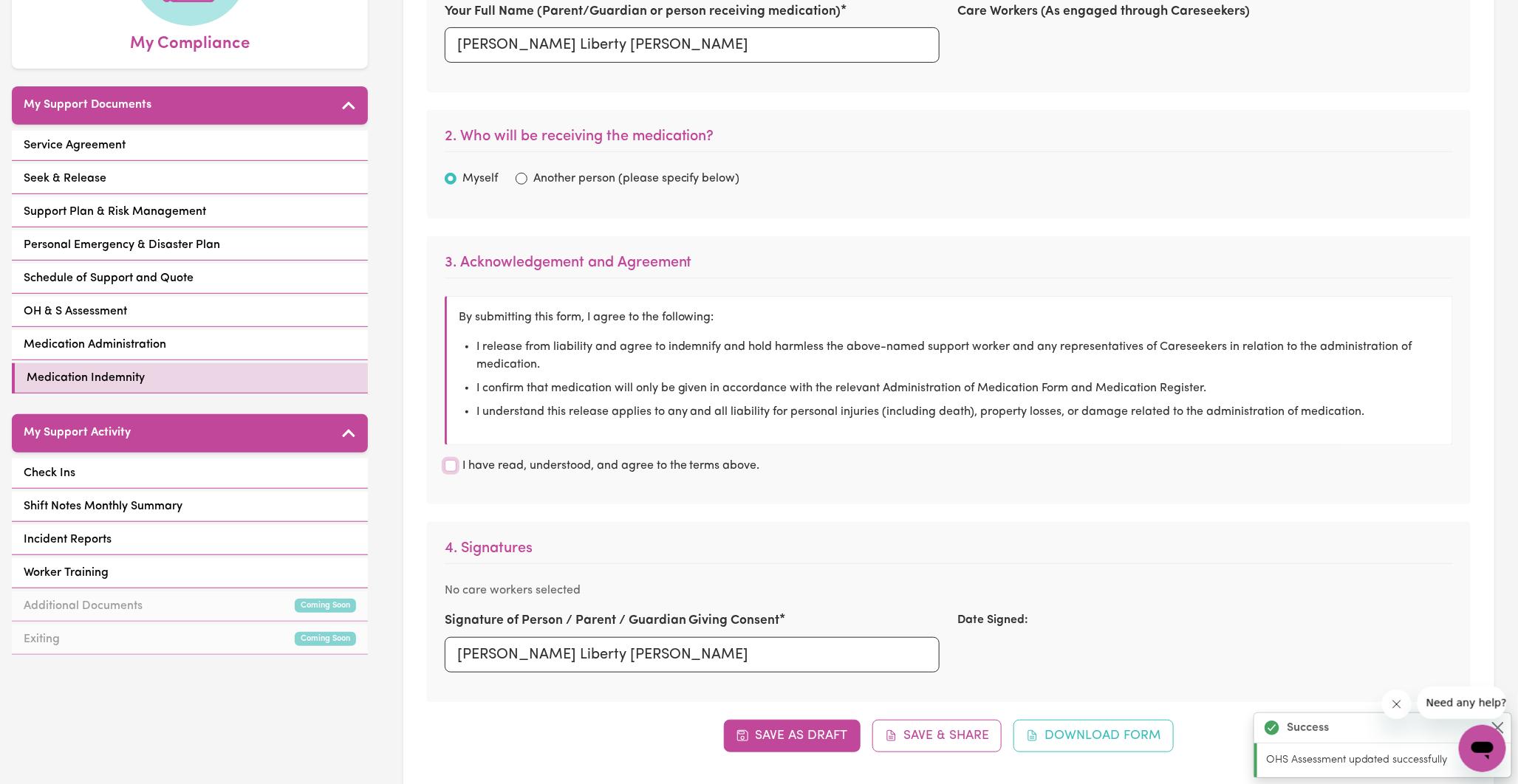
click at [447, 468] on input "I have read, understood, and agree to the terms above." at bounding box center [450, 465] width 12 height 12
checkbox input "true"
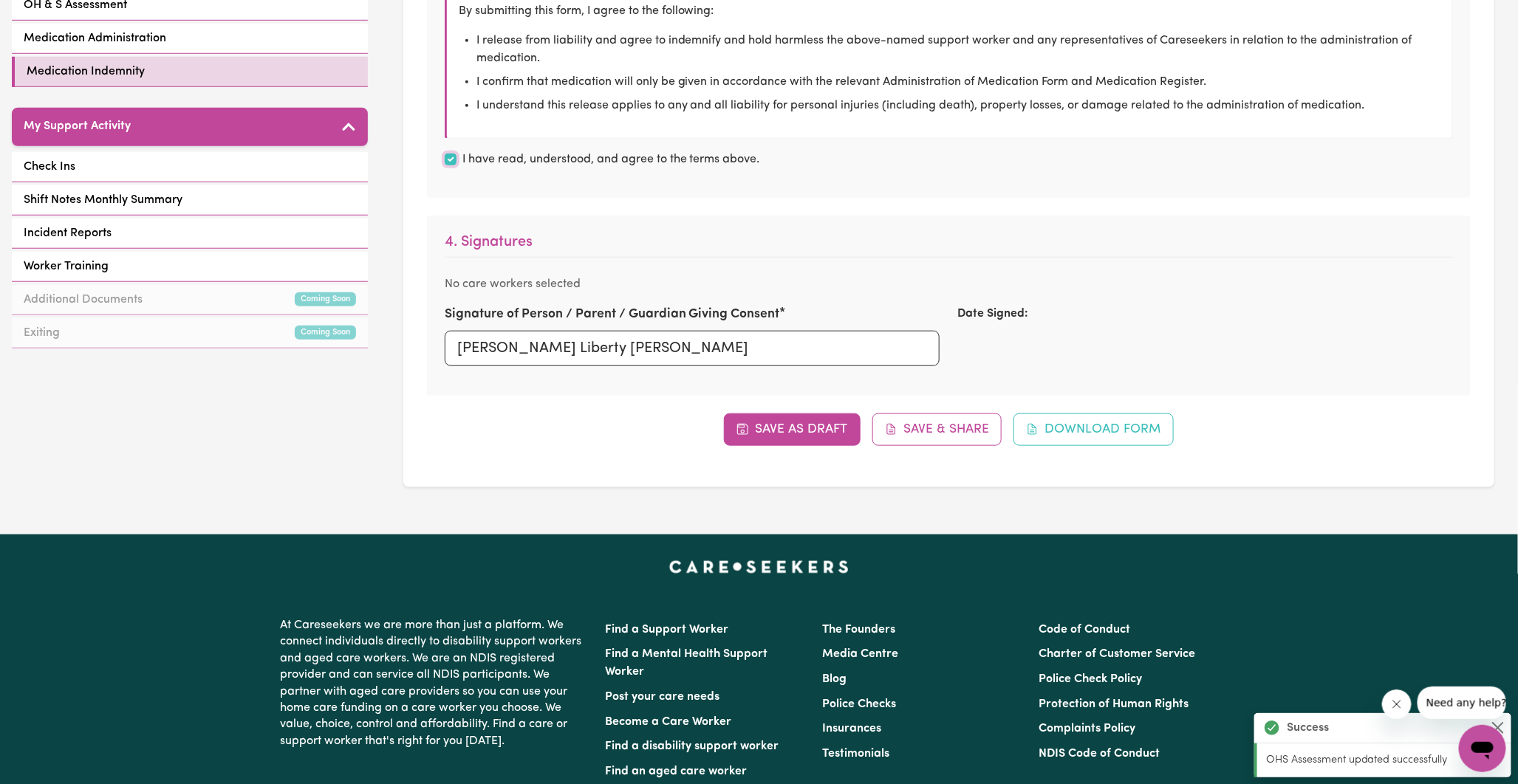
scroll to position [574, 0]
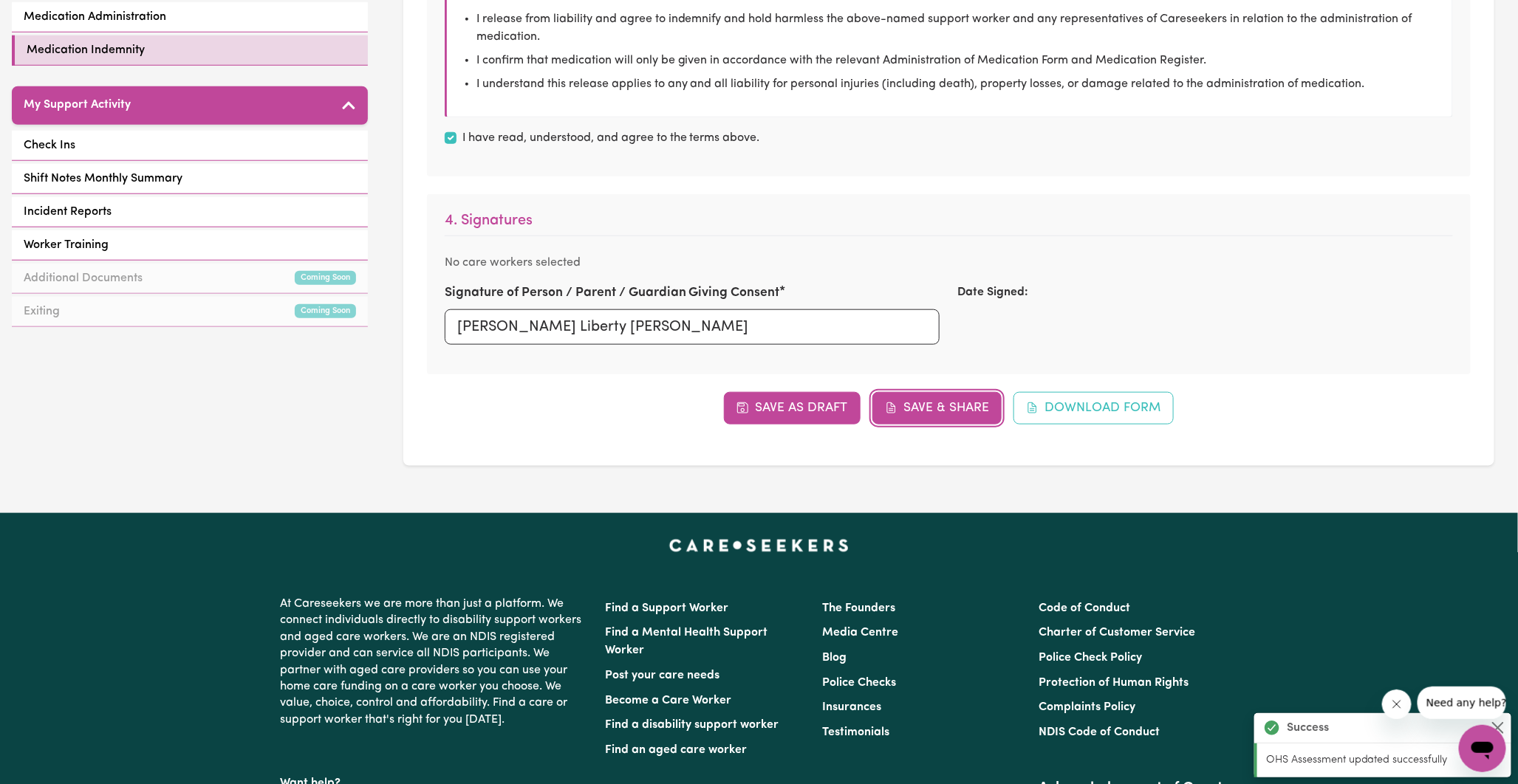
click at [910, 415] on button "Save & Share" at bounding box center [937, 409] width 130 height 32
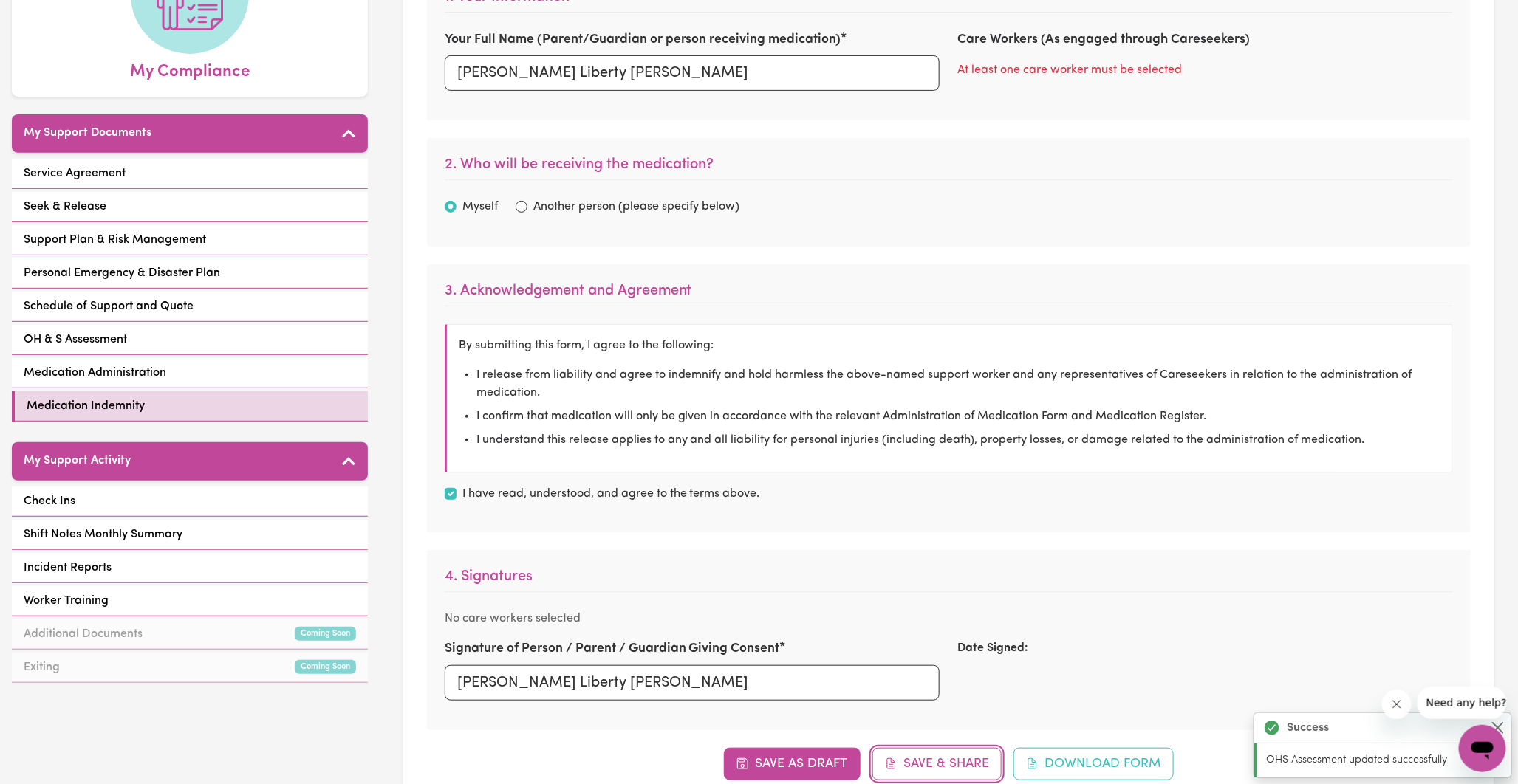
scroll to position [0, 0]
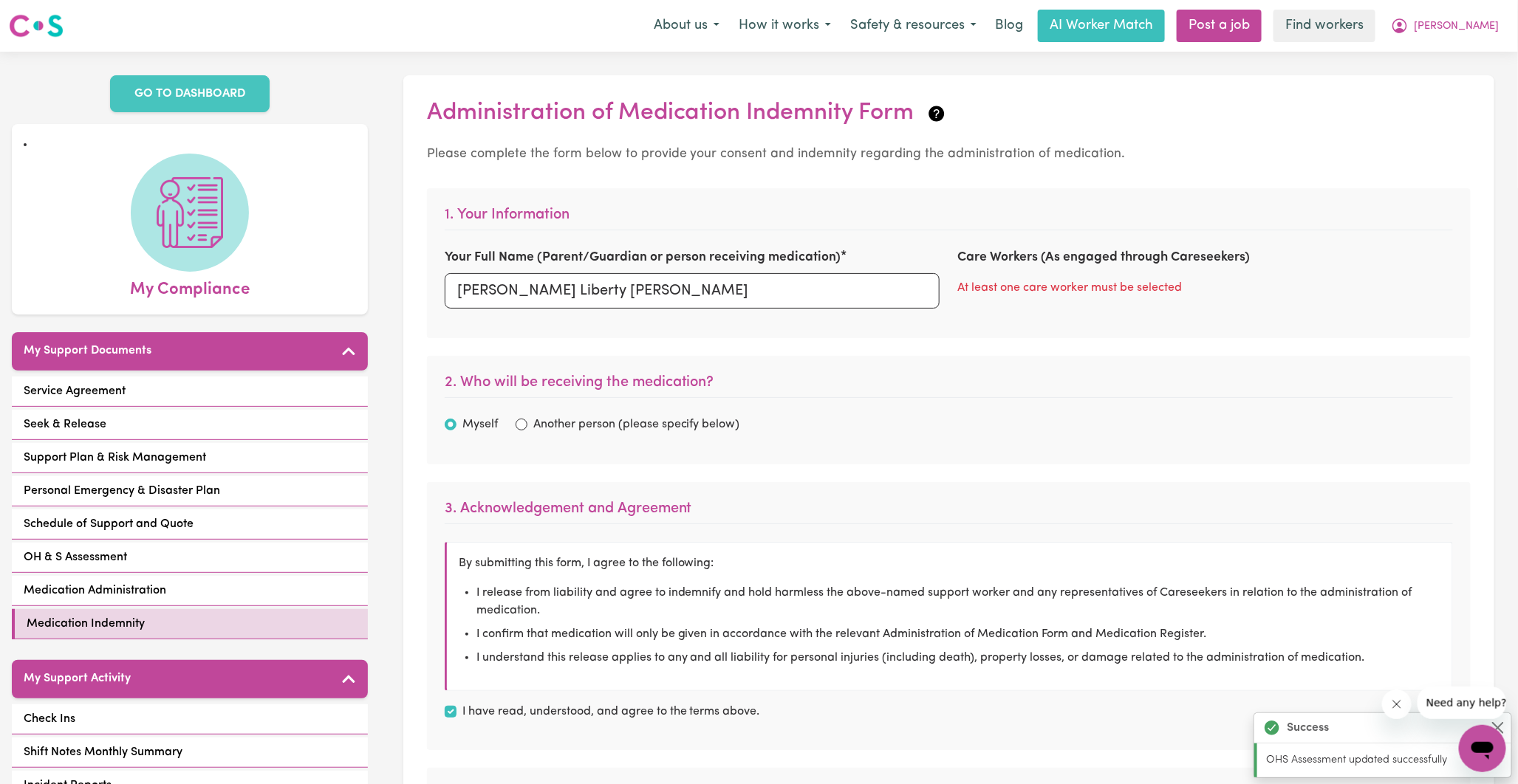
click at [1032, 288] on div "At least one care worker must be selected" at bounding box center [1205, 288] width 496 height 18
click at [184, 100] on link "GO TO DASHBOARD" at bounding box center [190, 93] width 160 height 37
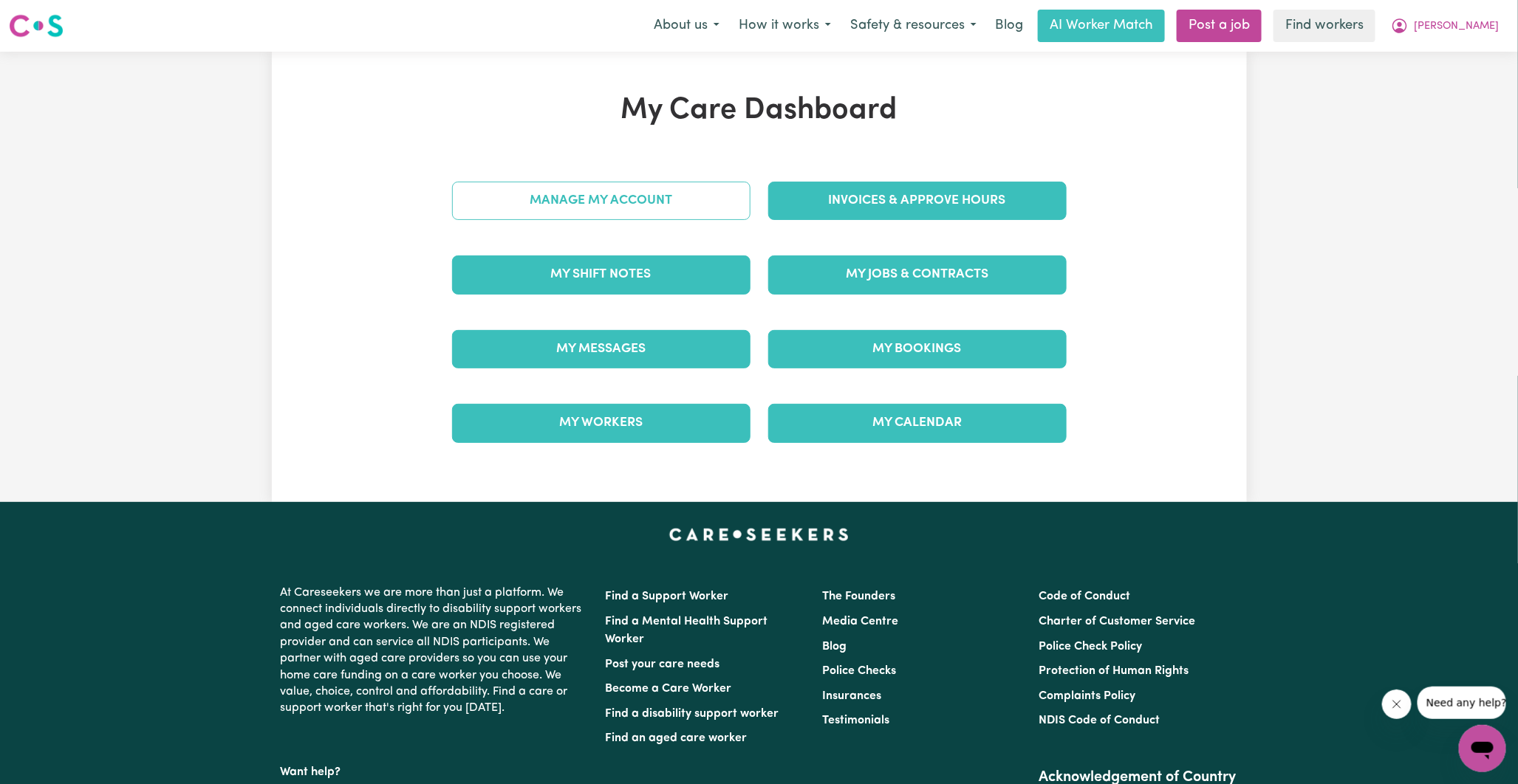
click at [631, 203] on link "Manage My Account" at bounding box center [602, 201] width 299 height 38
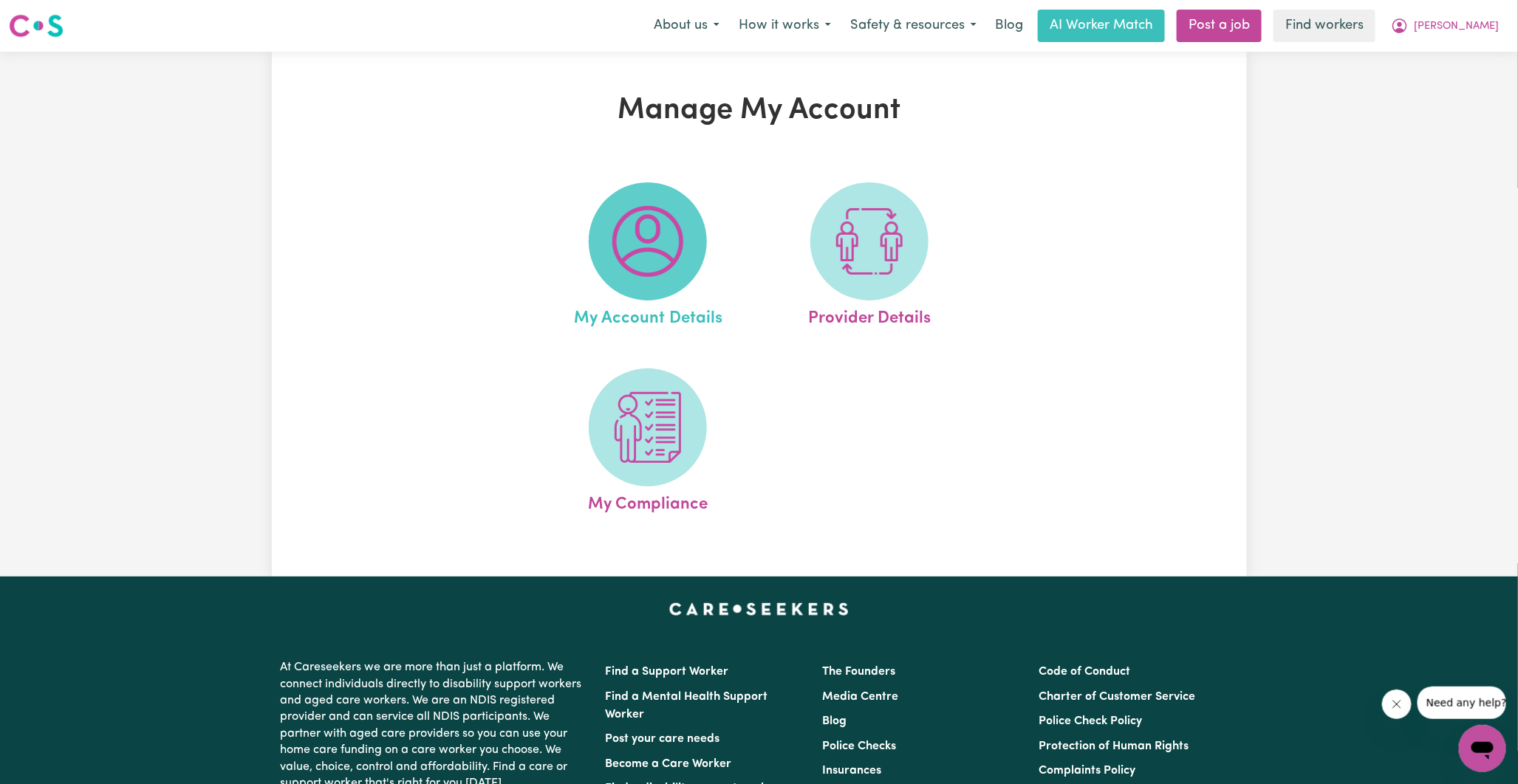
click at [645, 260] on img at bounding box center [648, 241] width 71 height 71
select select "Asian"
select select "email"
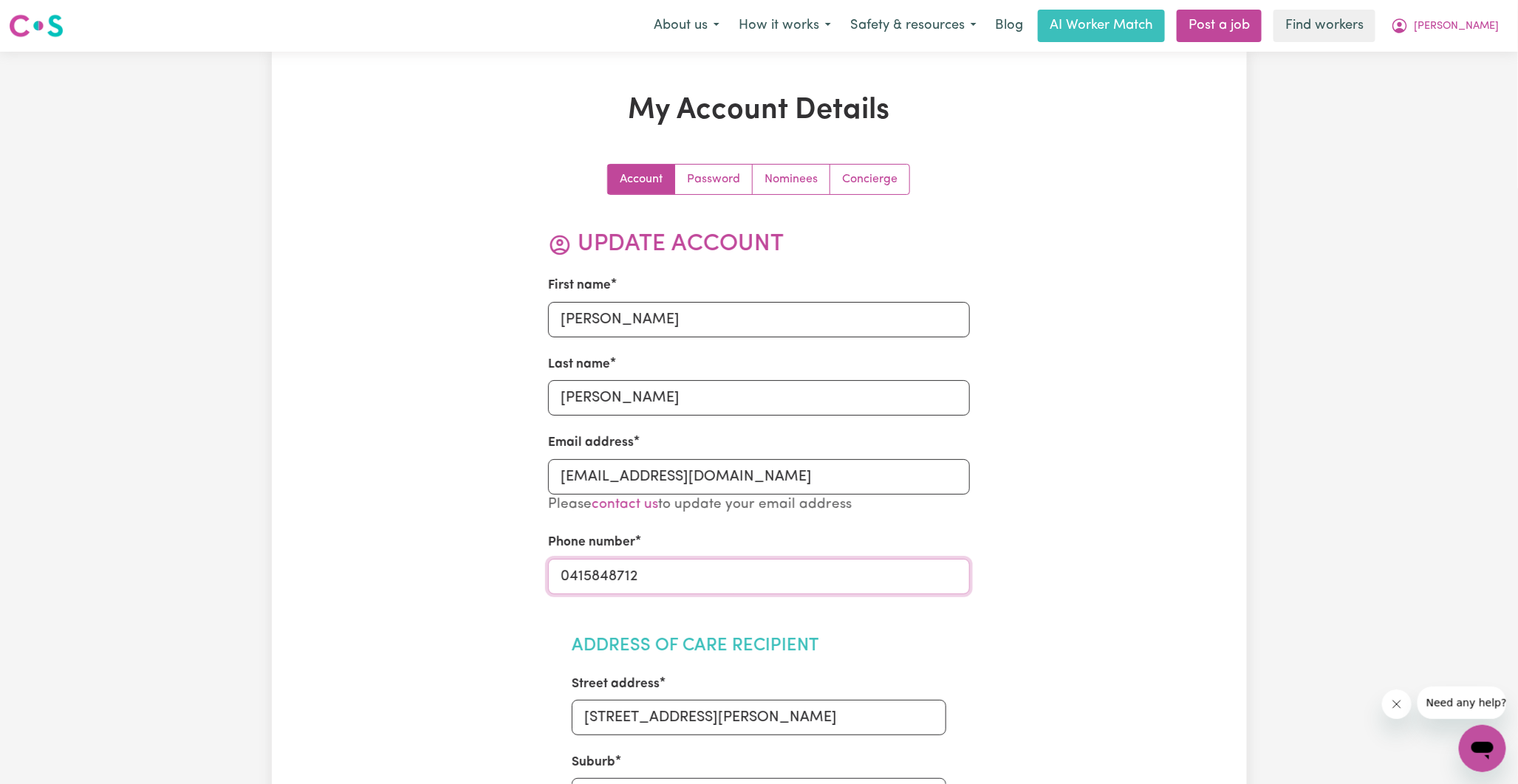
drag, startPoint x: 653, startPoint y: 571, endPoint x: 532, endPoint y: 571, distance: 121.0
type input "0480378393"
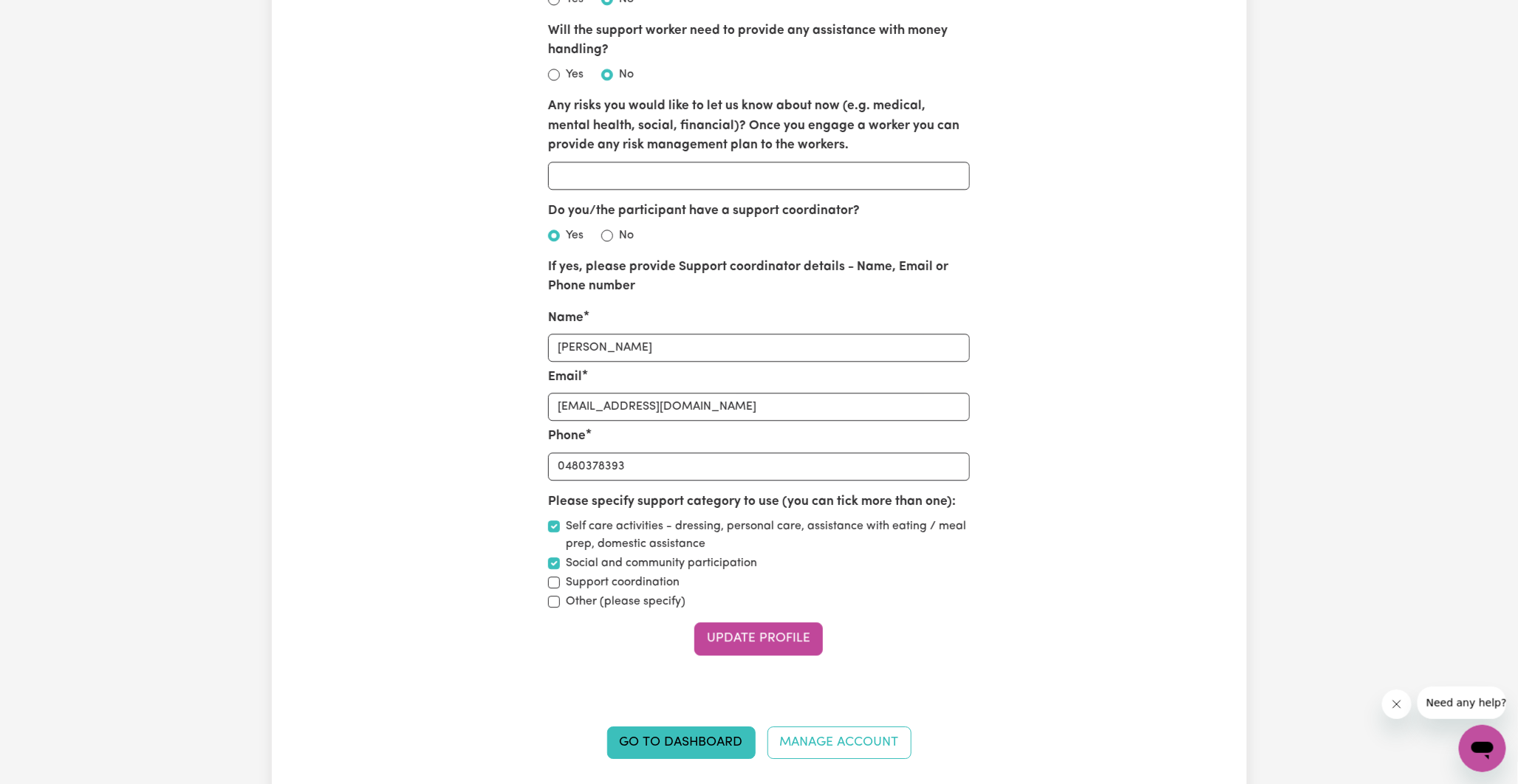
scroll to position [1969, 0]
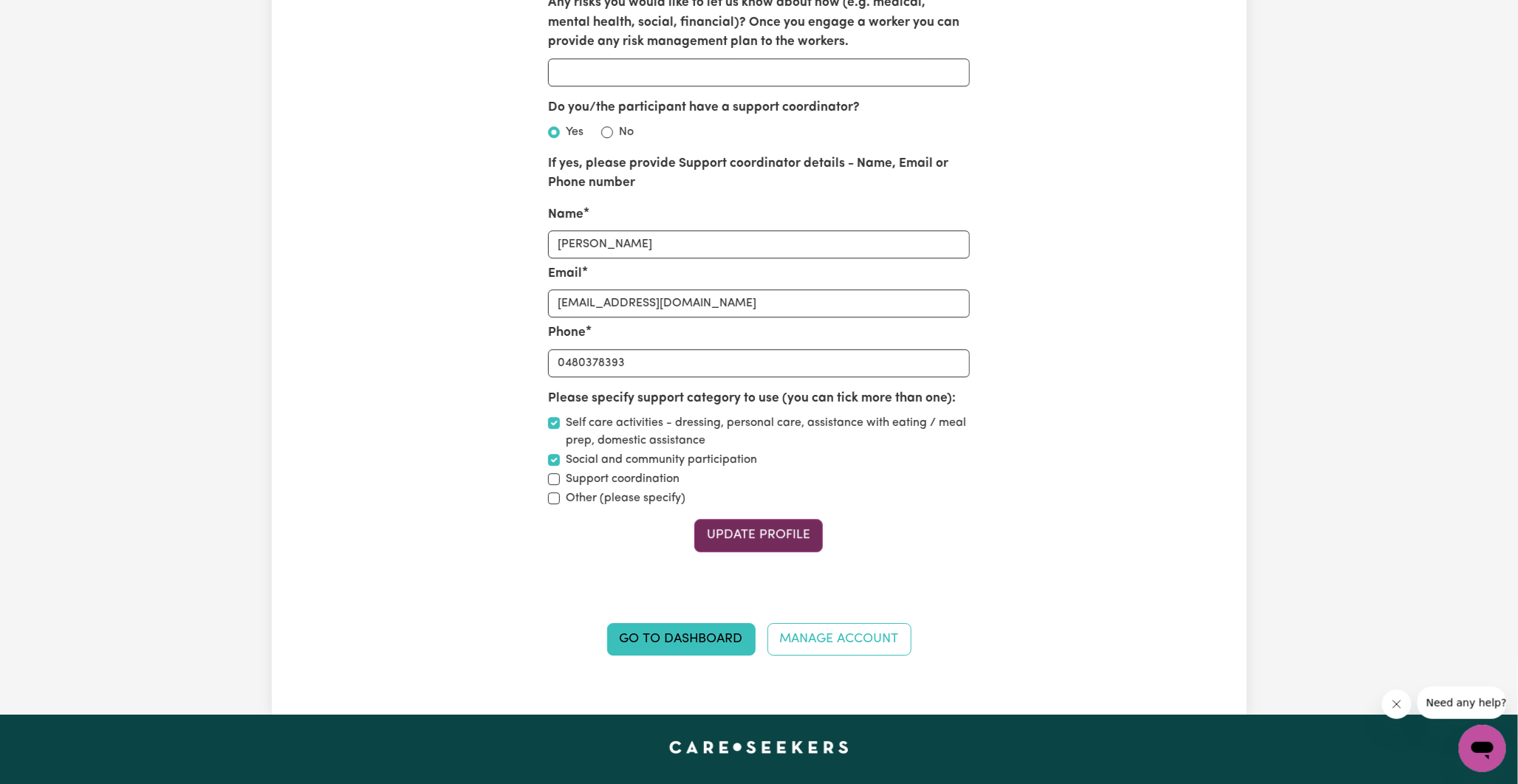
click at [735, 540] on button "Update Profile" at bounding box center [758, 535] width 128 height 32
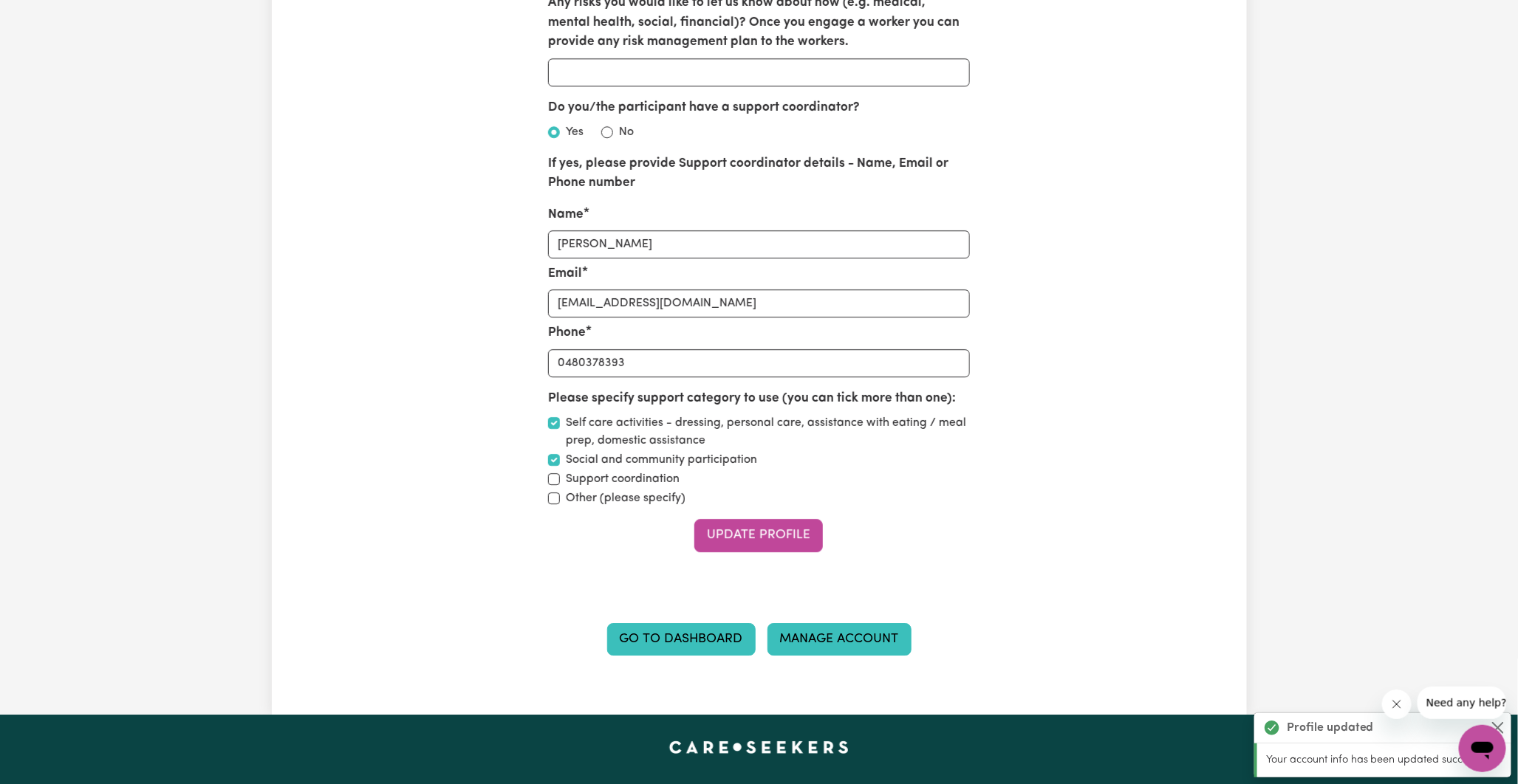
click at [865, 633] on link "Manage Account" at bounding box center [840, 640] width 144 height 32
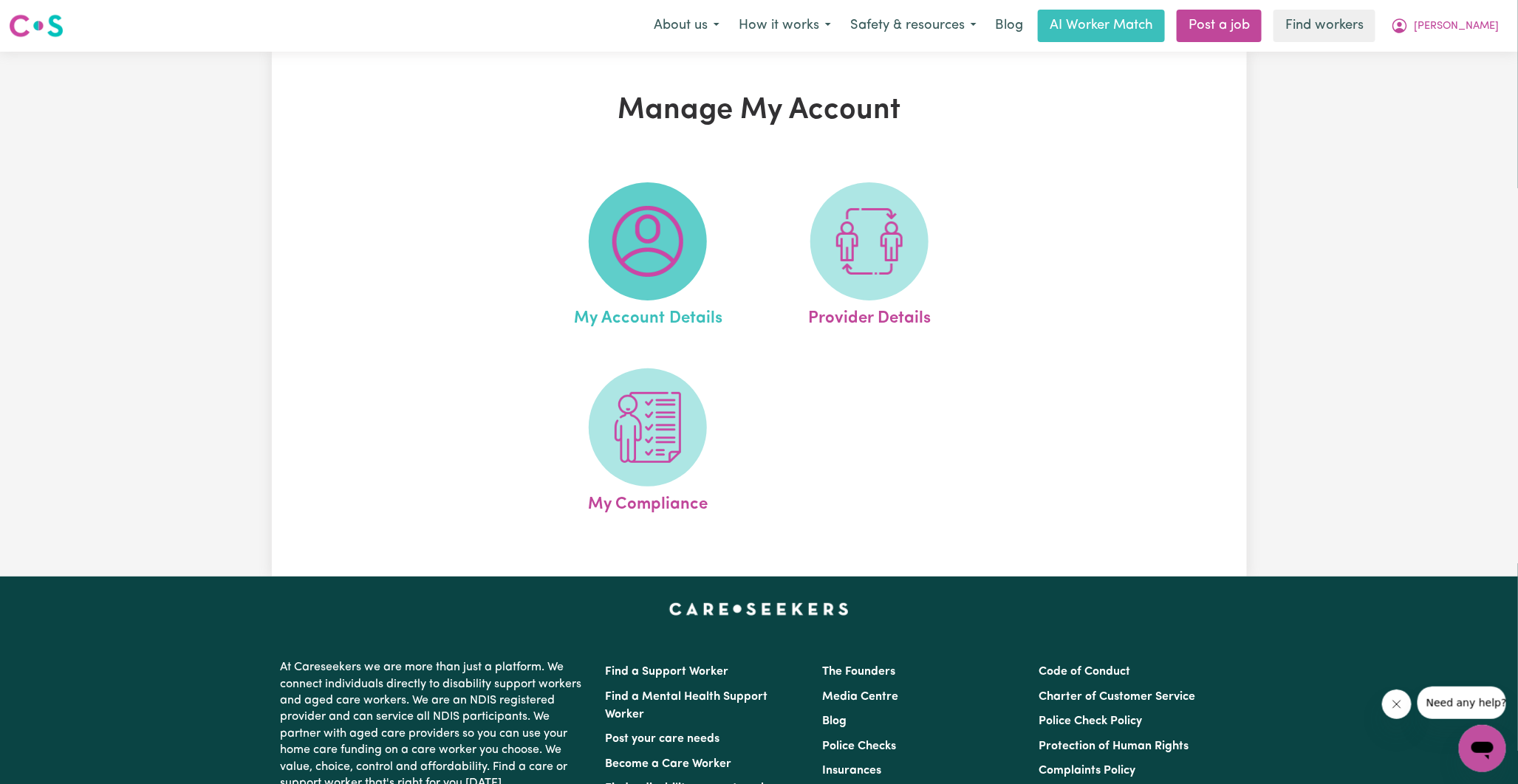
click at [653, 266] on img at bounding box center [648, 241] width 71 height 71
select select "Asian"
select select "email"
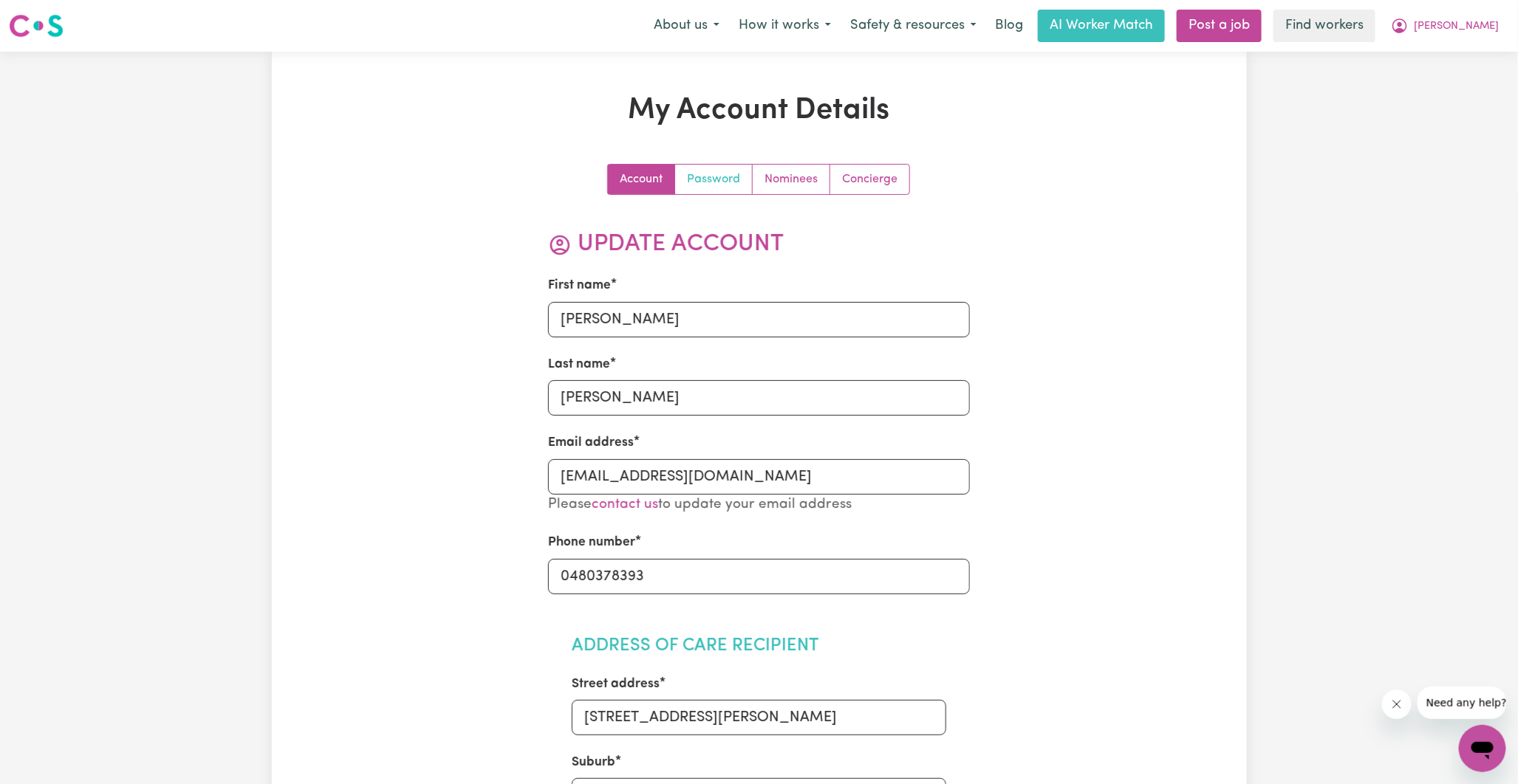
click at [713, 179] on link "Password" at bounding box center [714, 179] width 78 height 29
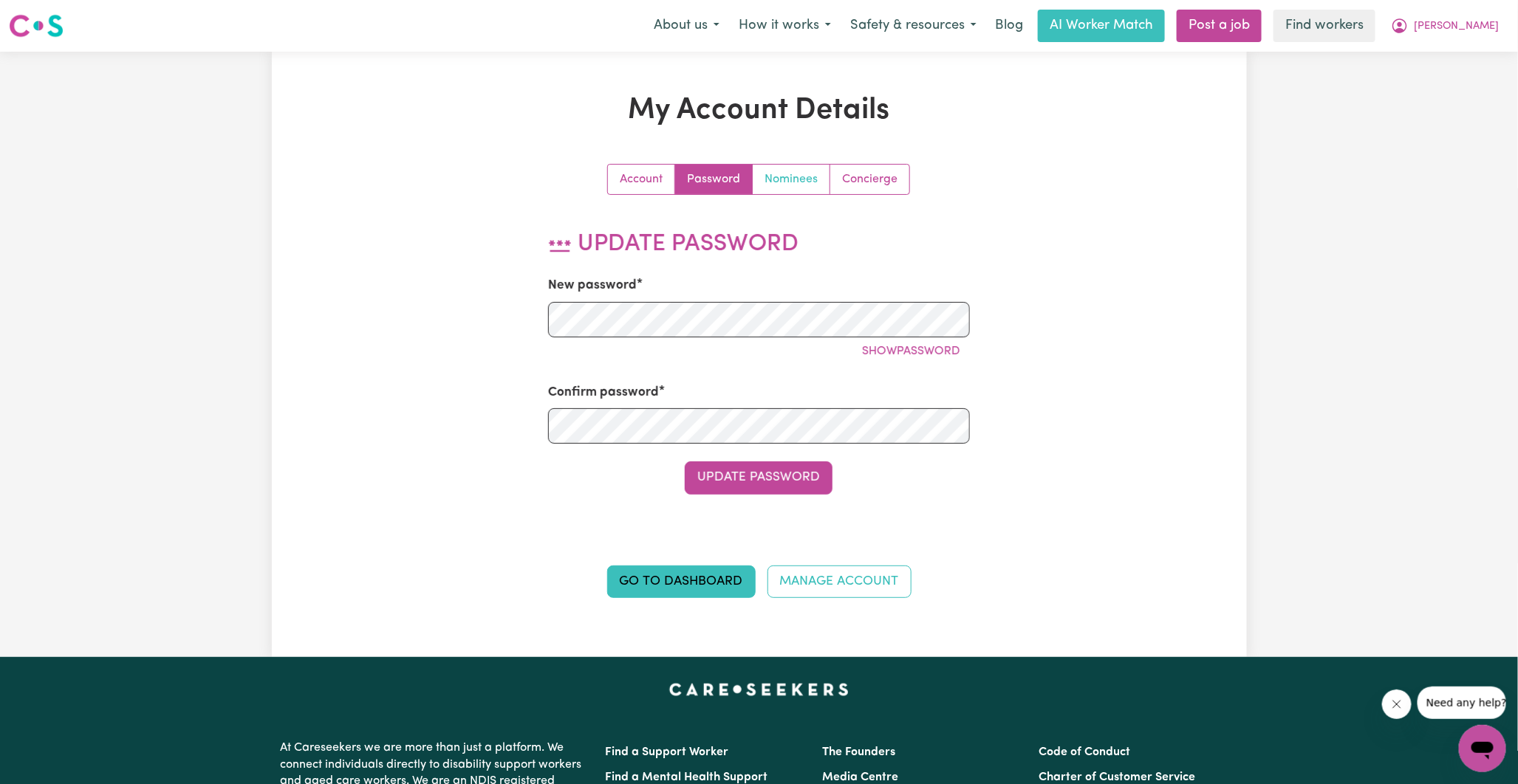
click at [784, 180] on link "Nominees" at bounding box center [791, 179] width 78 height 29
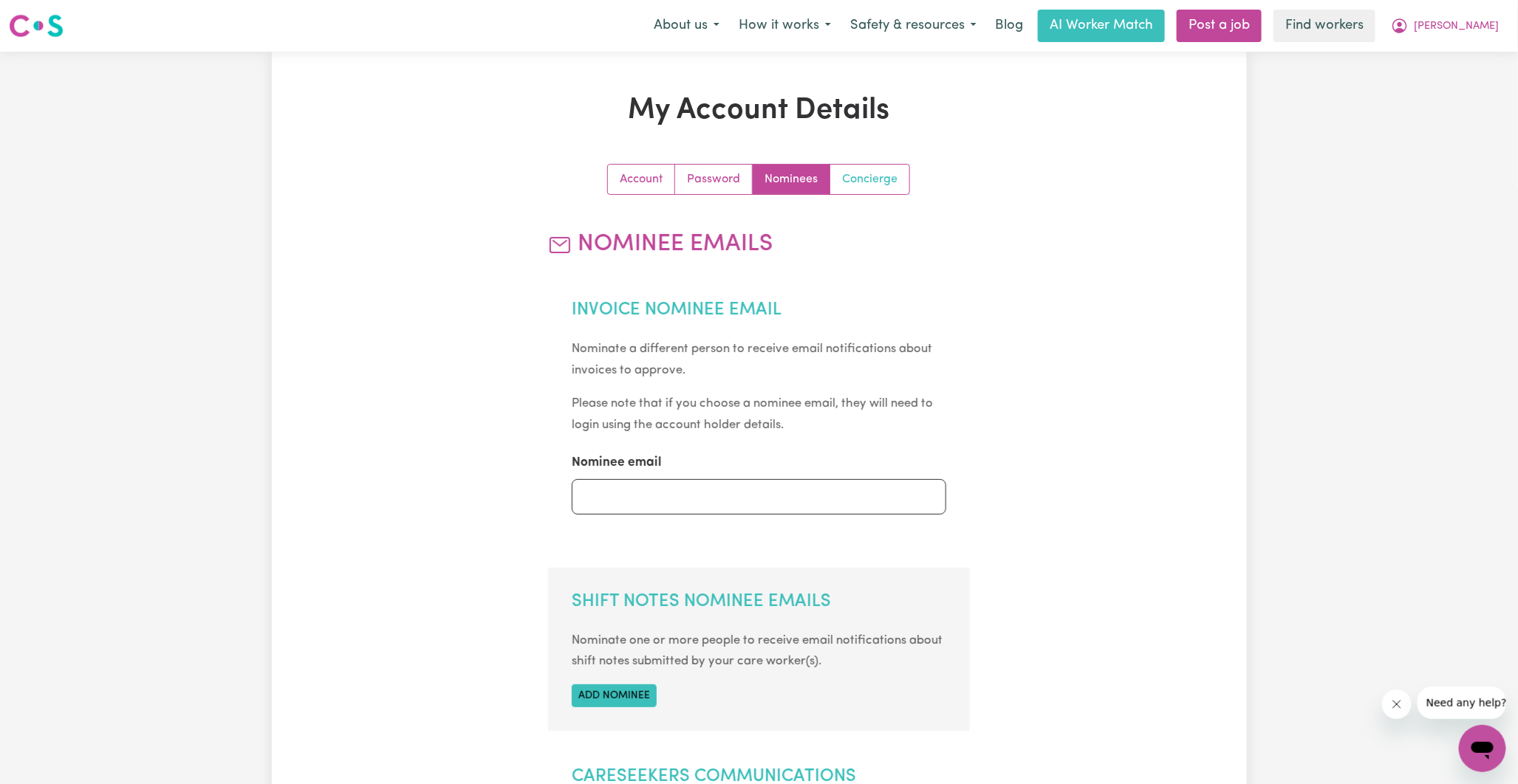
click at [866, 180] on link "Concierge" at bounding box center [870, 179] width 79 height 29
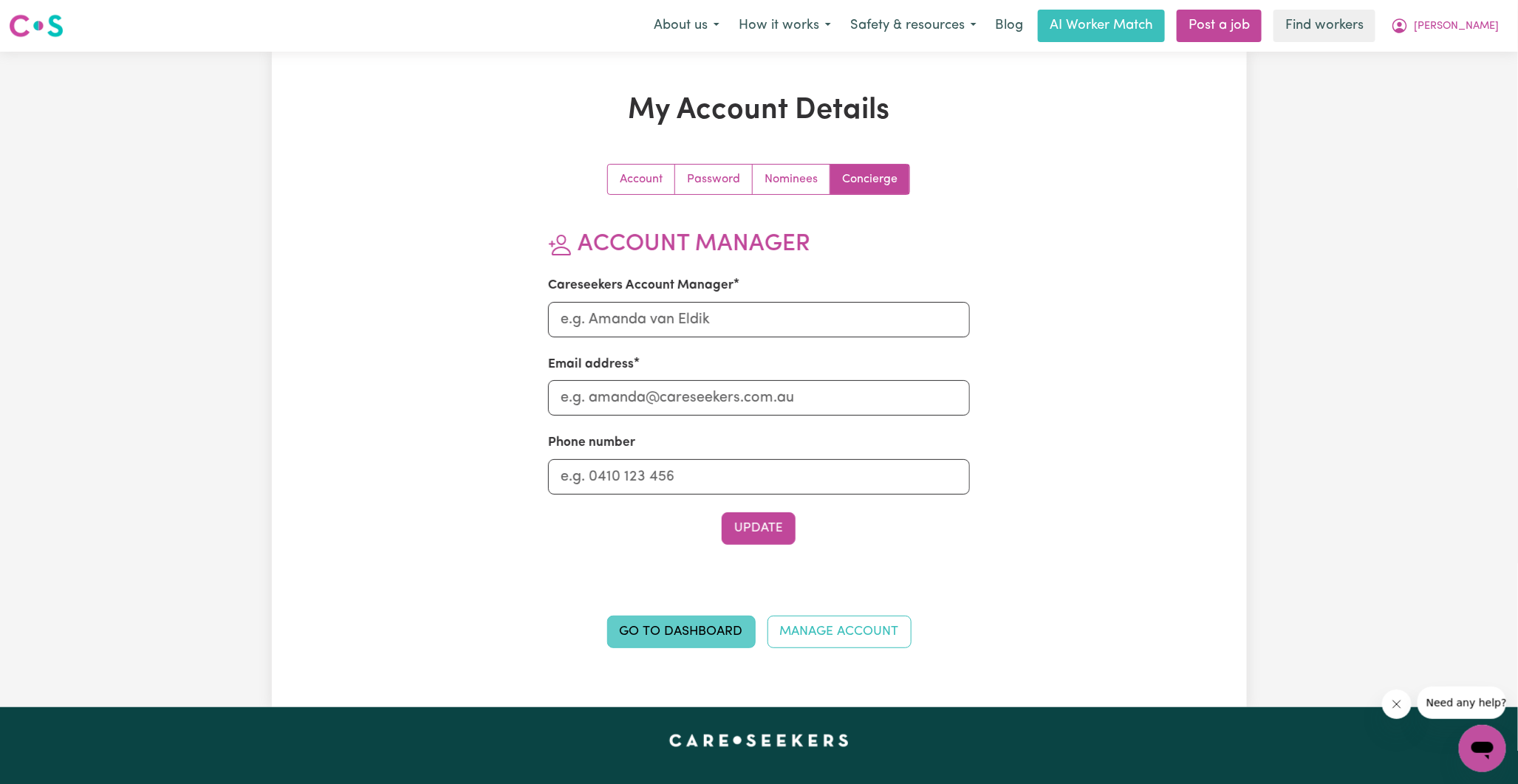
click at [711, 641] on link "Go to Dashboard" at bounding box center [681, 632] width 148 height 32
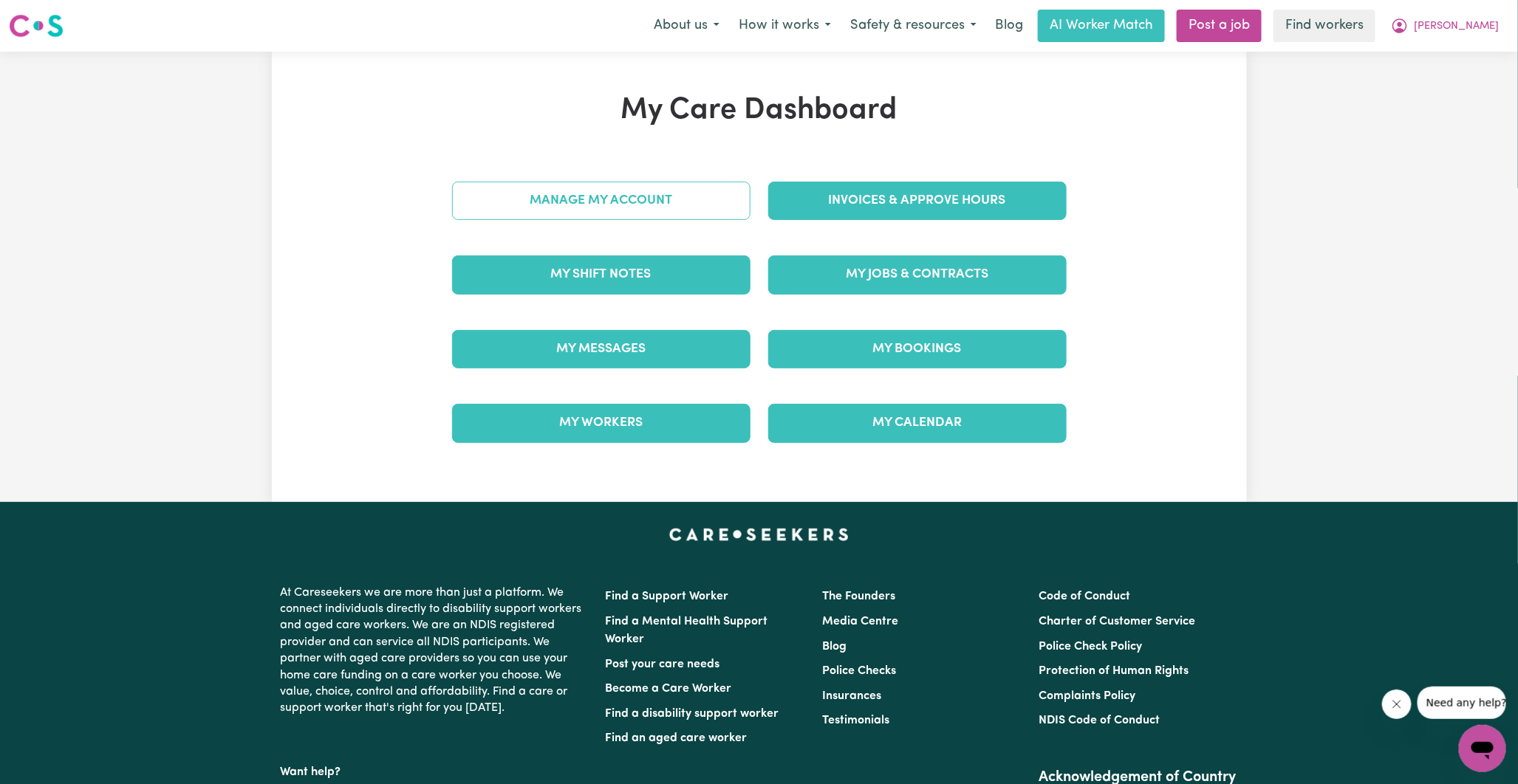
click at [588, 204] on link "Manage My Account" at bounding box center [602, 201] width 299 height 38
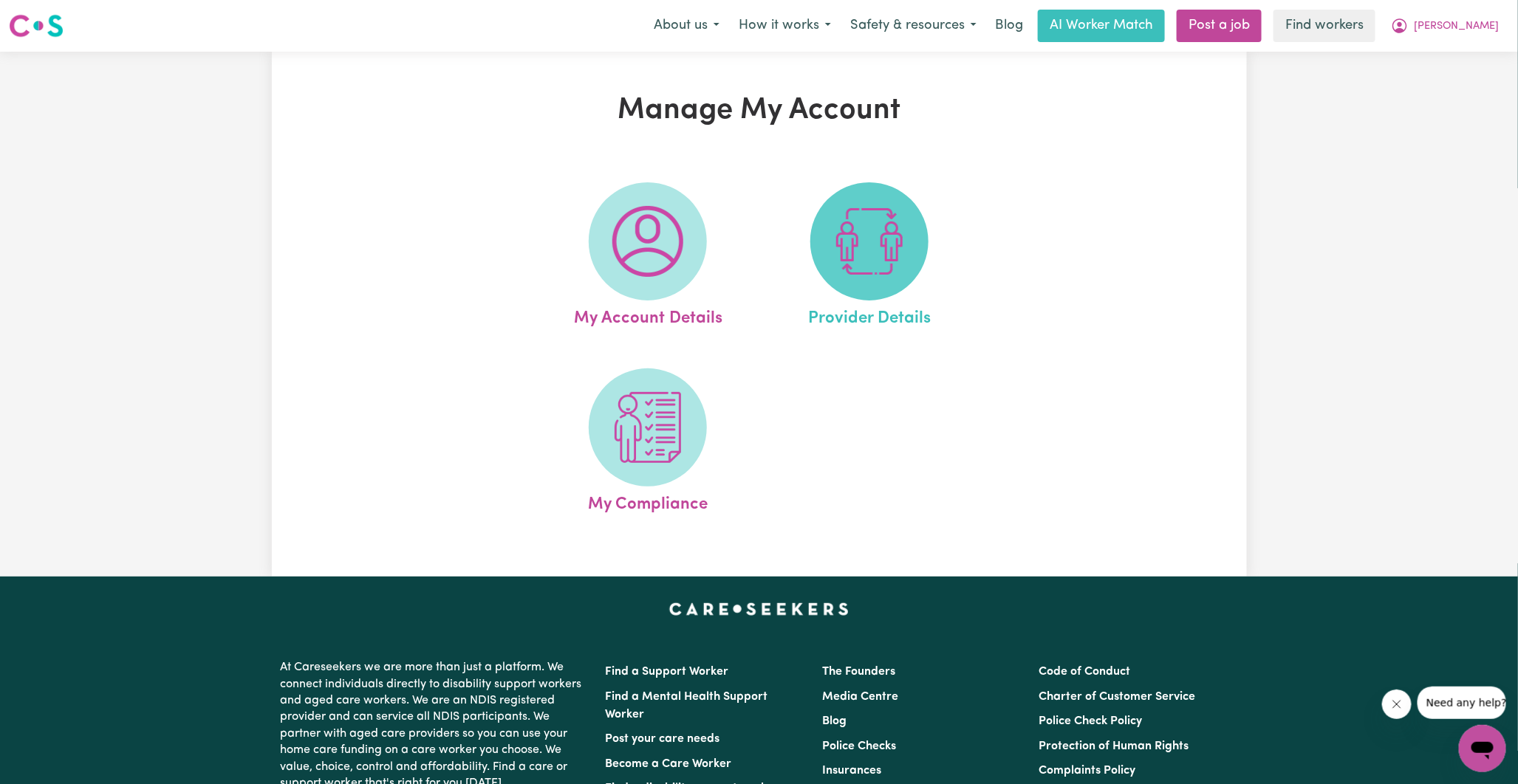
click at [893, 273] on img at bounding box center [870, 241] width 71 height 71
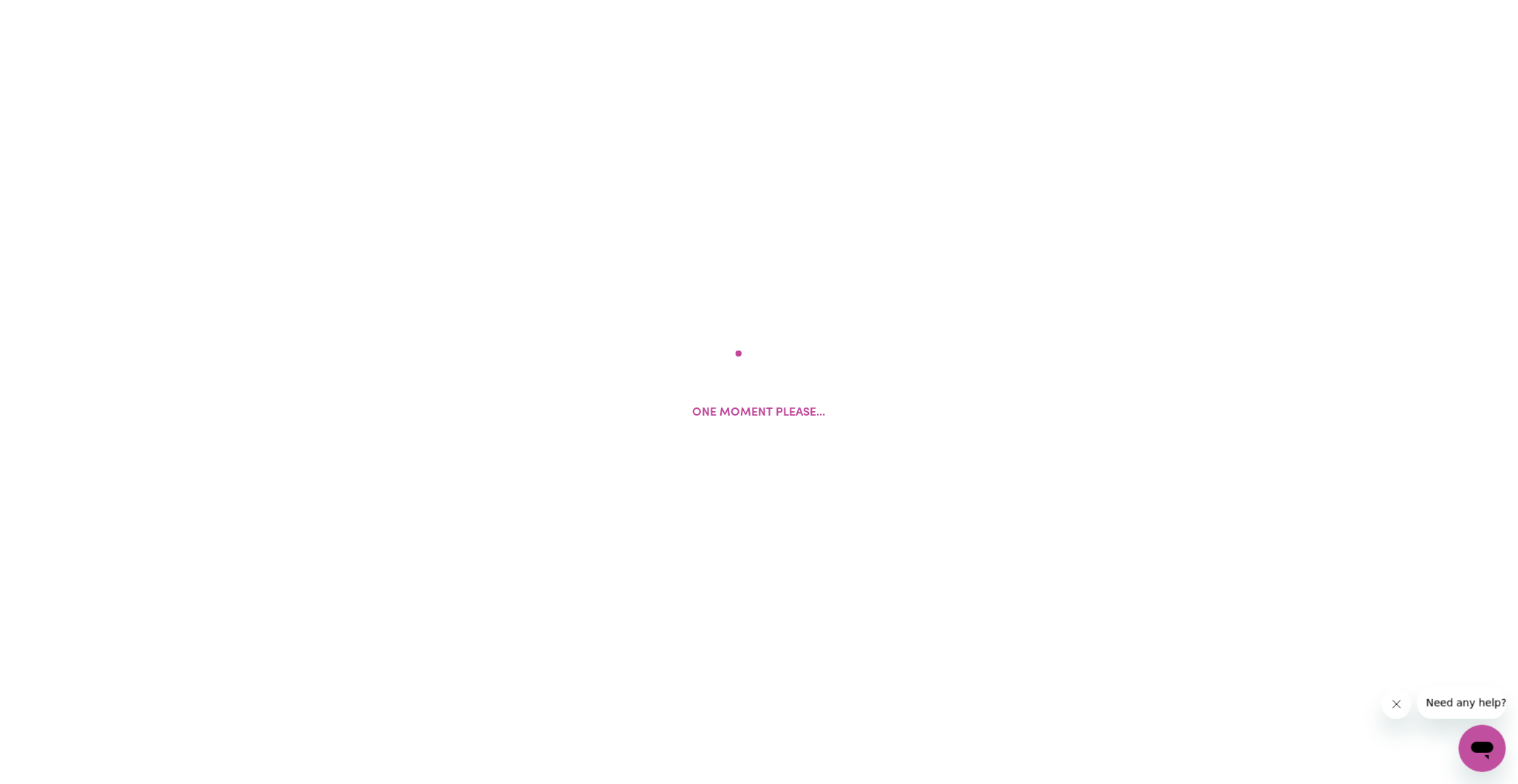
select select "NDIS_FUNDING_PLAN_MANAGED"
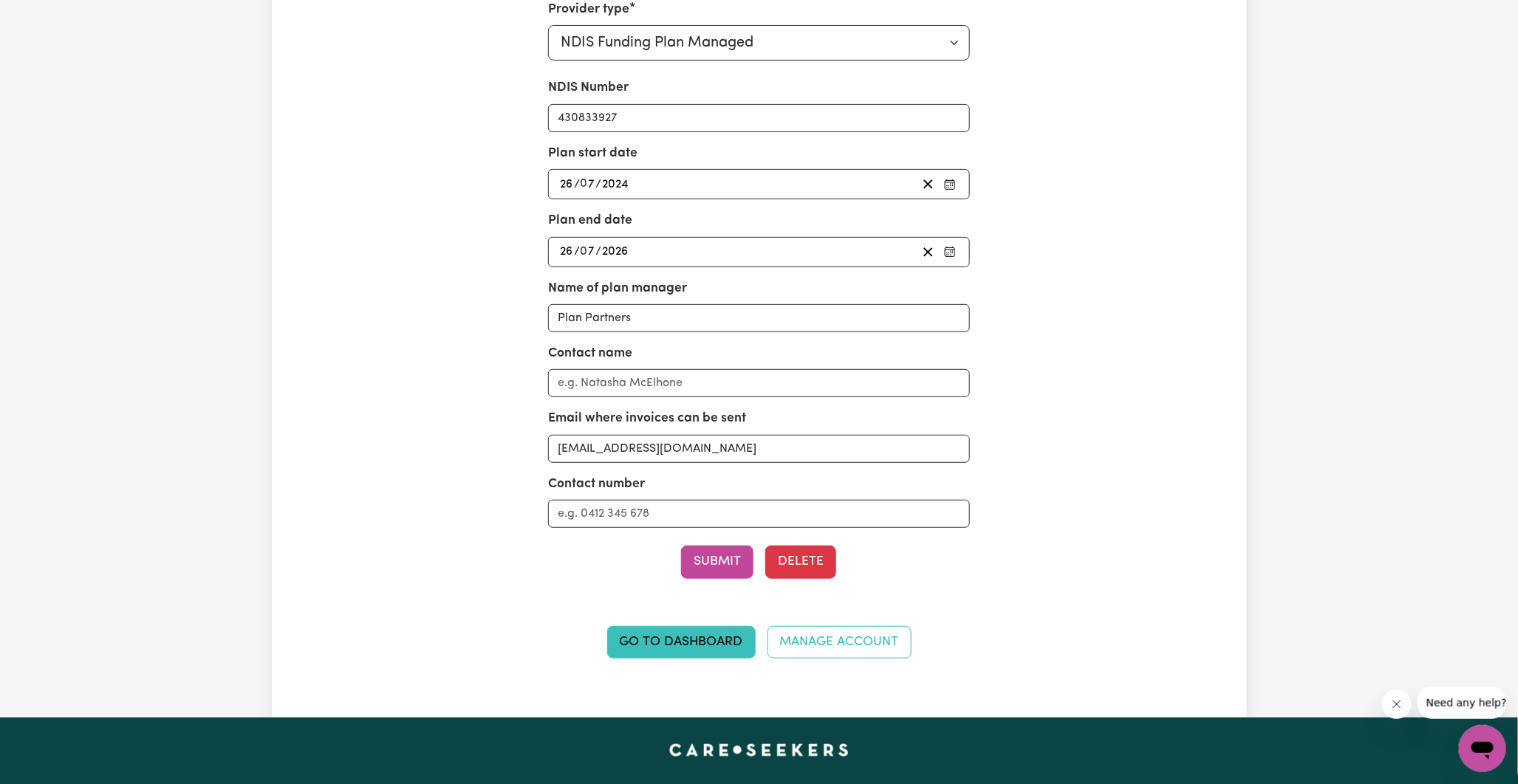
scroll to position [246, 0]
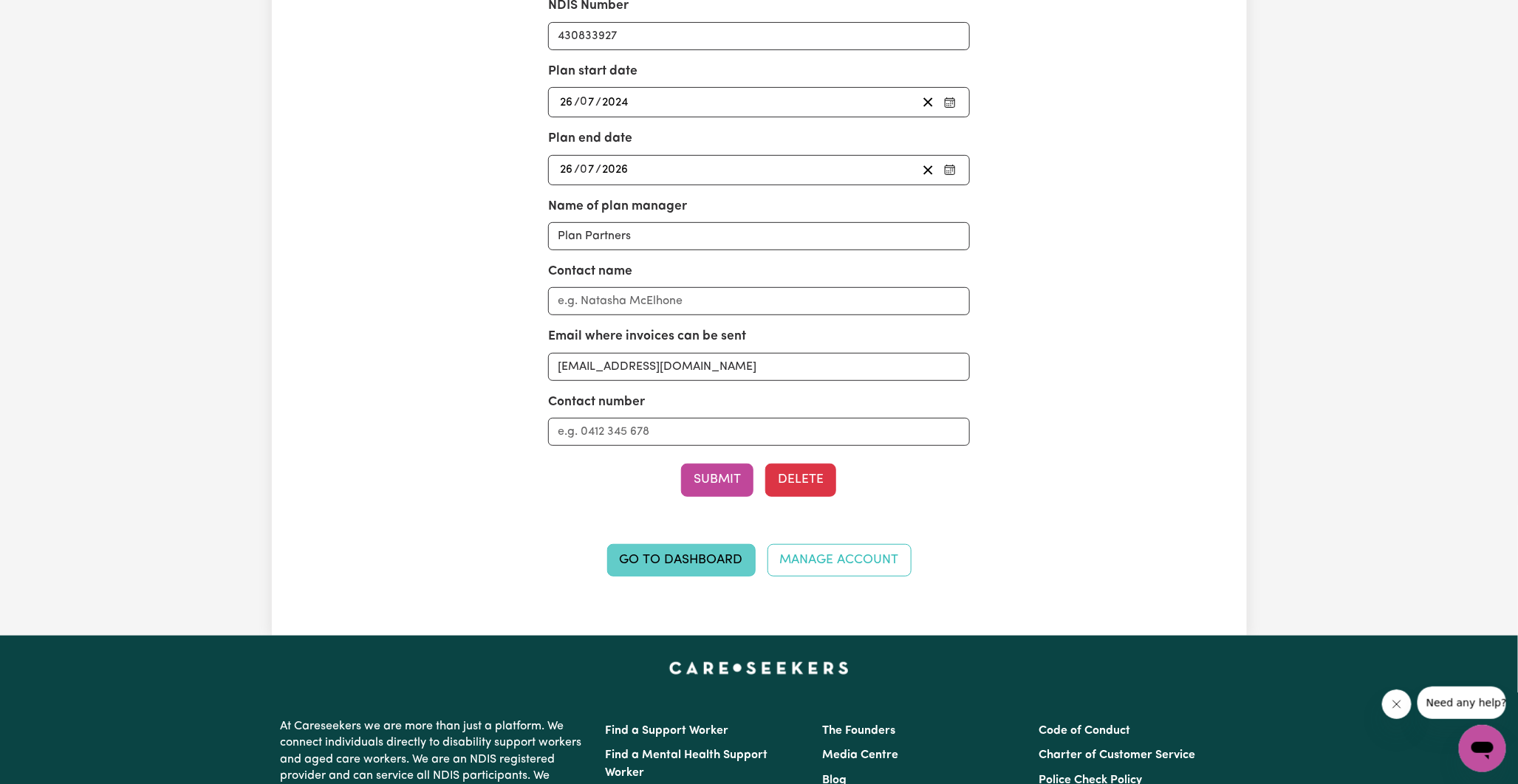
click at [705, 560] on link "Go to Dashboard" at bounding box center [681, 561] width 148 height 32
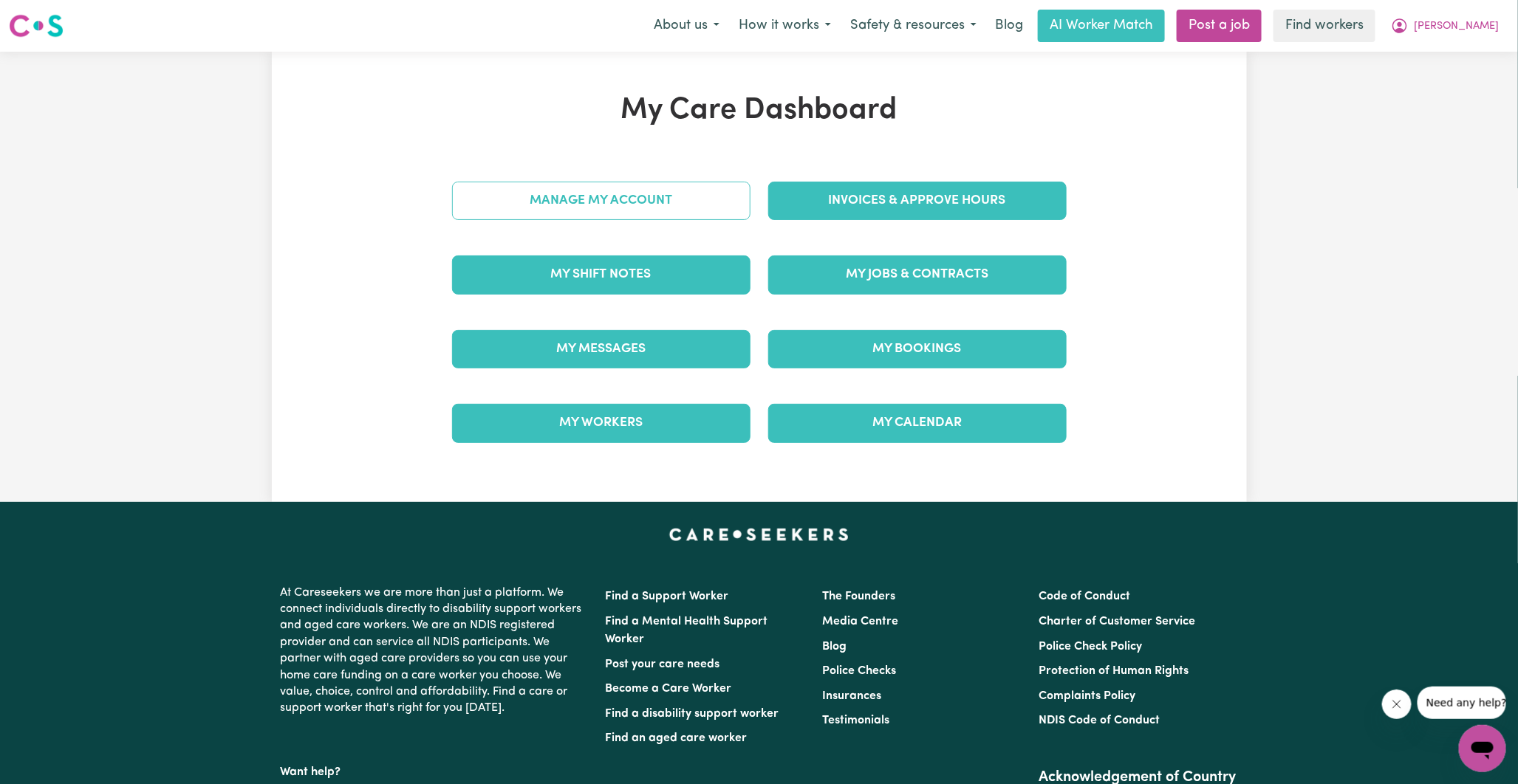
click at [625, 196] on link "Manage My Account" at bounding box center [602, 201] width 299 height 38
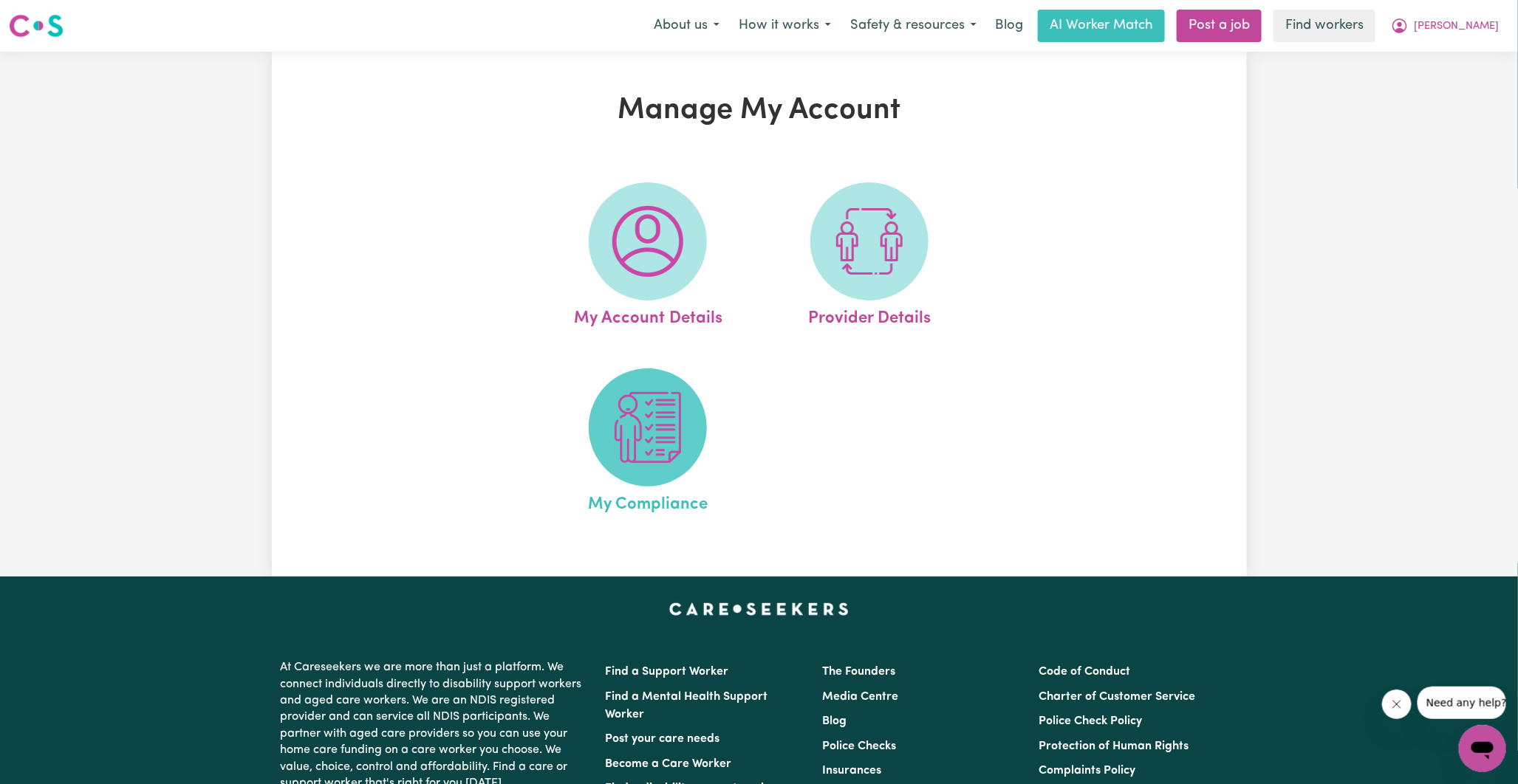
click at [663, 436] on img at bounding box center [648, 428] width 71 height 71
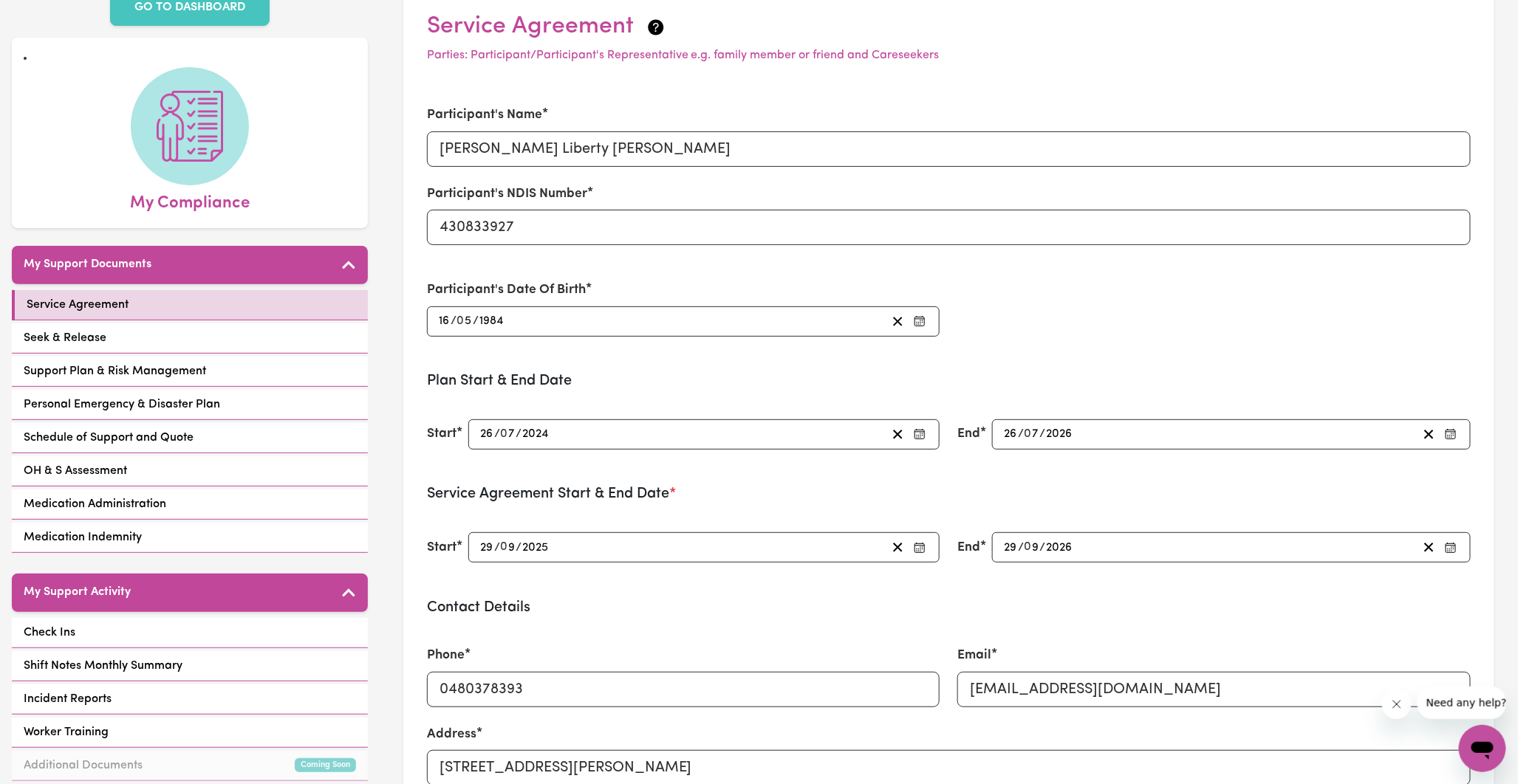
scroll to position [82, 0]
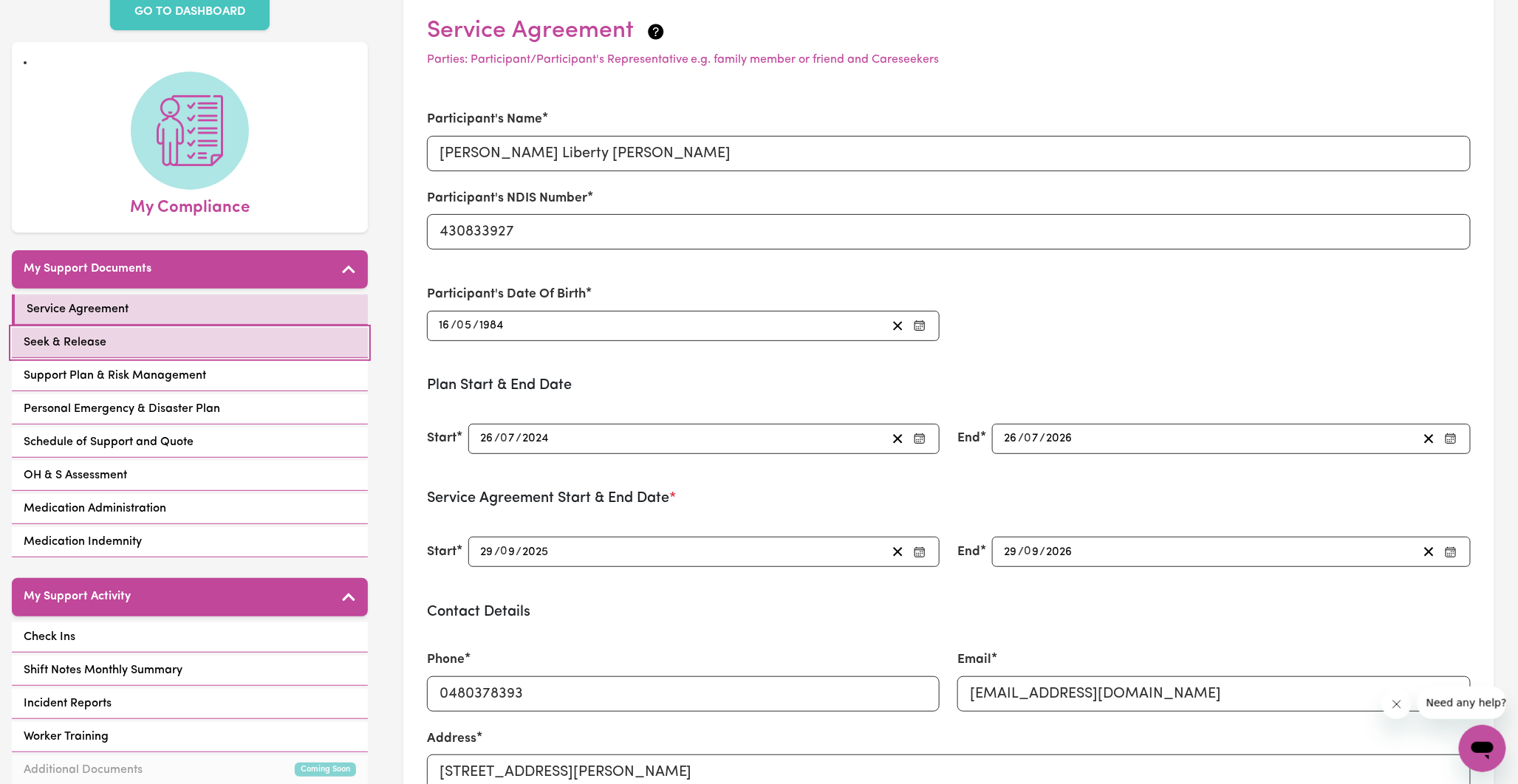
click at [71, 334] on span "Seek & Release" at bounding box center [65, 342] width 83 height 18
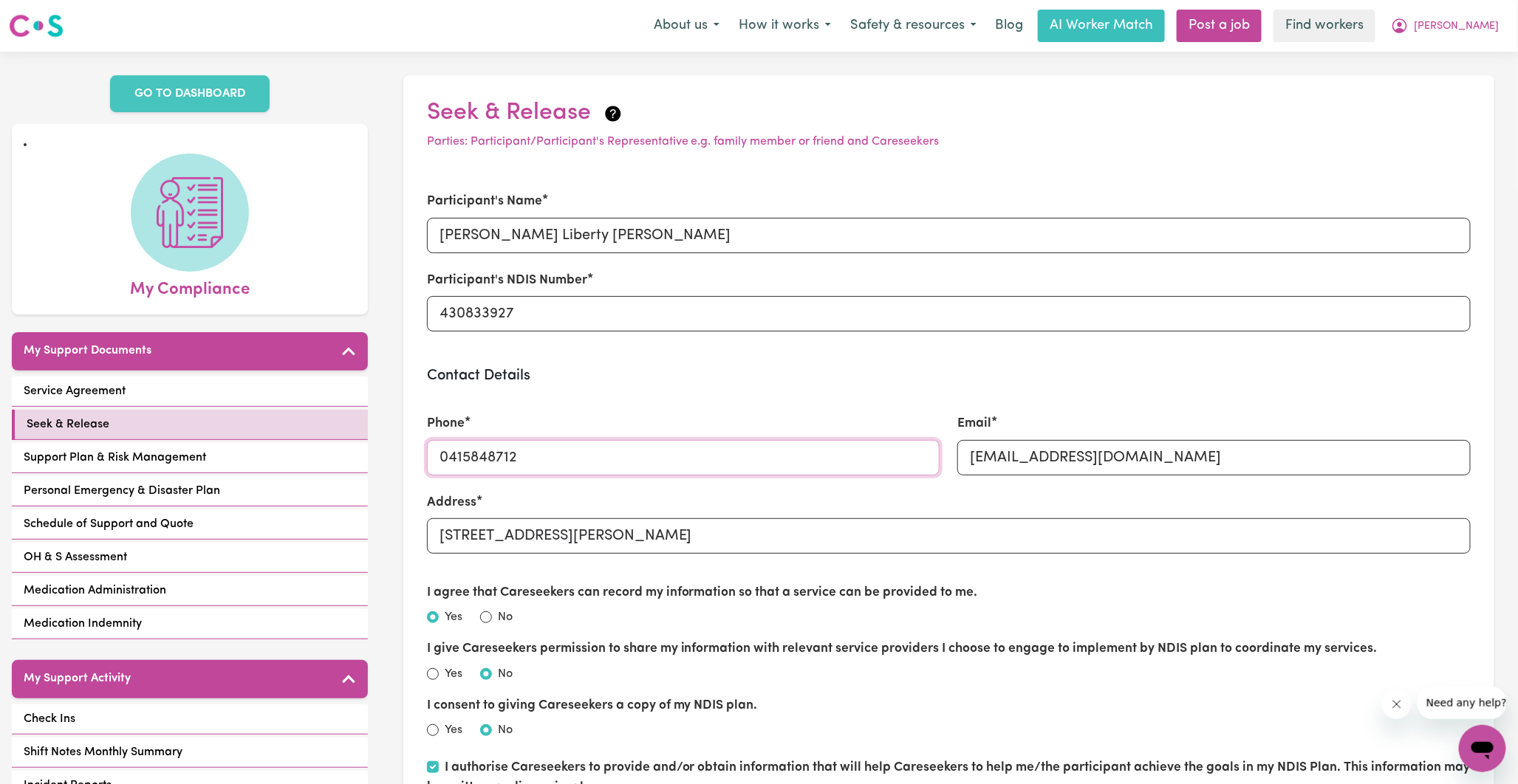
drag, startPoint x: 533, startPoint y: 454, endPoint x: 403, endPoint y: 453, distance: 130.0
type input "0480378393"
click at [639, 396] on div "Phone 0480378393" at bounding box center [683, 444] width 531 height 96
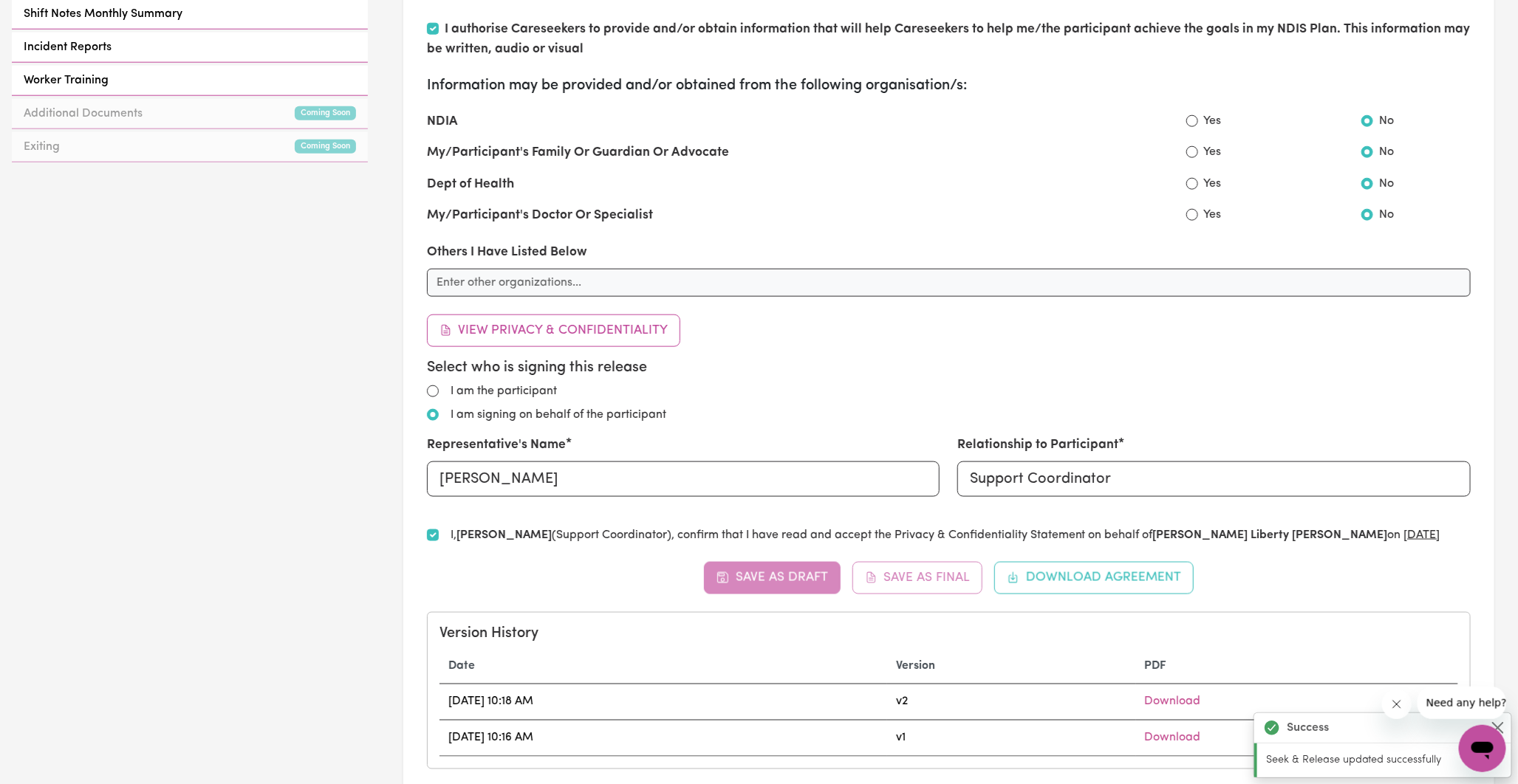
click at [850, 406] on div "Select who is signing this release I am the participant I am signing on behalf …" at bounding box center [949, 433] width 1044 height 149
click at [898, 571] on button "Save as Final" at bounding box center [918, 578] width 131 height 32
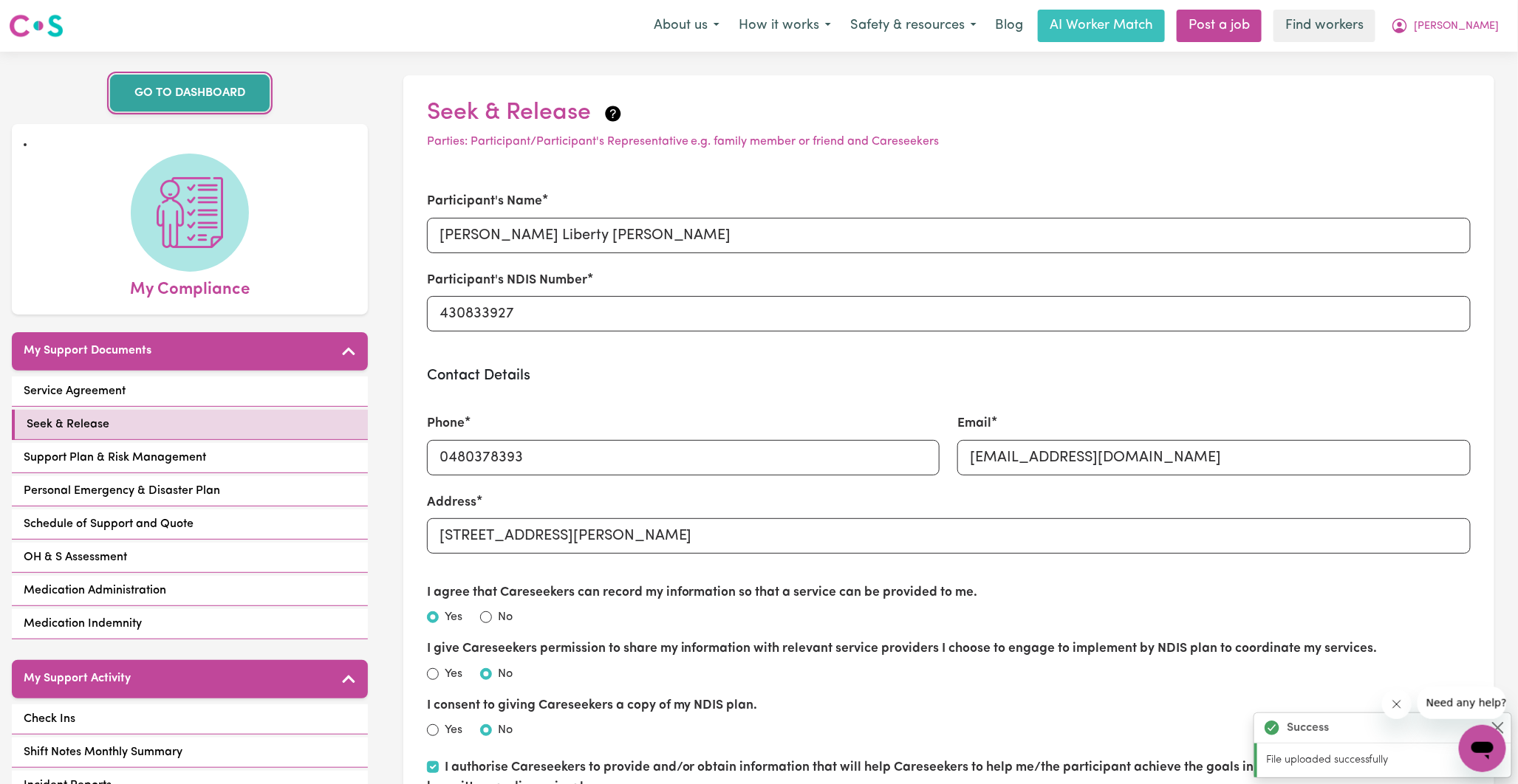
click at [166, 108] on link "GO TO DASHBOARD" at bounding box center [190, 93] width 160 height 37
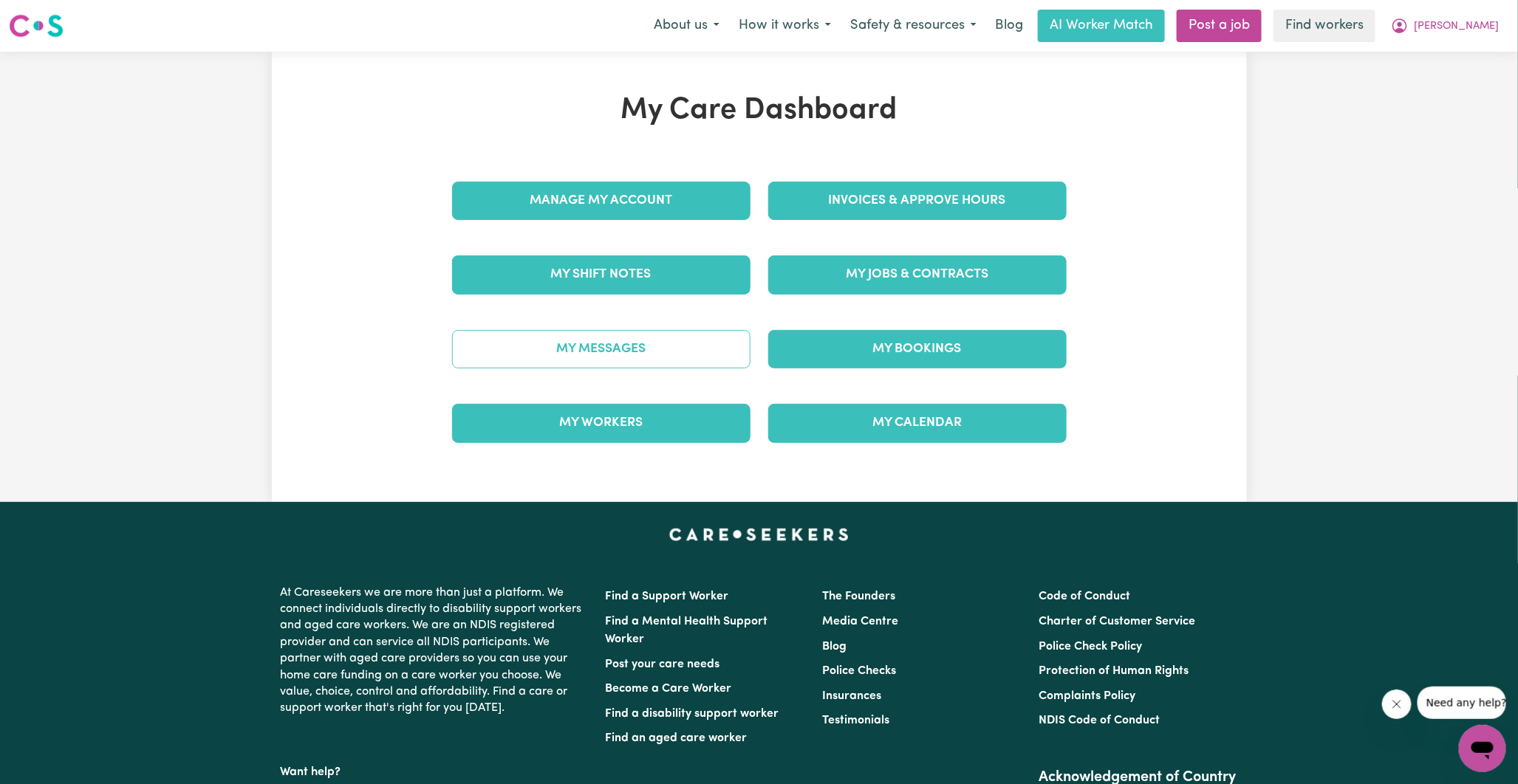
click at [625, 350] on link "My Messages" at bounding box center [602, 349] width 299 height 38
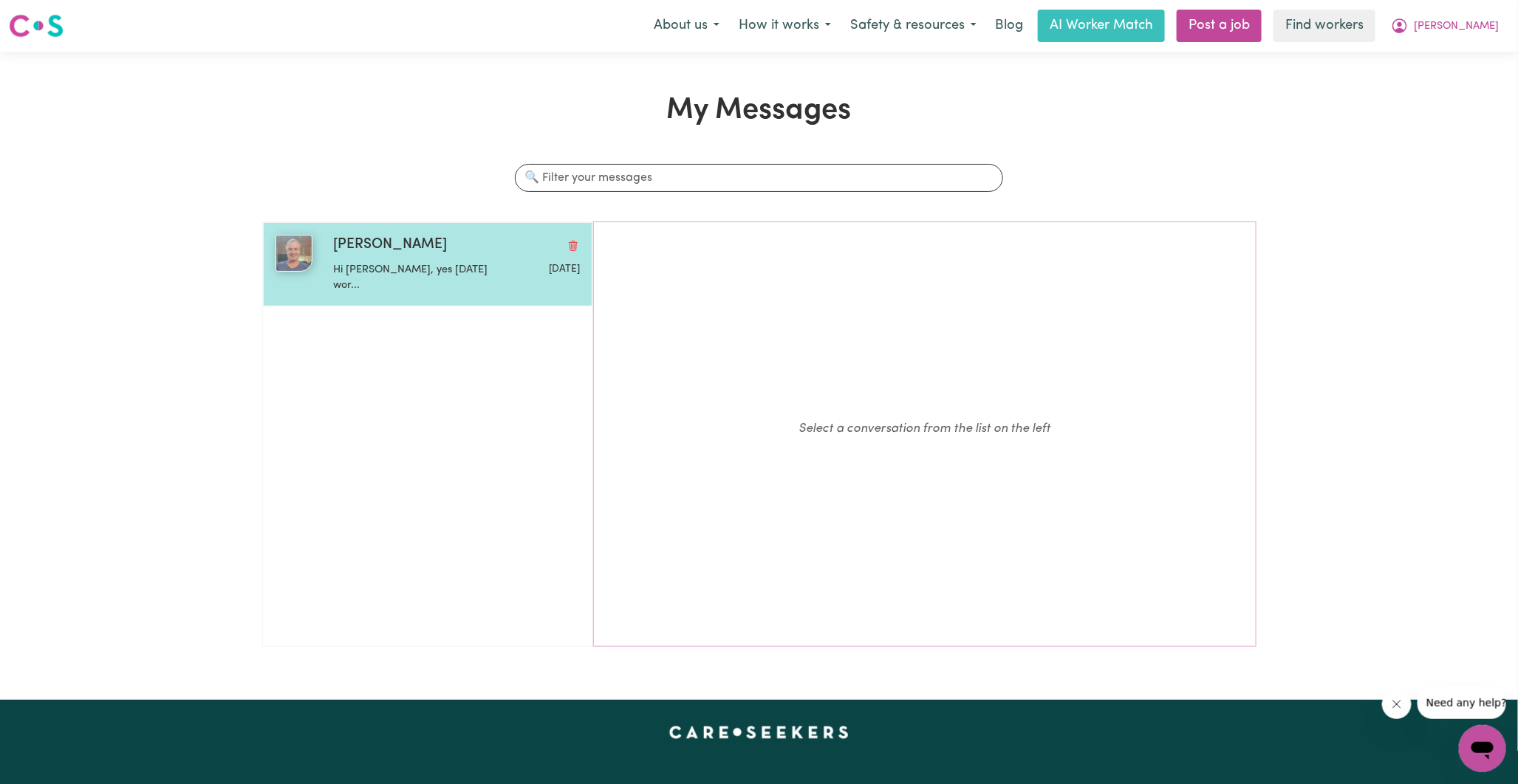
click at [423, 266] on p "Hi Cecillia, yes Wednesday wor..." at bounding box center [416, 277] width 164 height 31
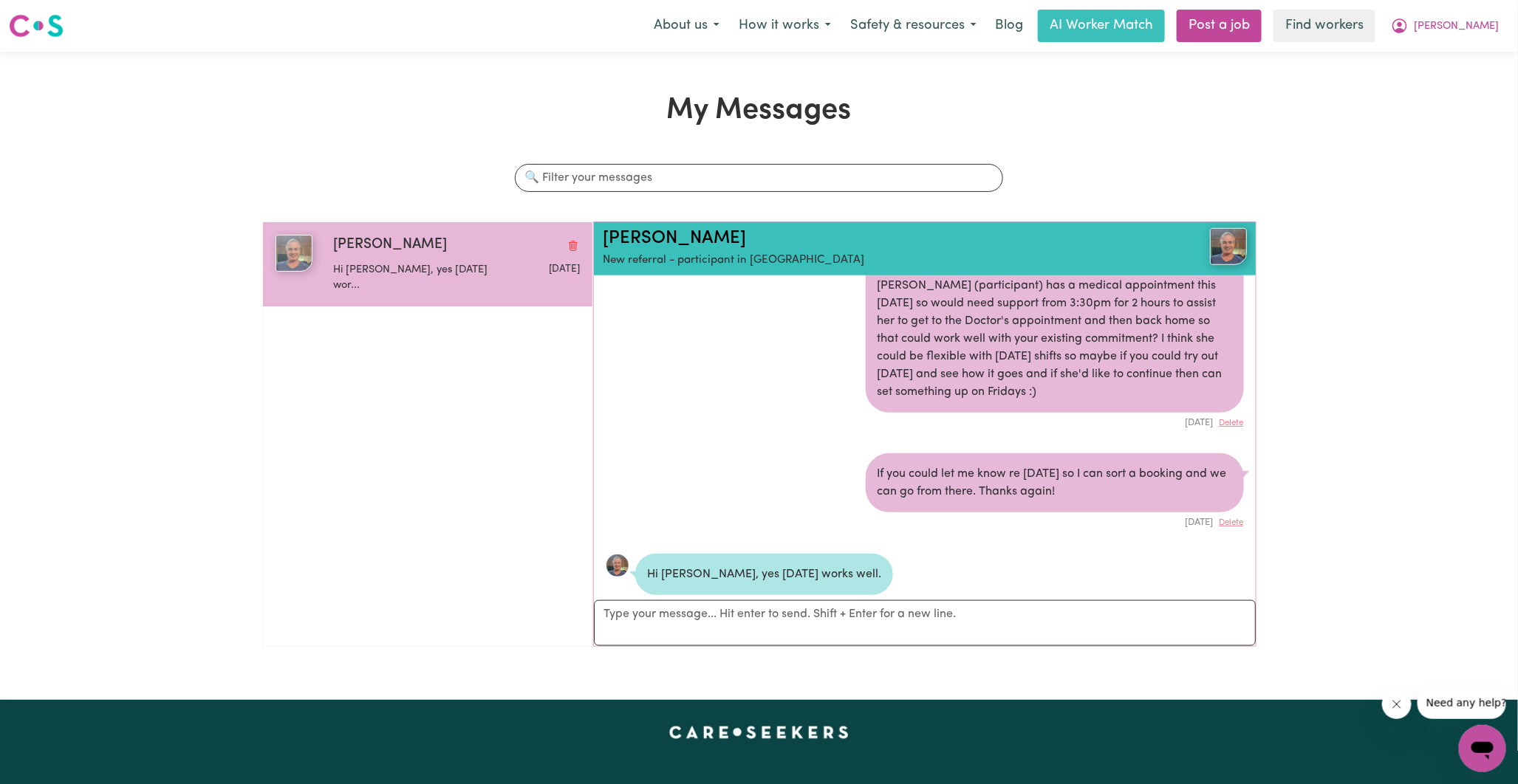
scroll to position [670, 0]
